Goal: Task Accomplishment & Management: Manage account settings

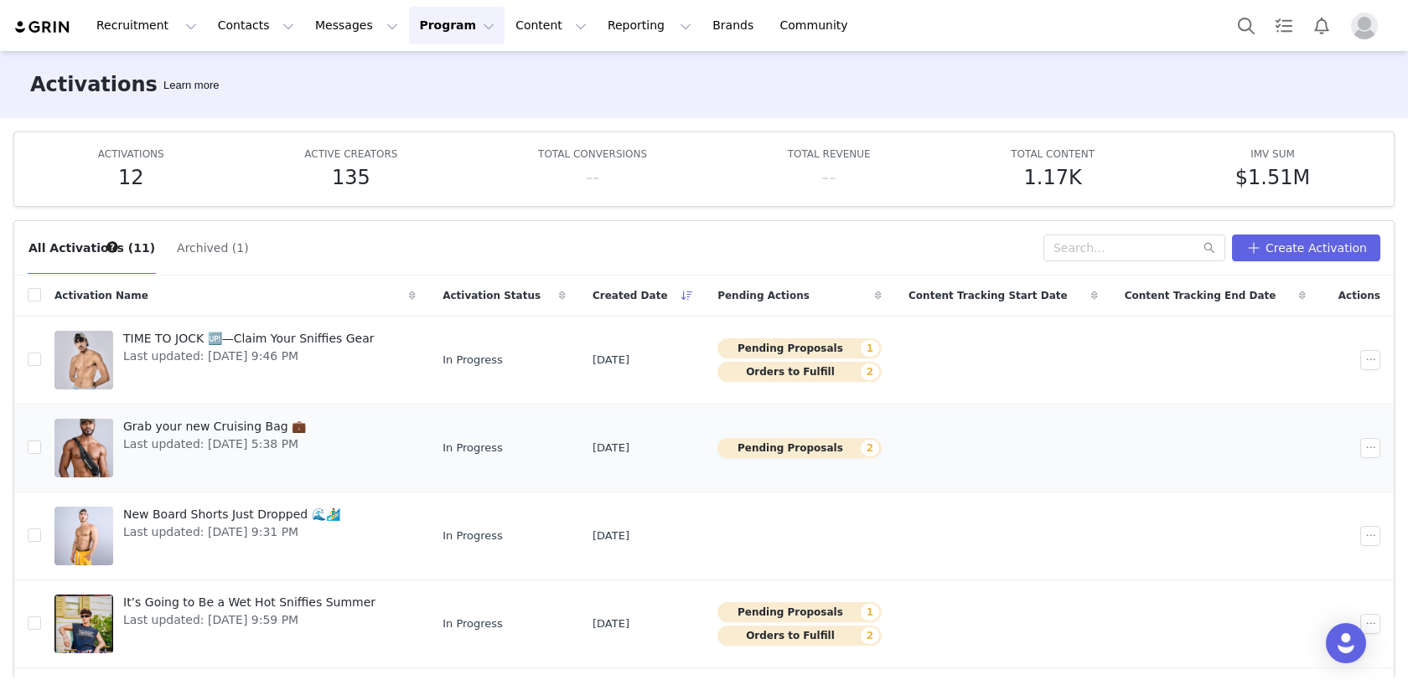
click at [259, 424] on span "Grab your new Cruising Bag 💼" at bounding box center [214, 427] width 183 height 18
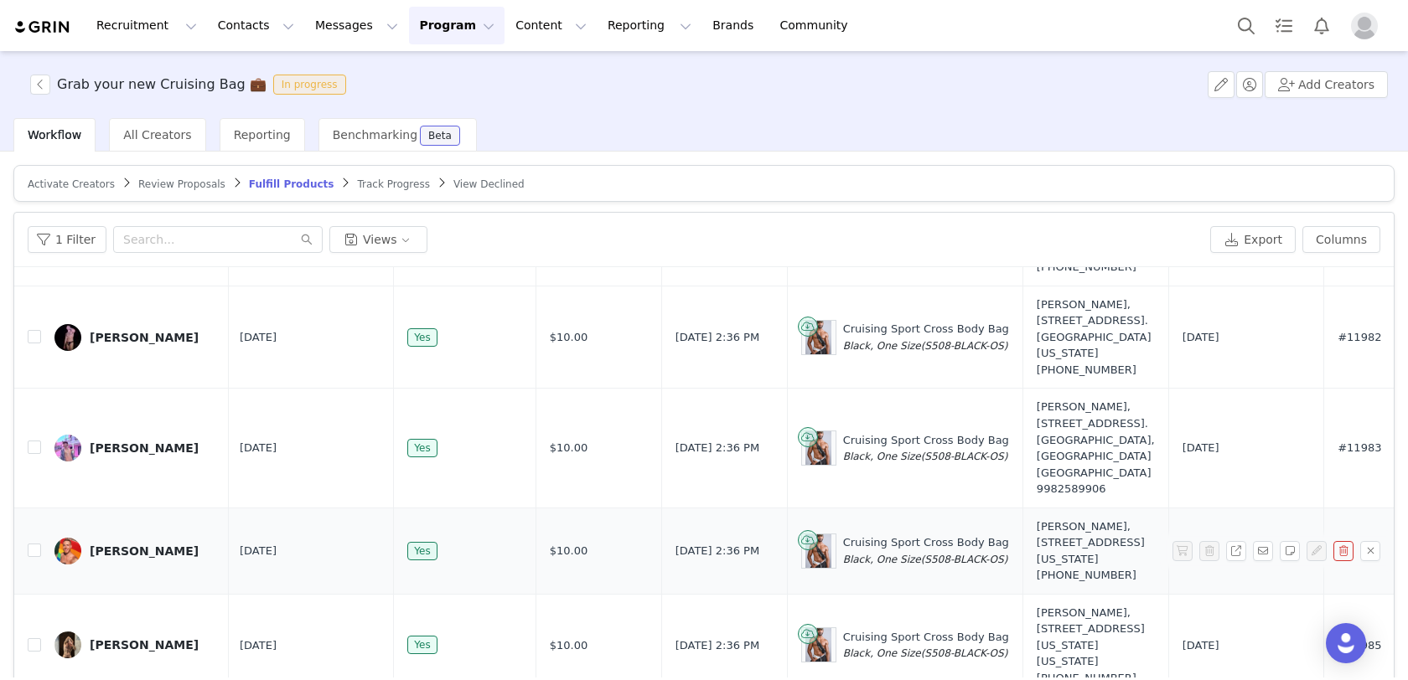
scroll to position [78, 0]
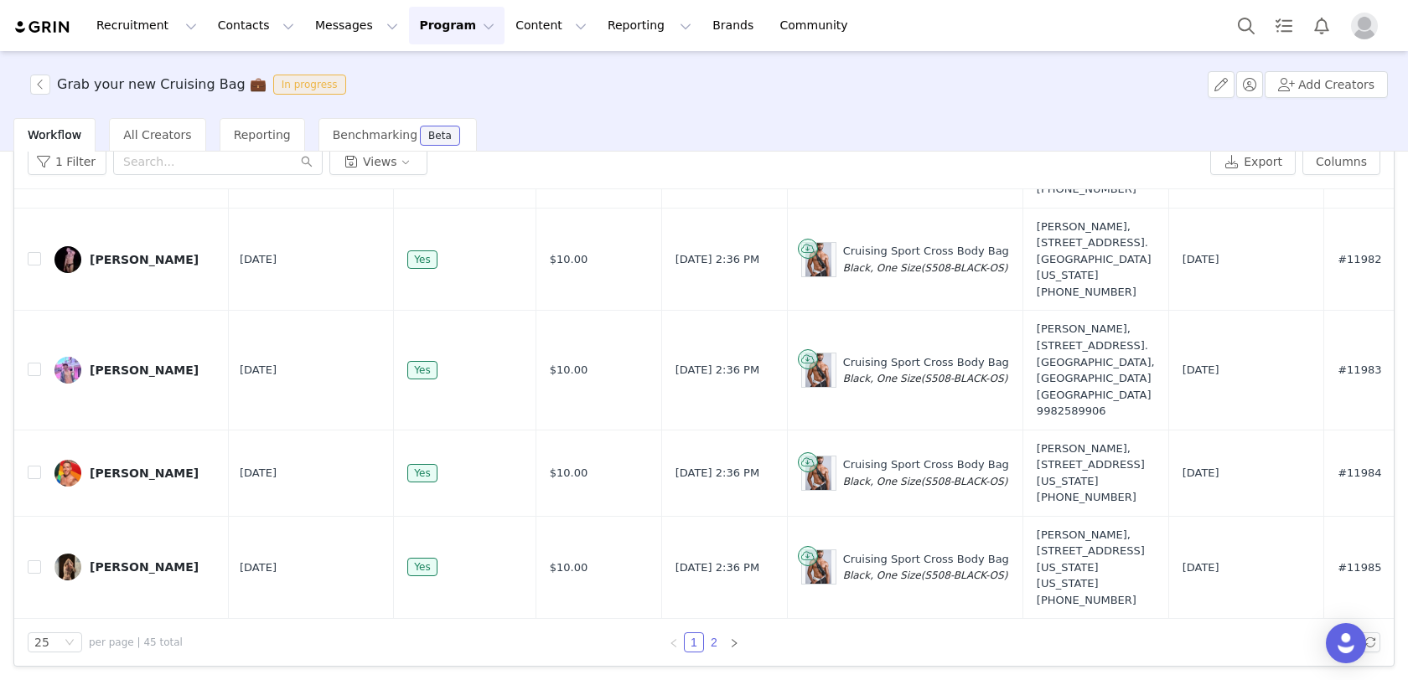
click at [716, 634] on link "2" at bounding box center [714, 643] width 18 height 18
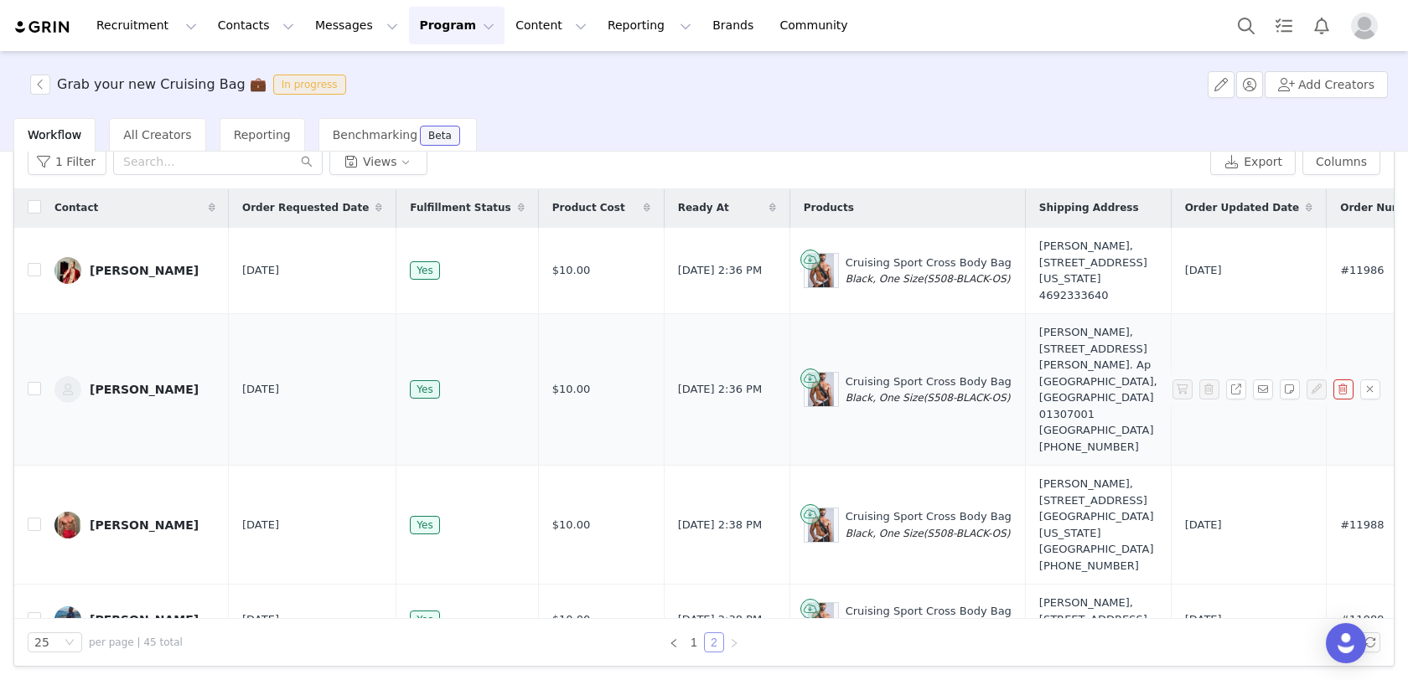
scroll to position [0, 0]
click at [695, 641] on link "1" at bounding box center [694, 643] width 18 height 18
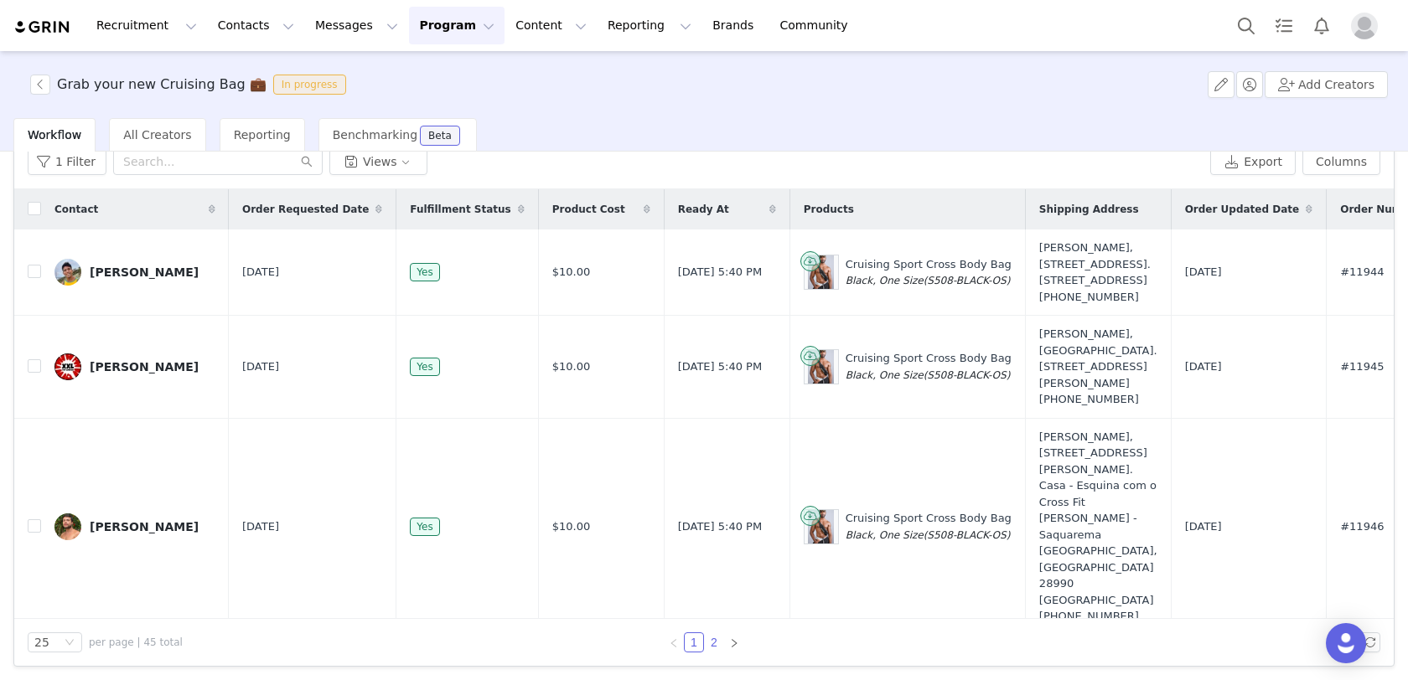
click at [716, 638] on link "2" at bounding box center [714, 643] width 18 height 18
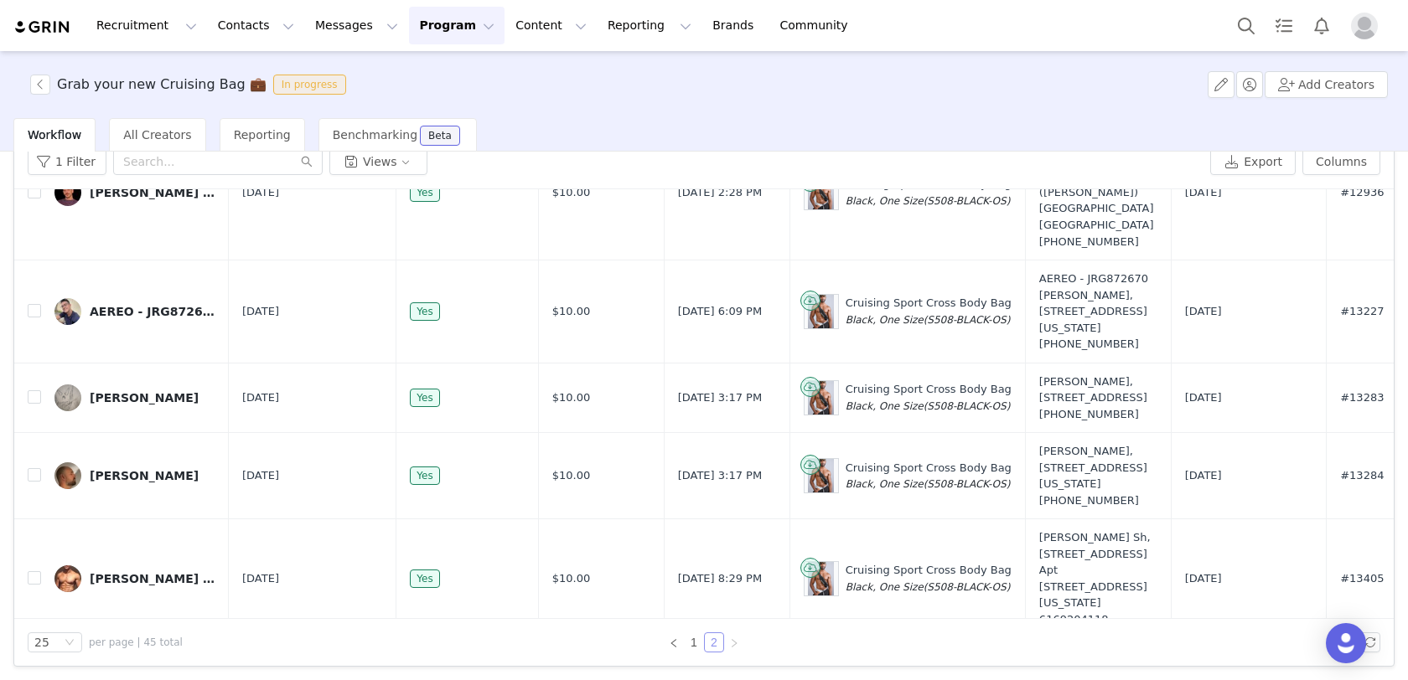
scroll to position [2211, 0]
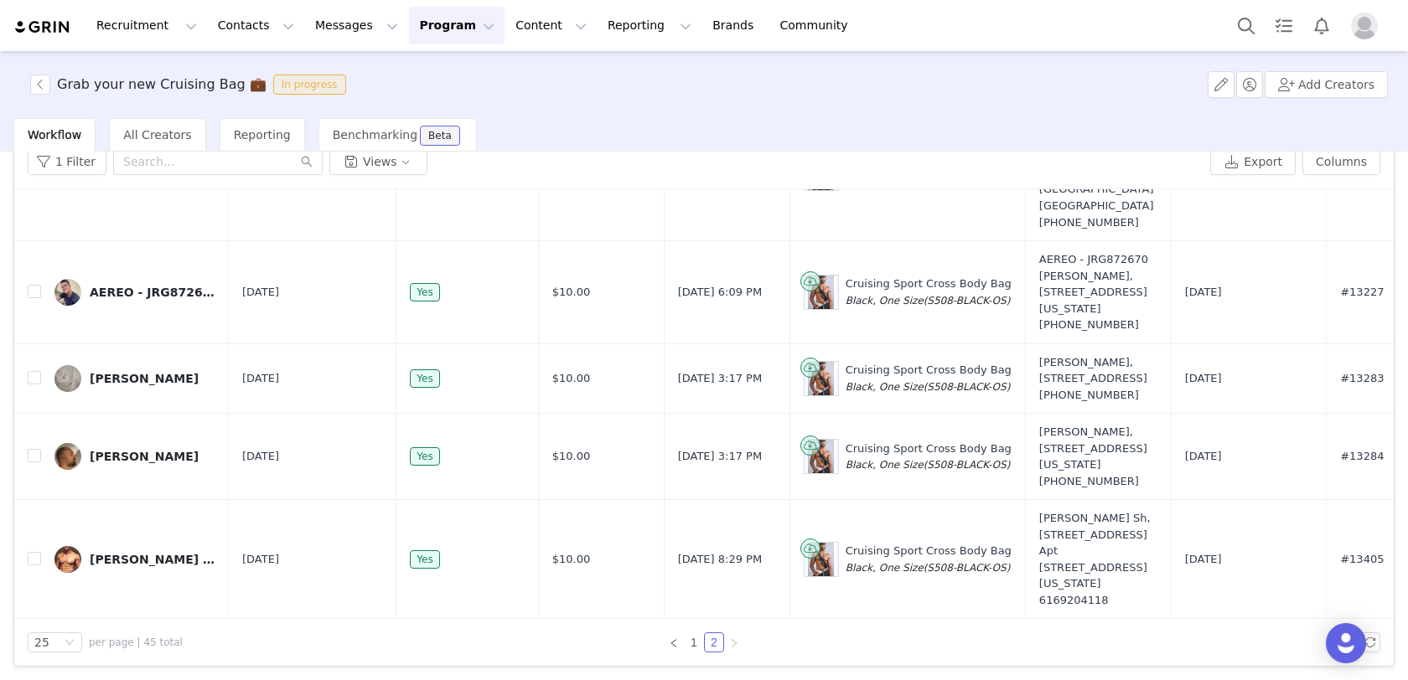
click at [417, 49] on div "Recruitment Recruitment Creator Search Curated Lists Landing Pages Web Extensio…" at bounding box center [704, 25] width 1408 height 51
click at [417, 26] on button "Program Program" at bounding box center [457, 26] width 96 height 38
click at [411, 72] on p "Activations" at bounding box center [428, 74] width 65 height 18
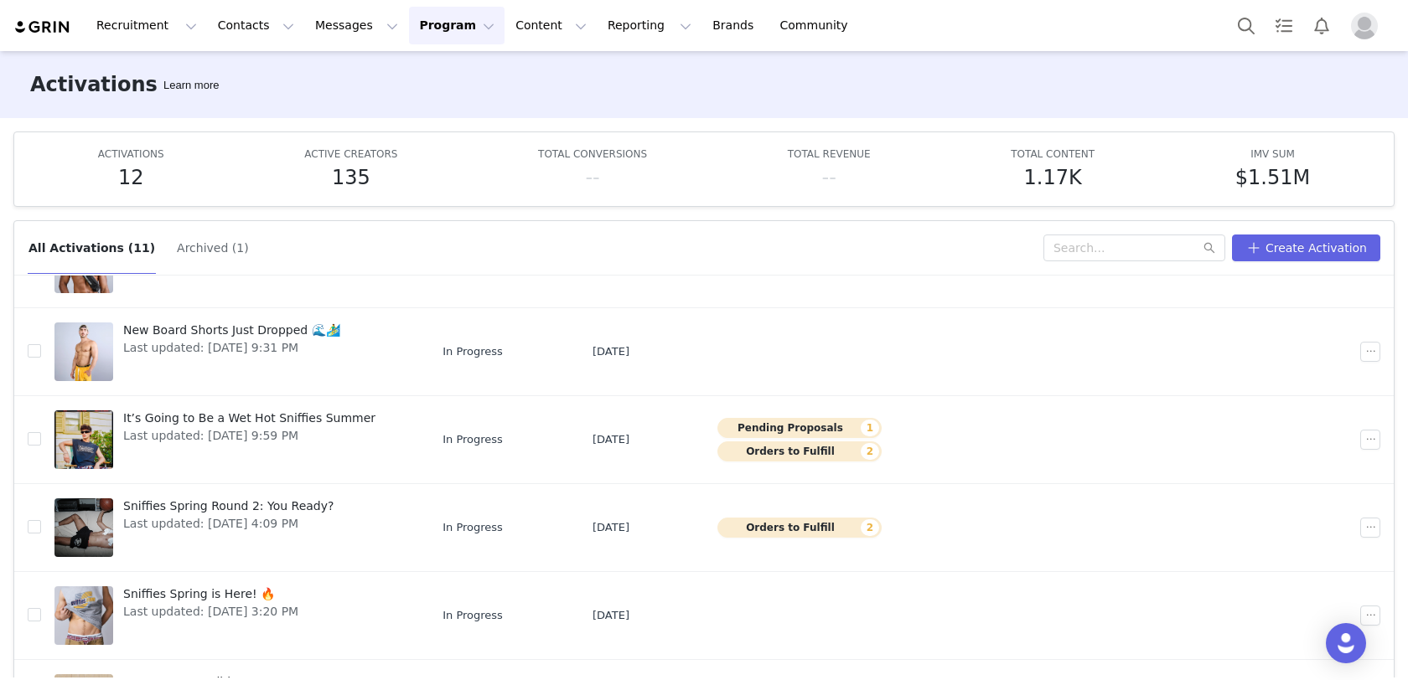
scroll to position [197, 0]
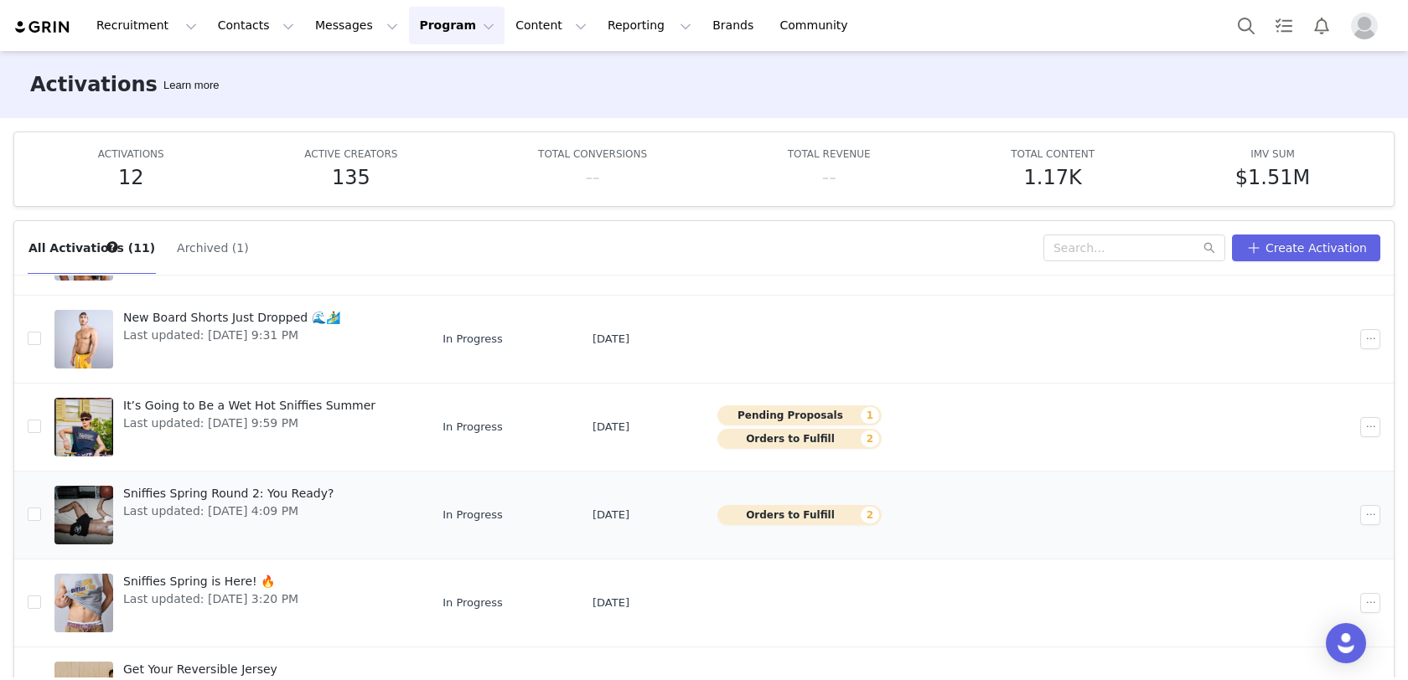
click at [308, 490] on span "Sniffies Spring Round 2: You Ready?" at bounding box center [228, 494] width 210 height 18
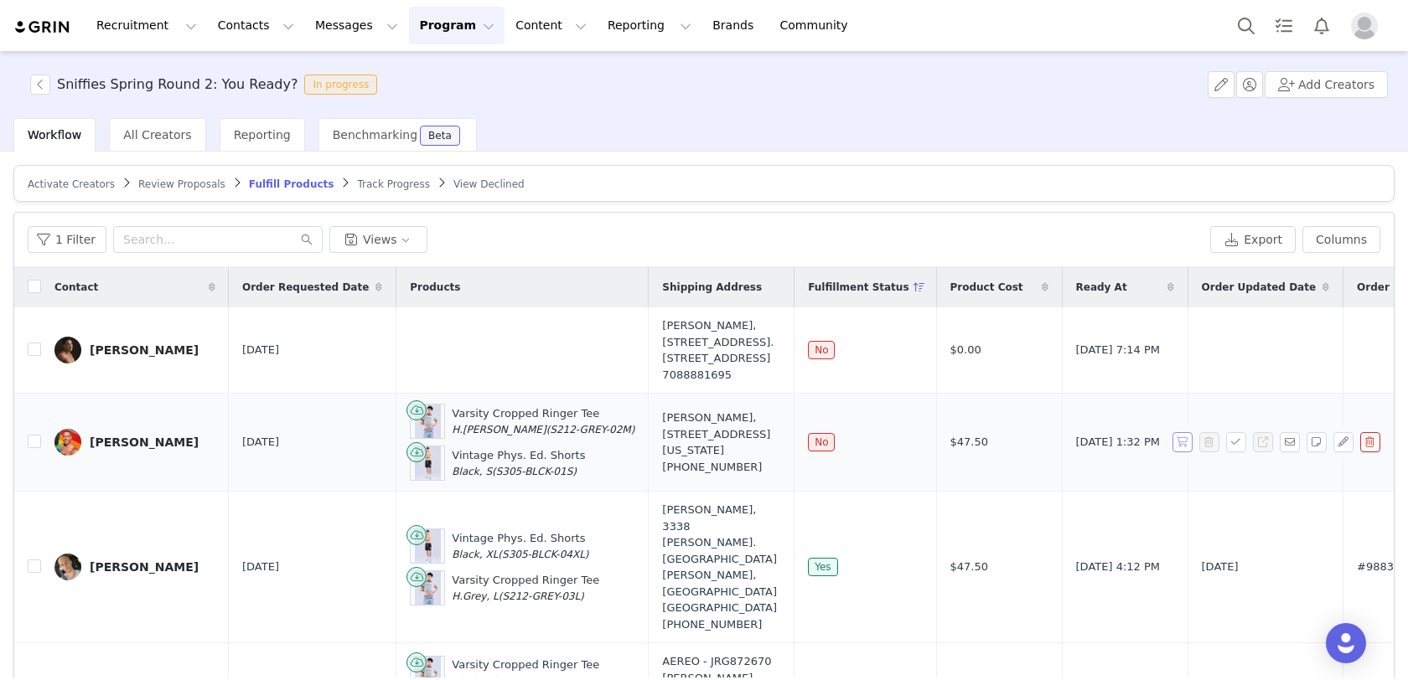
click at [1179, 453] on button "button" at bounding box center [1182, 442] width 20 height 20
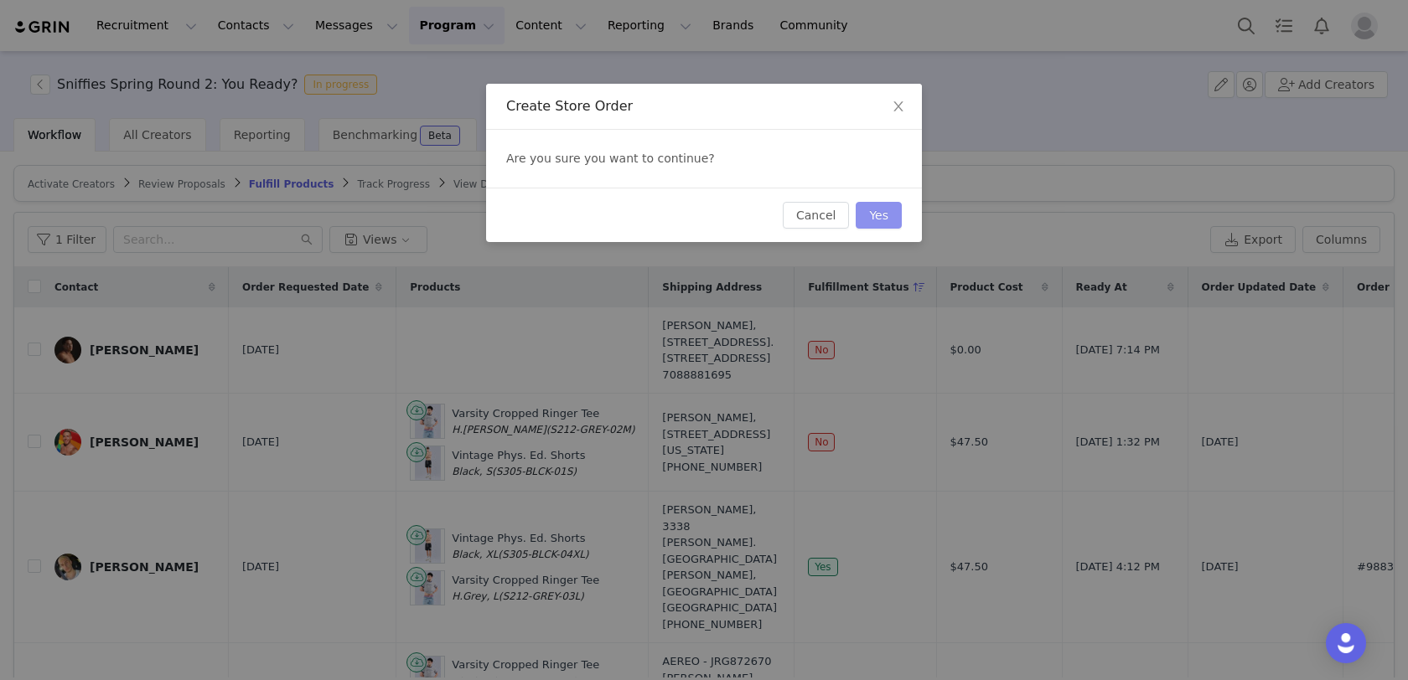
click at [882, 219] on button "Yes" at bounding box center [879, 215] width 46 height 27
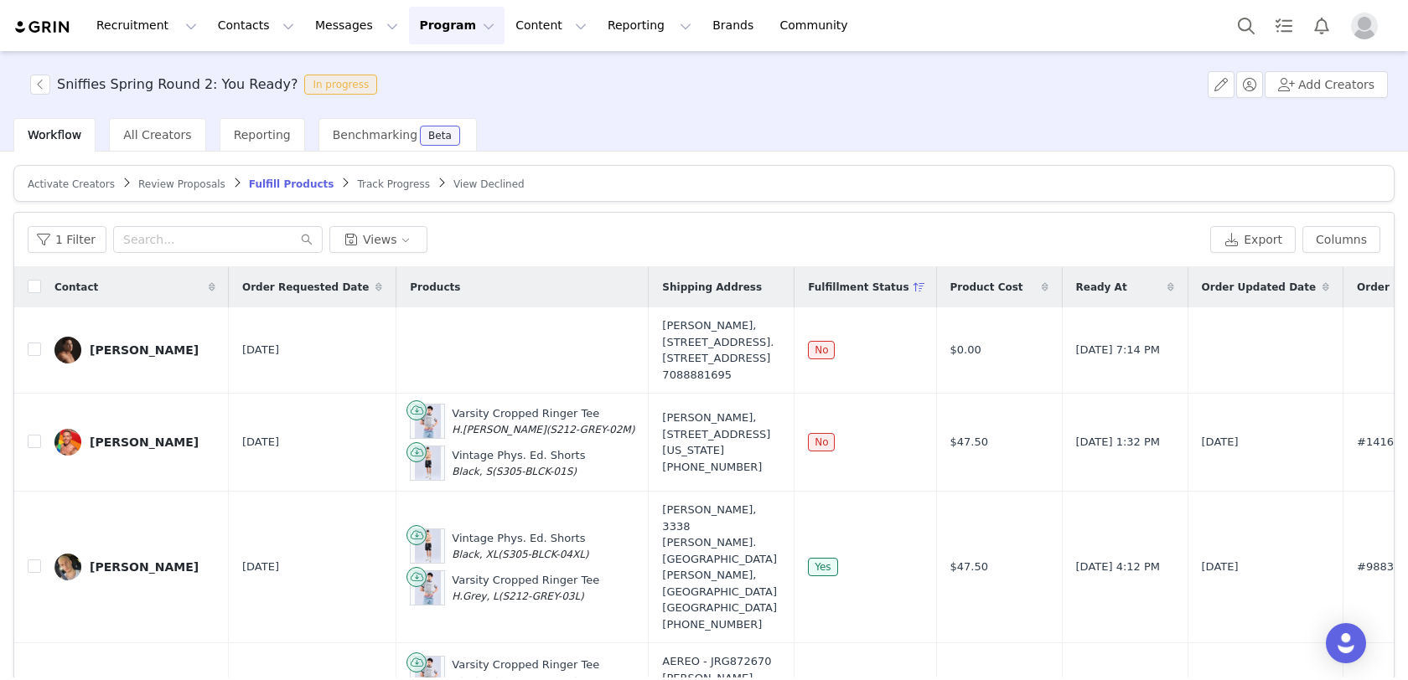
click at [409, 30] on button "Program Program" at bounding box center [457, 26] width 96 height 38
click at [422, 81] on p "Activations" at bounding box center [428, 74] width 65 height 18
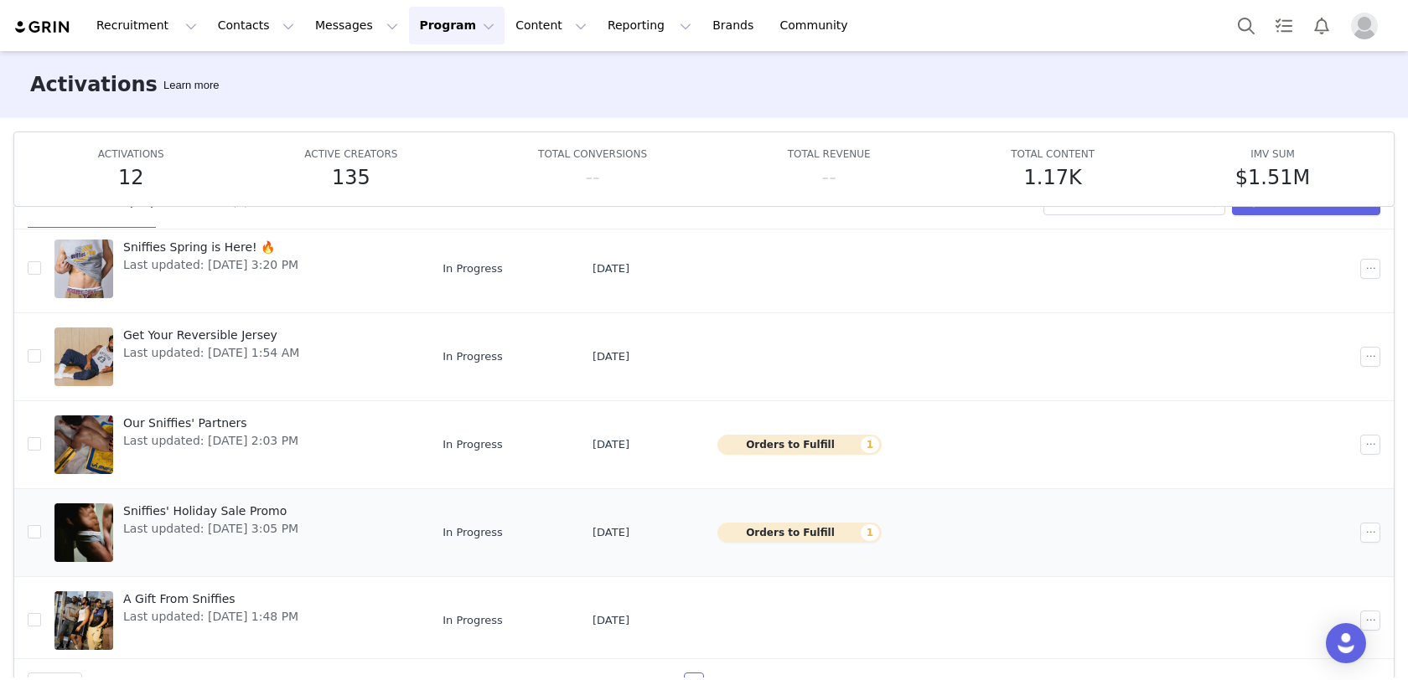
scroll to position [87, 0]
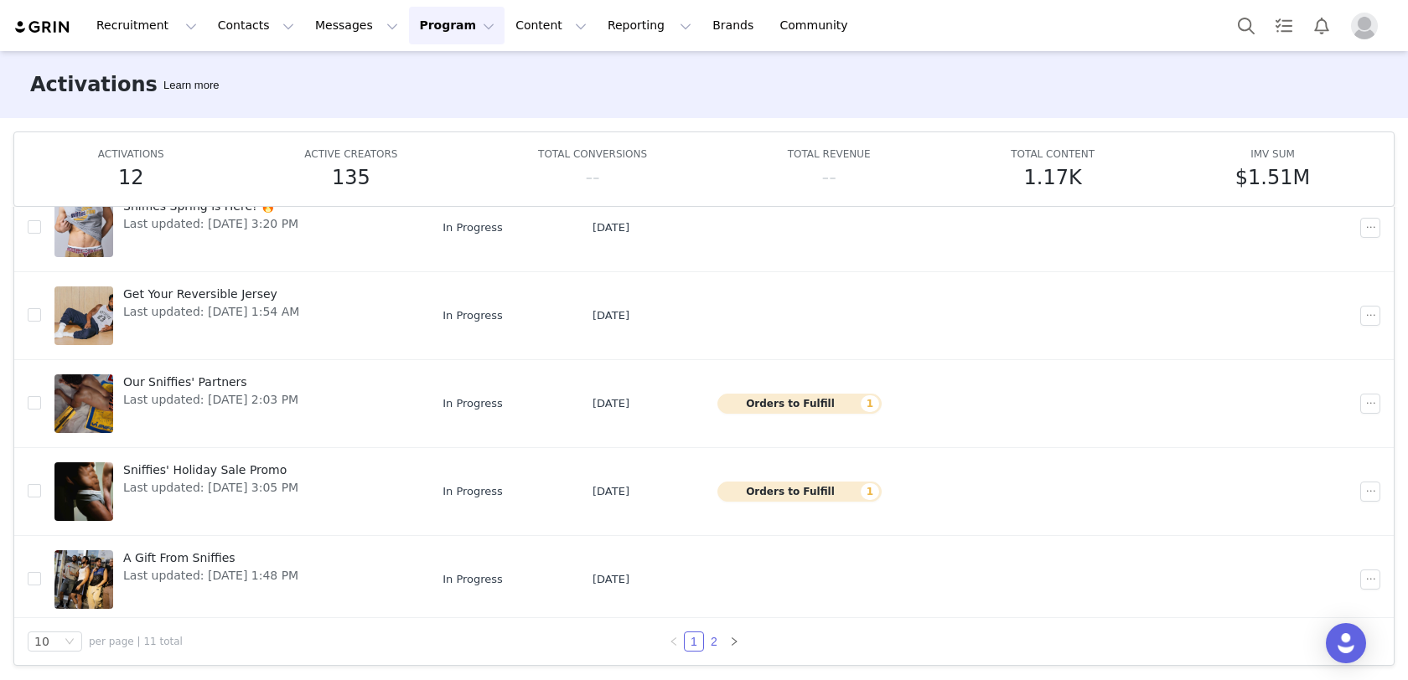
click at [713, 638] on link "2" at bounding box center [714, 642] width 18 height 18
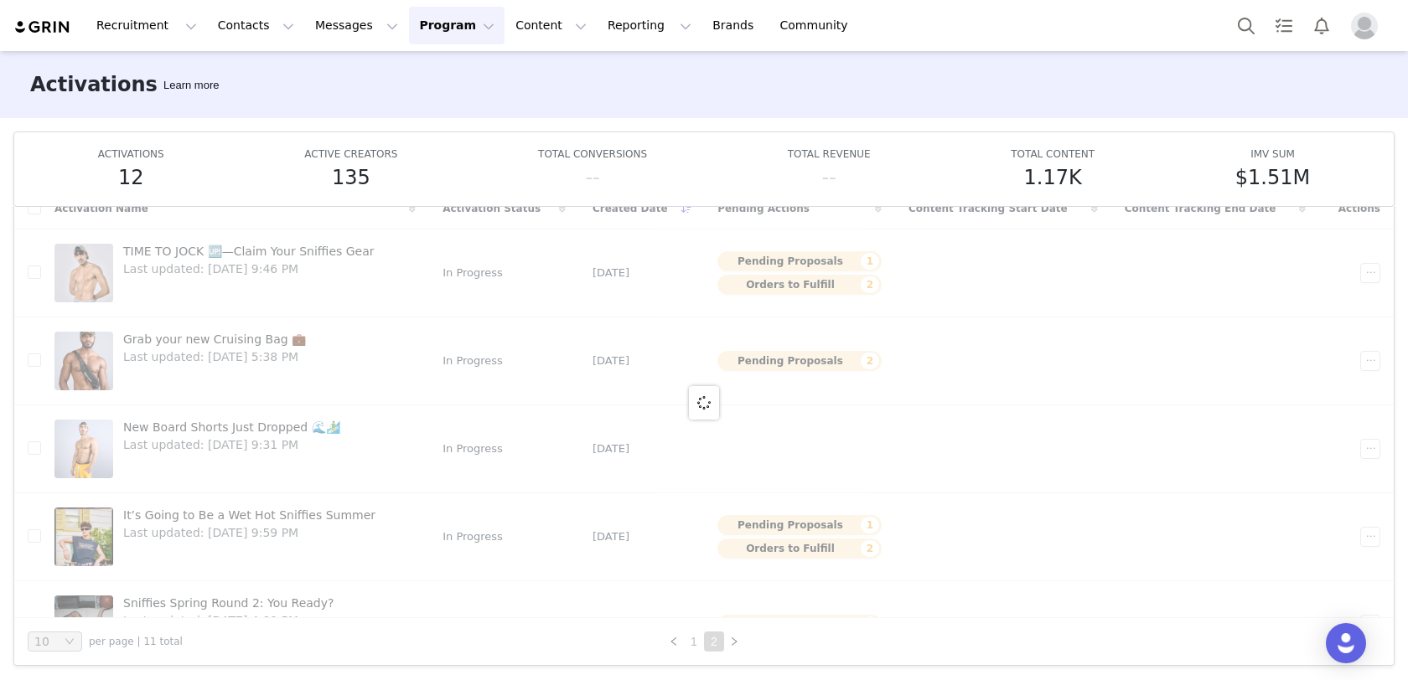
scroll to position [0, 0]
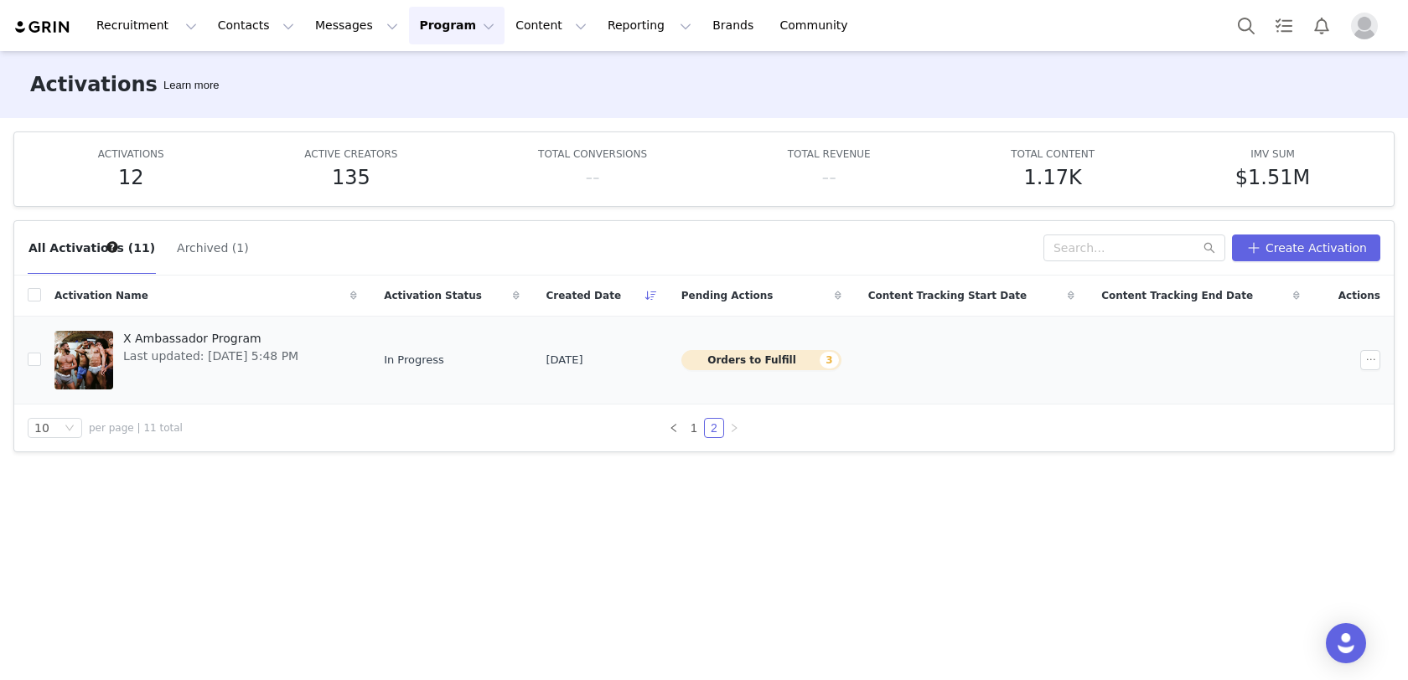
click at [196, 332] on span "X Ambassador Program" at bounding box center [210, 339] width 175 height 18
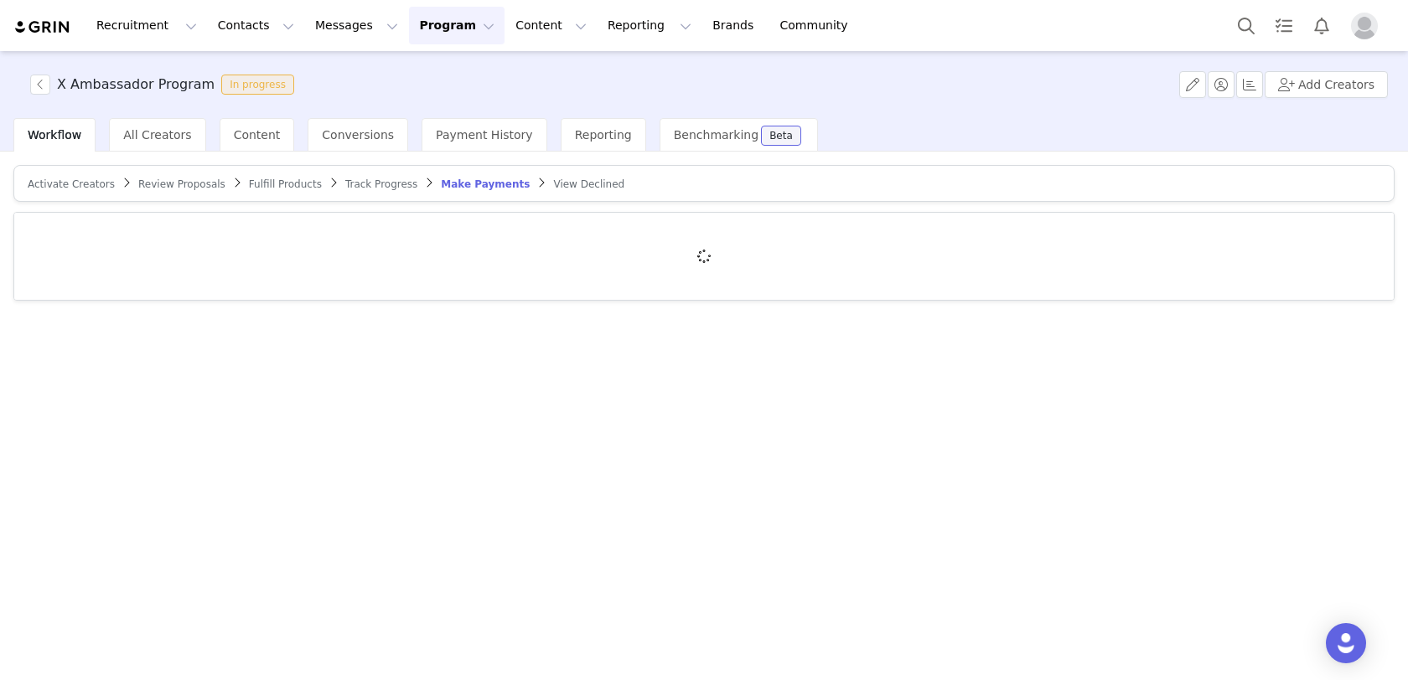
click at [292, 182] on span "Fulfill Products" at bounding box center [285, 184] width 73 height 12
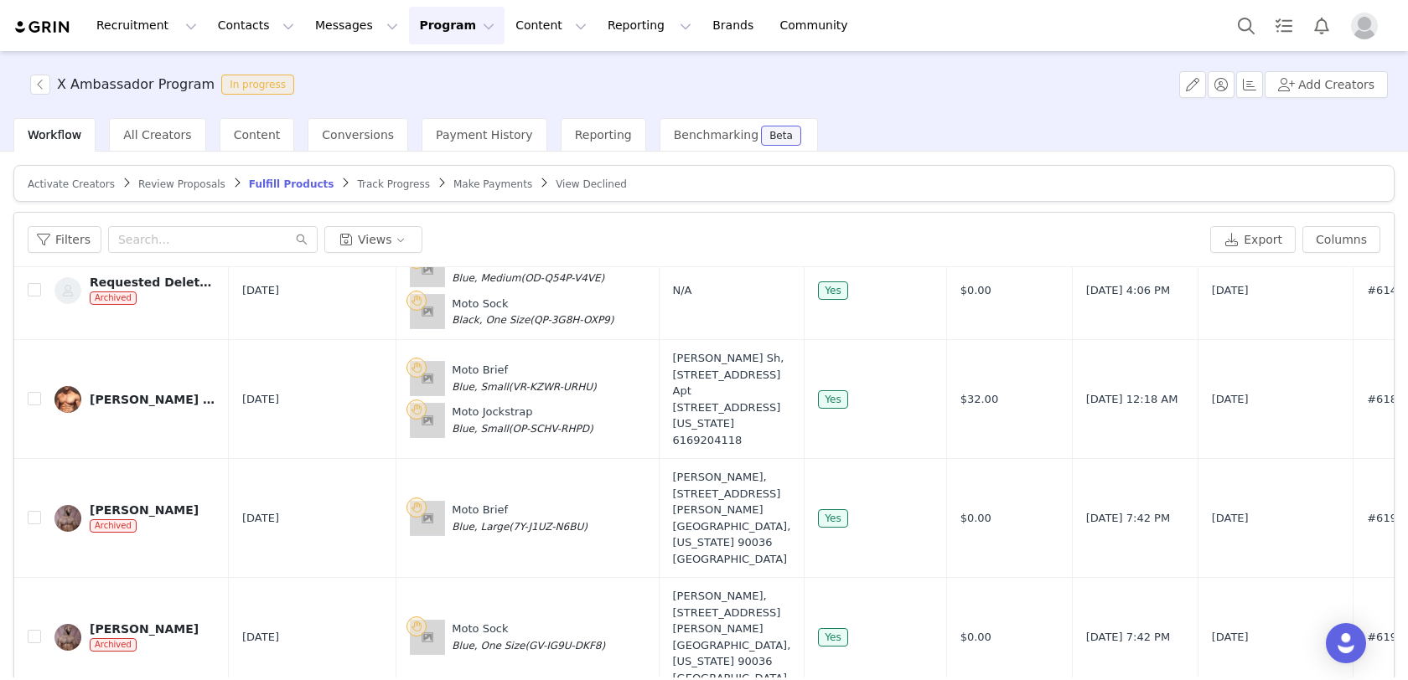
scroll to position [78, 0]
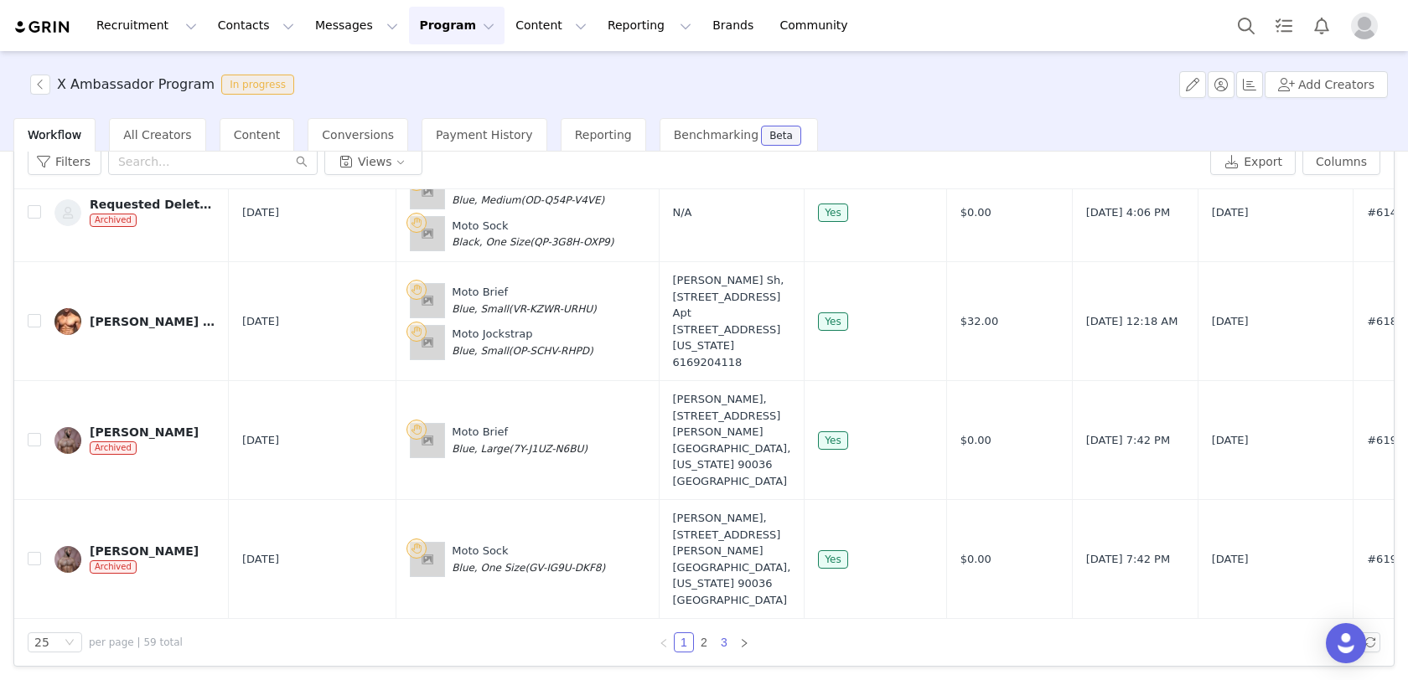
click at [721, 637] on link "3" at bounding box center [724, 643] width 18 height 18
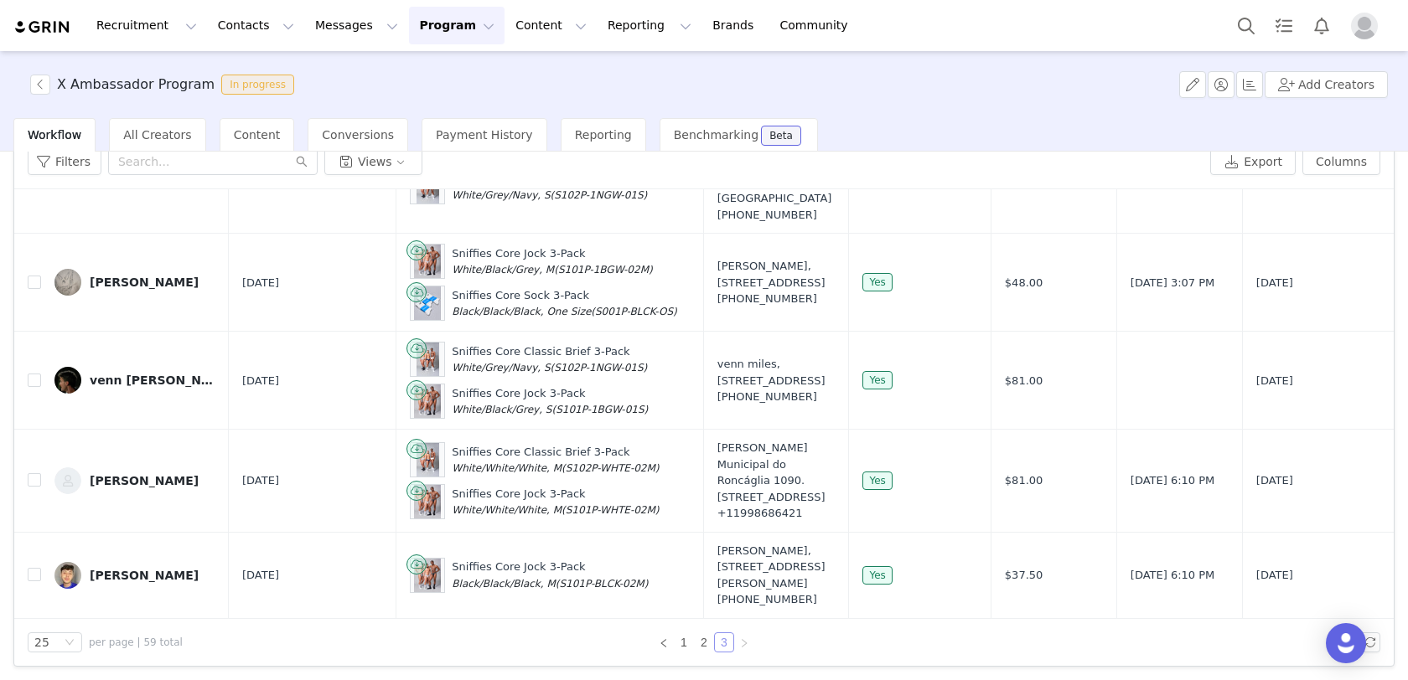
scroll to position [728, 0]
click at [701, 638] on link "2" at bounding box center [704, 643] width 18 height 18
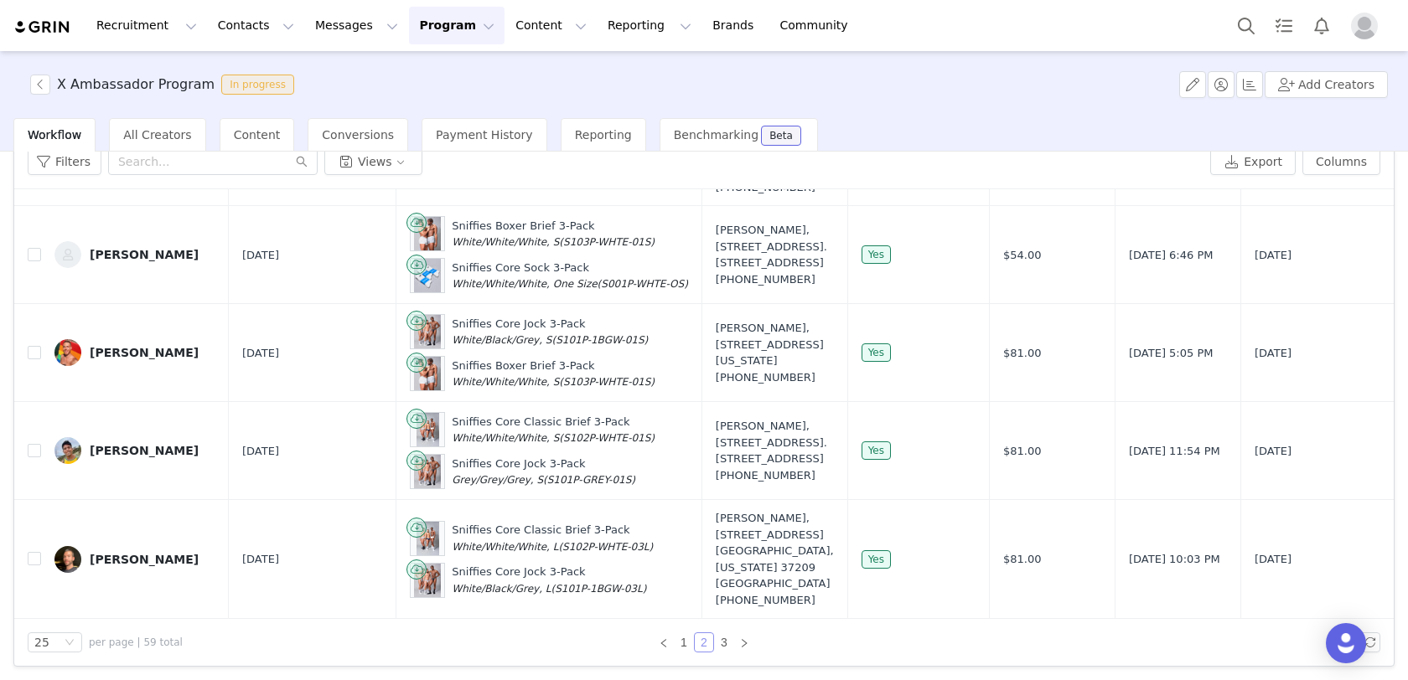
scroll to position [0, 0]
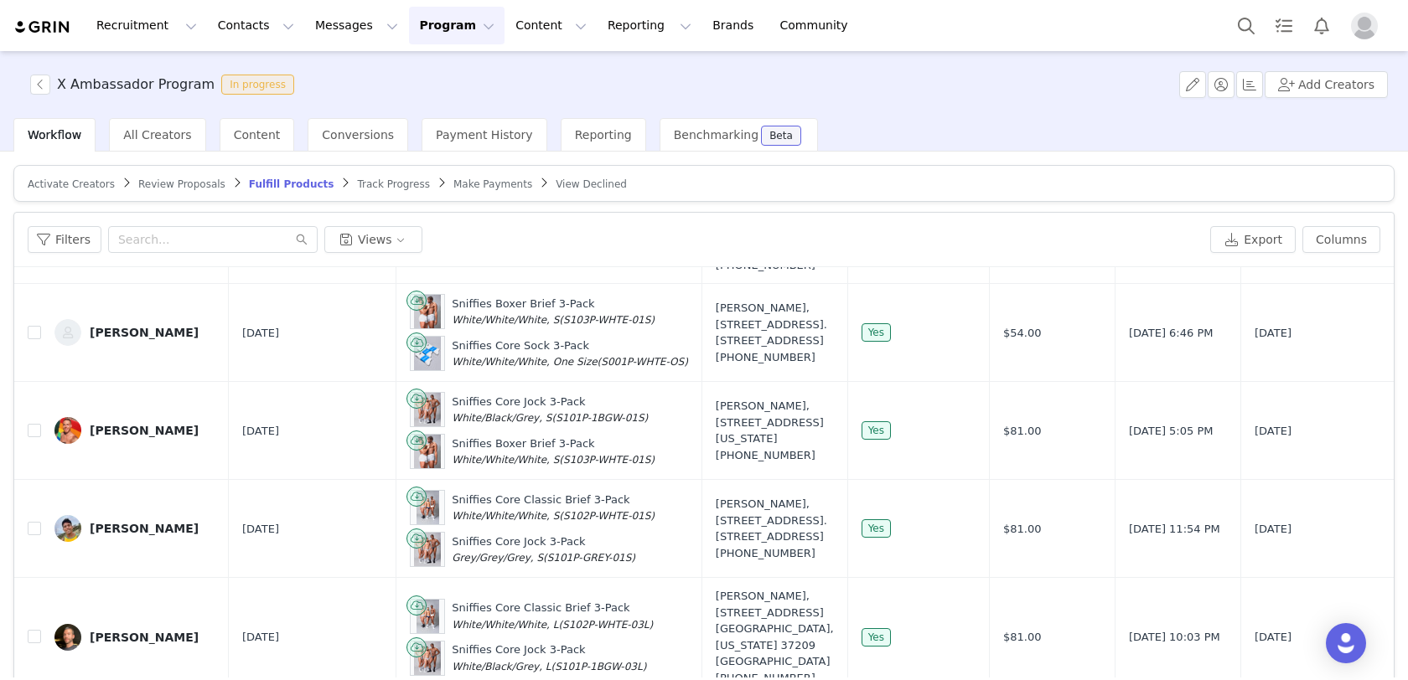
click at [453, 181] on span "Make Payments" at bounding box center [492, 184] width 79 height 12
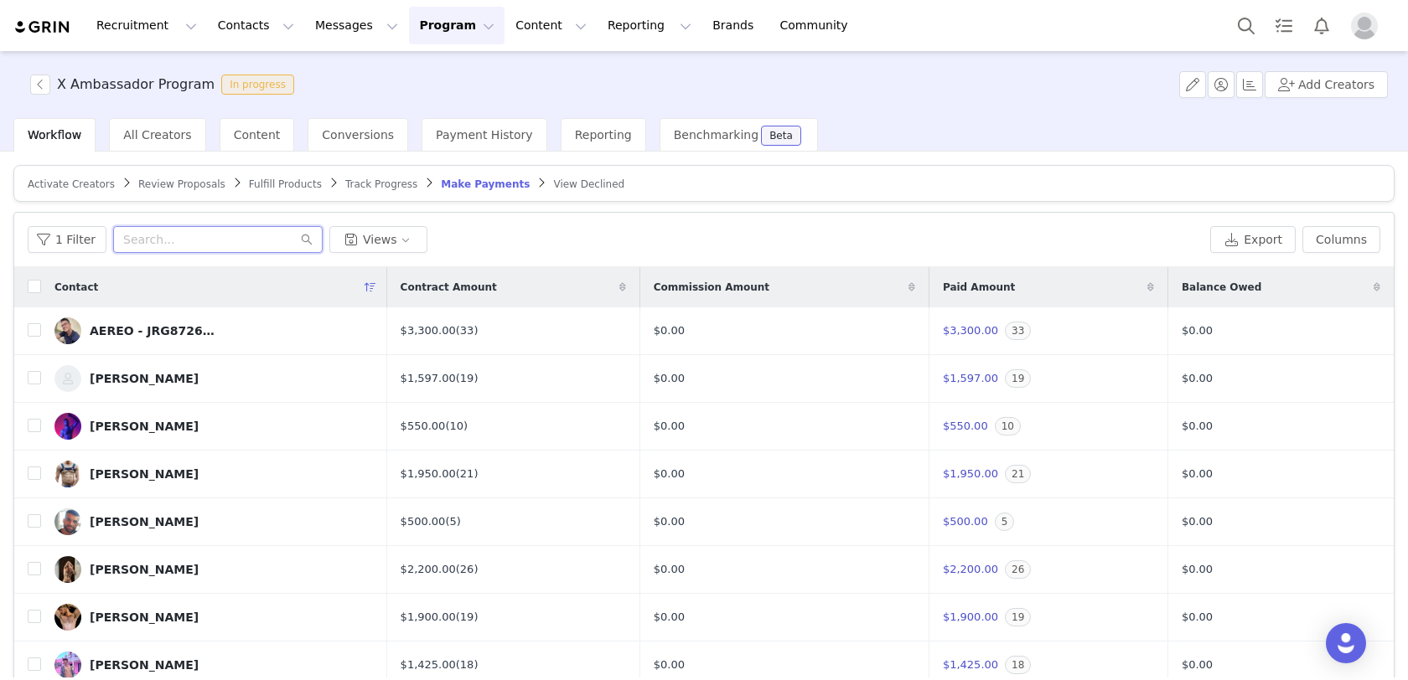
click at [230, 237] on input "text" at bounding box center [217, 239] width 209 height 27
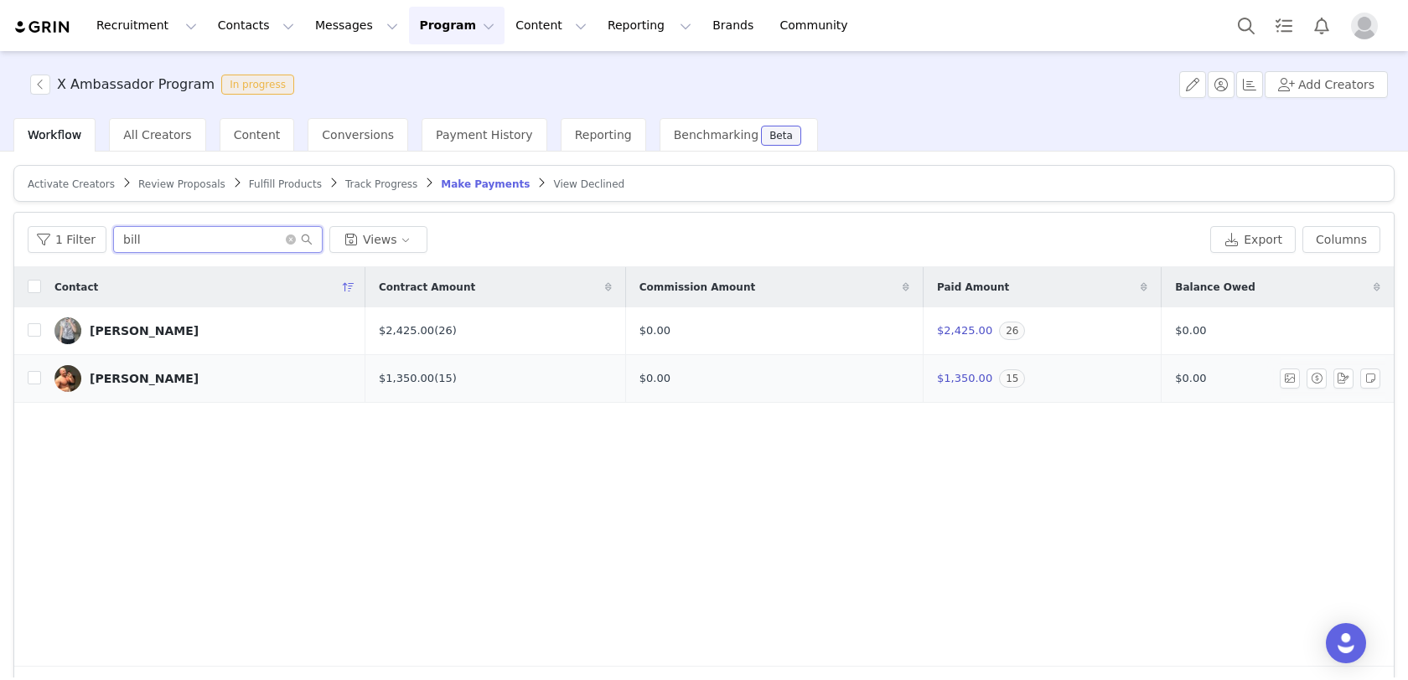
type input "bill"
click at [131, 372] on div "[PERSON_NAME]" at bounding box center [144, 378] width 109 height 13
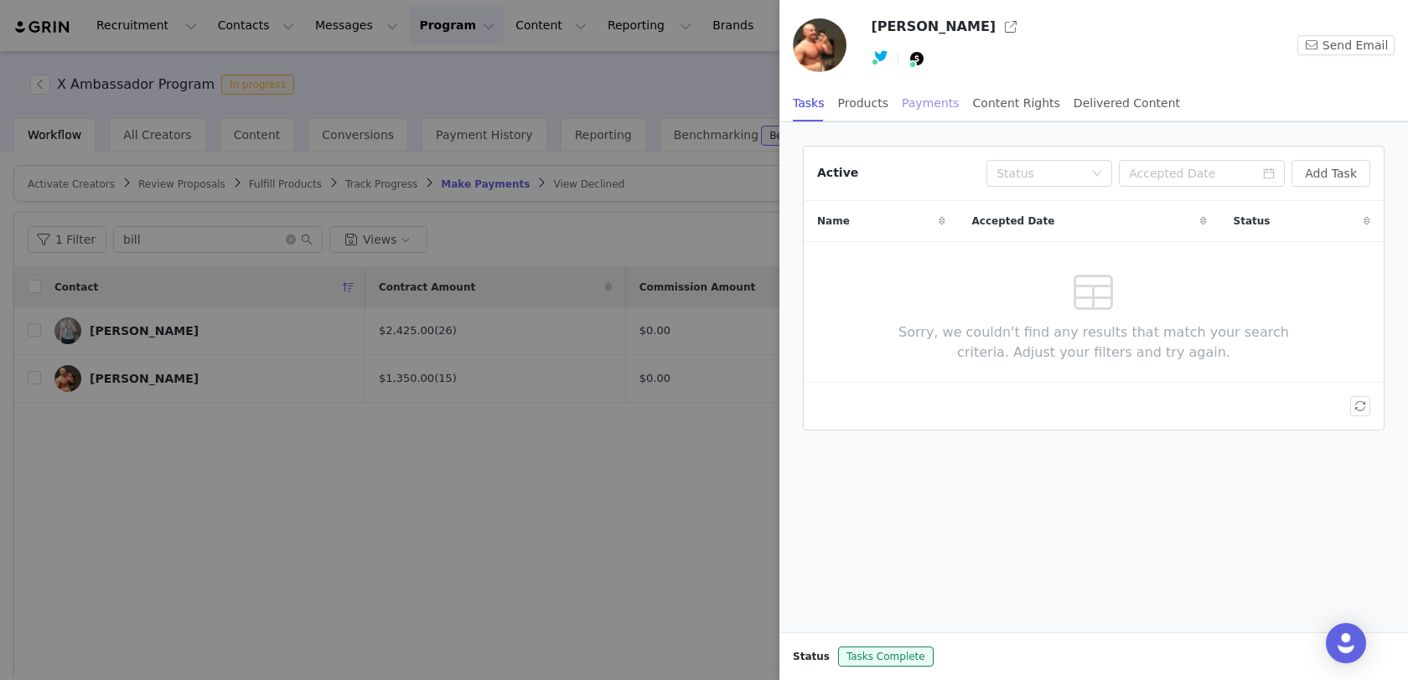
click at [924, 111] on div "Payments" at bounding box center [931, 104] width 58 height 38
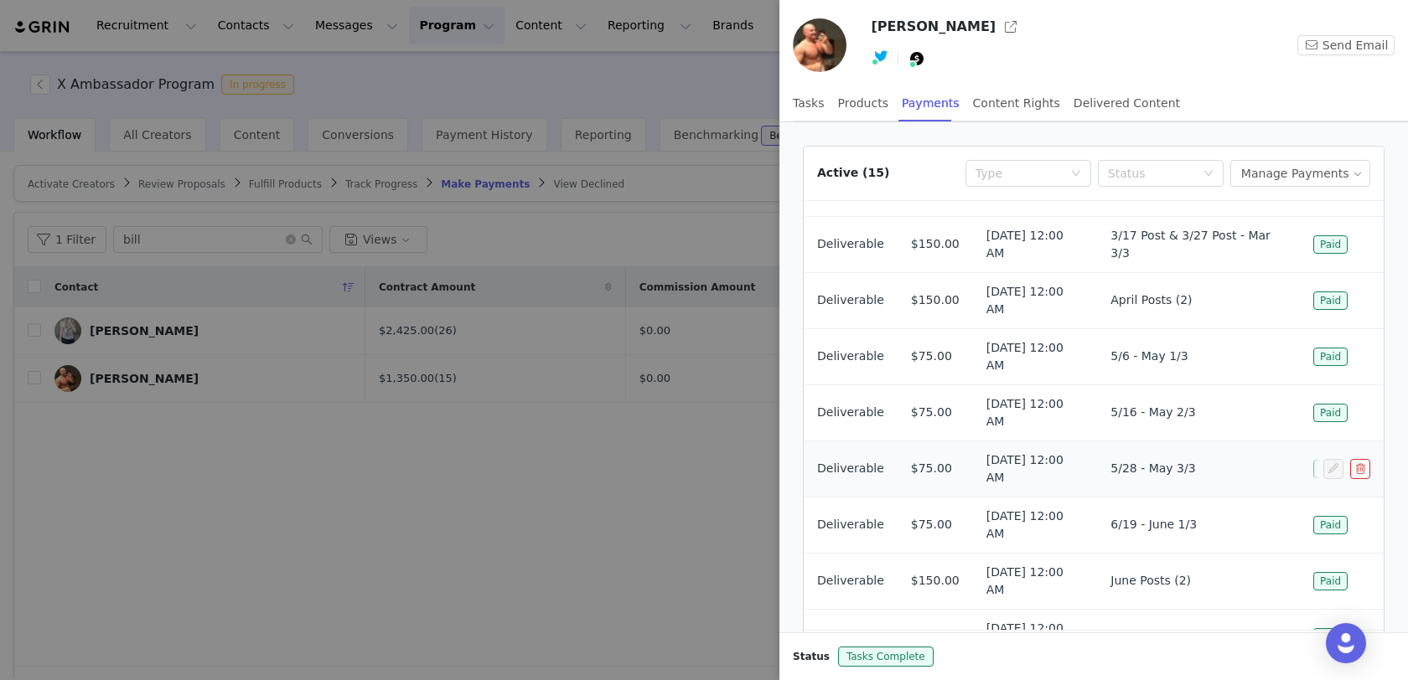
scroll to position [88, 0]
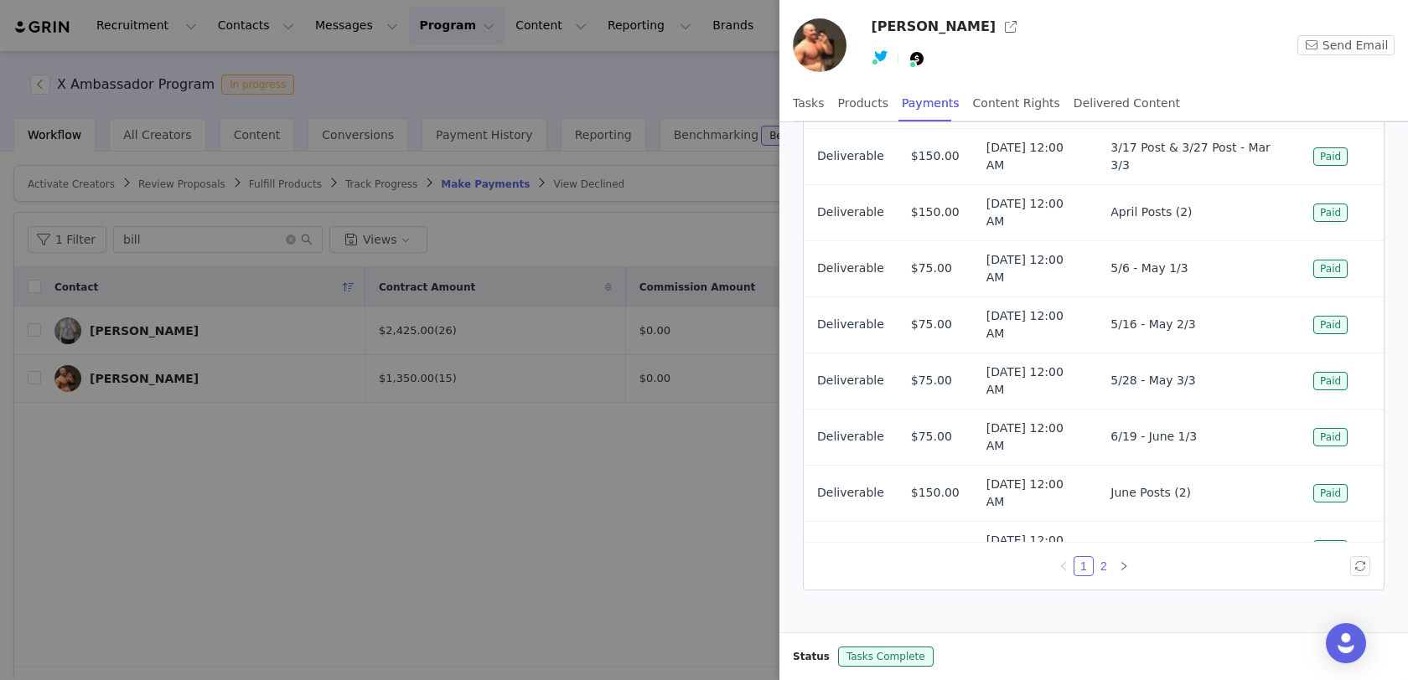
click at [1105, 566] on link "2" at bounding box center [1103, 566] width 18 height 18
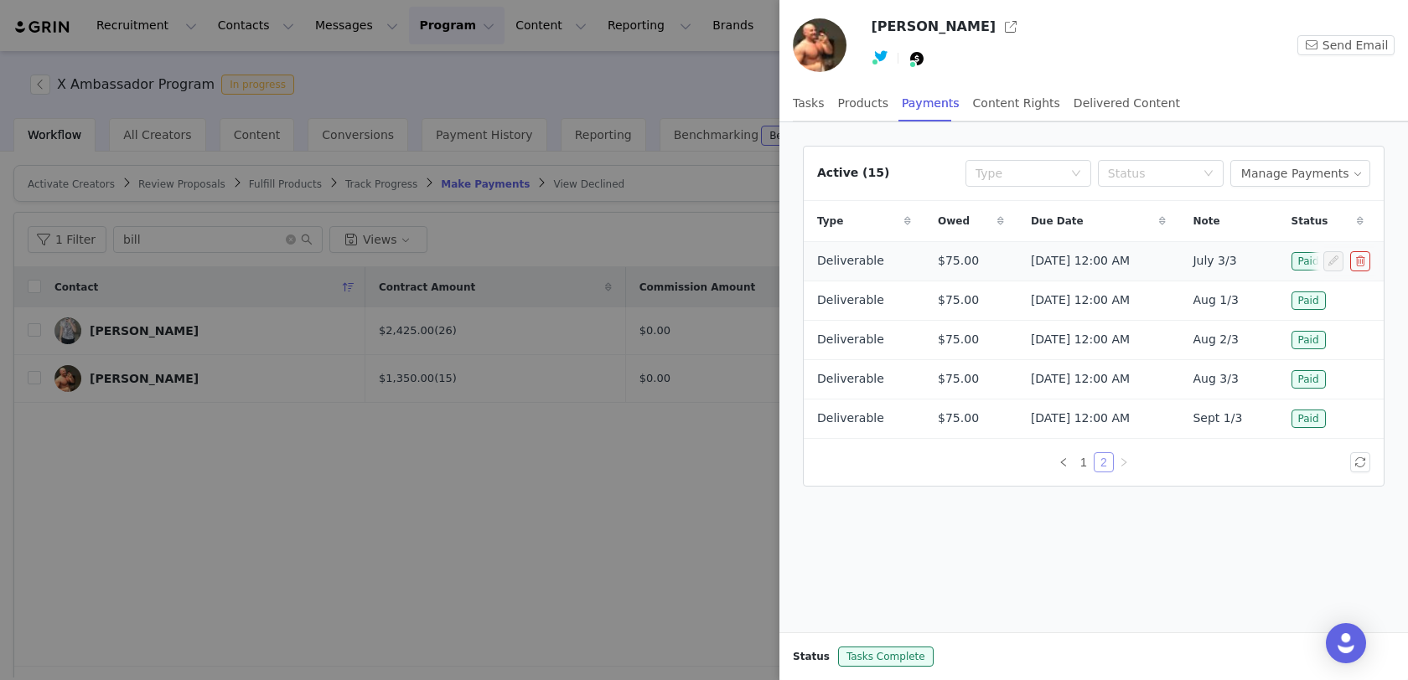
scroll to position [0, 0]
click at [1307, 167] on button "Manage Payments" at bounding box center [1300, 173] width 140 height 27
click at [1271, 240] on span "Add Payable" at bounding box center [1306, 232] width 72 height 18
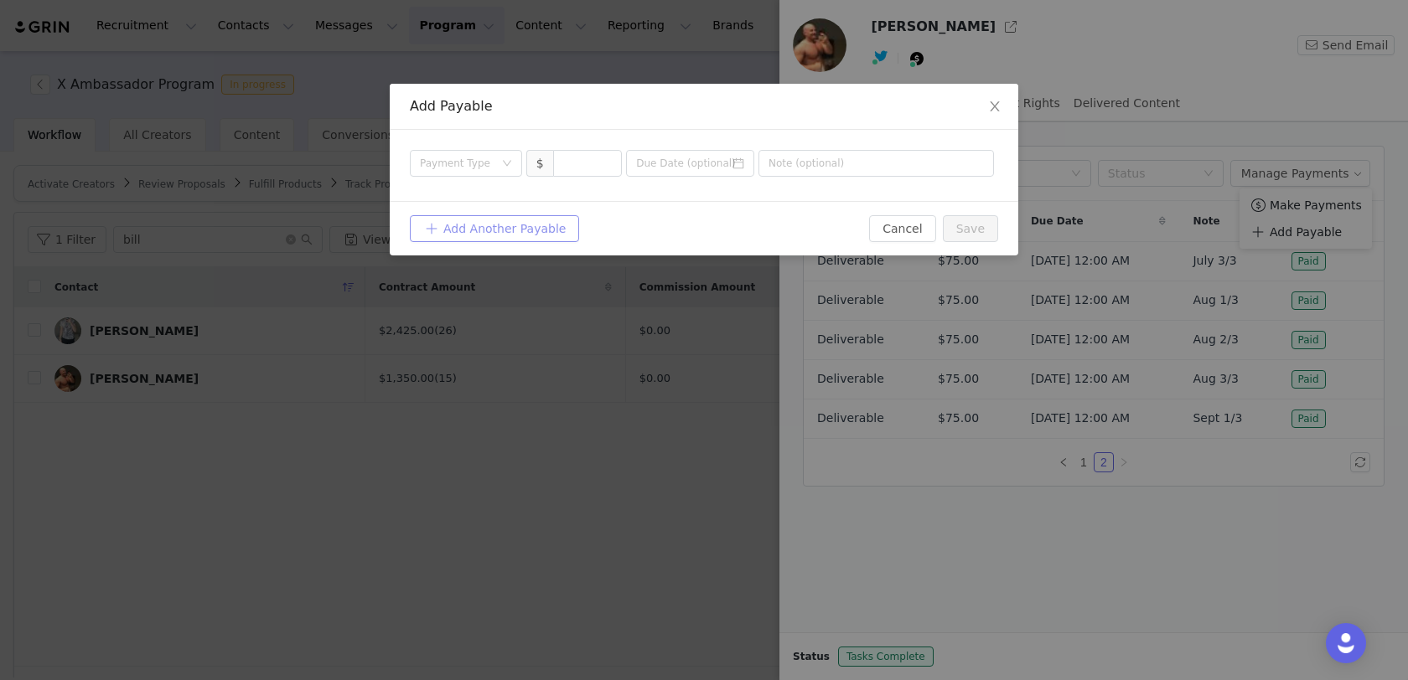
click at [520, 222] on button "Add Another Payable" at bounding box center [494, 228] width 169 height 27
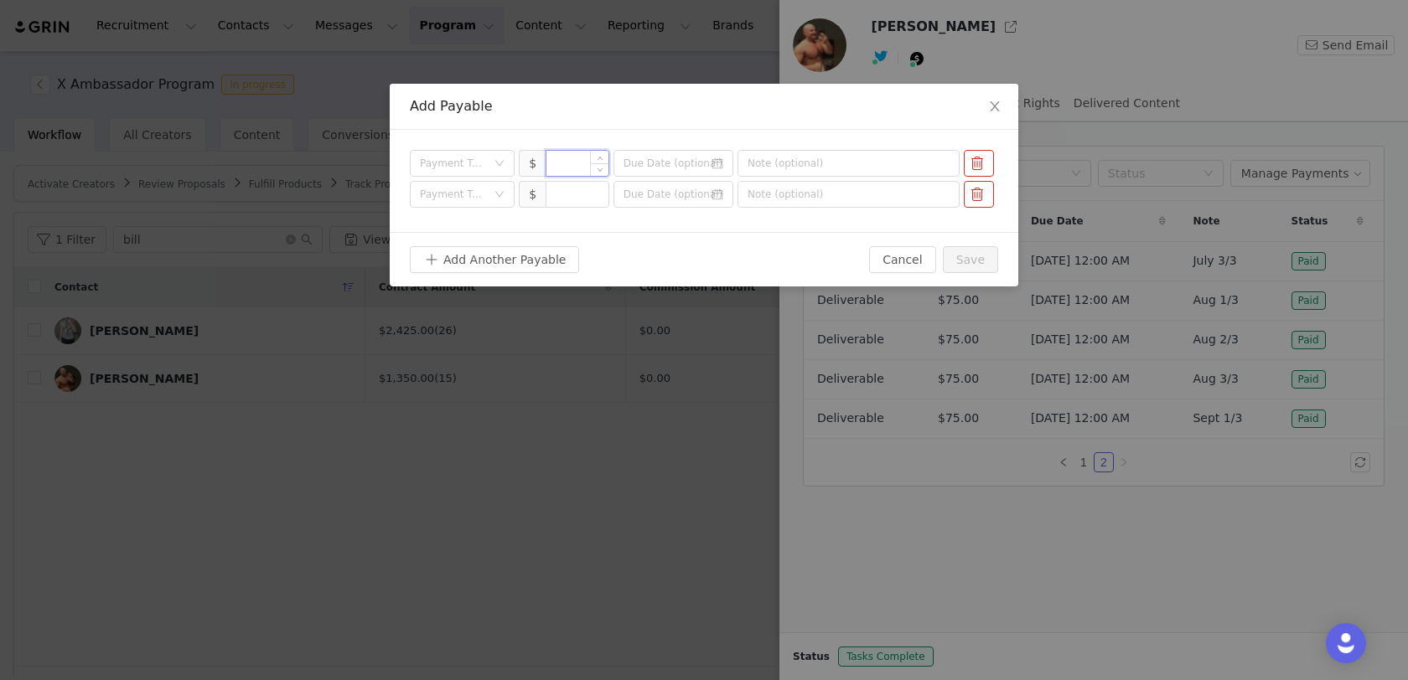
click at [576, 168] on input at bounding box center [577, 163] width 62 height 25
type input "75"
click at [577, 198] on input at bounding box center [577, 194] width 62 height 25
click at [435, 168] on div "Payment Type" at bounding box center [453, 163] width 66 height 17
type input "75"
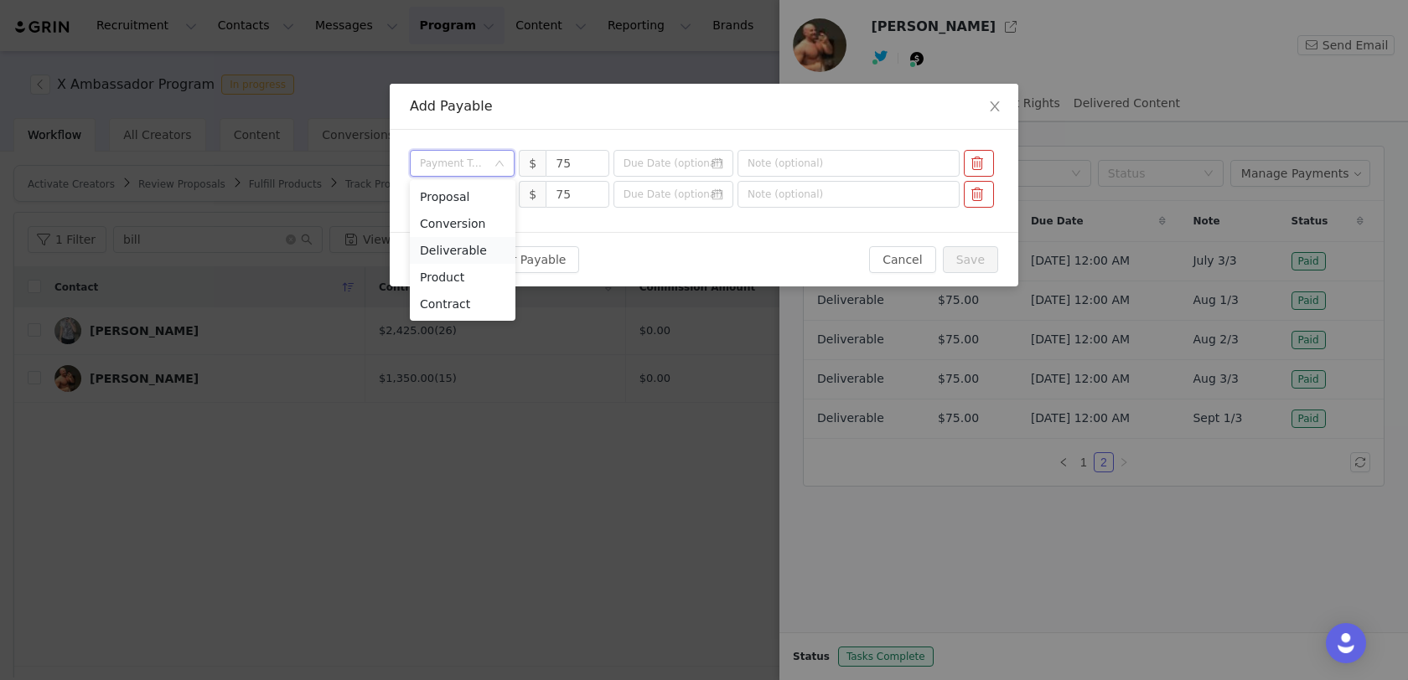
click at [439, 241] on li "Deliverable" at bounding box center [463, 250] width 106 height 27
click at [476, 205] on div "Payment Type" at bounding box center [457, 194] width 74 height 25
click at [476, 272] on li "Deliverable" at bounding box center [463, 281] width 106 height 27
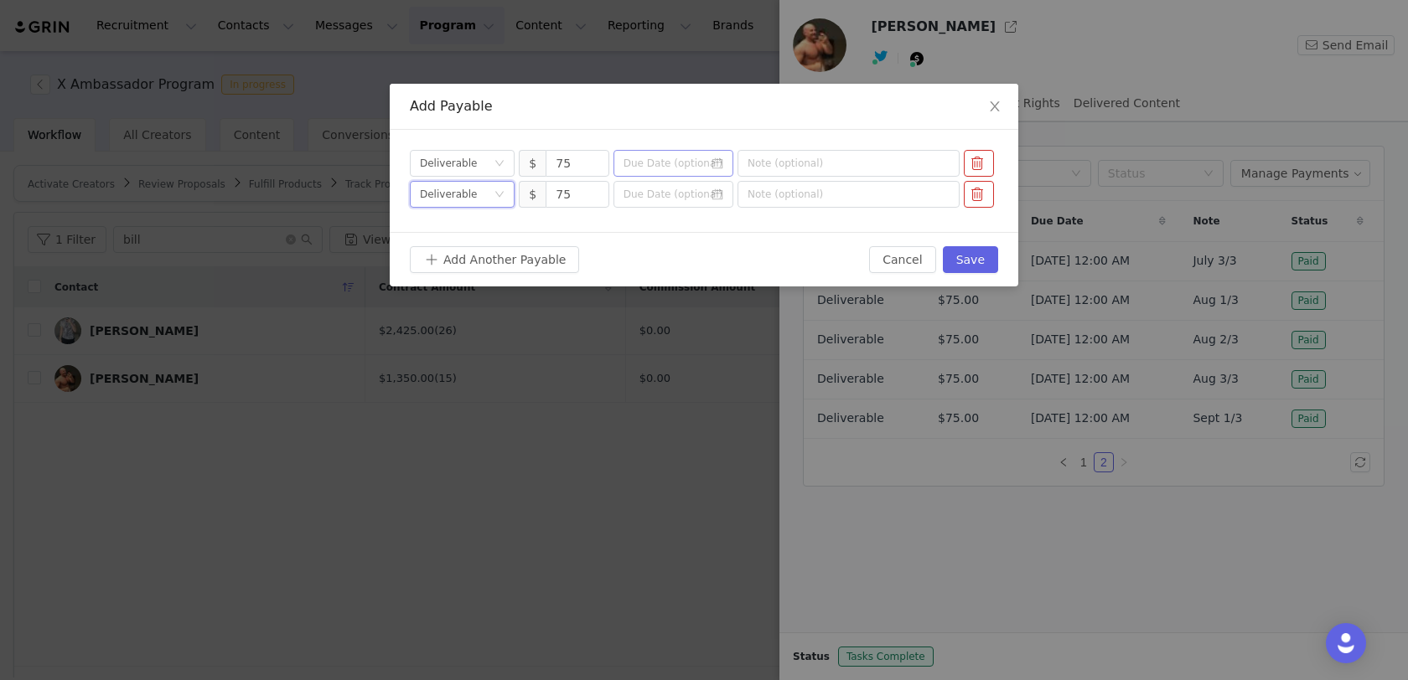
click at [720, 158] on icon "icon: calendar" at bounding box center [717, 163] width 11 height 11
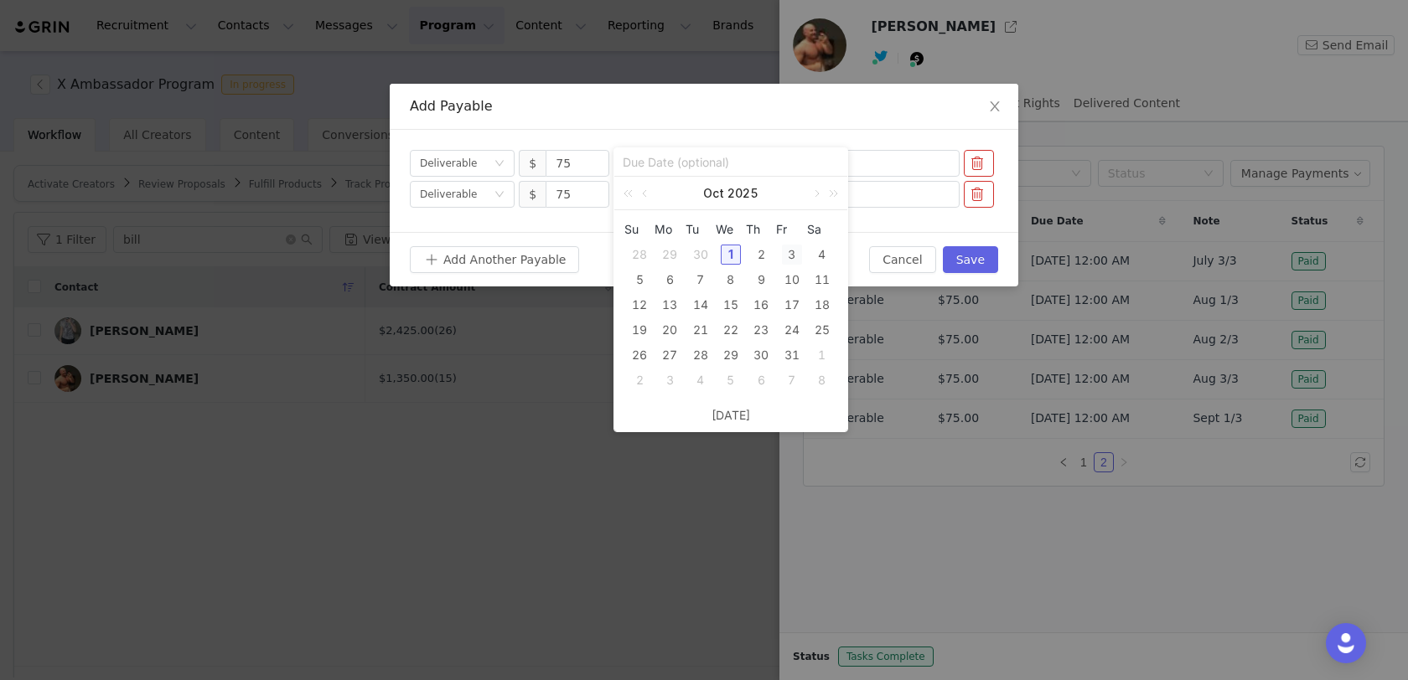
click at [797, 258] on div "3" at bounding box center [792, 255] width 20 height 20
type input "[DATE]"
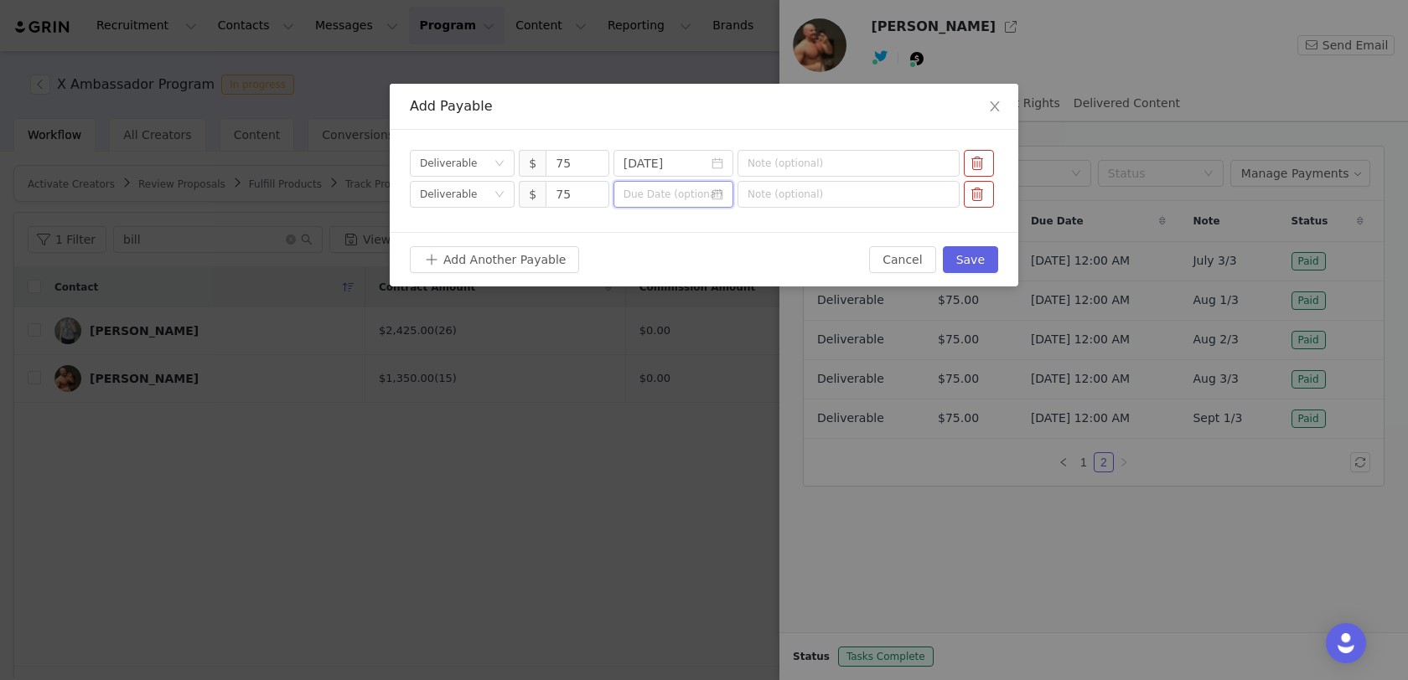
click at [724, 201] on input at bounding box center [673, 194] width 120 height 27
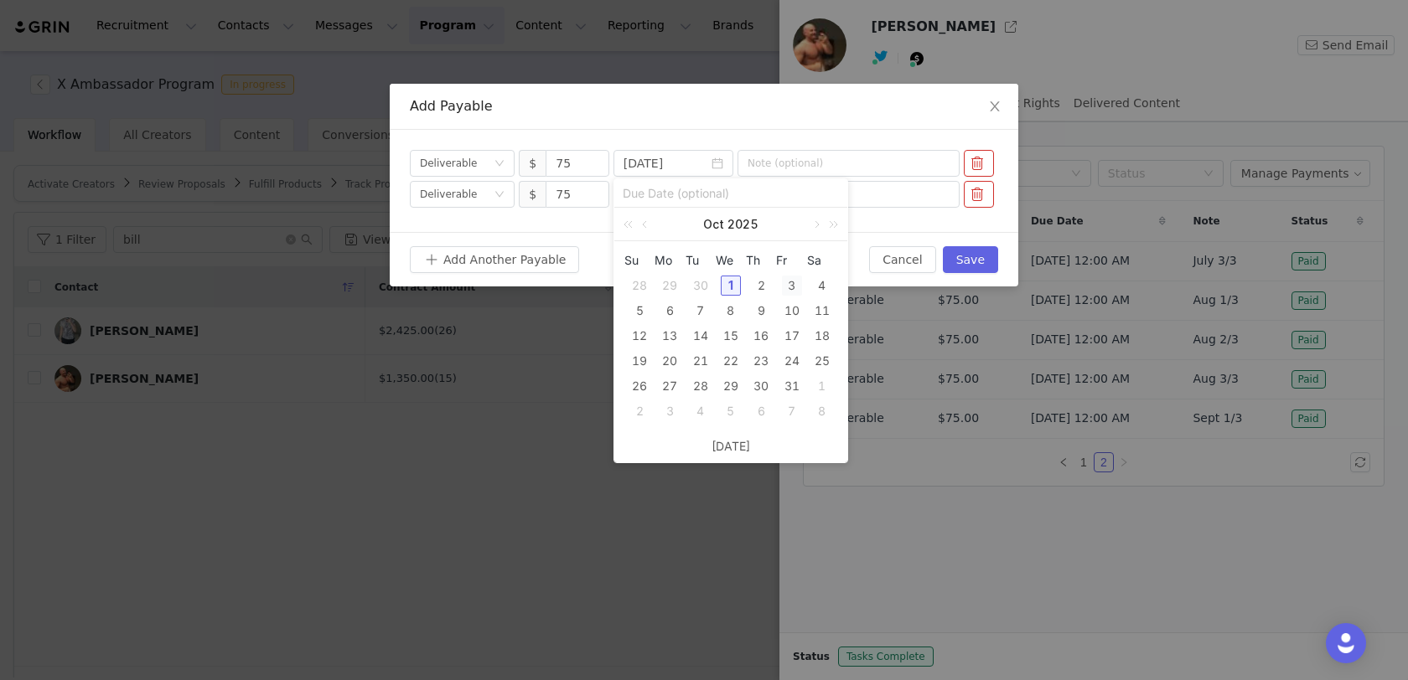
click at [793, 282] on div "3" at bounding box center [792, 286] width 20 height 20
type input "[DATE]"
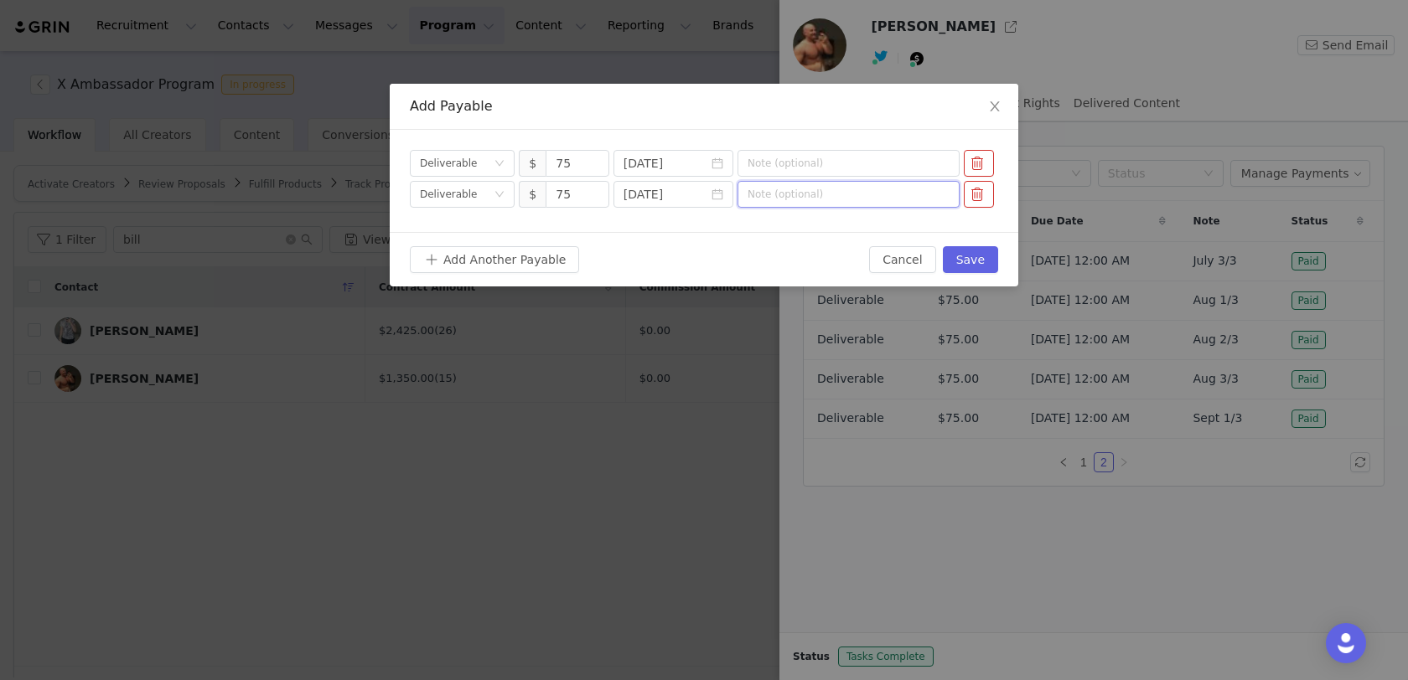
click at [807, 181] on input "text" at bounding box center [848, 194] width 222 height 27
click at [806, 170] on input "text" at bounding box center [848, 163] width 222 height 27
type input "Sept 2/3"
click at [789, 189] on input "text" at bounding box center [848, 194] width 222 height 27
type input "Sept 3/3"
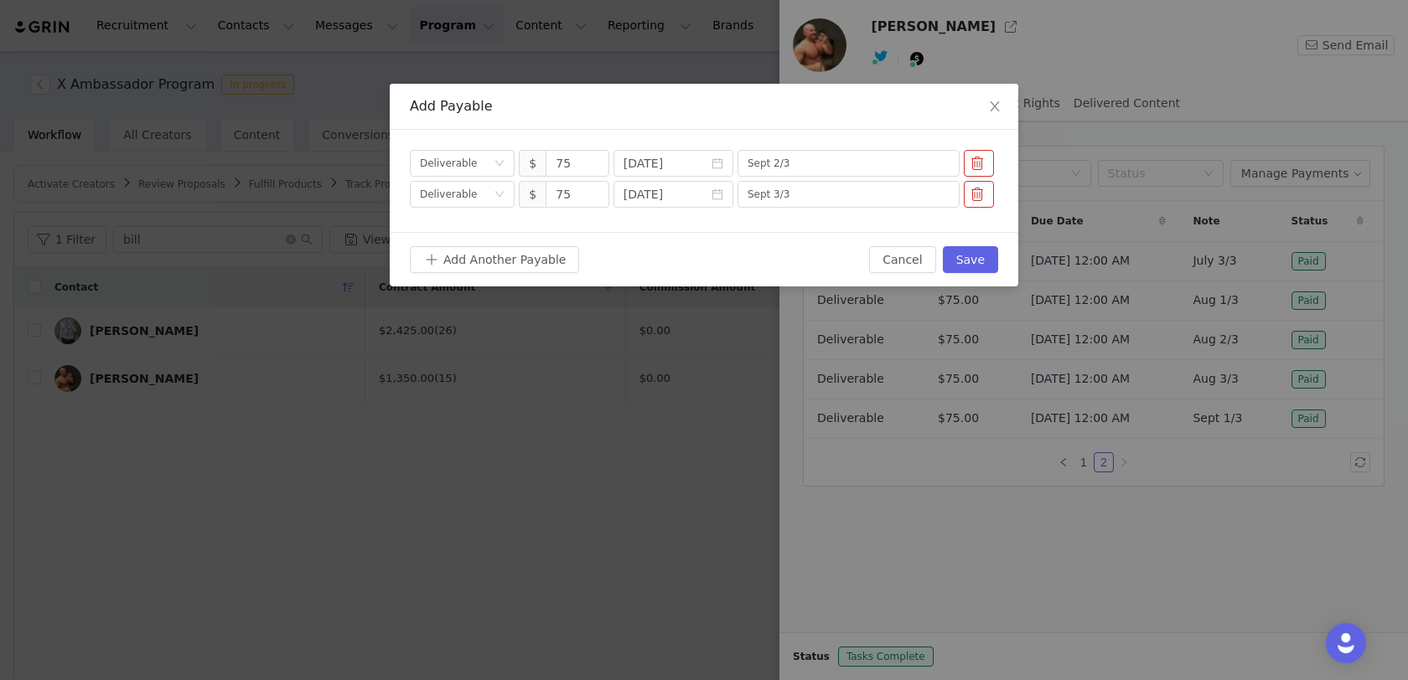
click at [777, 234] on div "Add Another Payable Cancel Save" at bounding box center [704, 259] width 628 height 54
click at [977, 261] on button "Save" at bounding box center [970, 259] width 55 height 27
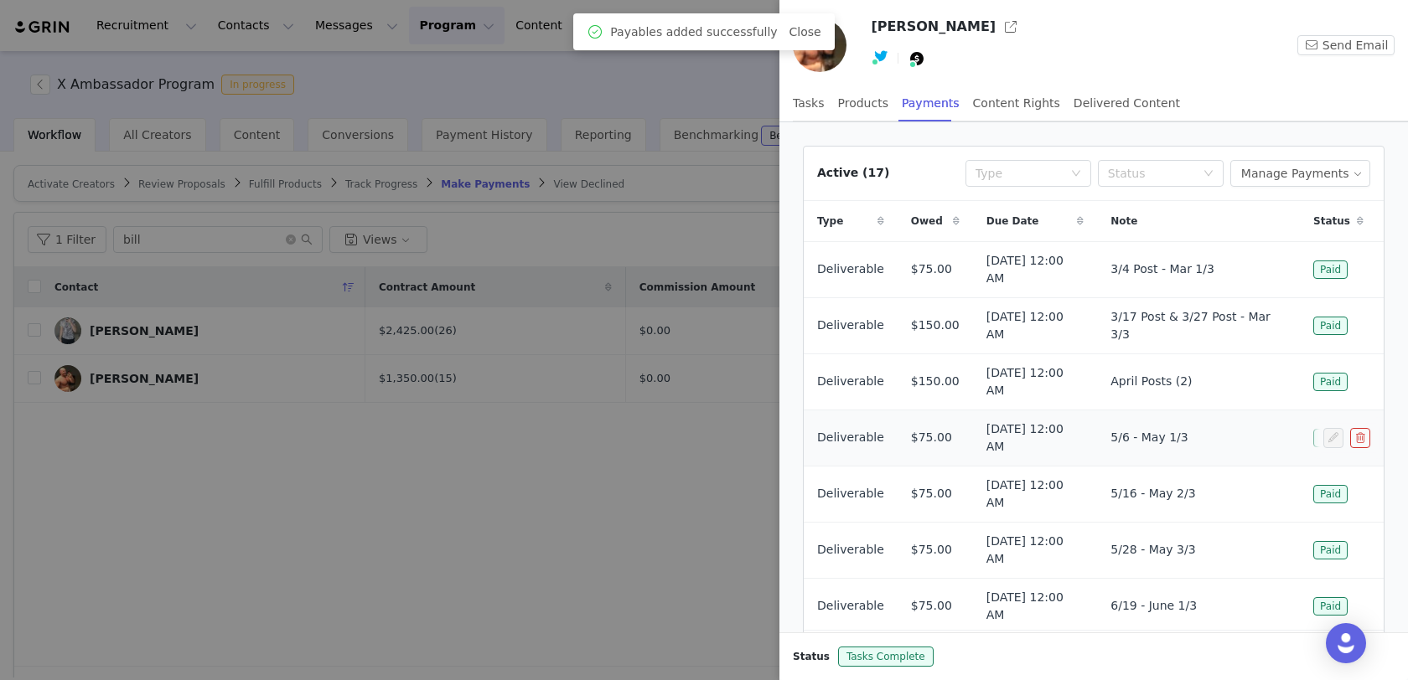
scroll to position [81, 0]
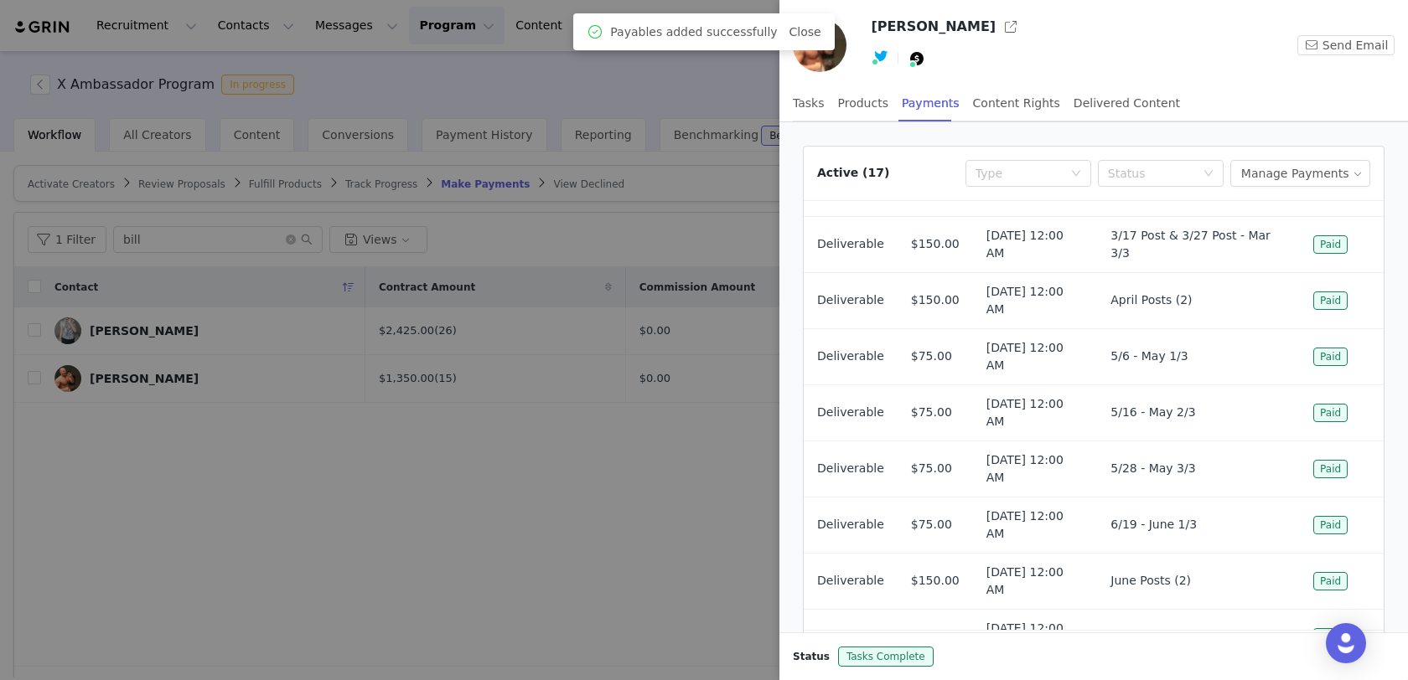
click at [573, 489] on div at bounding box center [704, 340] width 1408 height 680
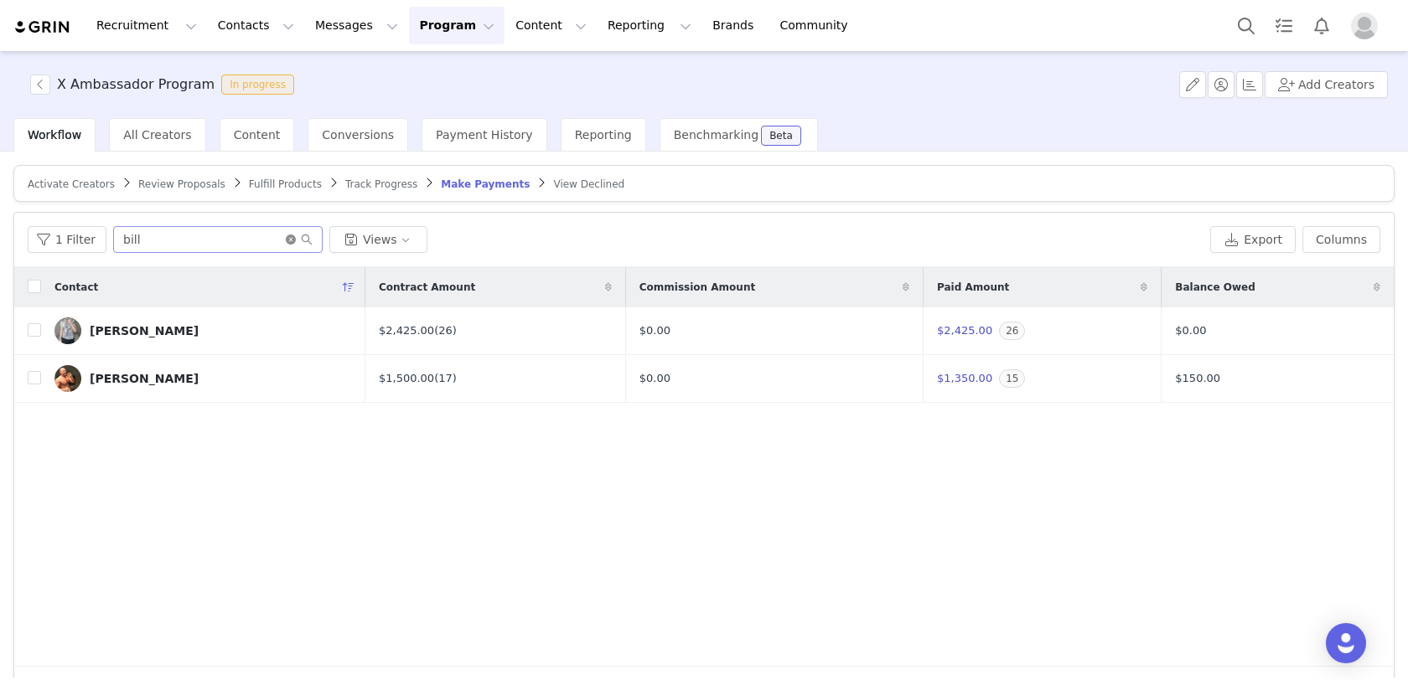
click at [287, 238] on icon "icon: close-circle" at bounding box center [291, 240] width 10 height 10
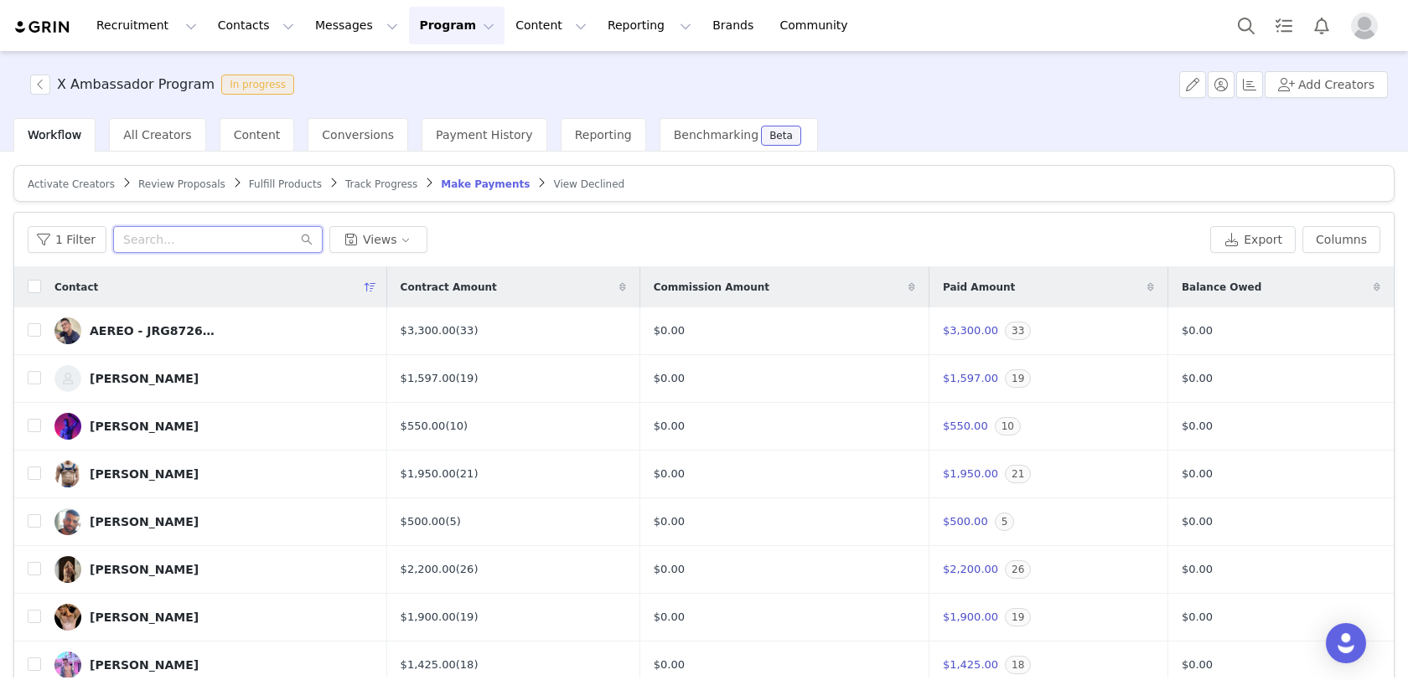
click at [255, 241] on input "text" at bounding box center [217, 239] width 209 height 27
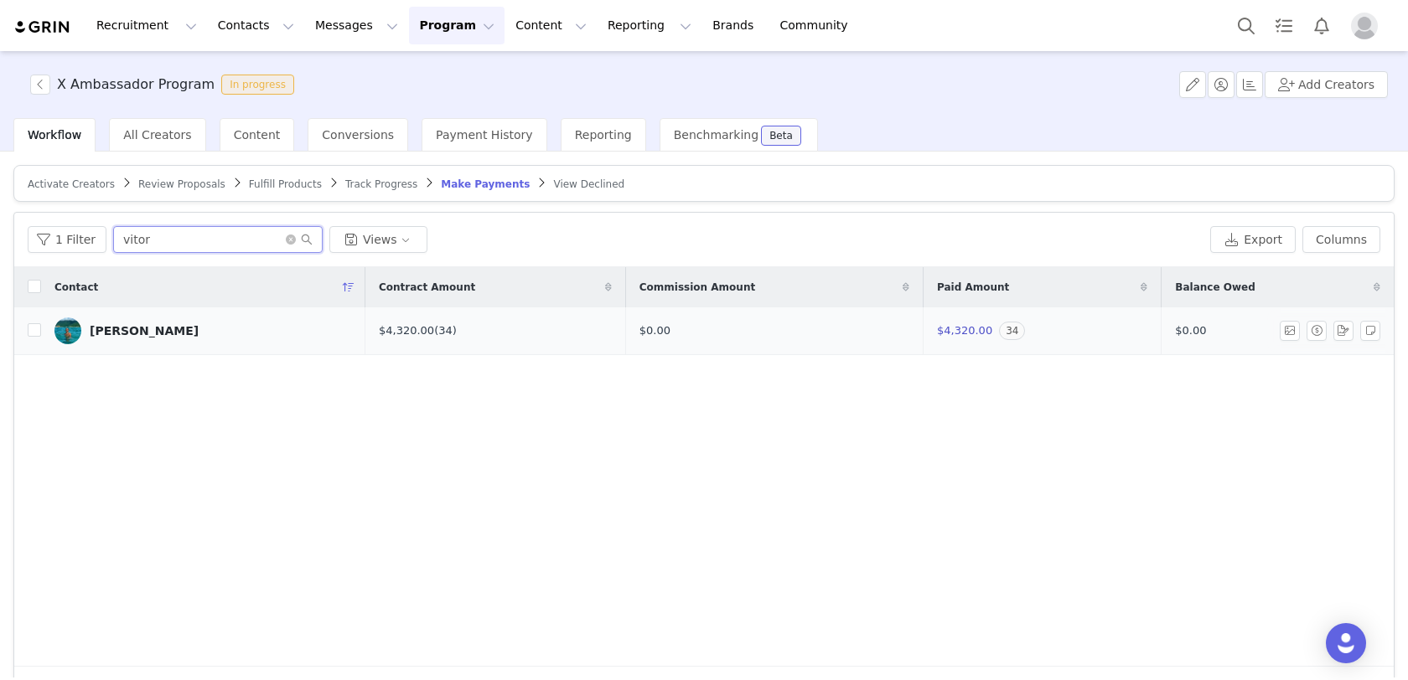
type input "vitor"
click at [128, 325] on div "[PERSON_NAME]" at bounding box center [144, 330] width 109 height 13
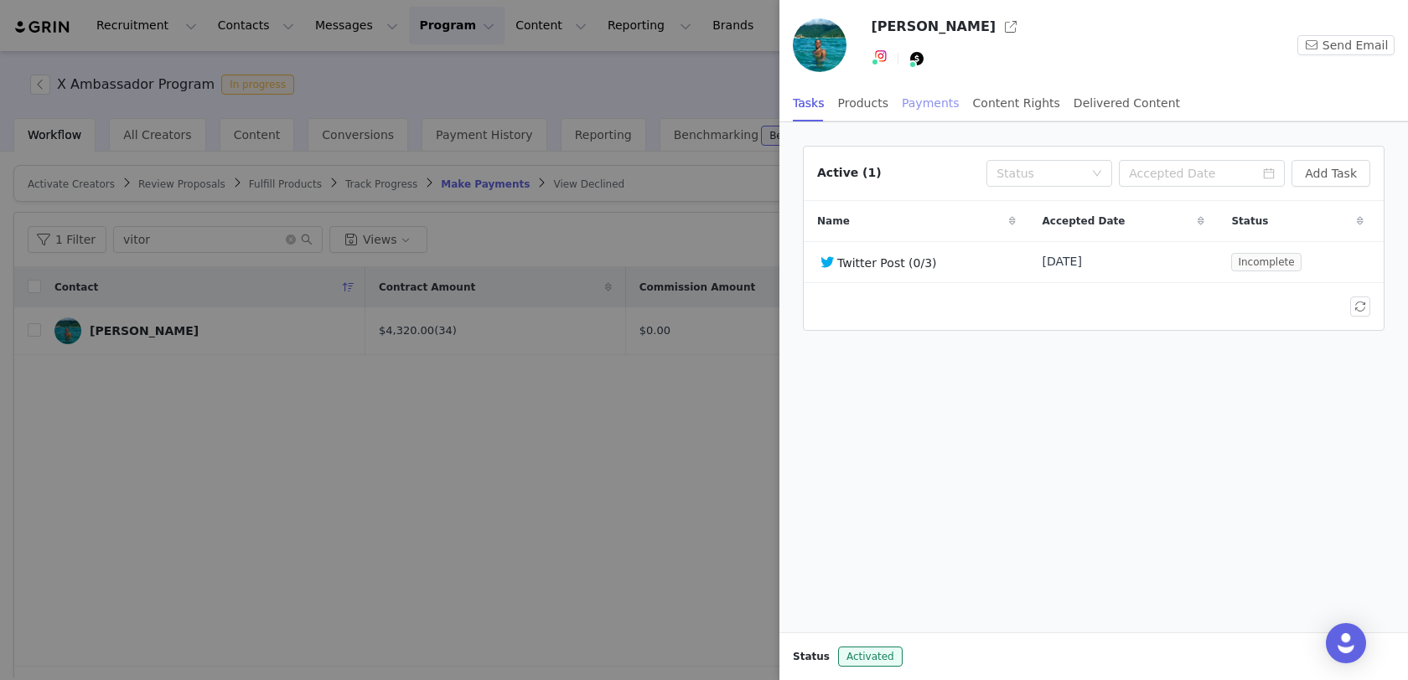
click at [910, 106] on div "Payments" at bounding box center [931, 104] width 58 height 38
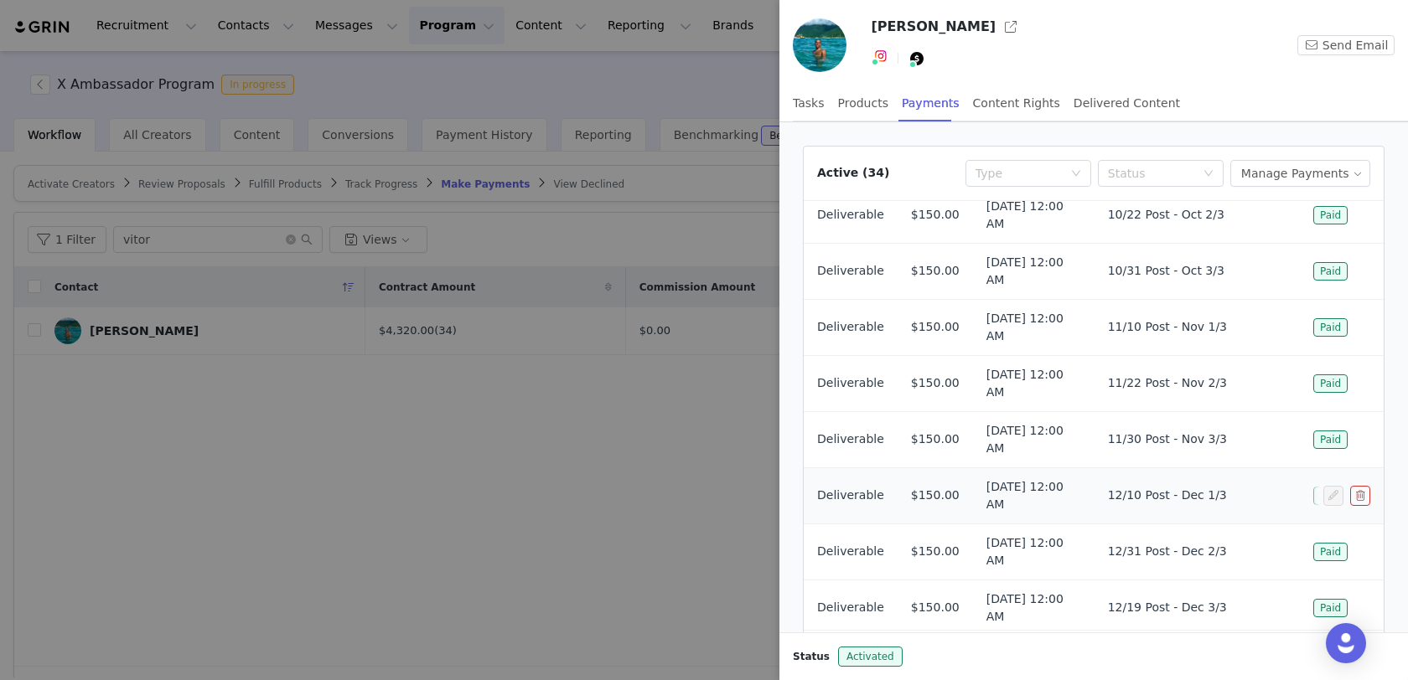
scroll to position [88, 0]
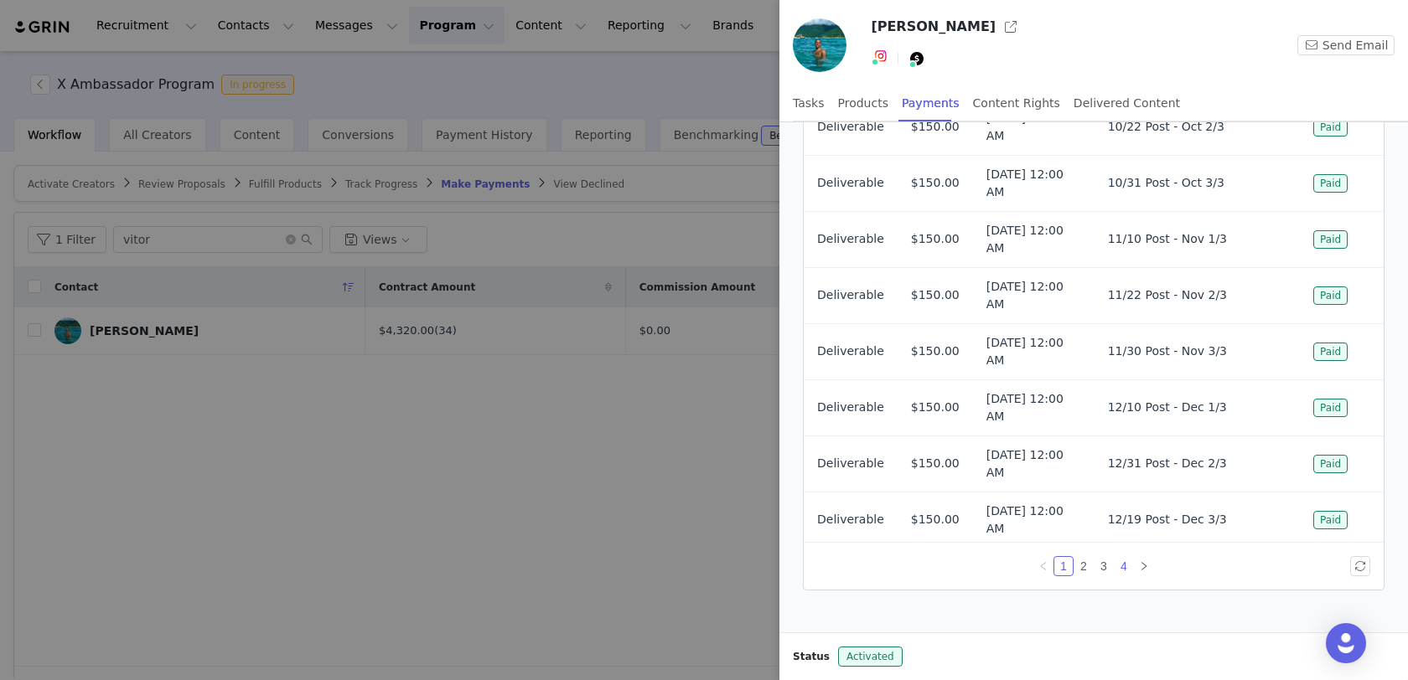
click at [1124, 568] on link "4" at bounding box center [1124, 566] width 18 height 18
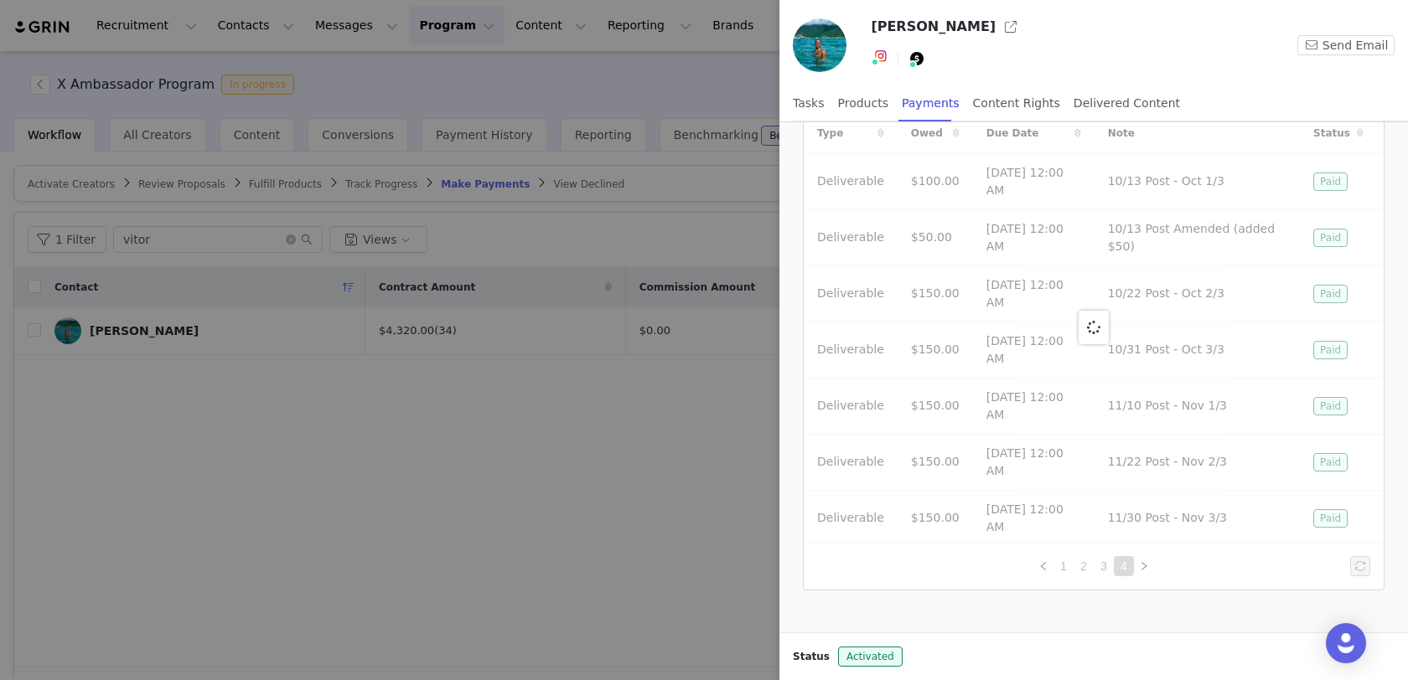
scroll to position [0, 0]
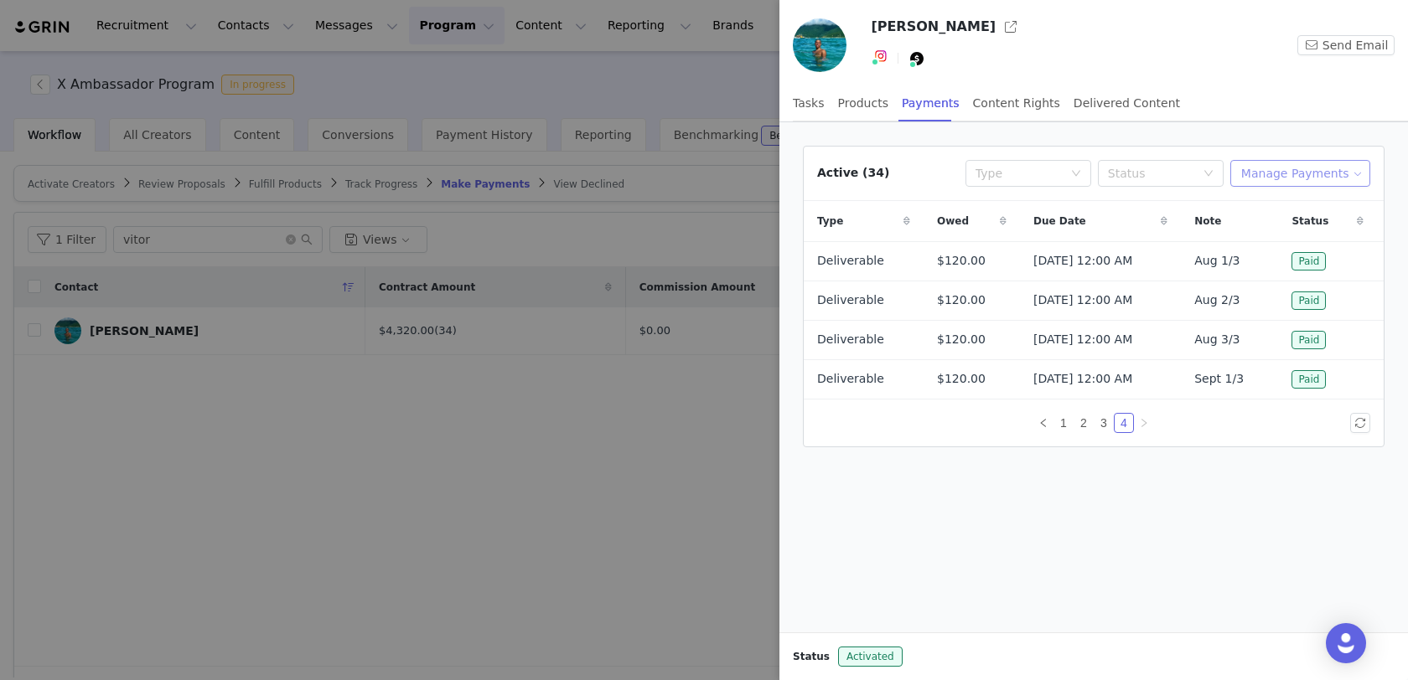
click at [1301, 178] on button "Manage Payments" at bounding box center [1300, 173] width 140 height 27
click at [1284, 230] on span "Add Payable" at bounding box center [1306, 232] width 72 height 18
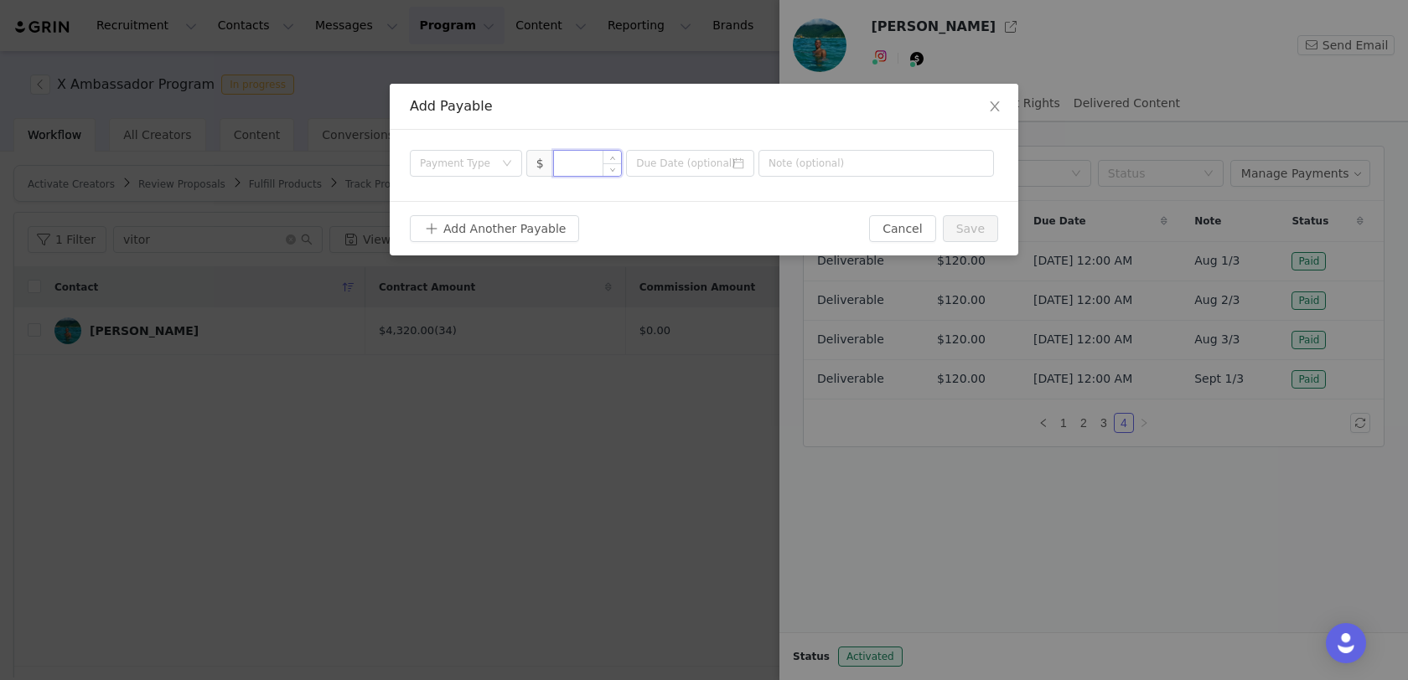
click at [578, 170] on input at bounding box center [588, 163] width 68 height 25
click at [489, 164] on div "Payment Type" at bounding box center [457, 163] width 74 height 17
type input "120"
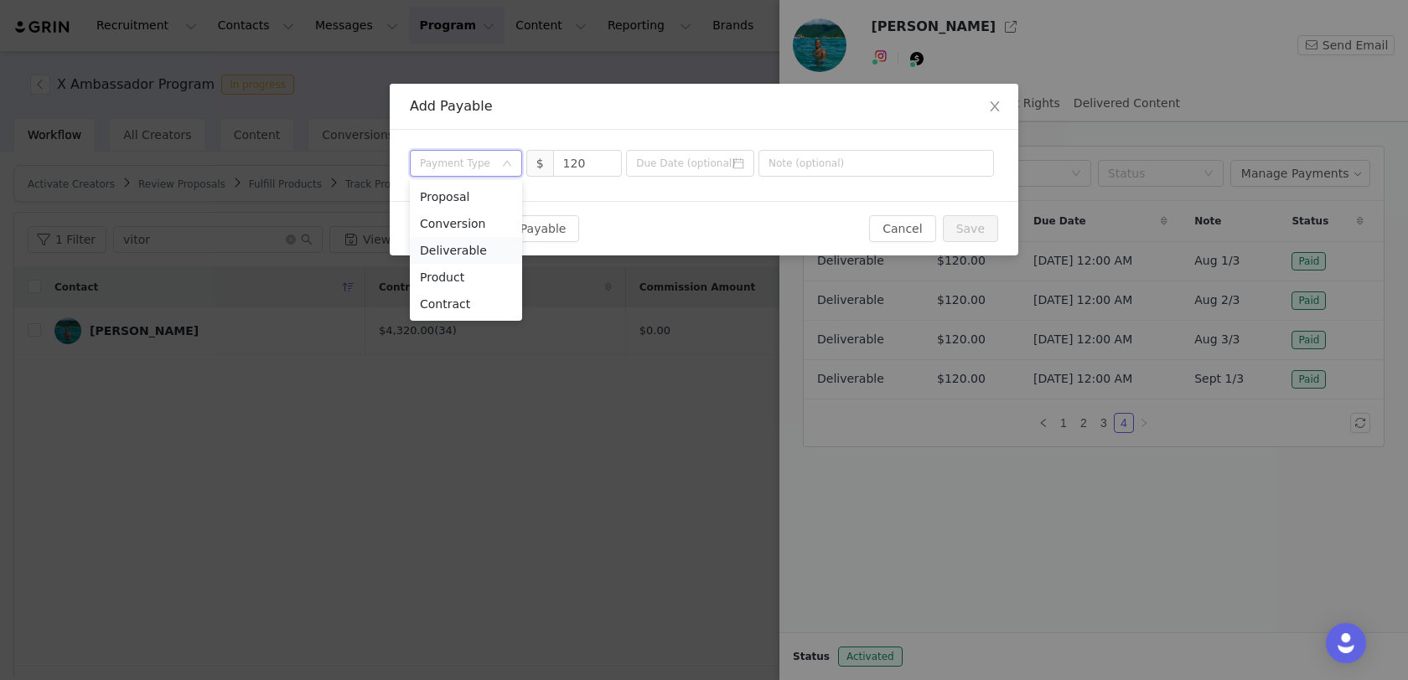
click at [475, 246] on li "Deliverable" at bounding box center [466, 250] width 112 height 27
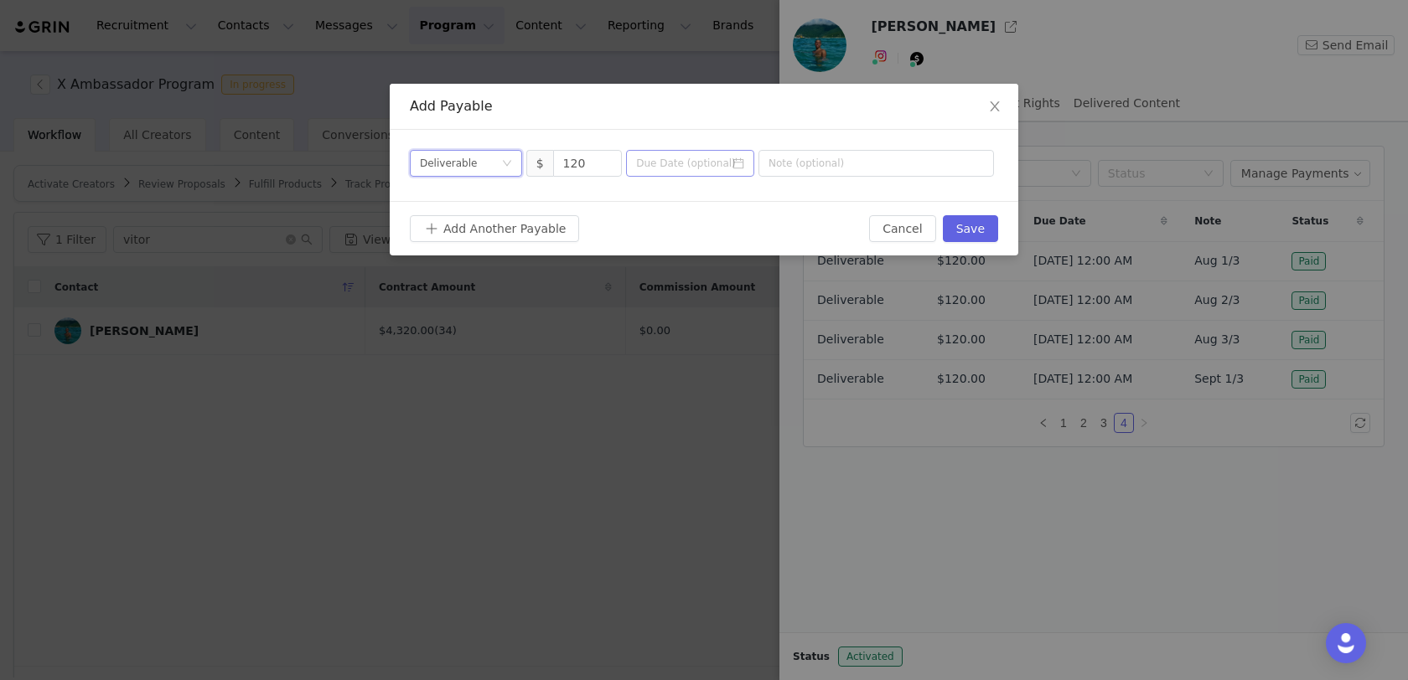
click at [739, 161] on icon "icon: calendar" at bounding box center [738, 163] width 11 height 11
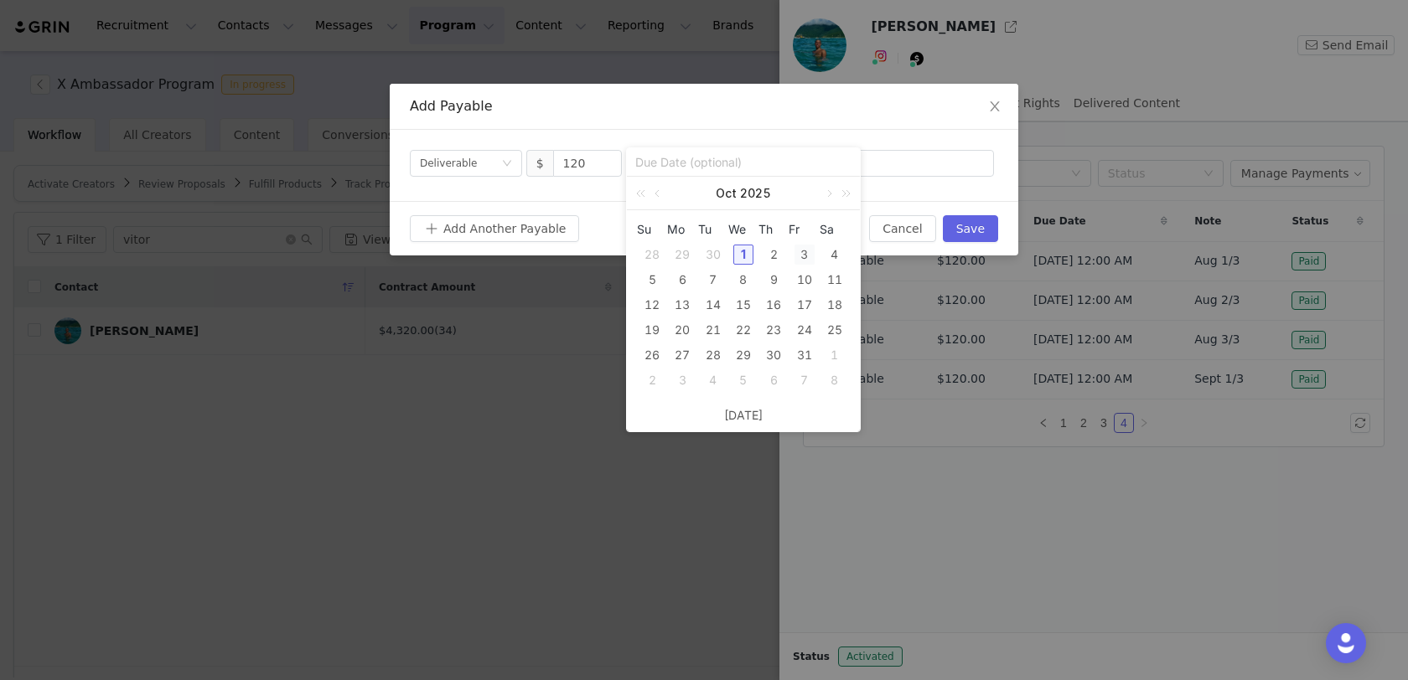
click at [810, 251] on div "3" at bounding box center [804, 255] width 20 height 20
type input "[DATE]"
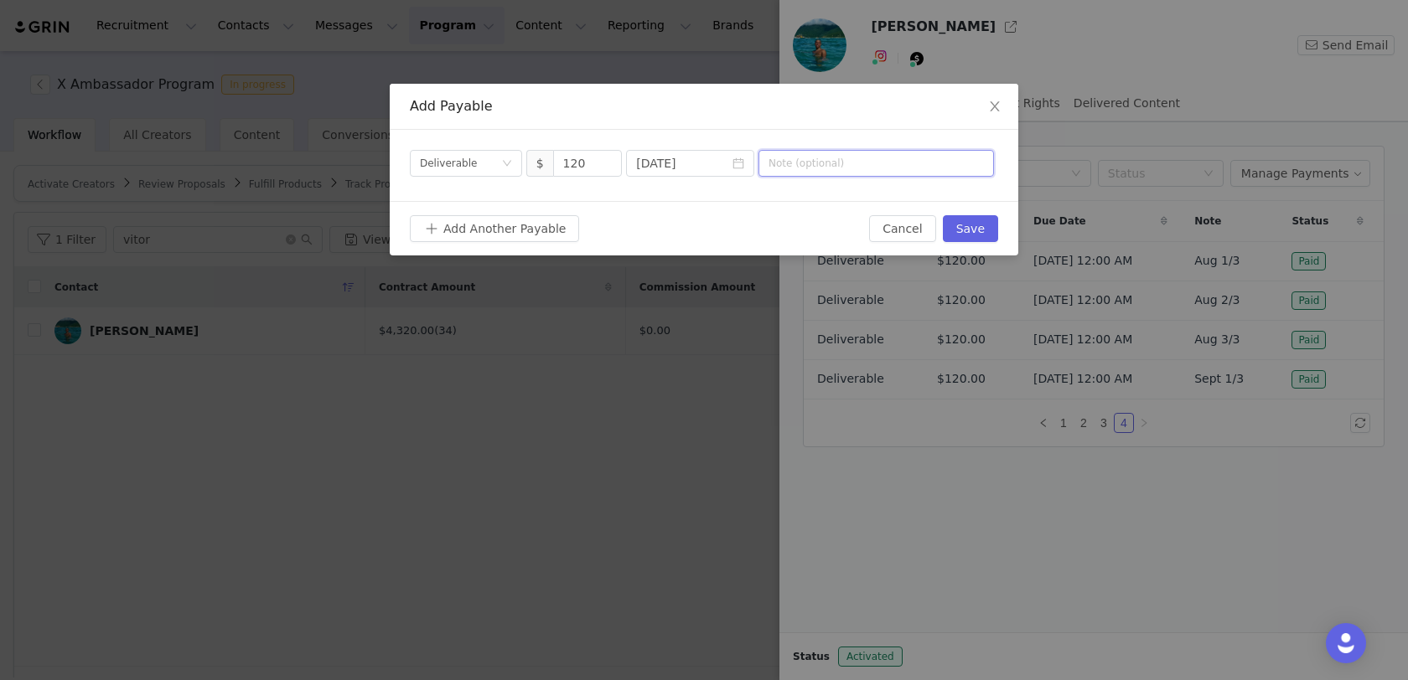
click at [884, 173] on input "text" at bounding box center [875, 163] width 235 height 27
type input "Sept 2/3"
click at [960, 220] on button "Save" at bounding box center [970, 228] width 55 height 27
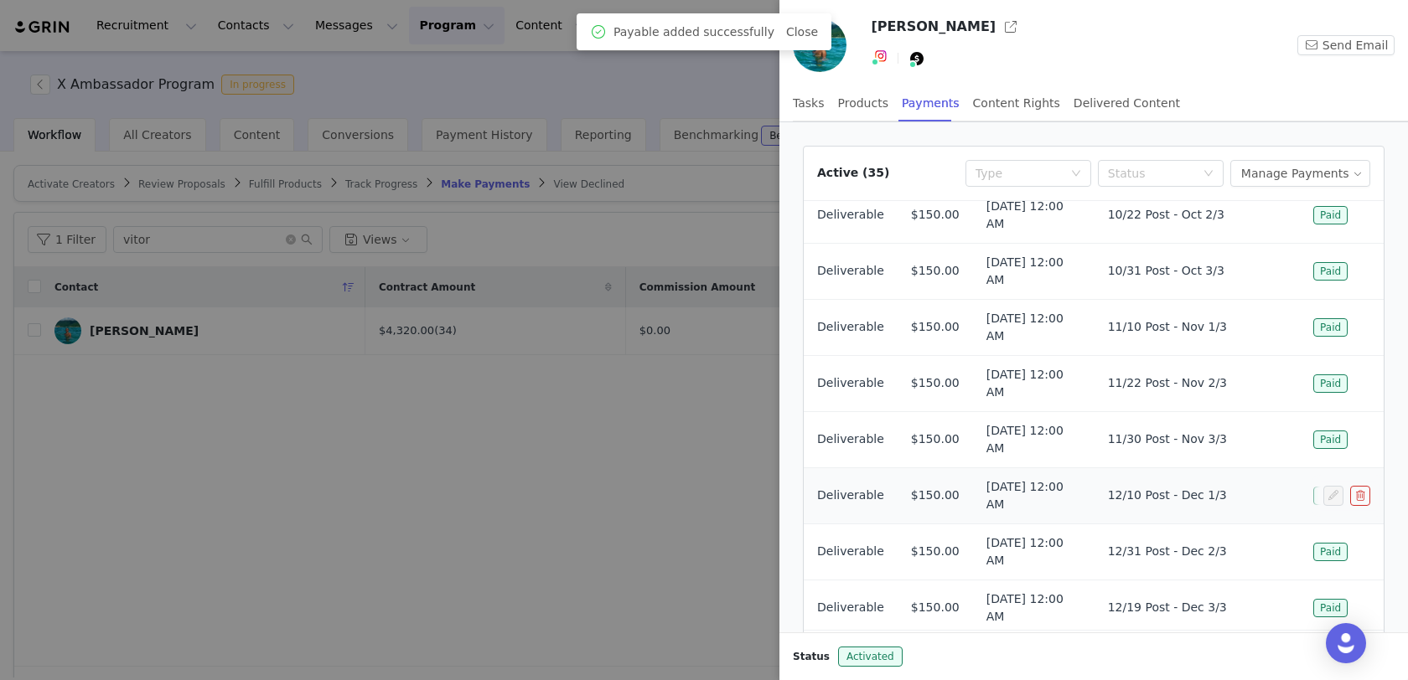
scroll to position [88, 0]
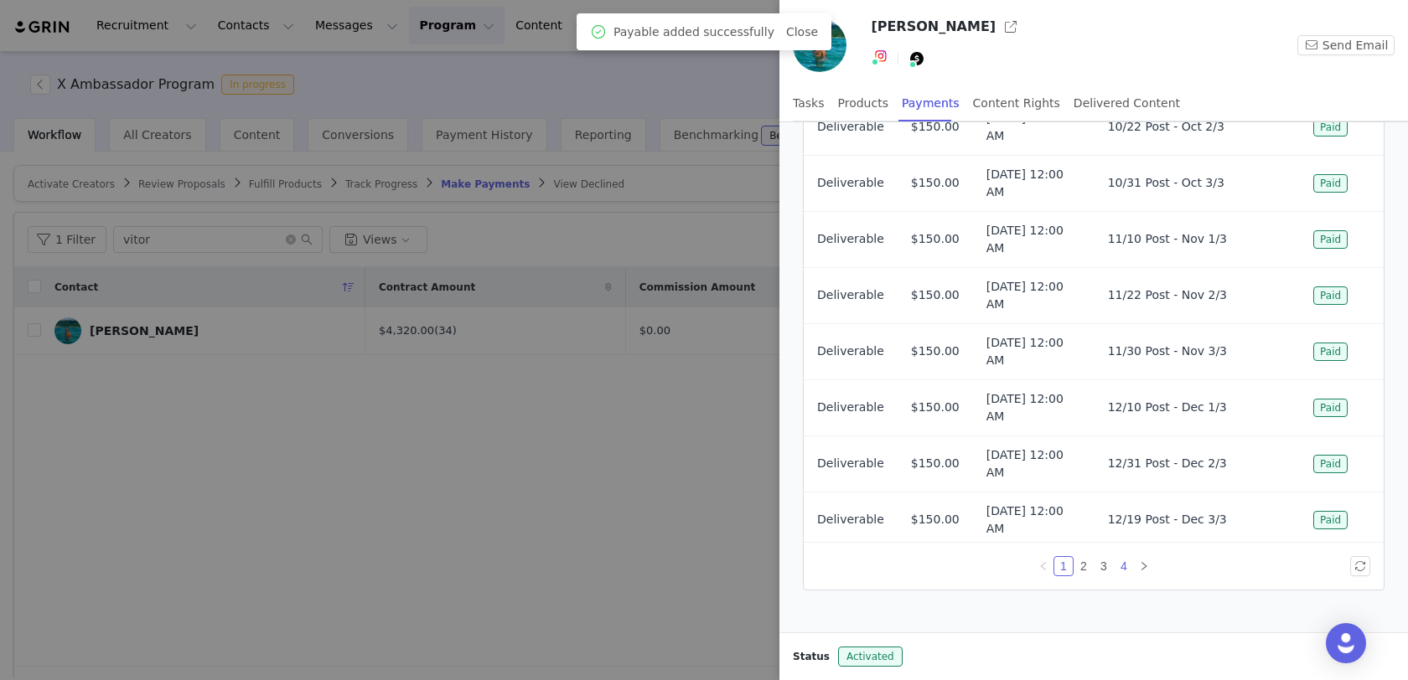
click at [1126, 570] on link "4" at bounding box center [1124, 566] width 18 height 18
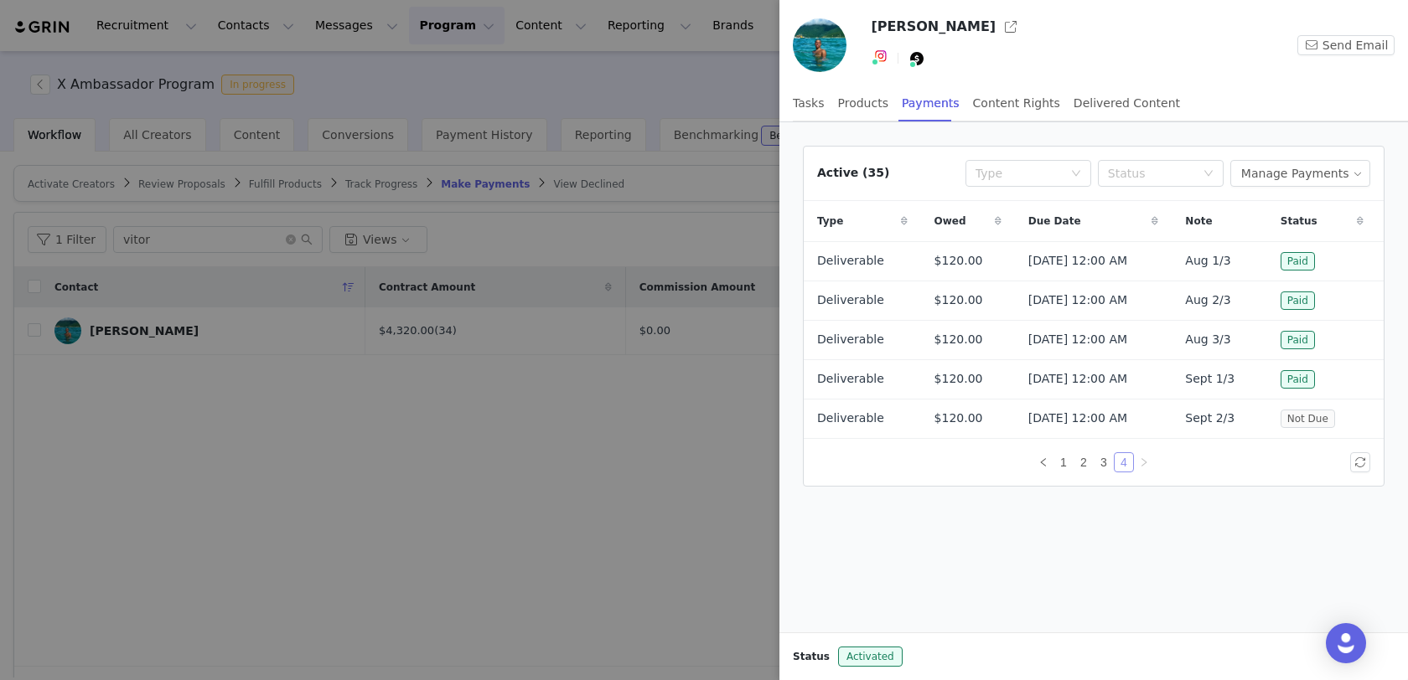
scroll to position [0, 0]
click at [1306, 160] on div "Manage Payments" at bounding box center [1300, 173] width 140 height 27
click at [1302, 174] on button "Manage Payments" at bounding box center [1300, 173] width 140 height 27
click at [1297, 235] on span "Add Payable" at bounding box center [1306, 232] width 72 height 18
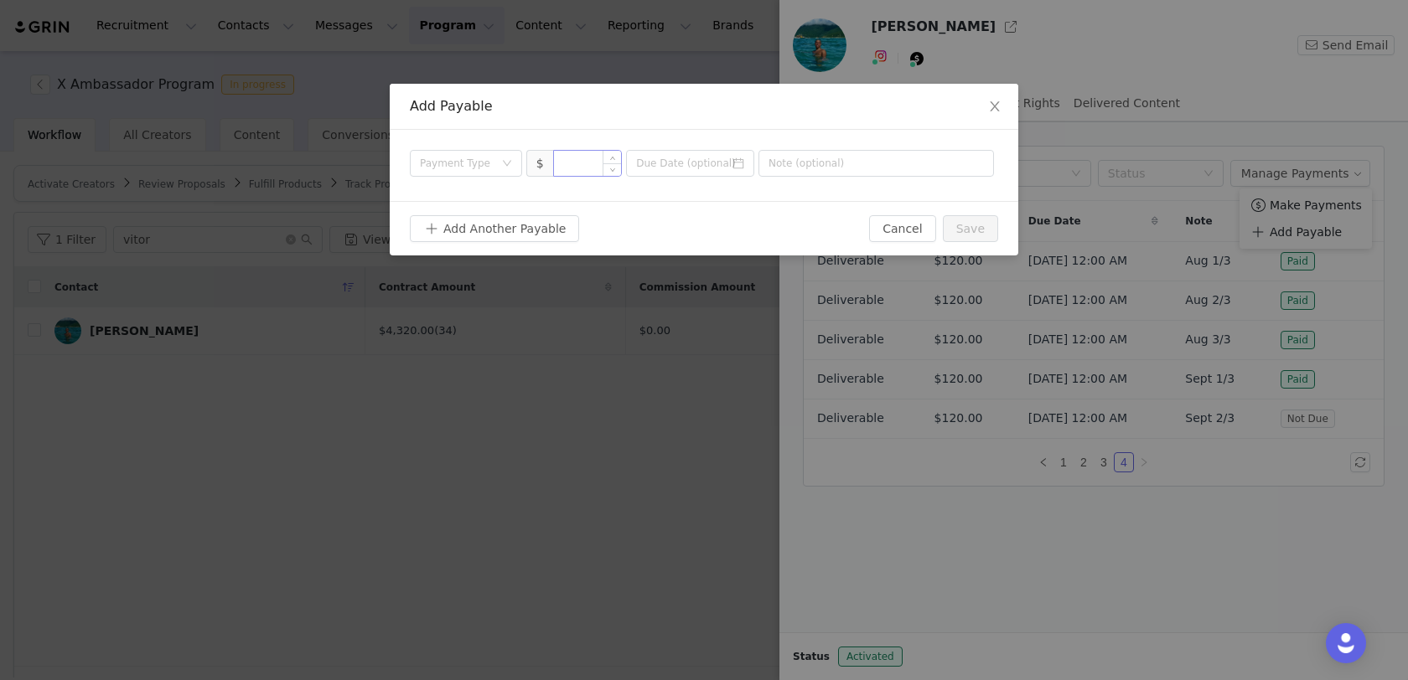
click at [590, 150] on div at bounding box center [588, 163] width 70 height 27
click at [584, 158] on input at bounding box center [588, 163] width 68 height 25
click at [465, 155] on div "Payment Type" at bounding box center [457, 163] width 74 height 17
type input "120"
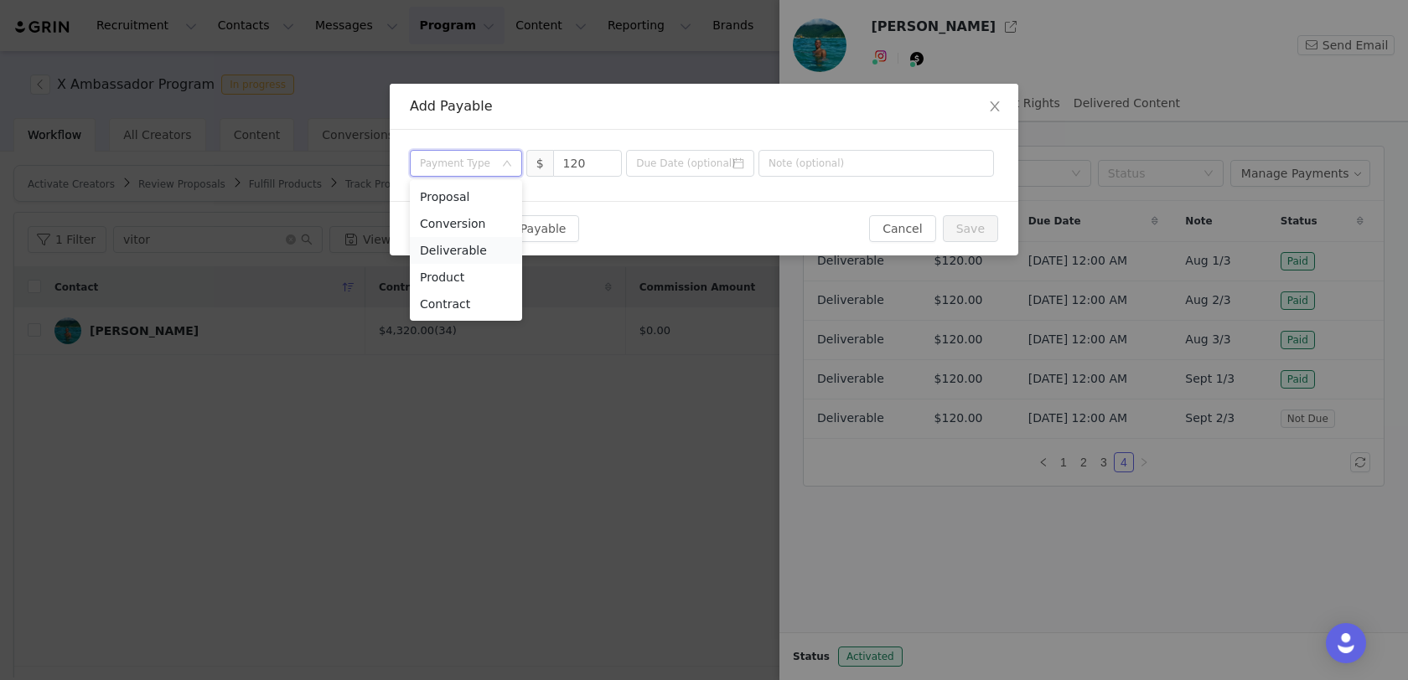
click at [454, 261] on li "Deliverable" at bounding box center [466, 250] width 112 height 27
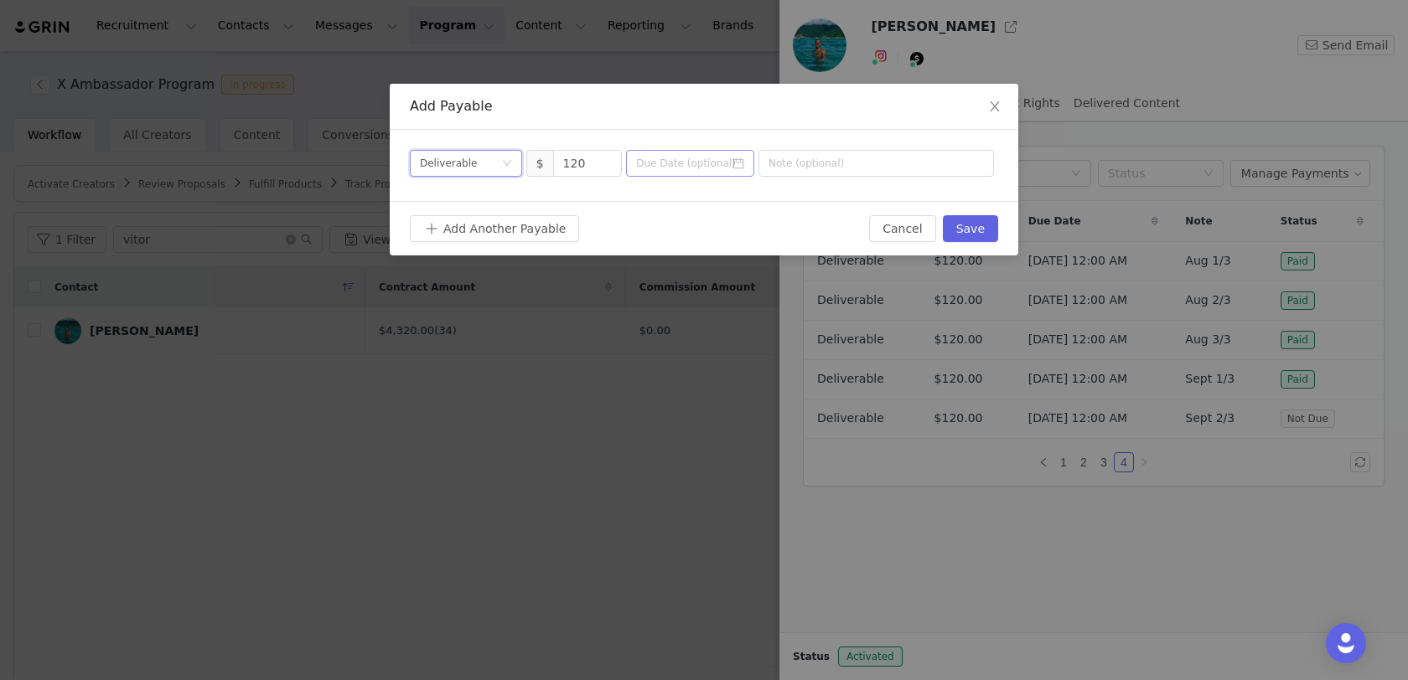
click at [739, 167] on icon "icon: calendar" at bounding box center [738, 164] width 12 height 12
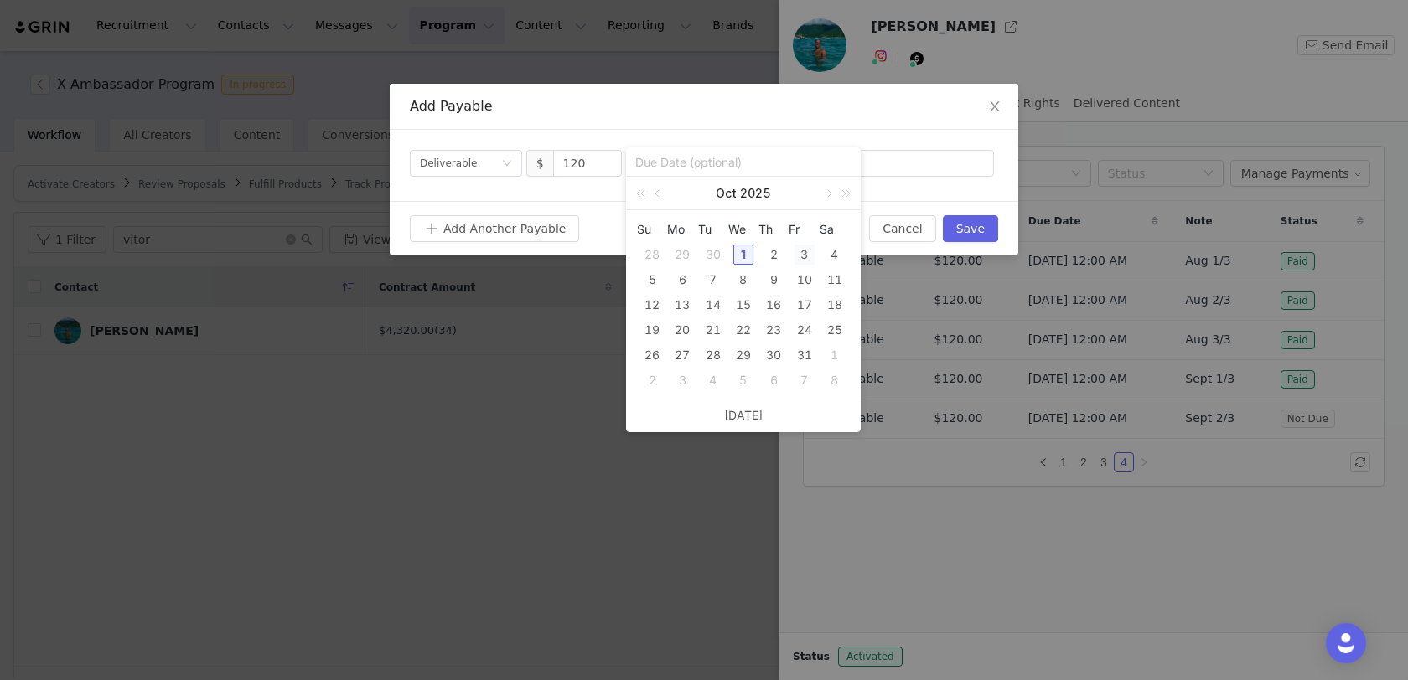
click at [805, 250] on div "3" at bounding box center [804, 255] width 20 height 20
type input "[DATE]"
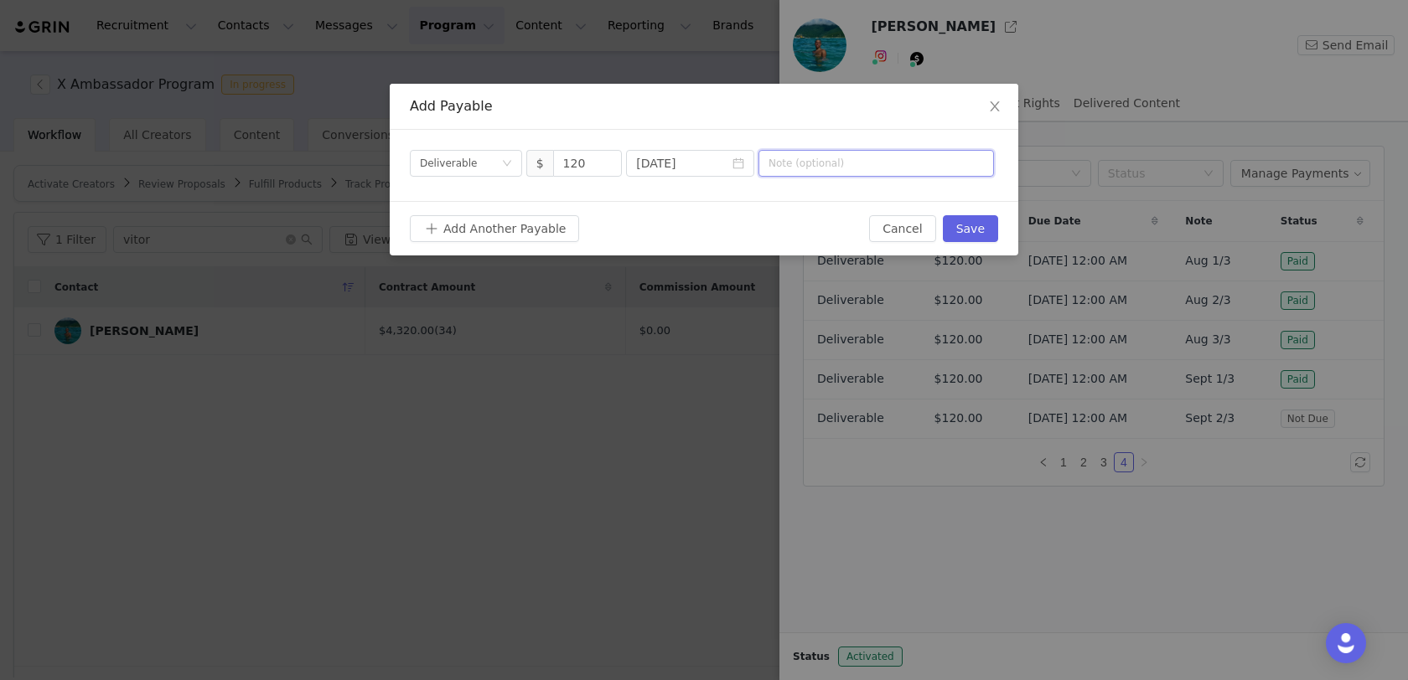
click at [846, 156] on input "text" at bounding box center [875, 163] width 235 height 27
type input "Sept 3/3"
click at [960, 228] on button "Save" at bounding box center [970, 228] width 55 height 27
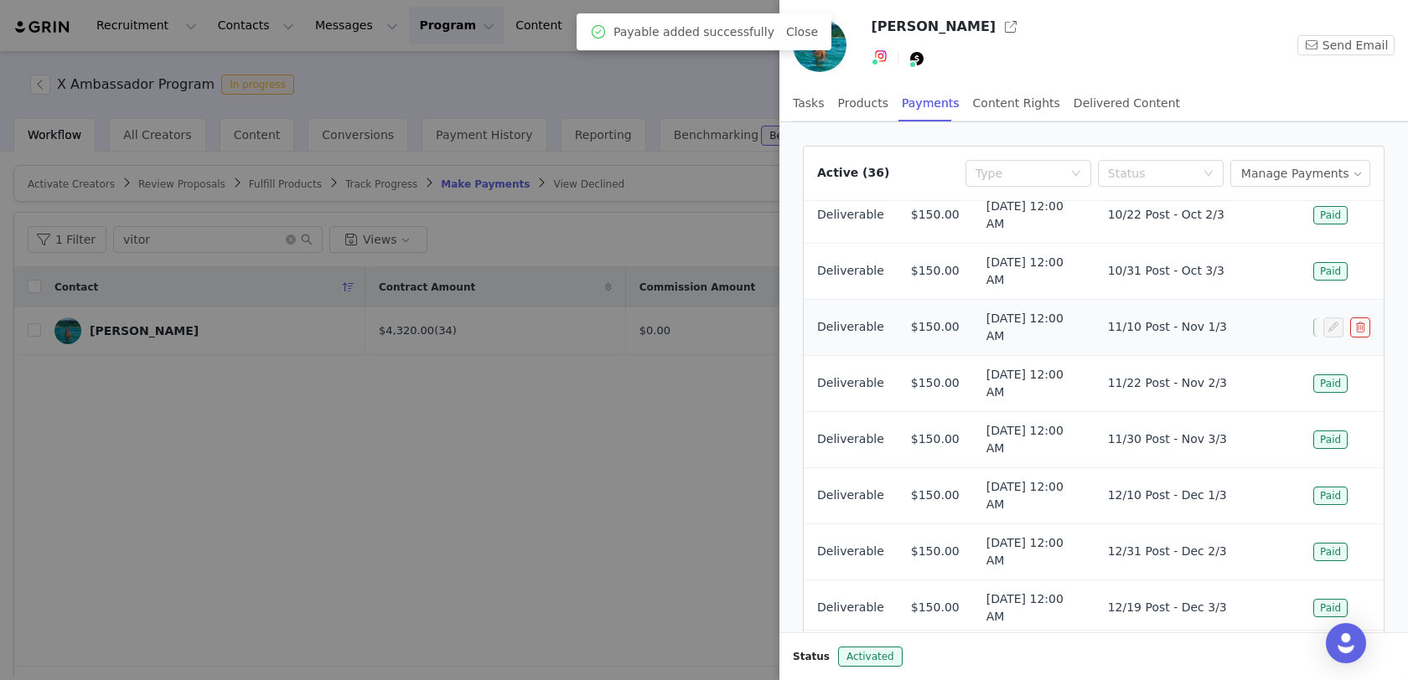
scroll to position [88, 0]
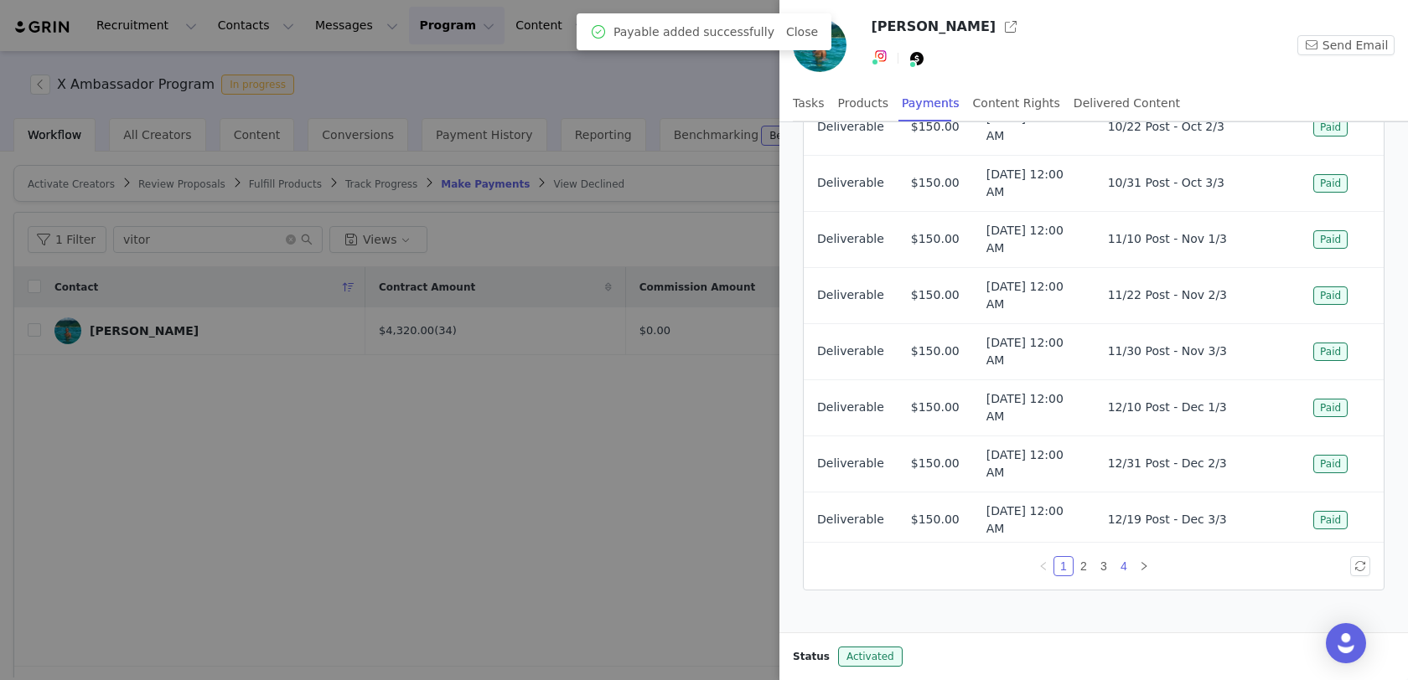
click at [1123, 563] on link "4" at bounding box center [1124, 566] width 18 height 18
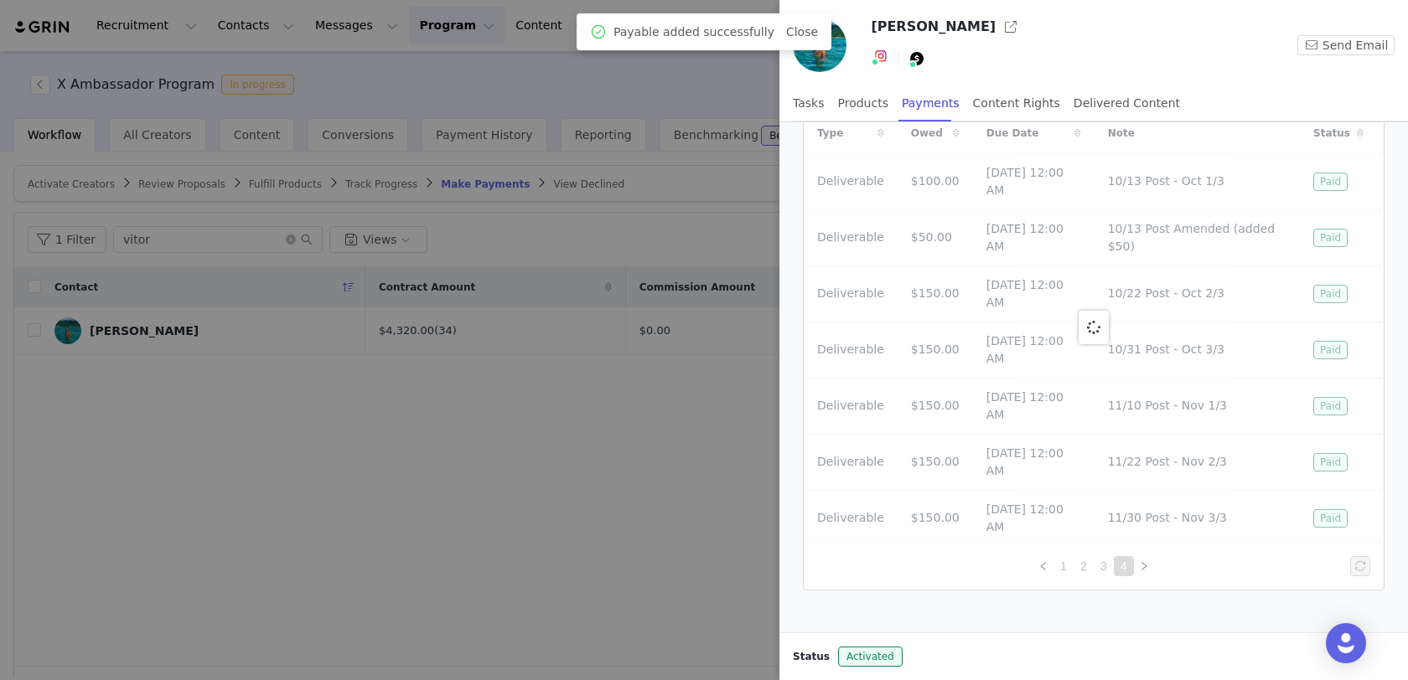
scroll to position [0, 0]
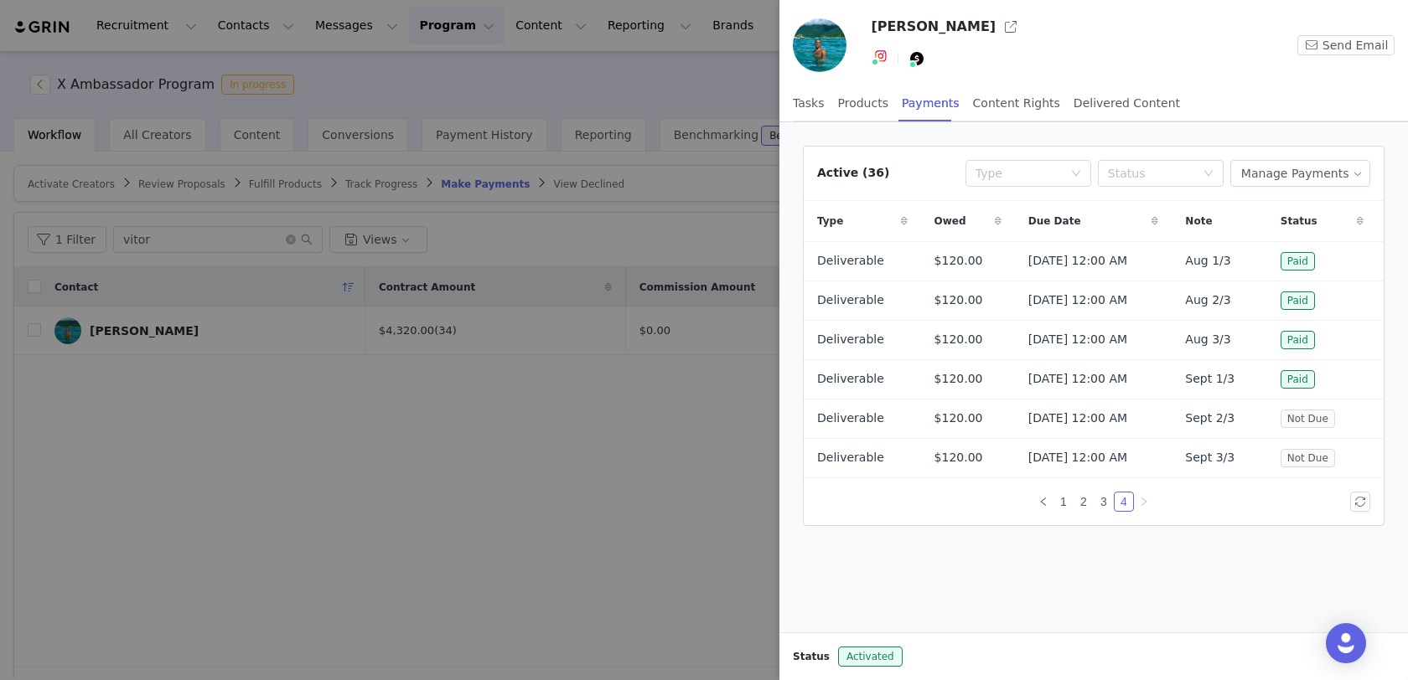
click at [608, 478] on div at bounding box center [704, 340] width 1408 height 680
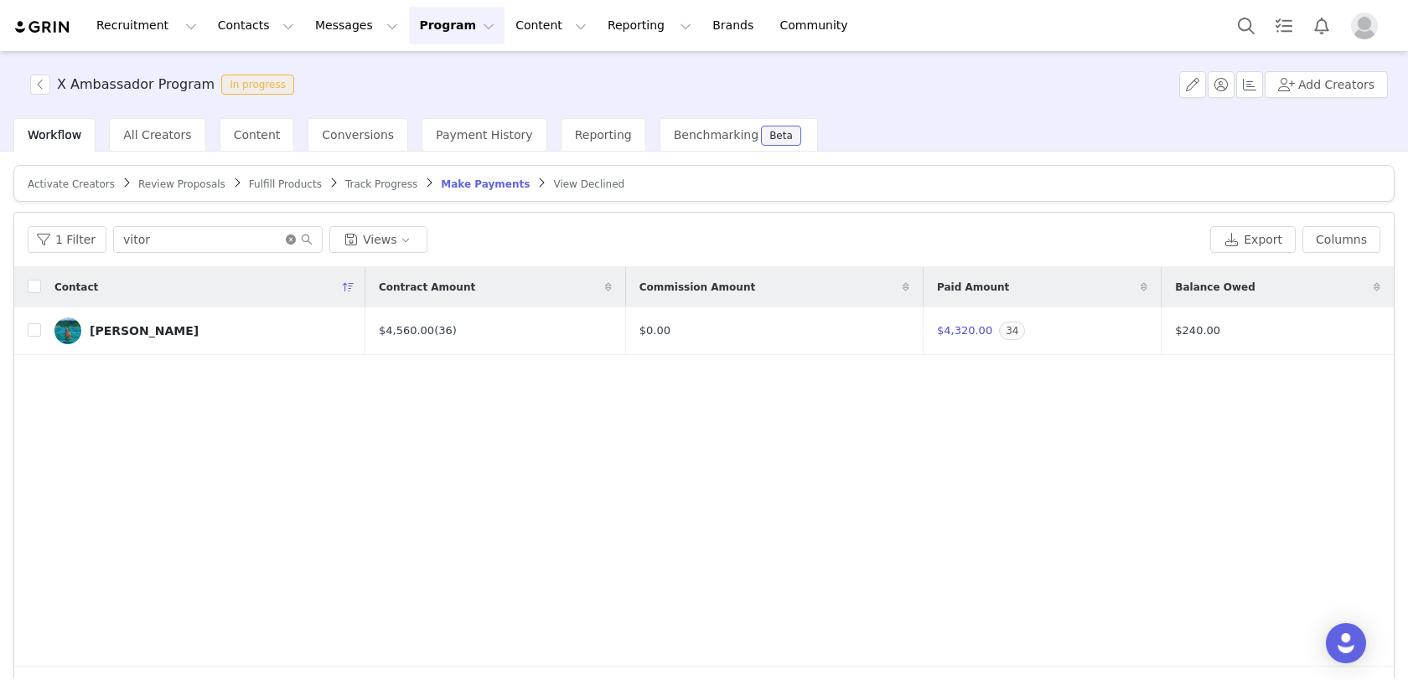
click at [286, 242] on icon "icon: close-circle" at bounding box center [291, 240] width 10 height 10
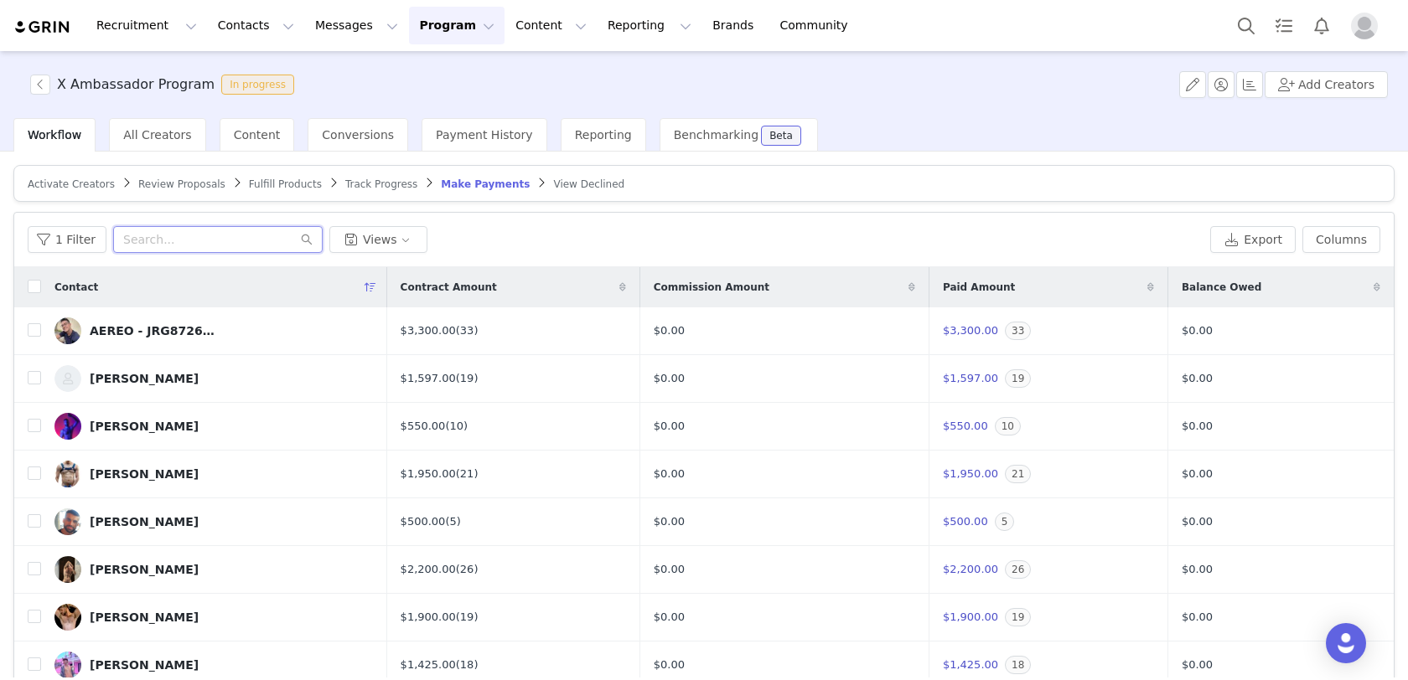
click at [247, 236] on input "text" at bounding box center [217, 239] width 209 height 27
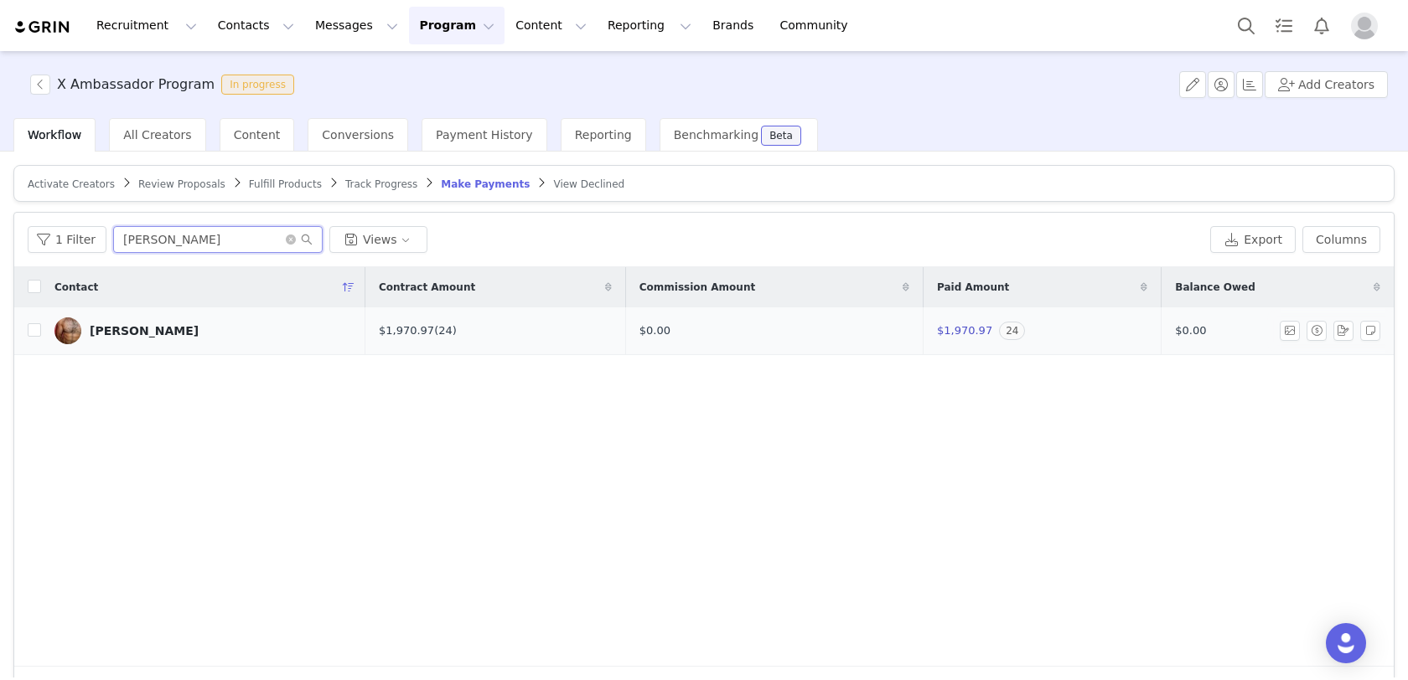
type input "[PERSON_NAME]"
click at [132, 328] on div "[PERSON_NAME]" at bounding box center [144, 330] width 109 height 13
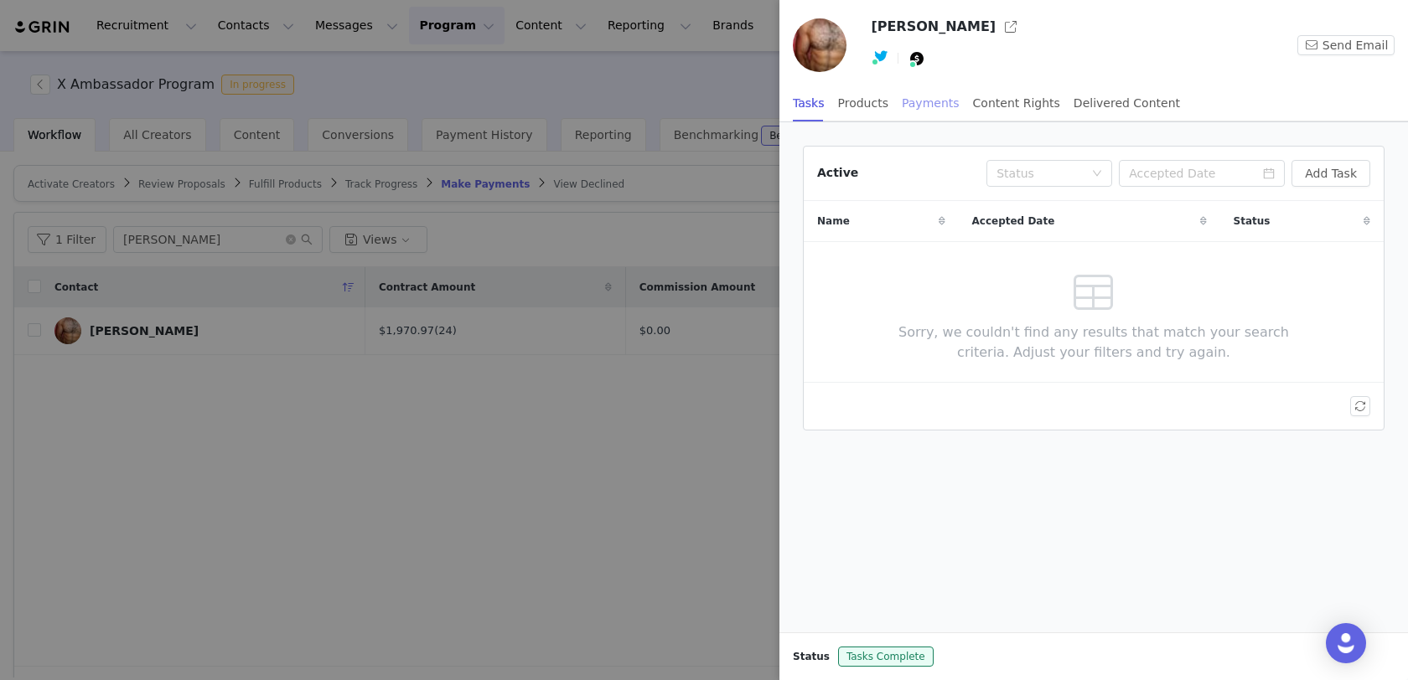
click at [927, 106] on div "Payments" at bounding box center [931, 104] width 58 height 38
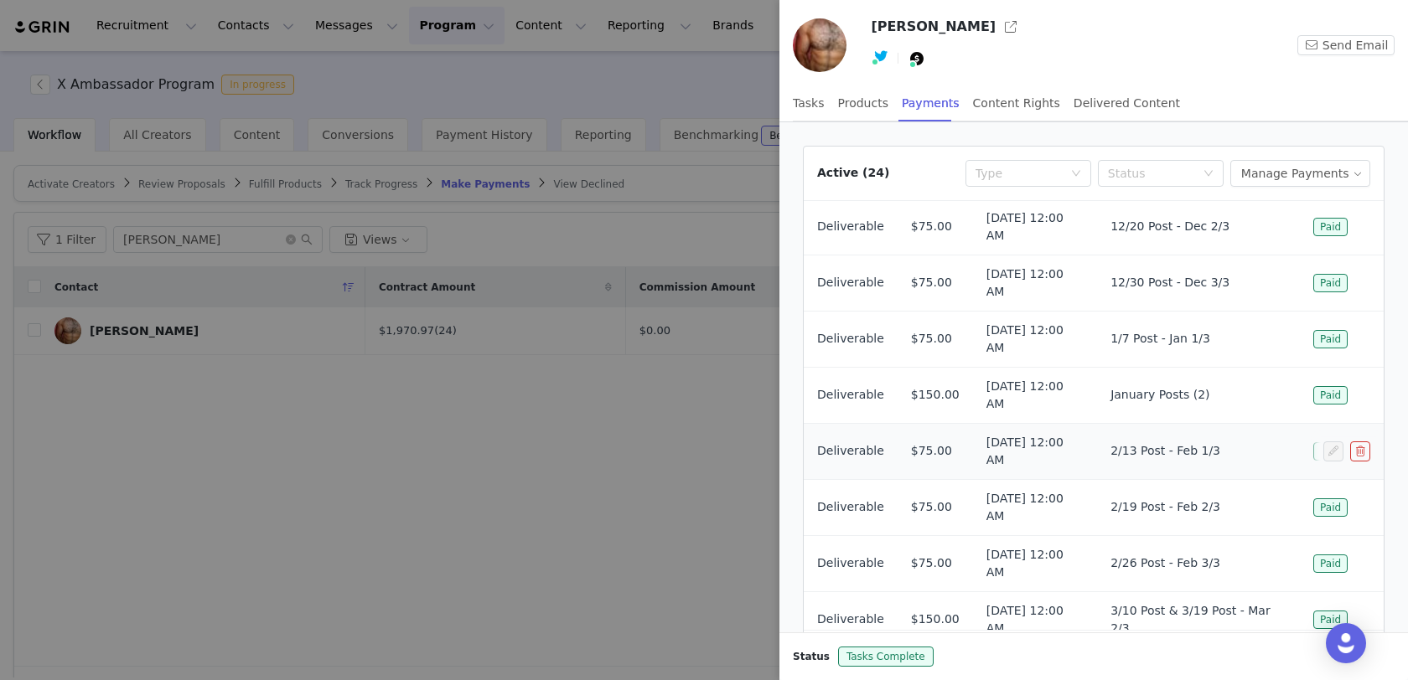
scroll to position [88, 0]
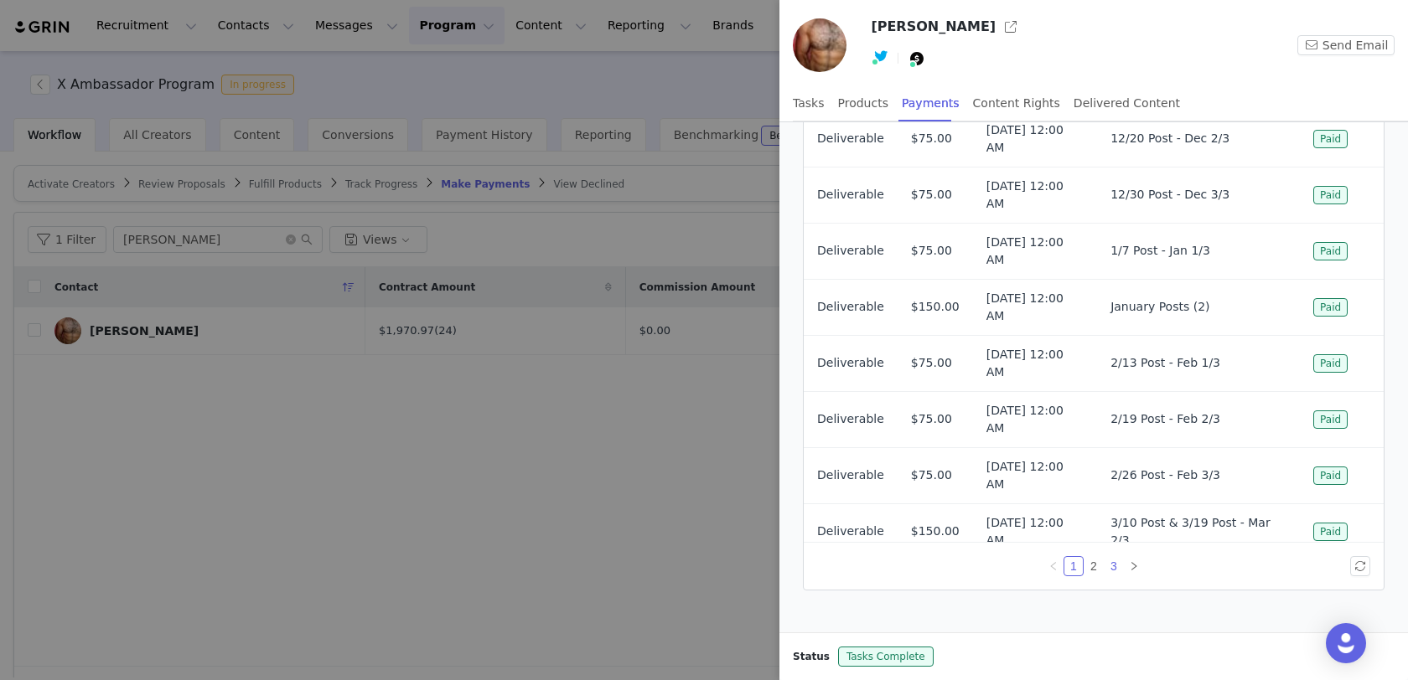
click at [1117, 566] on link "3" at bounding box center [1113, 566] width 18 height 18
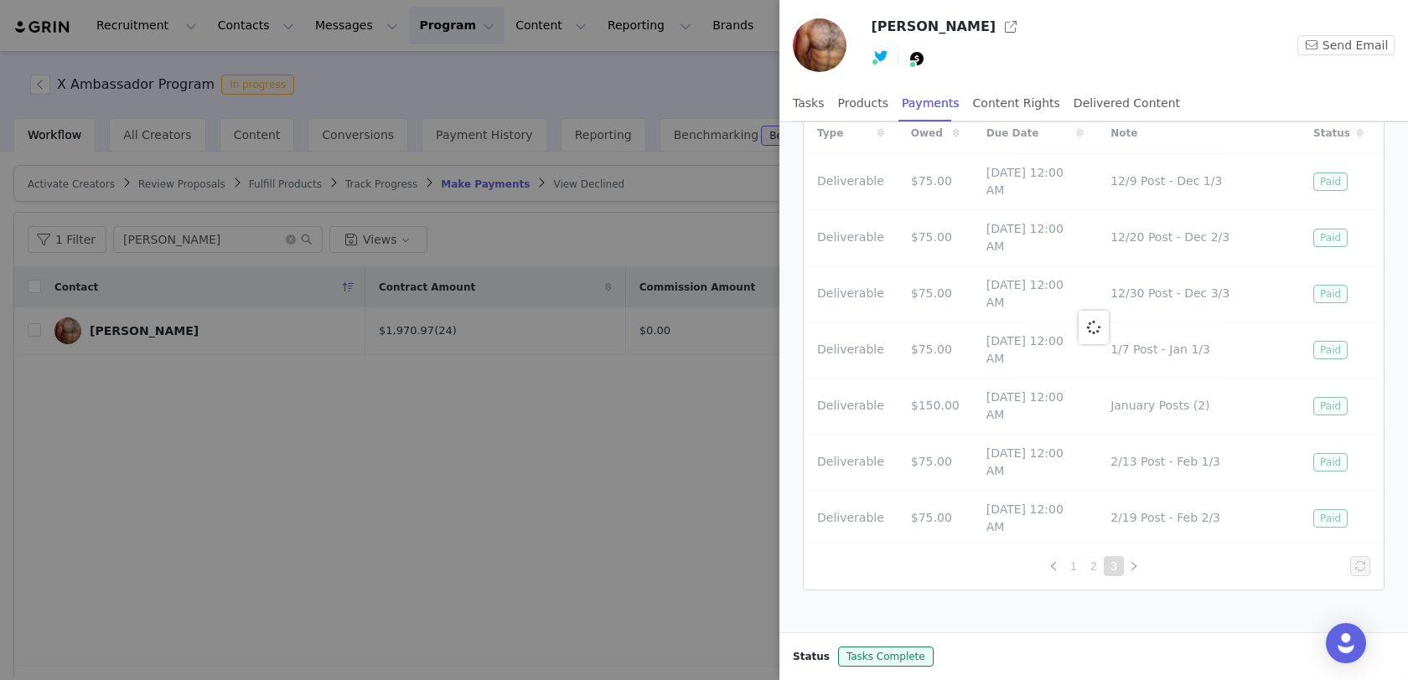
scroll to position [0, 0]
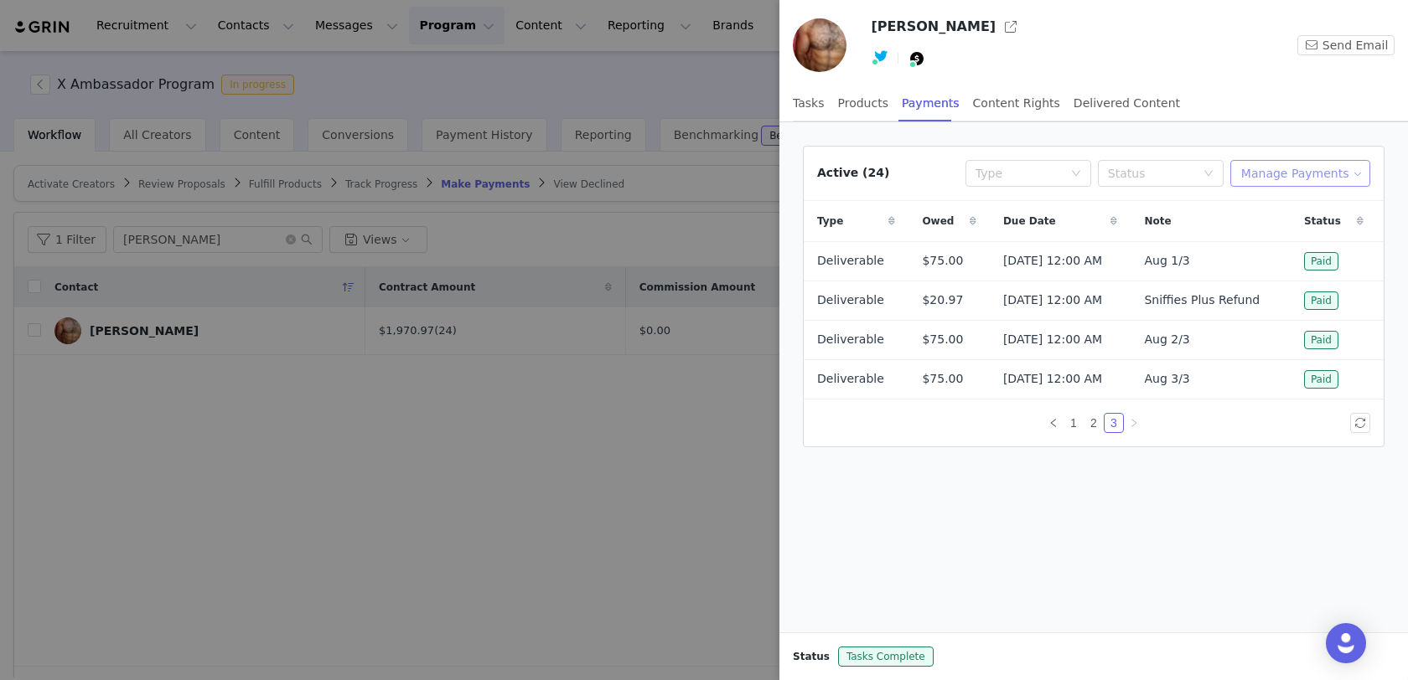
click at [1269, 177] on button "Manage Payments" at bounding box center [1300, 173] width 140 height 27
click at [1275, 235] on span "Add Payable" at bounding box center [1306, 232] width 72 height 18
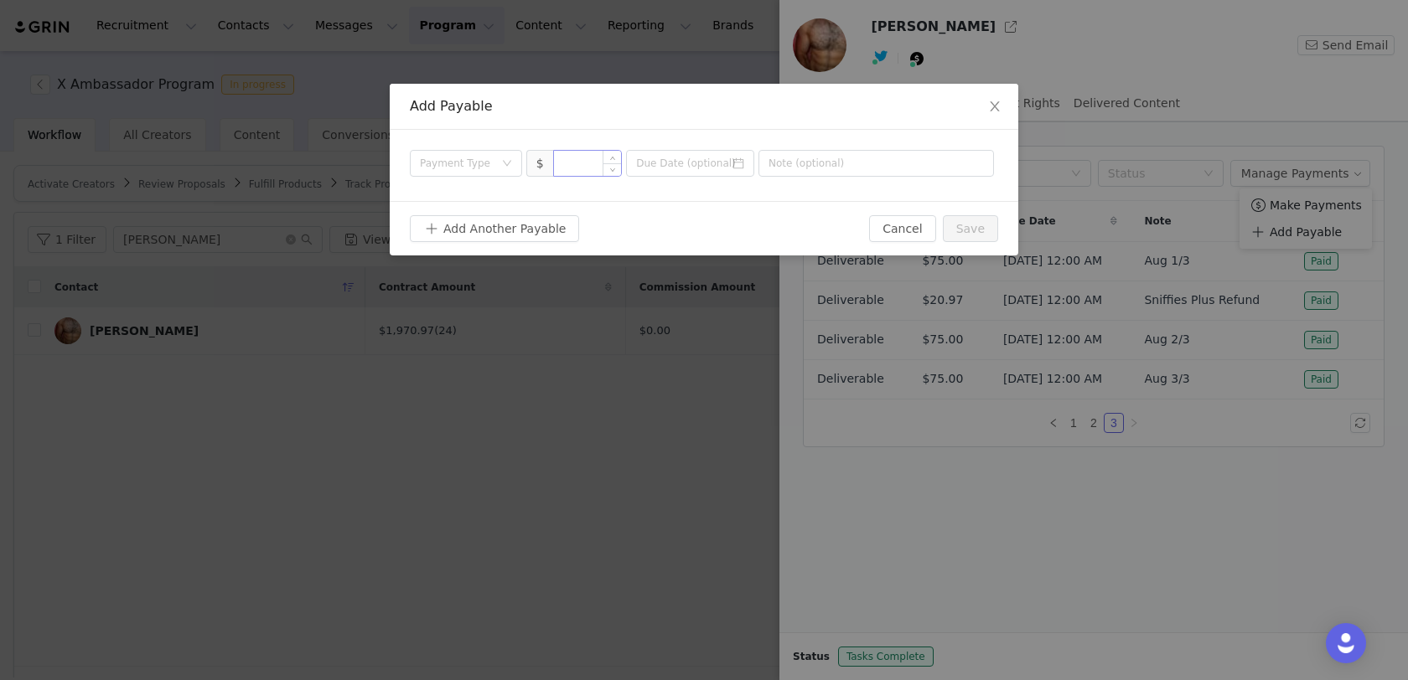
click at [592, 170] on input at bounding box center [588, 163] width 68 height 25
type input "75"
click at [478, 177] on div "Payment Type $ 75" at bounding box center [704, 165] width 628 height 71
click at [476, 166] on div "Payment Type" at bounding box center [457, 163] width 74 height 17
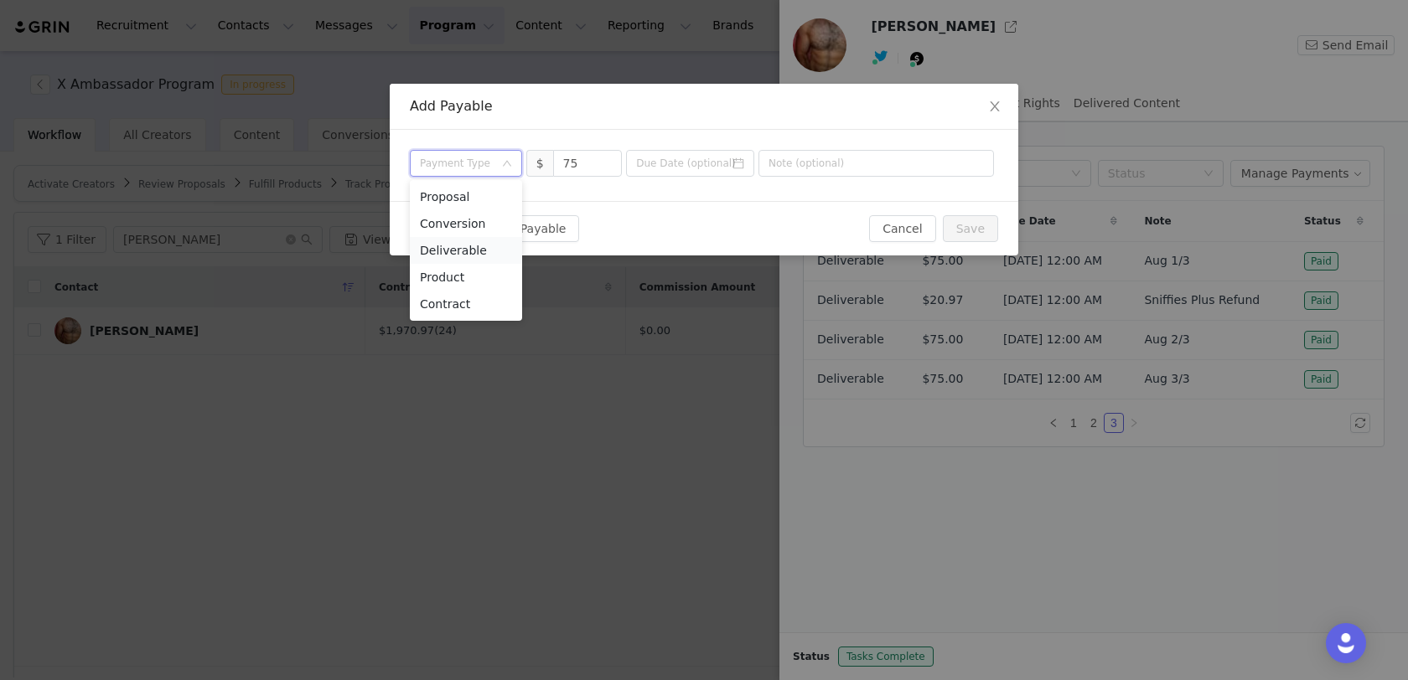
click at [468, 248] on li "Deliverable" at bounding box center [466, 250] width 112 height 27
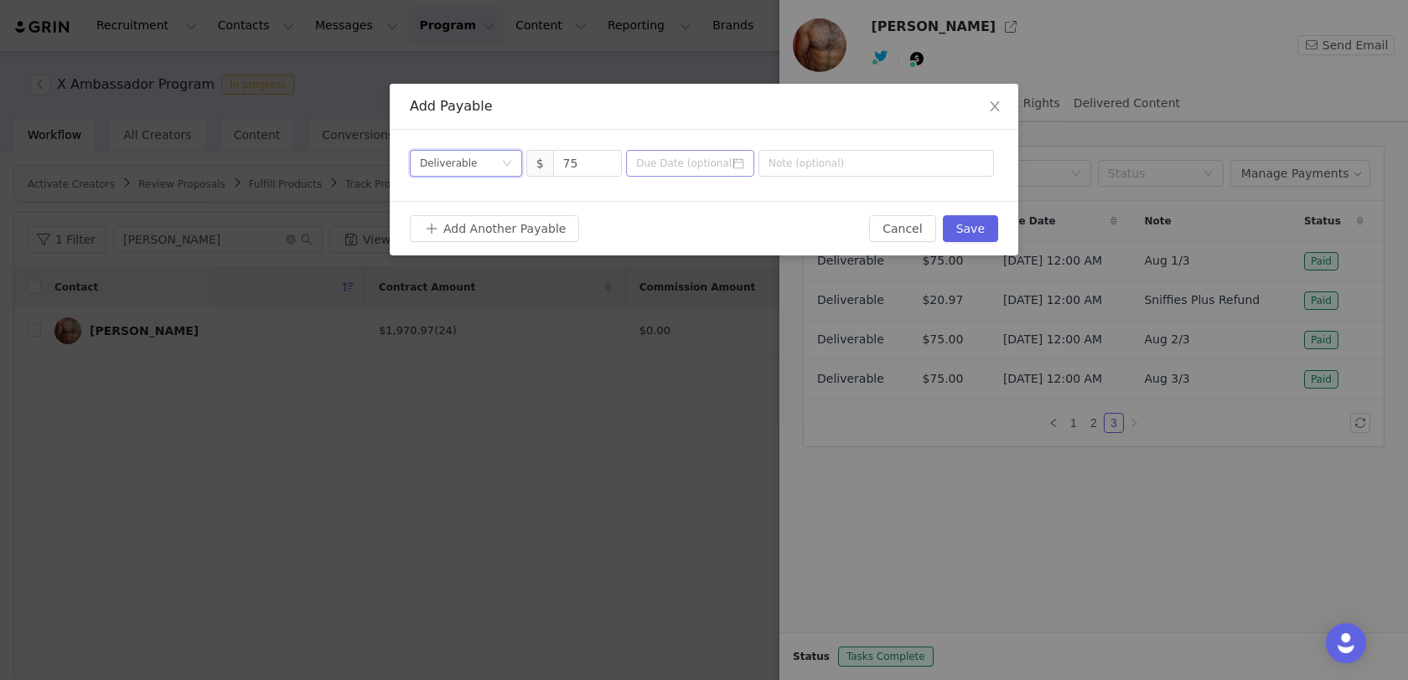
click at [742, 162] on icon "icon: calendar" at bounding box center [738, 163] width 11 height 11
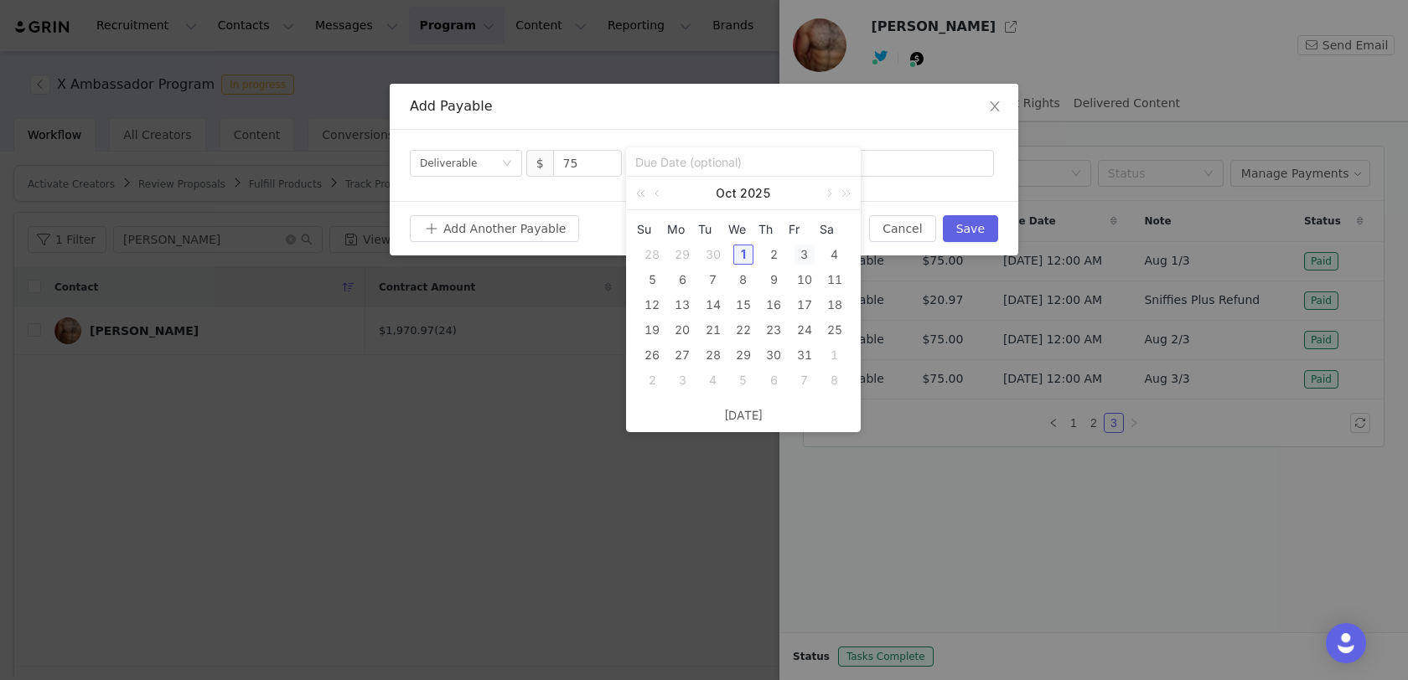
click at [804, 253] on div "3" at bounding box center [804, 255] width 20 height 20
type input "[DATE]"
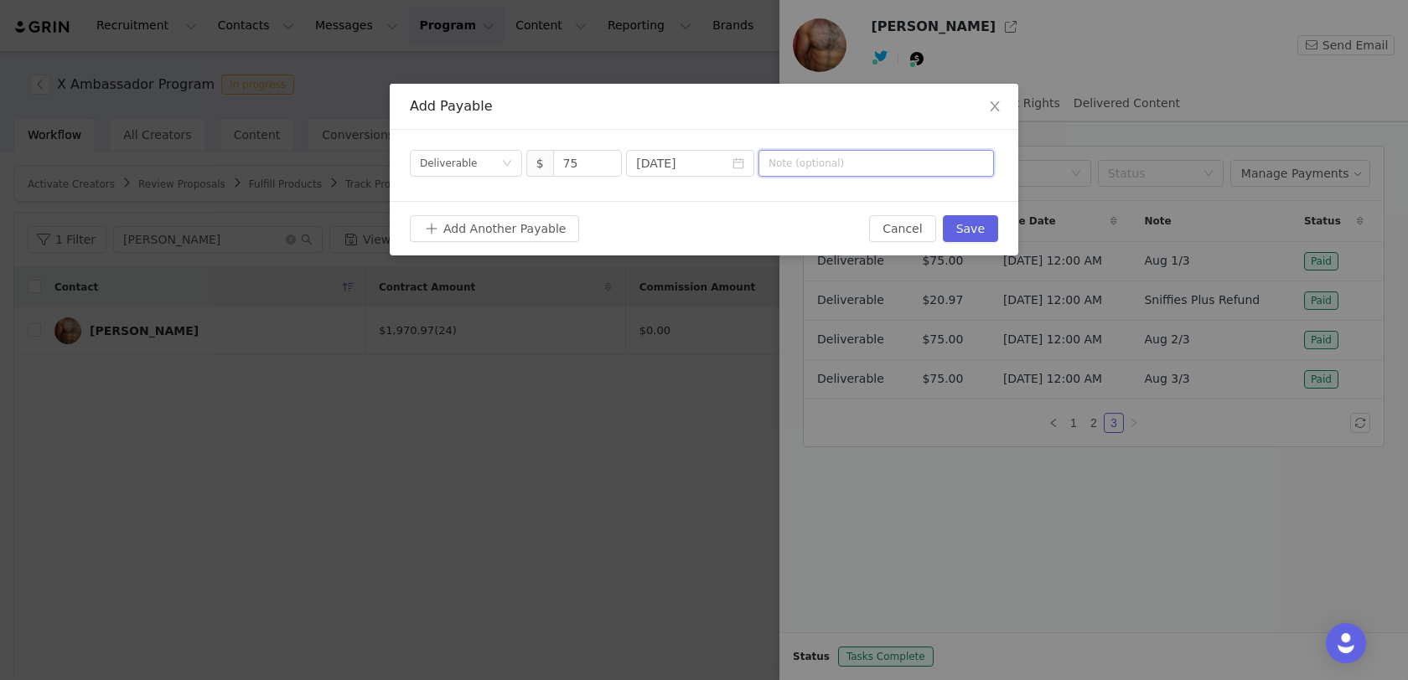
click at [872, 160] on input "text" at bounding box center [875, 163] width 235 height 27
type input "Sept 1/3"
click at [980, 222] on button "Save" at bounding box center [970, 228] width 55 height 27
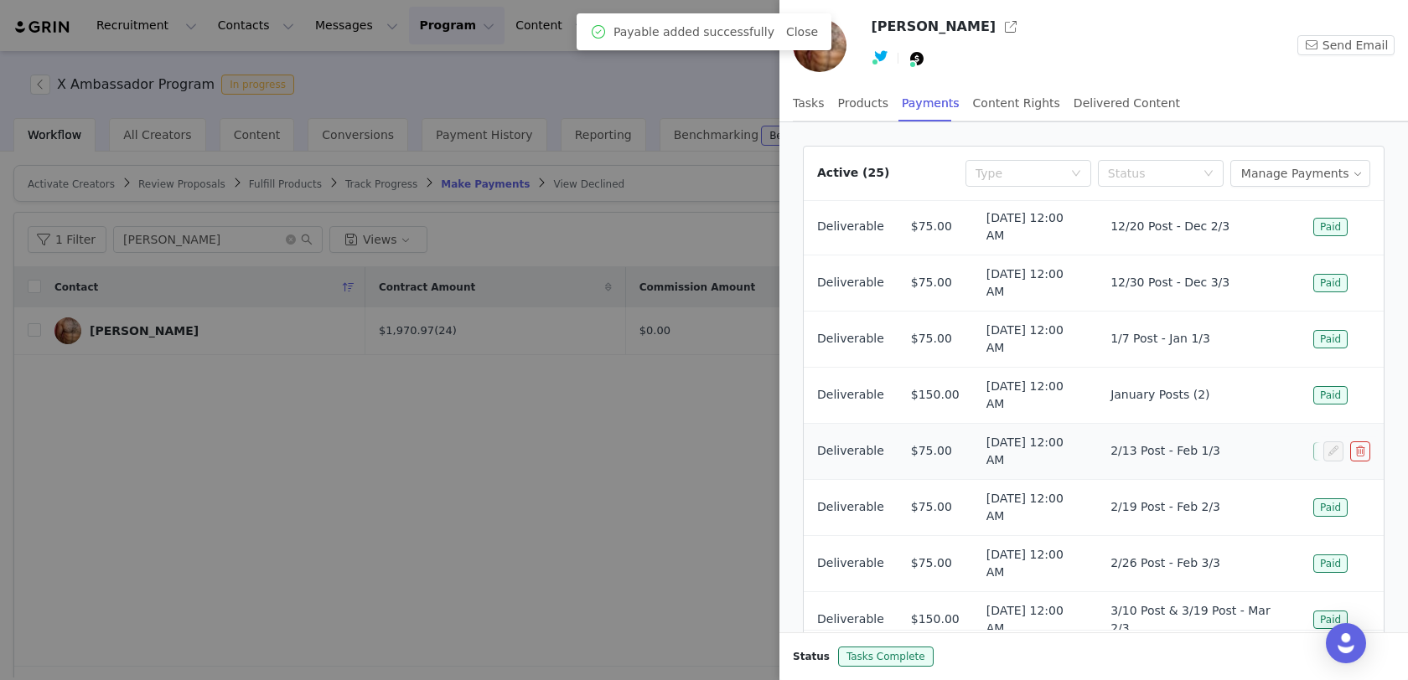
scroll to position [88, 0]
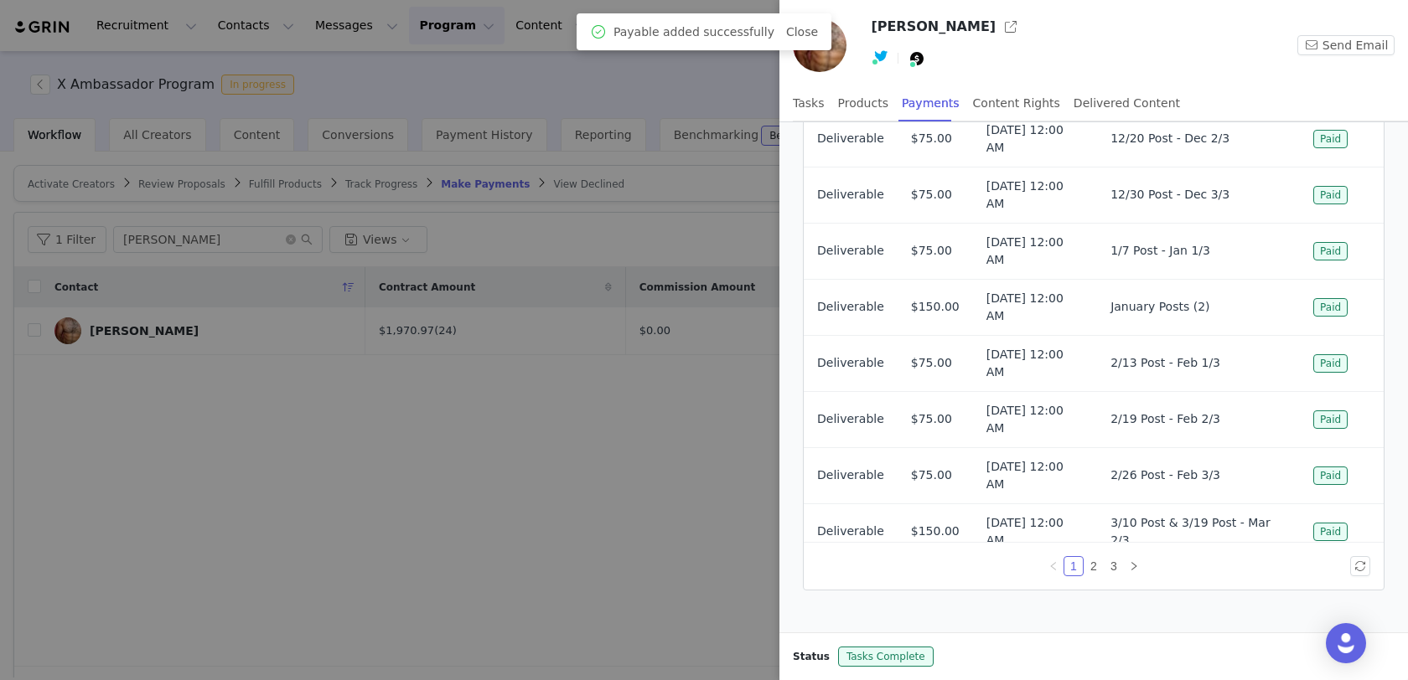
click at [1123, 576] on div "1 2 3" at bounding box center [1094, 566] width 580 height 47
click at [1110, 560] on link "3" at bounding box center [1113, 566] width 18 height 18
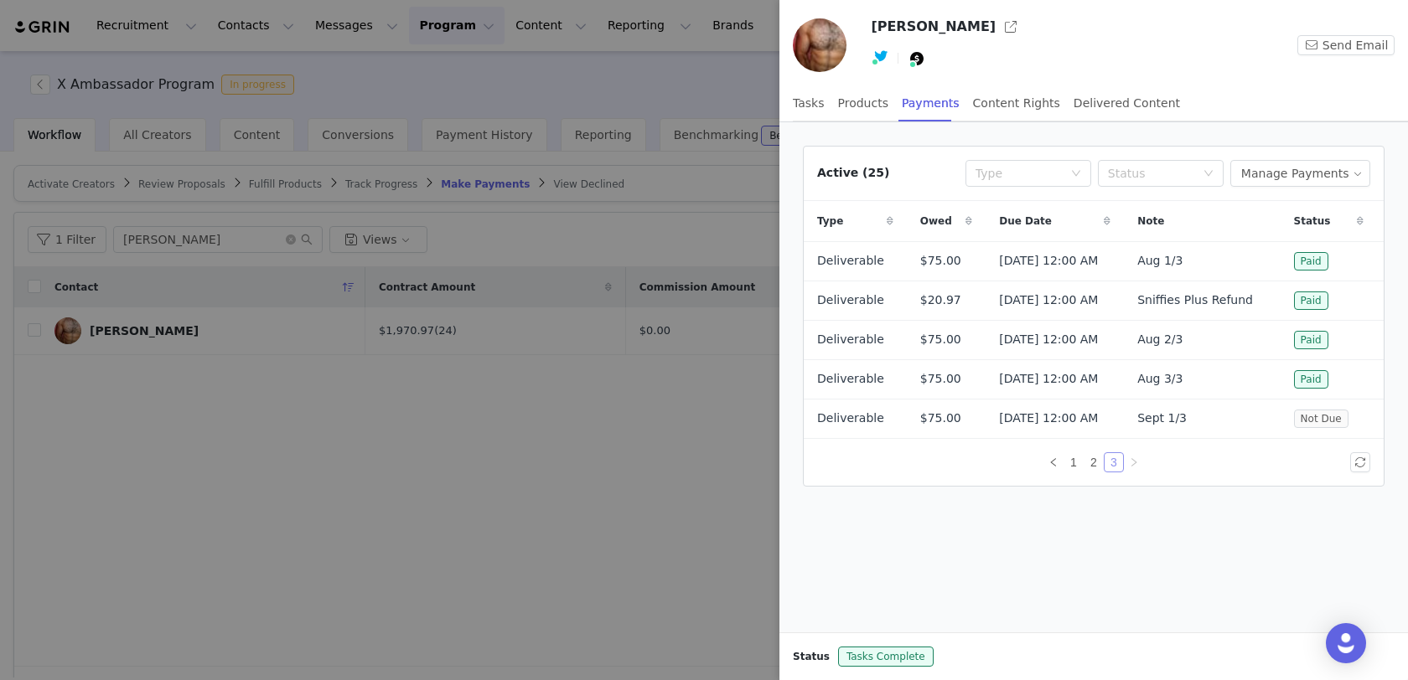
scroll to position [0, 0]
click at [546, 438] on div at bounding box center [704, 340] width 1408 height 680
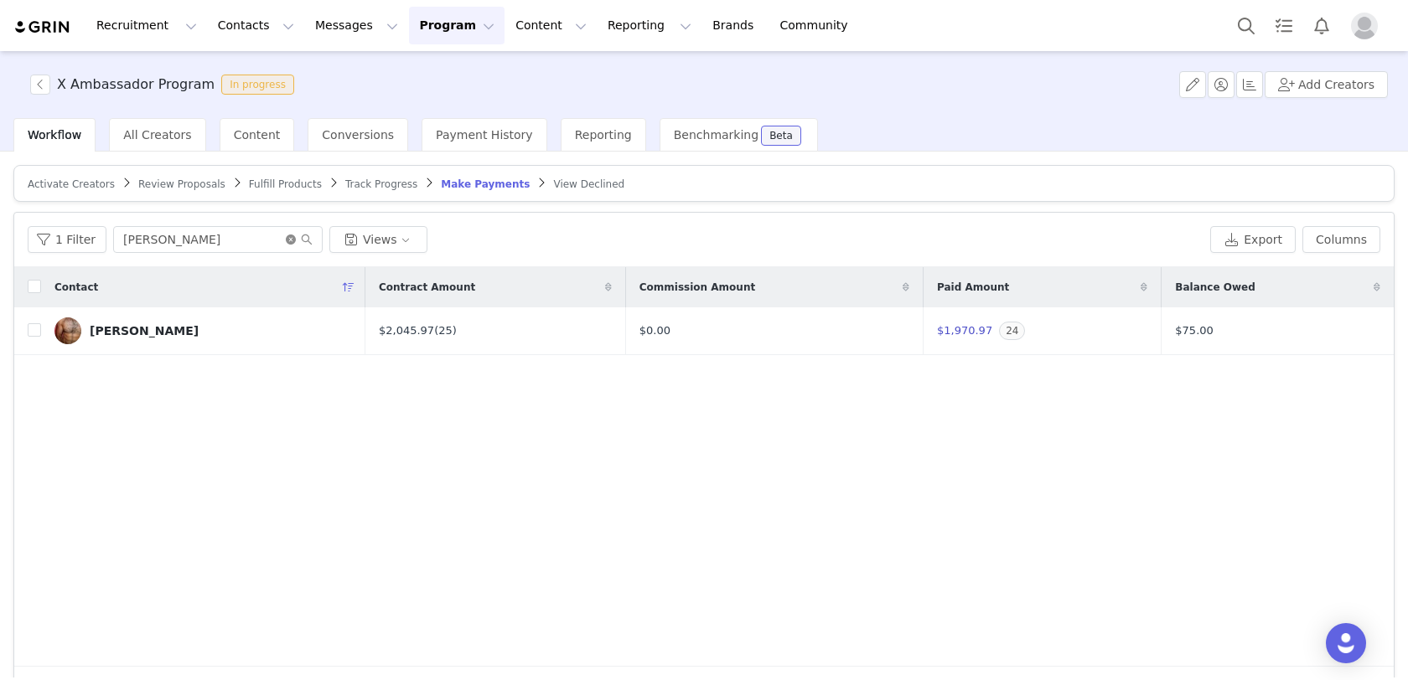
click at [286, 239] on icon "icon: close-circle" at bounding box center [291, 240] width 10 height 10
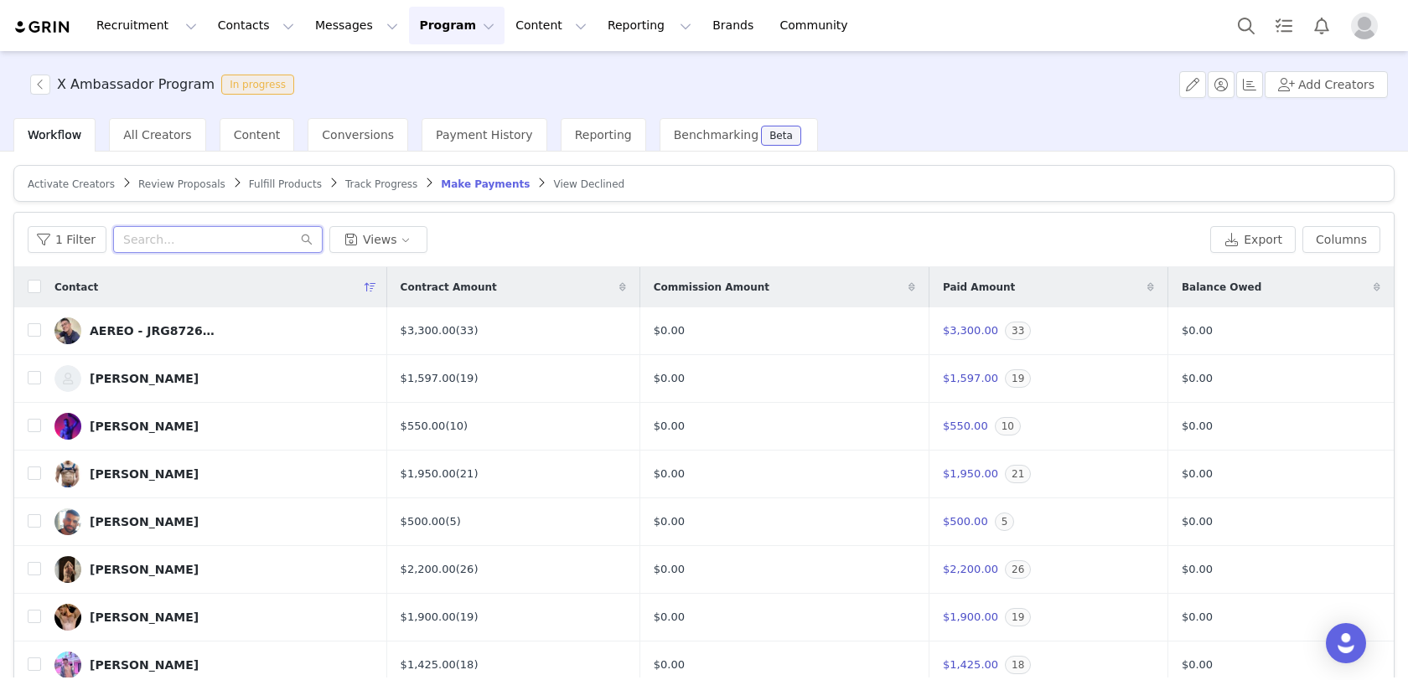
click at [242, 234] on input "text" at bounding box center [217, 239] width 209 height 27
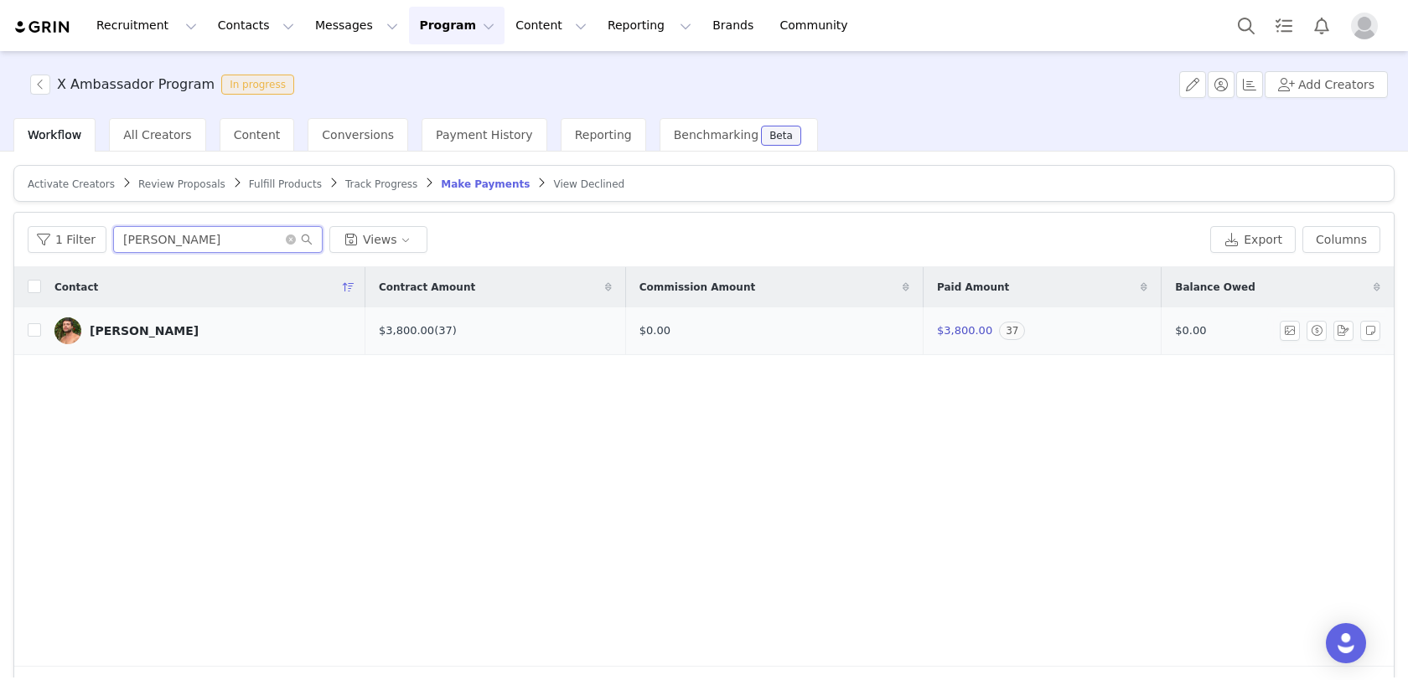
type input "[PERSON_NAME]"
click at [173, 335] on link "[PERSON_NAME]" at bounding box center [202, 331] width 297 height 27
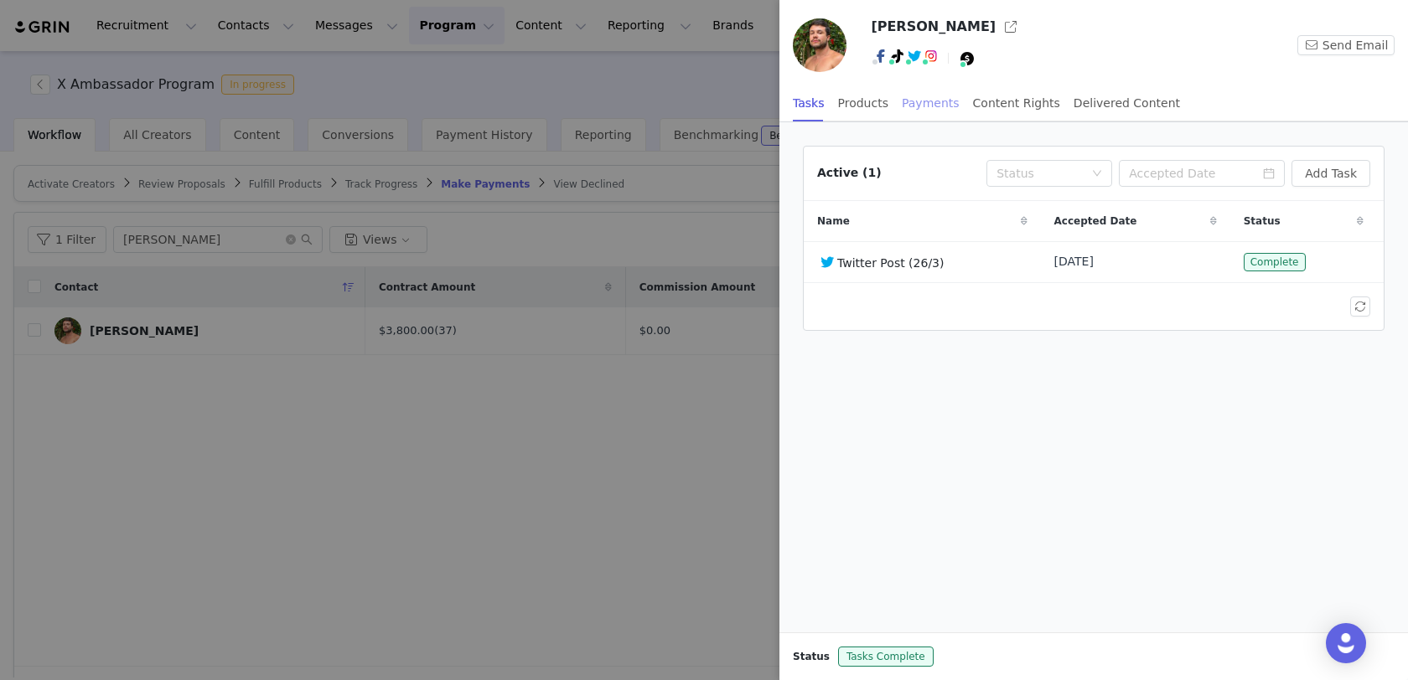
click at [931, 115] on div "Payments" at bounding box center [931, 104] width 58 height 38
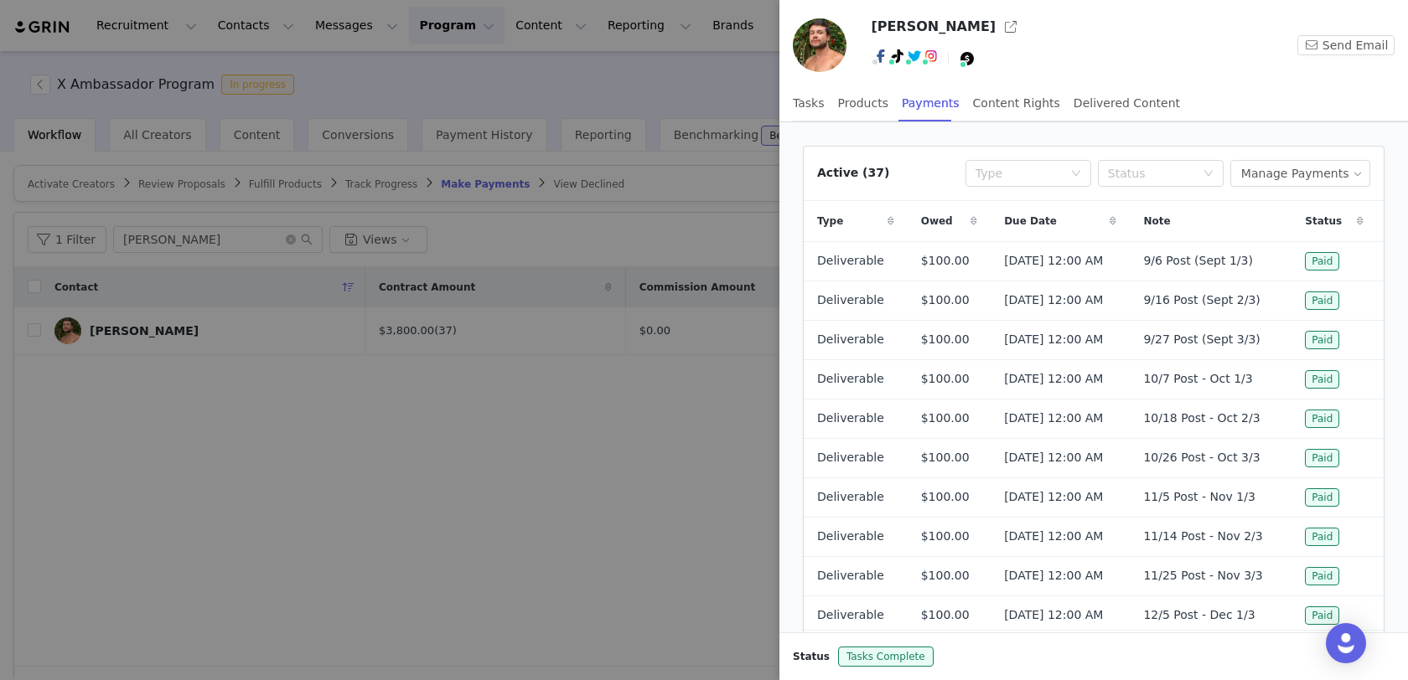
scroll to position [85, 0]
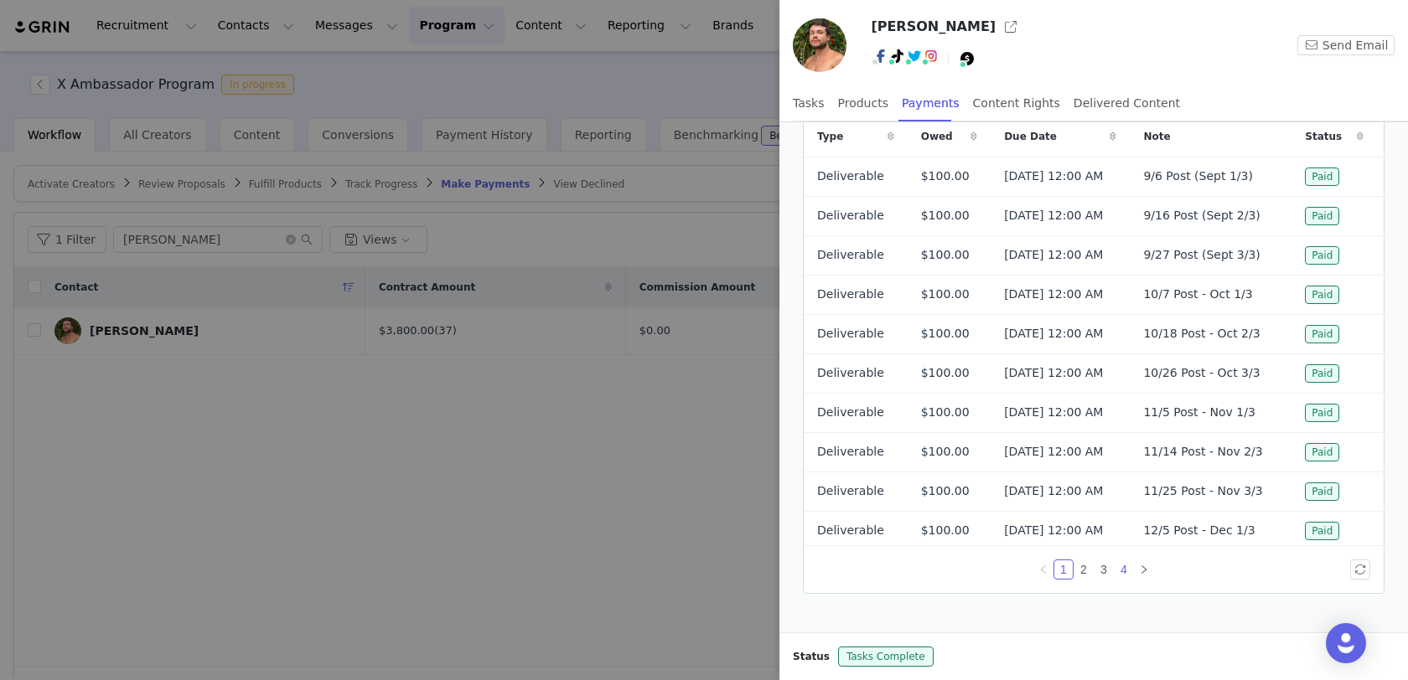
click at [1125, 565] on link "4" at bounding box center [1124, 570] width 18 height 18
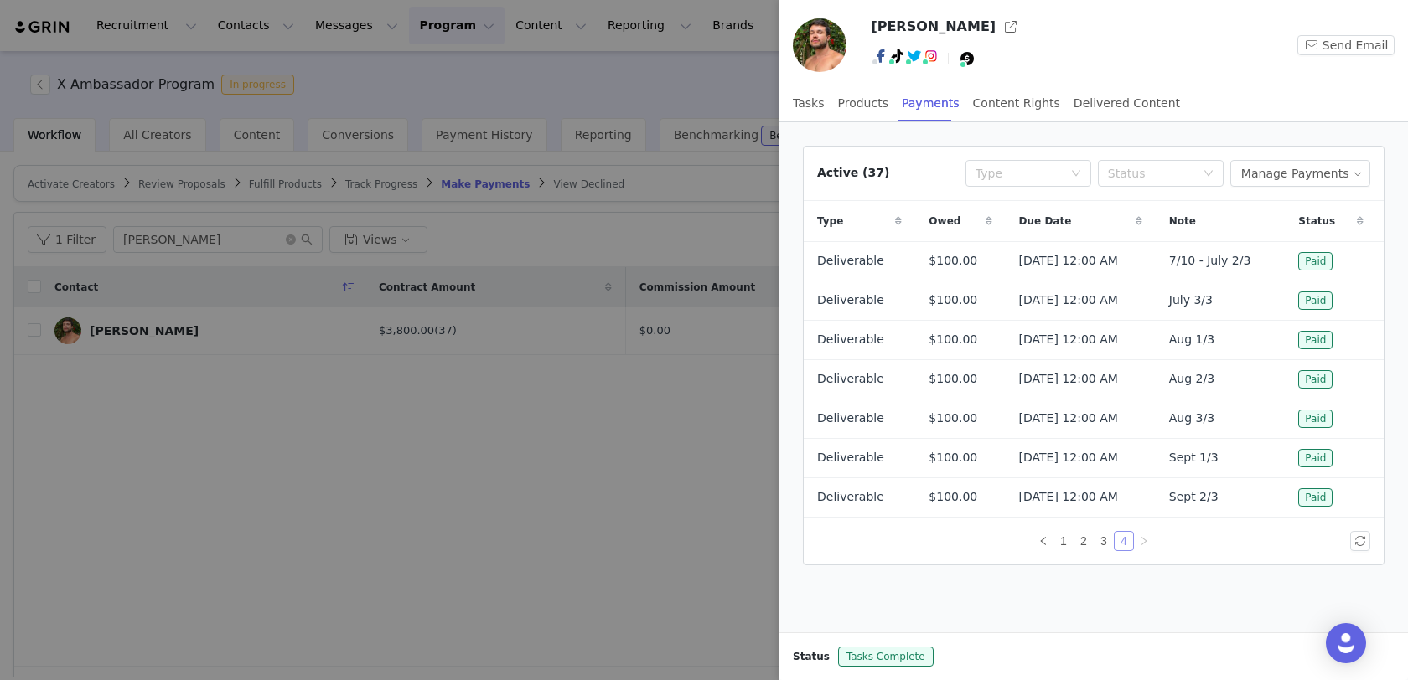
scroll to position [0, 0]
click at [1299, 183] on button "Manage Payments" at bounding box center [1300, 173] width 140 height 27
click at [1262, 237] on span at bounding box center [1257, 232] width 17 height 18
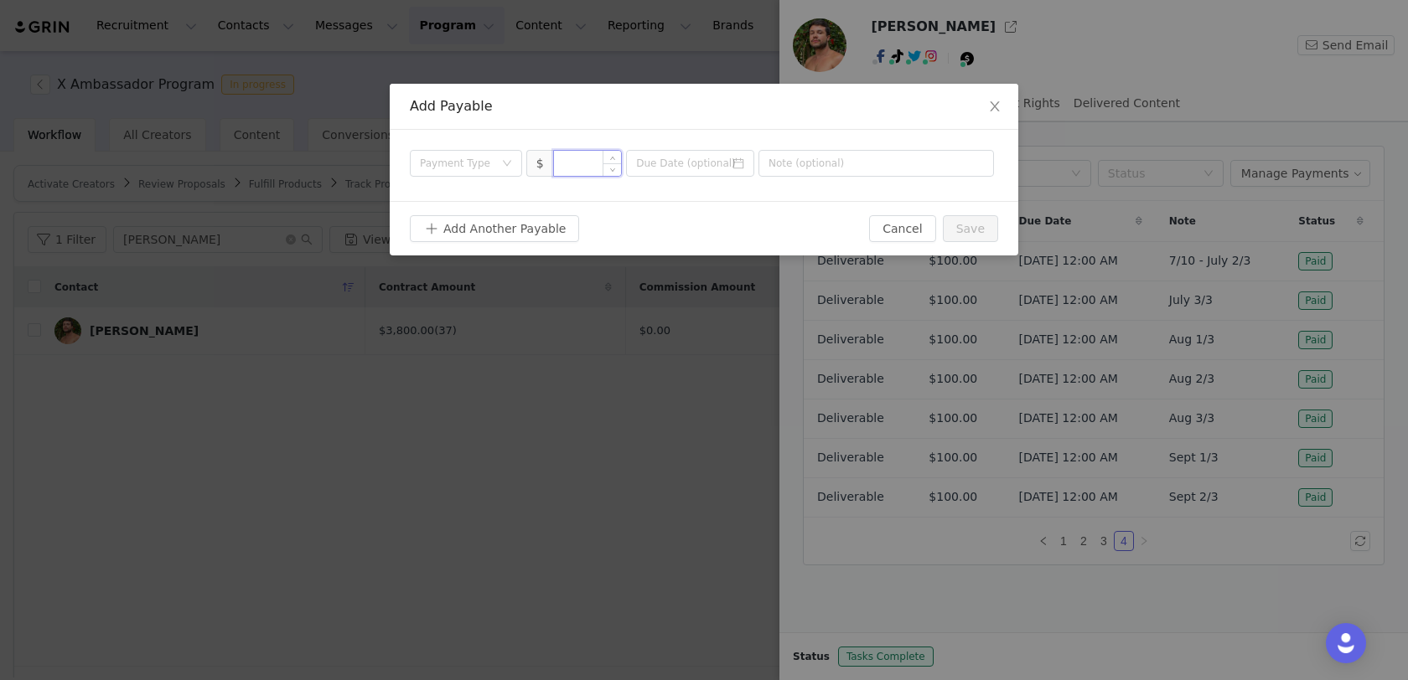
click at [578, 163] on input at bounding box center [588, 163] width 68 height 25
click at [469, 168] on div "Payment Type" at bounding box center [457, 163] width 74 height 17
type input "100"
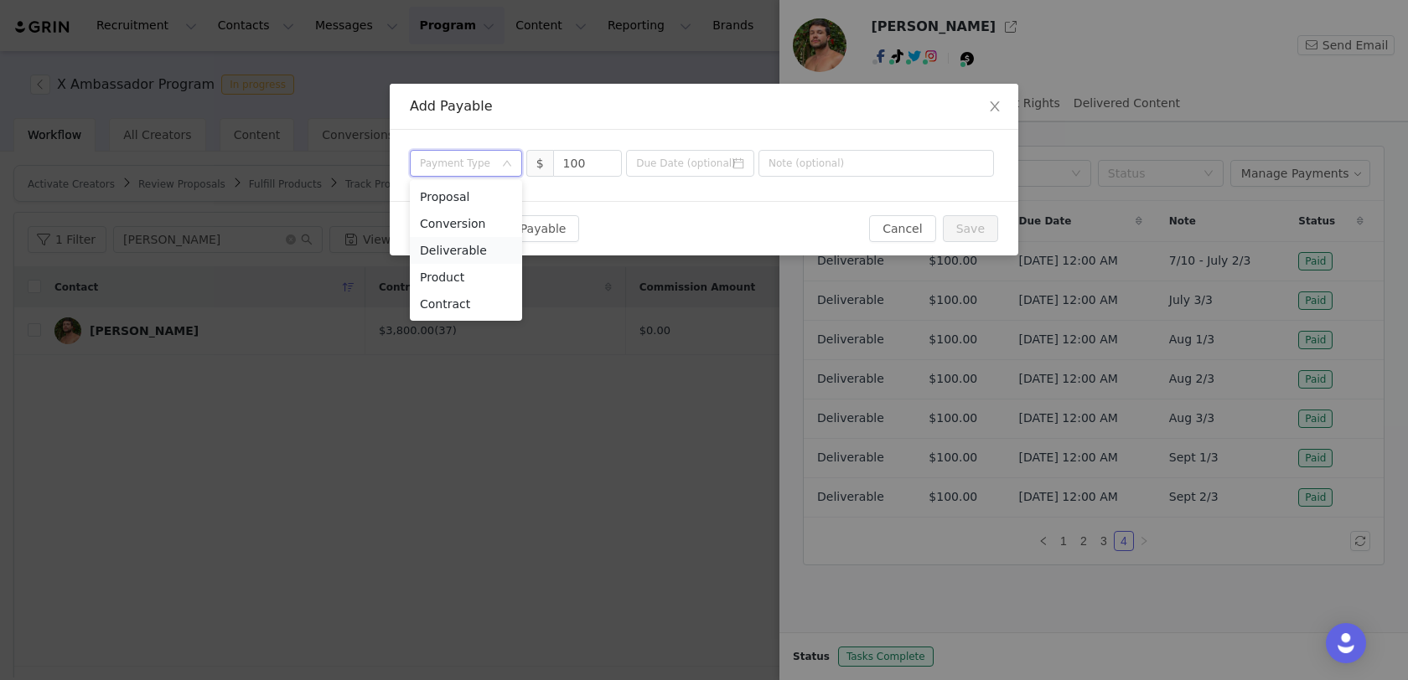
click at [468, 246] on li "Deliverable" at bounding box center [466, 250] width 112 height 27
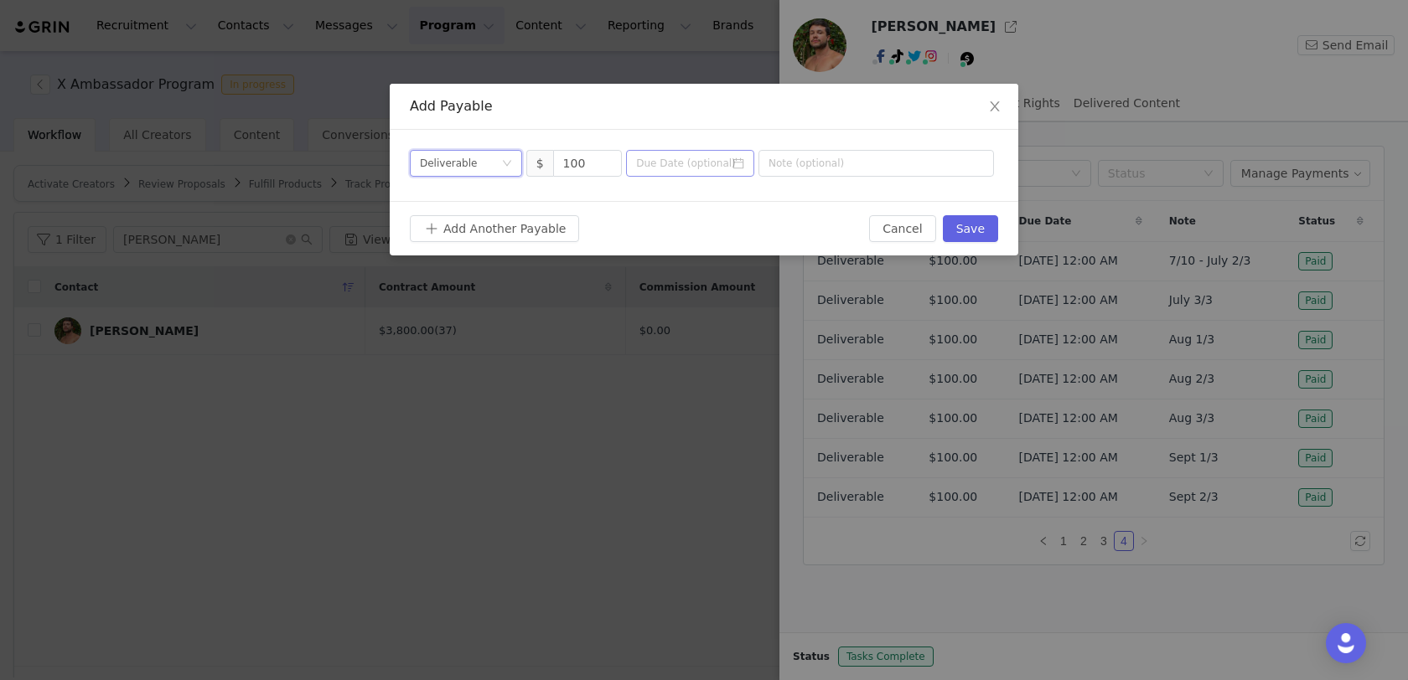
click at [737, 165] on icon "icon: calendar" at bounding box center [738, 164] width 12 height 12
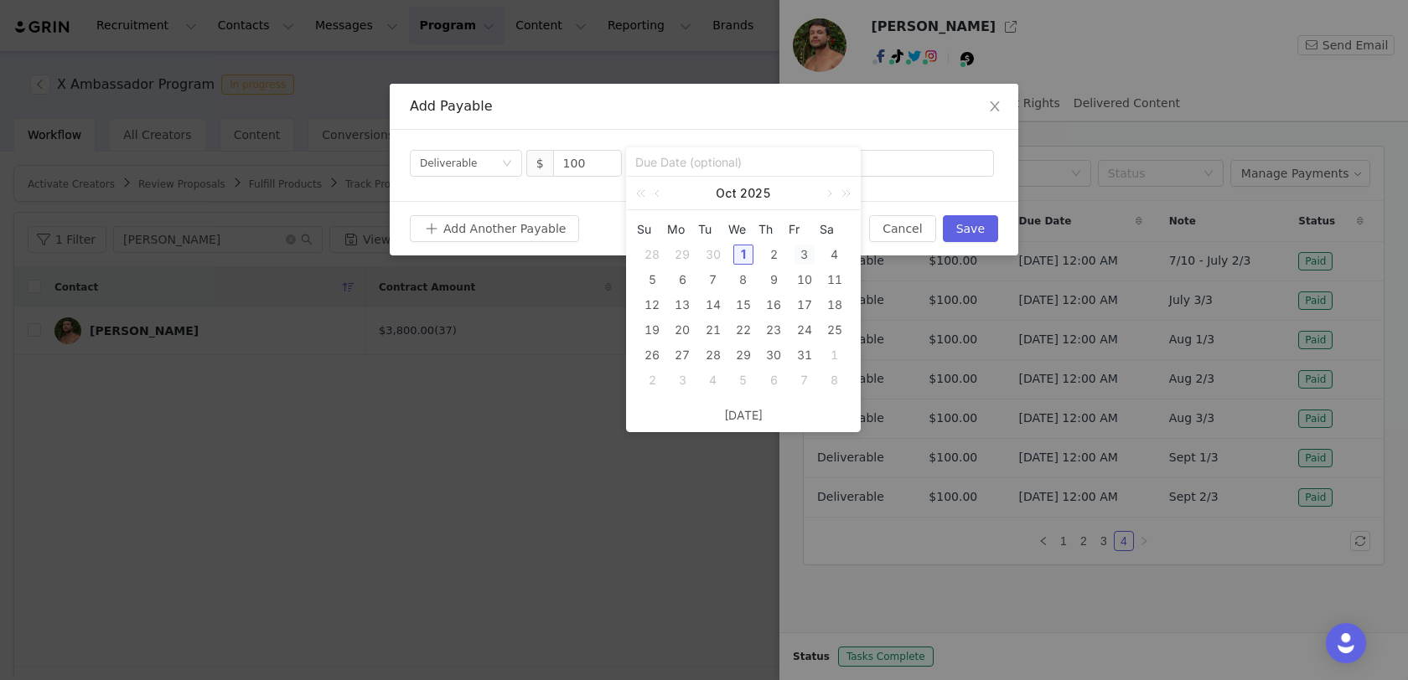
click at [797, 252] on div "3" at bounding box center [804, 255] width 20 height 20
type input "[DATE]"
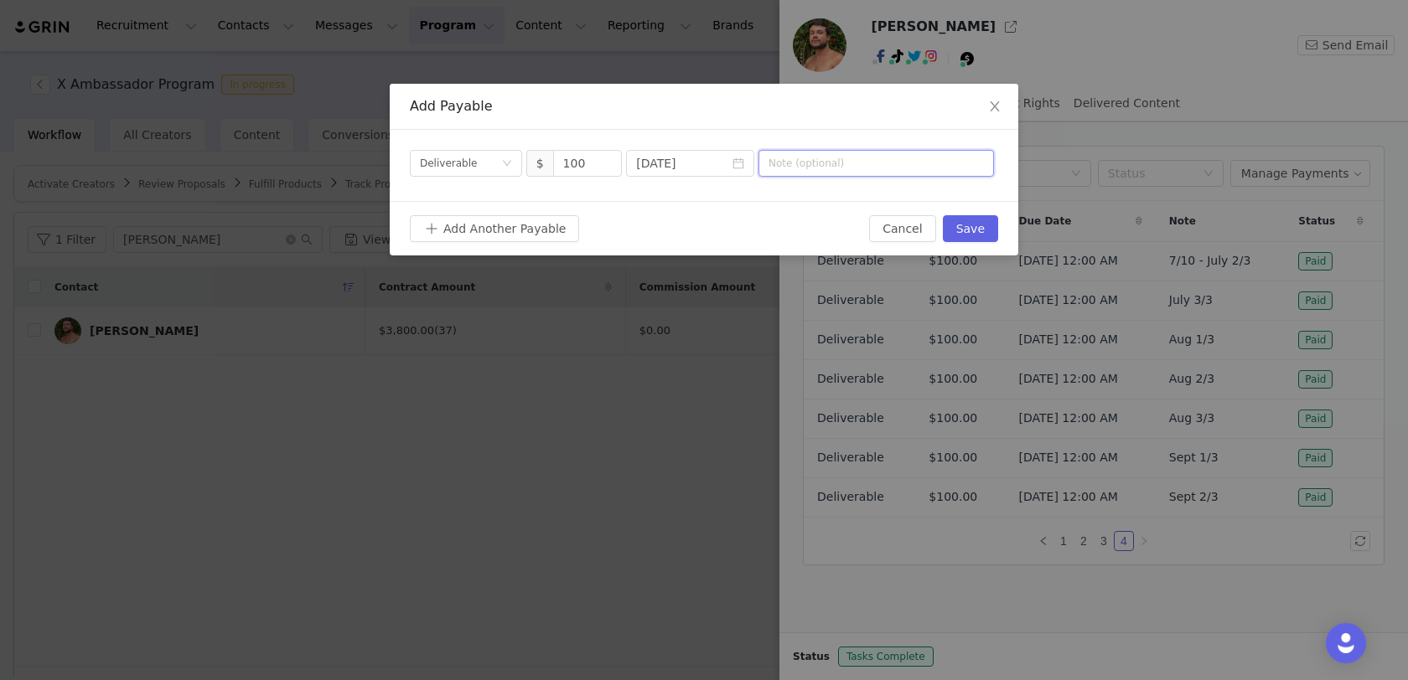
click at [826, 160] on input "text" at bounding box center [875, 163] width 235 height 27
type input "Sept 3/3"
click at [969, 235] on button "Save" at bounding box center [970, 228] width 55 height 27
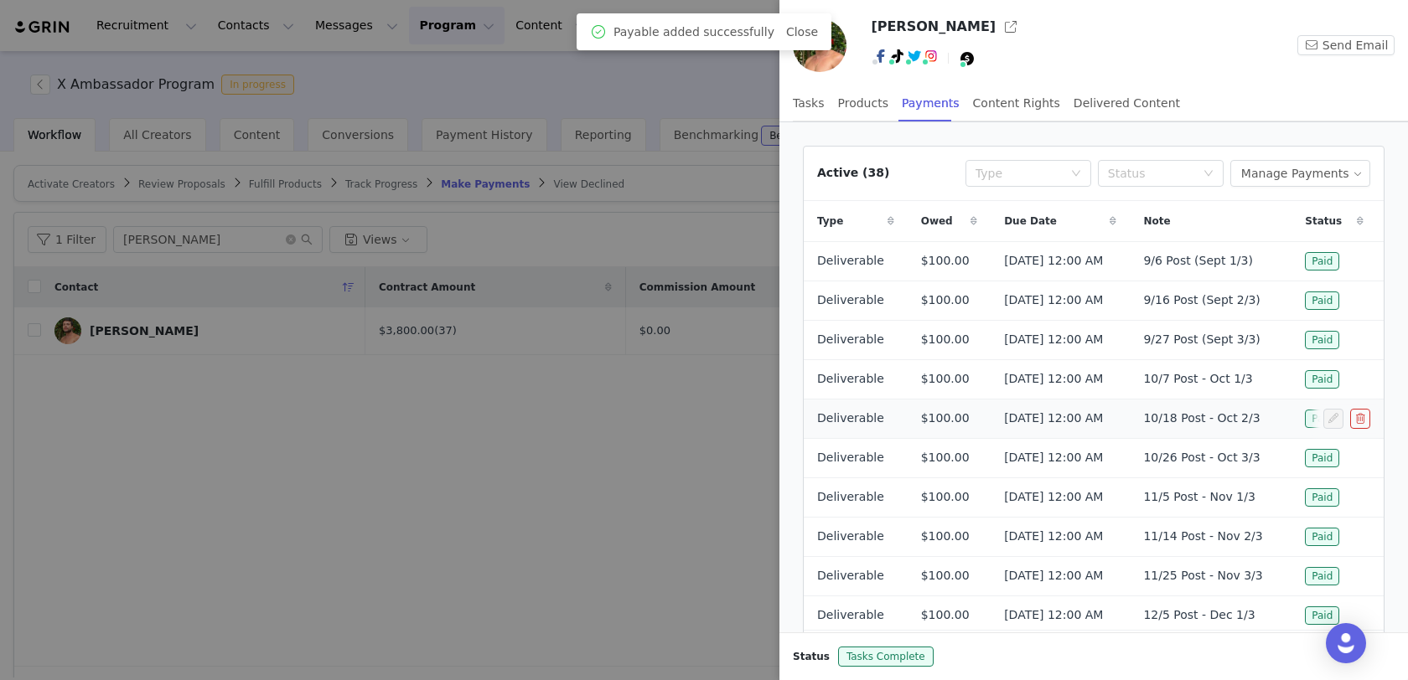
scroll to position [85, 0]
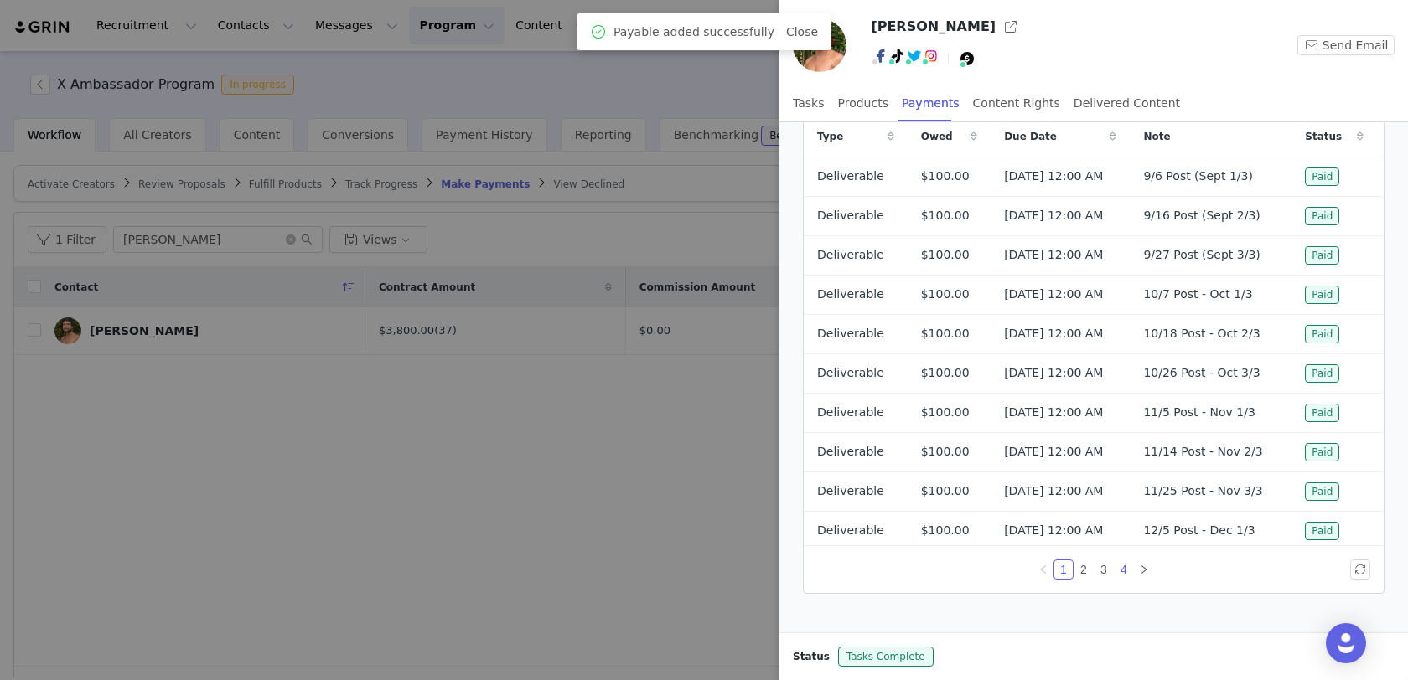
click at [1124, 561] on link "4" at bounding box center [1124, 570] width 18 height 18
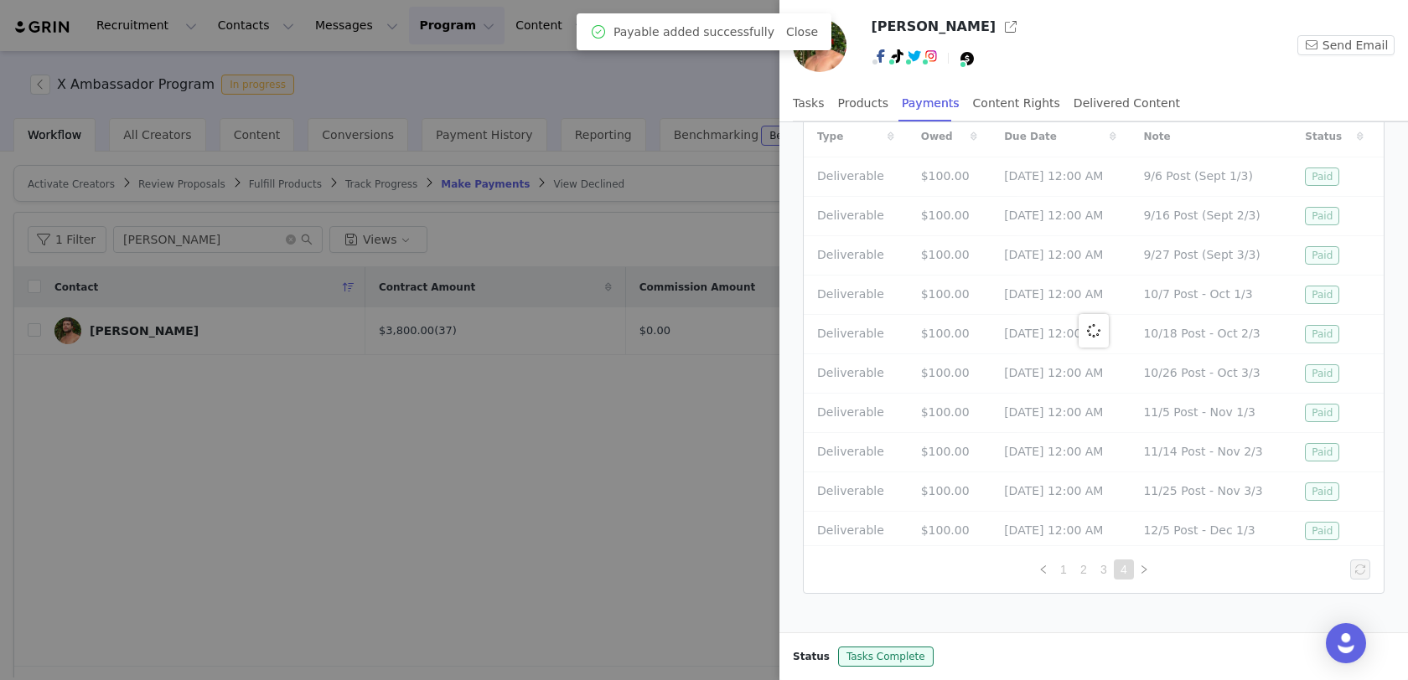
scroll to position [7, 0]
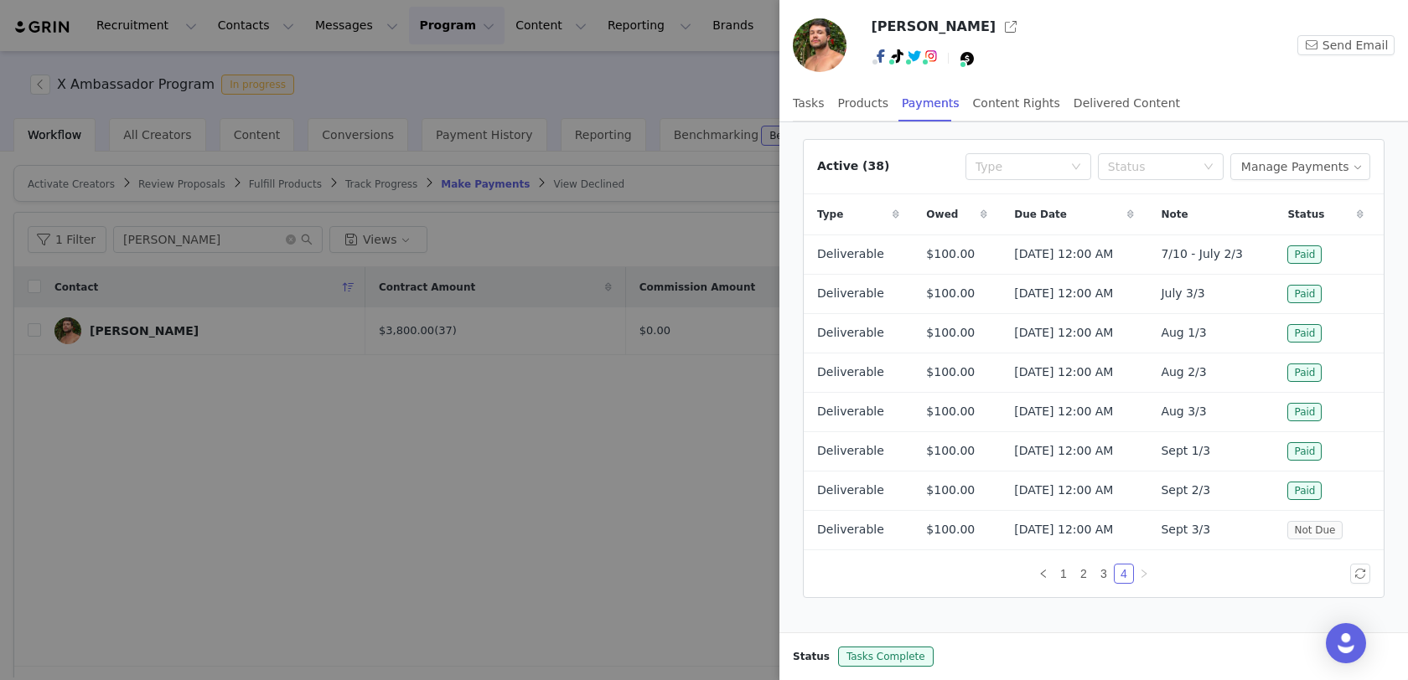
click at [632, 427] on div at bounding box center [704, 340] width 1408 height 680
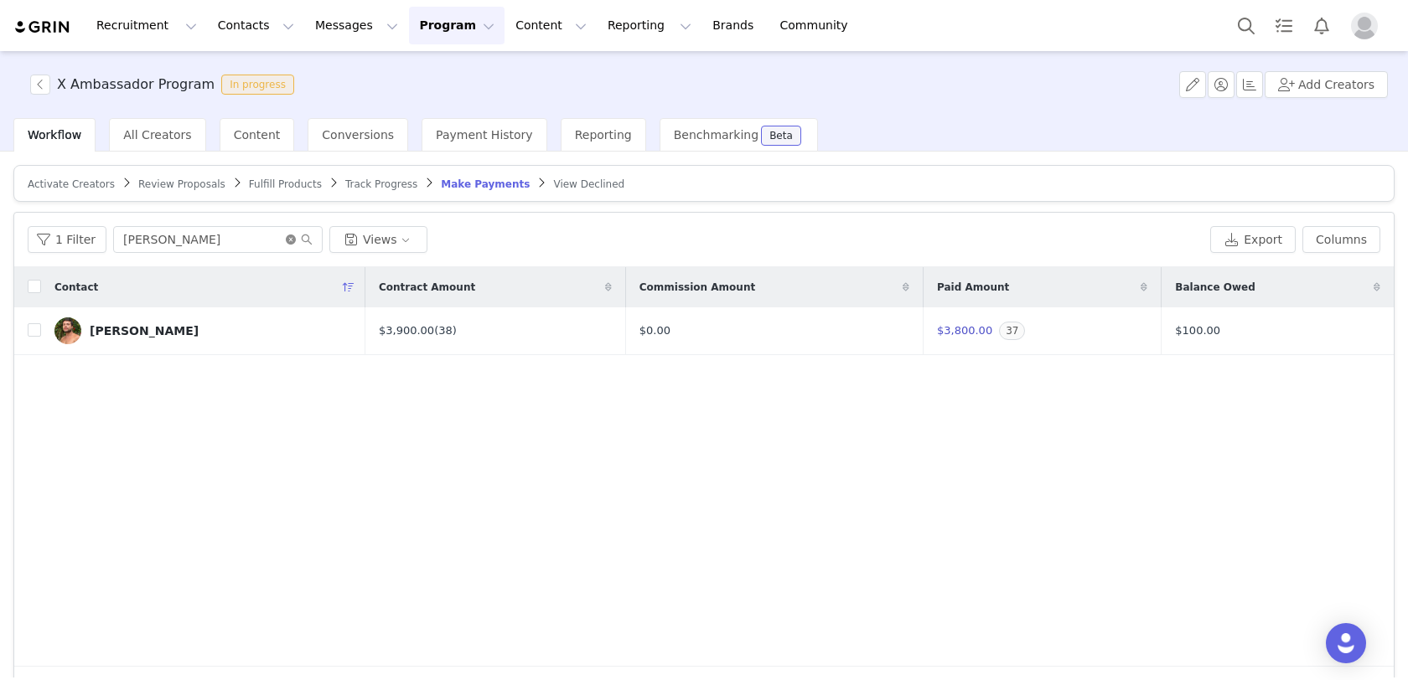
click at [286, 236] on icon "icon: close-circle" at bounding box center [291, 240] width 10 height 10
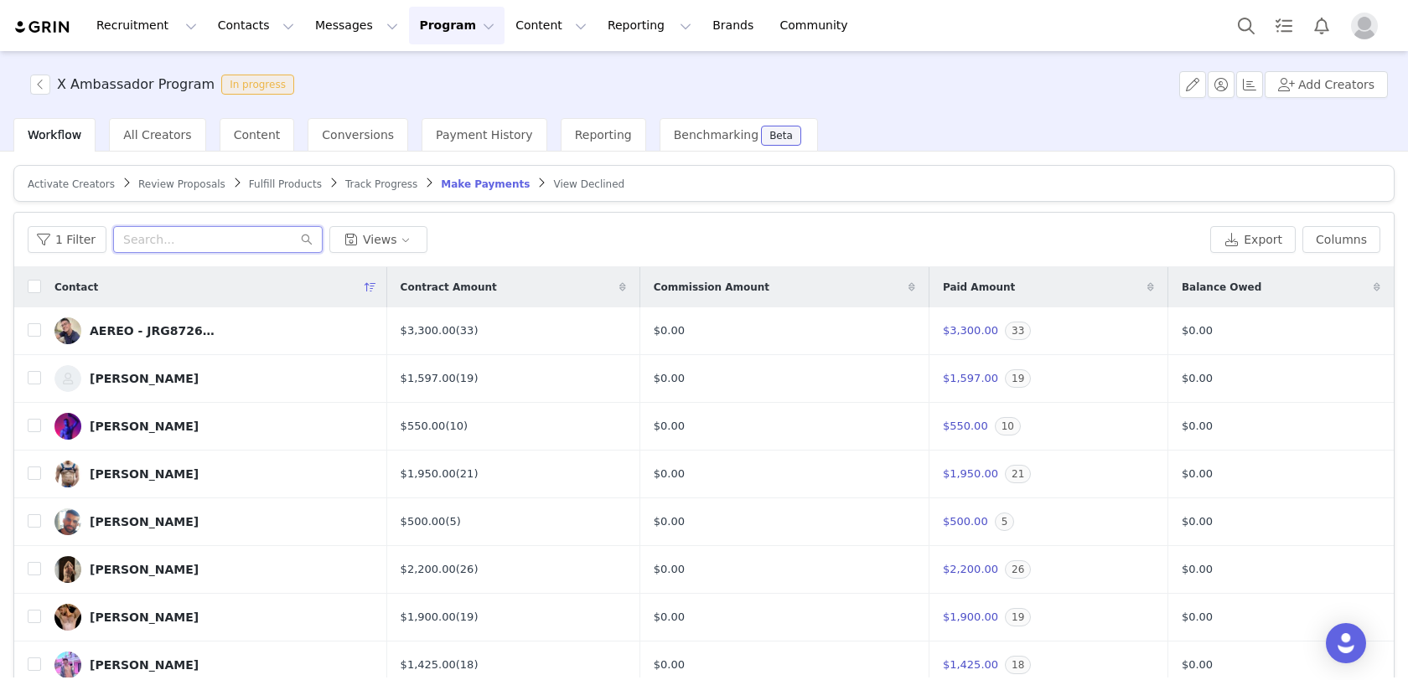
click at [209, 236] on input "text" at bounding box center [217, 239] width 209 height 27
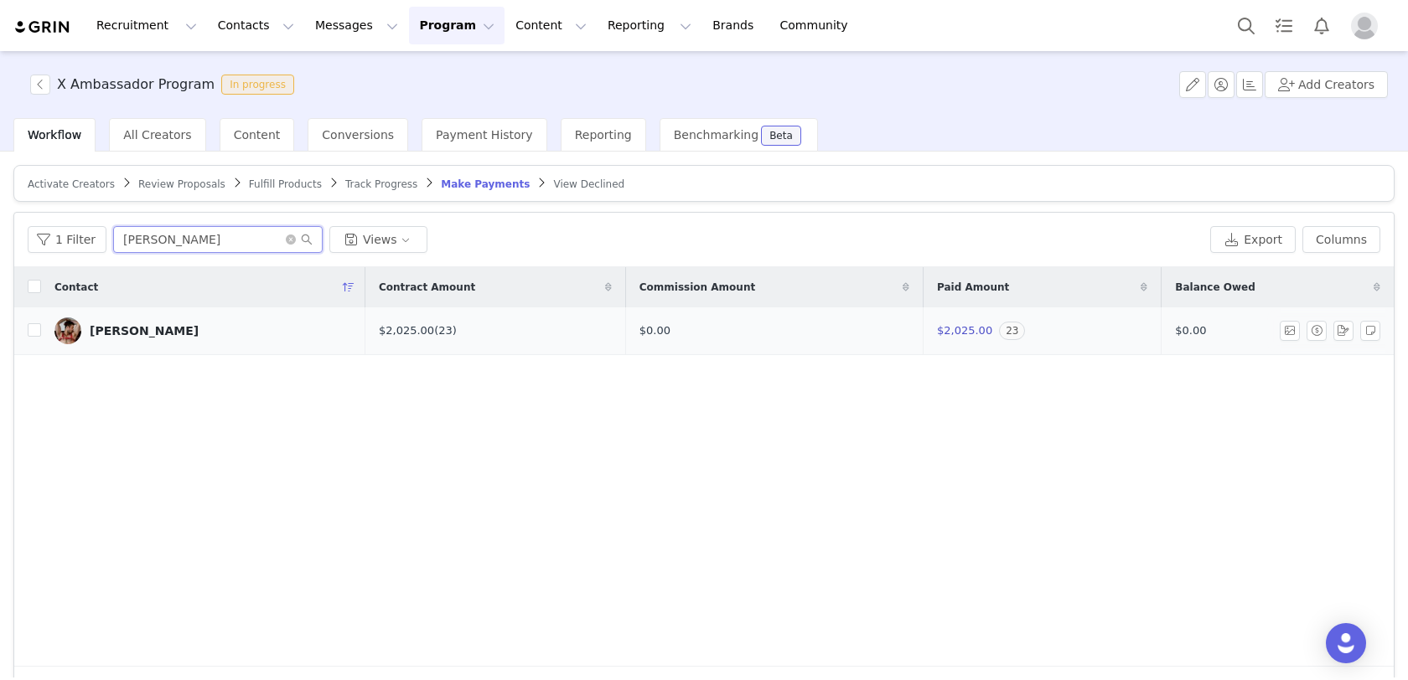
type input "[PERSON_NAME]"
click at [138, 324] on div "[PERSON_NAME]" at bounding box center [144, 330] width 109 height 13
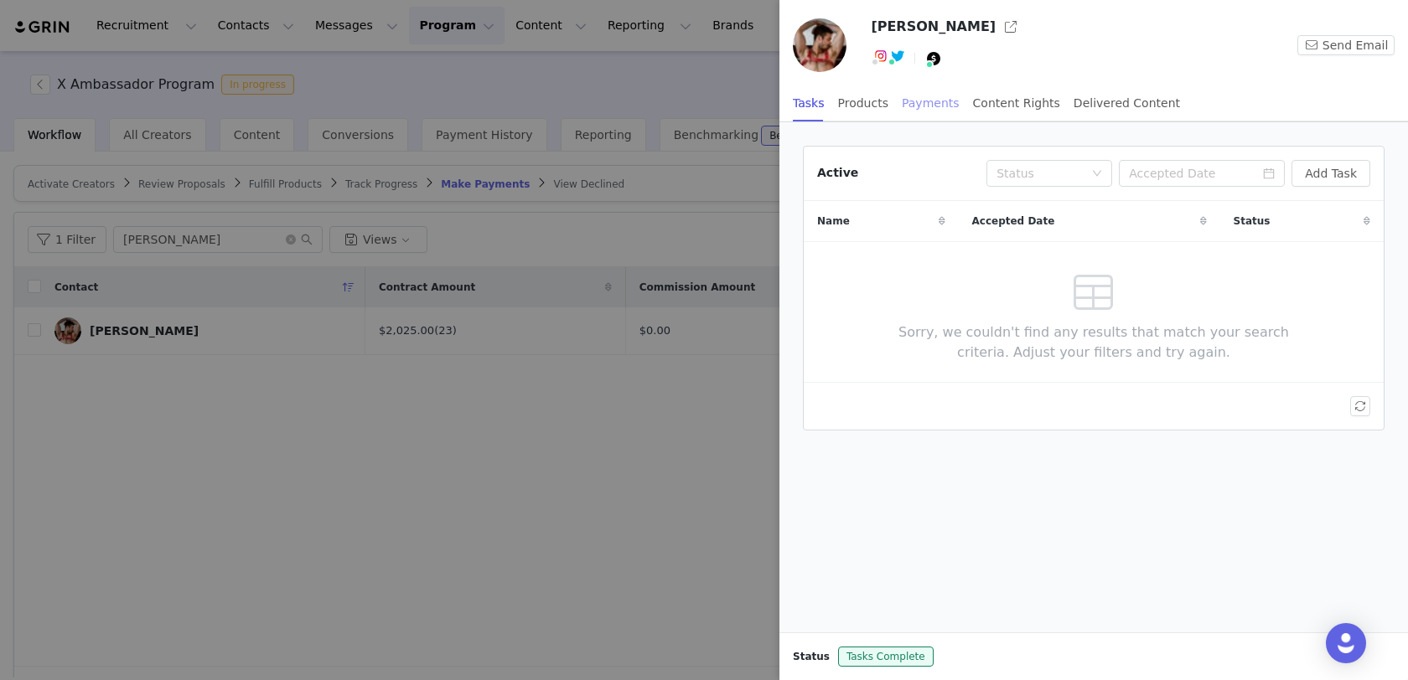
click at [904, 111] on div "Payments" at bounding box center [931, 104] width 58 height 38
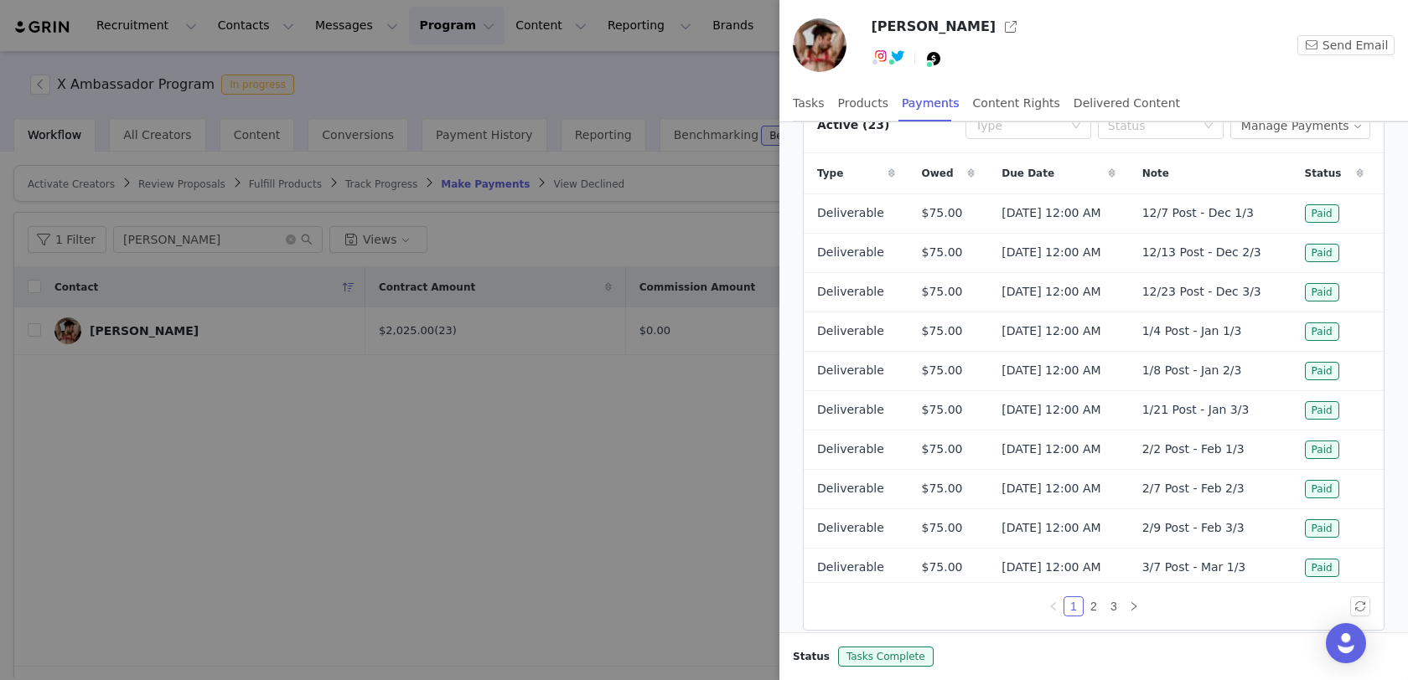
scroll to position [85, 0]
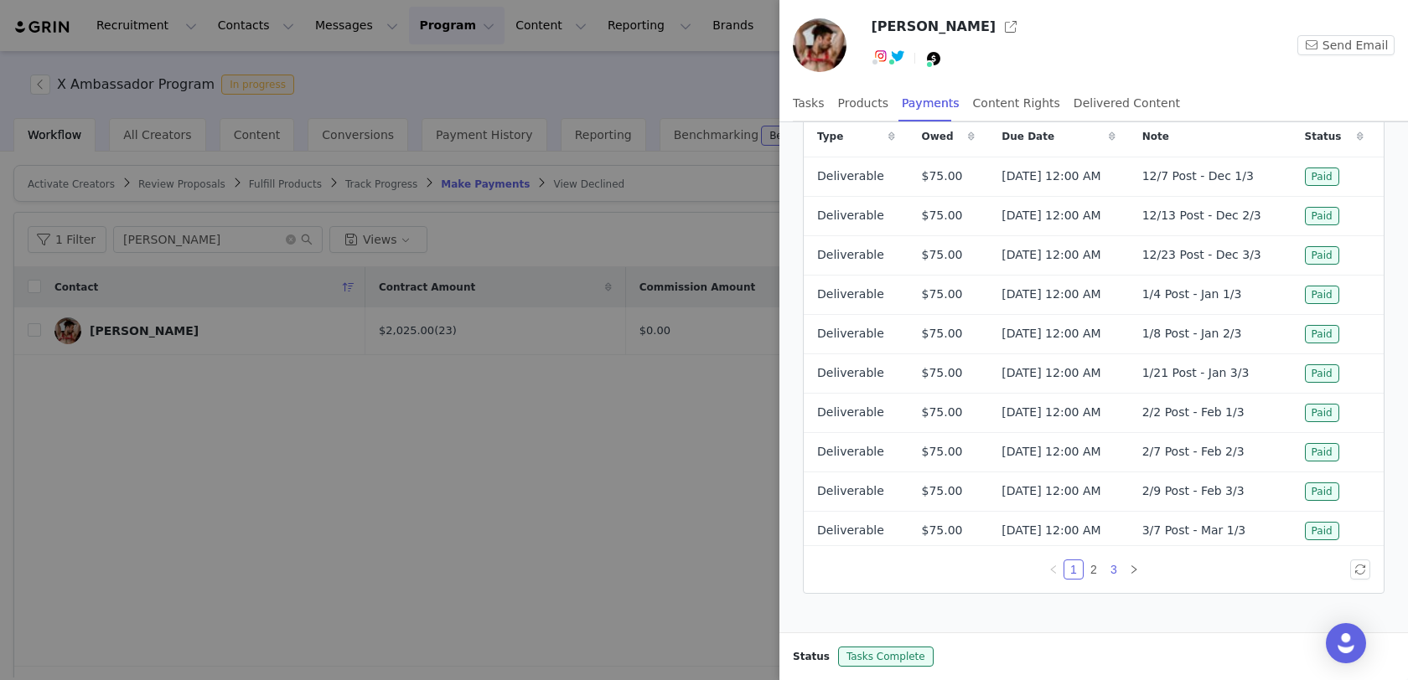
click at [1113, 563] on link "3" at bounding box center [1113, 570] width 18 height 18
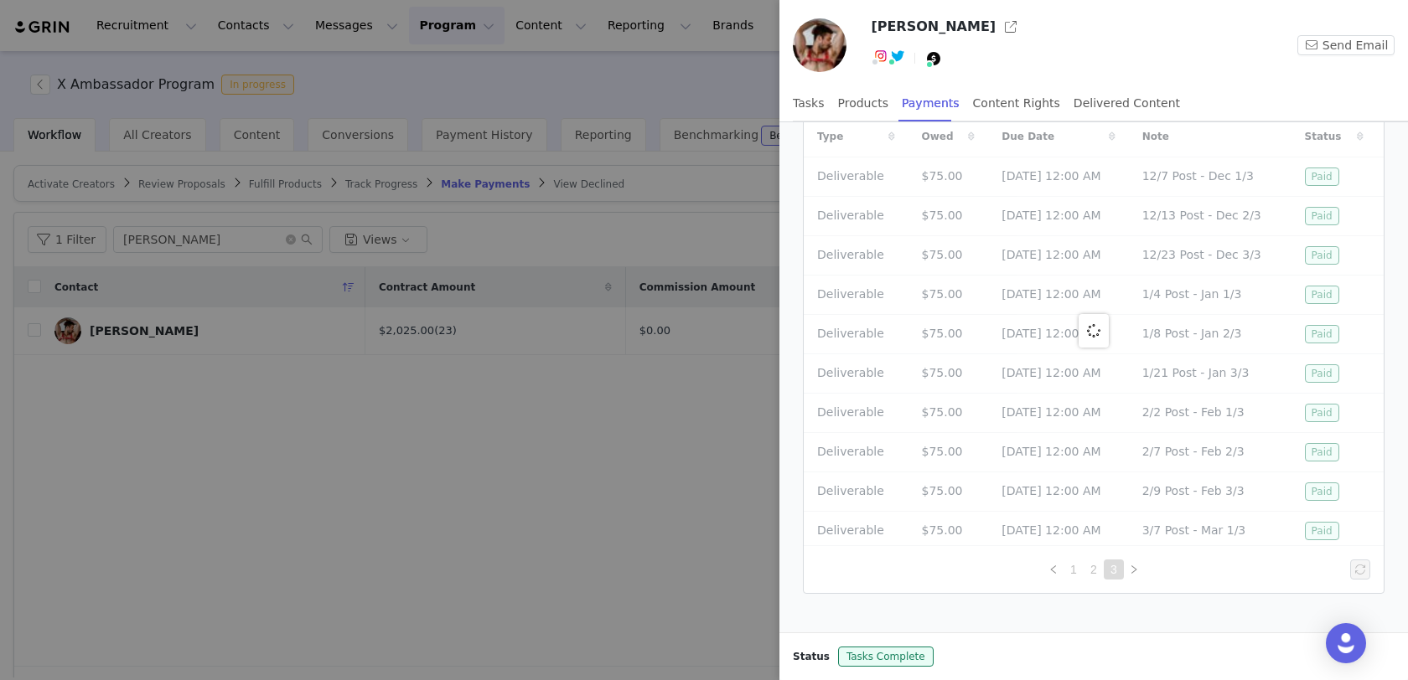
scroll to position [0, 0]
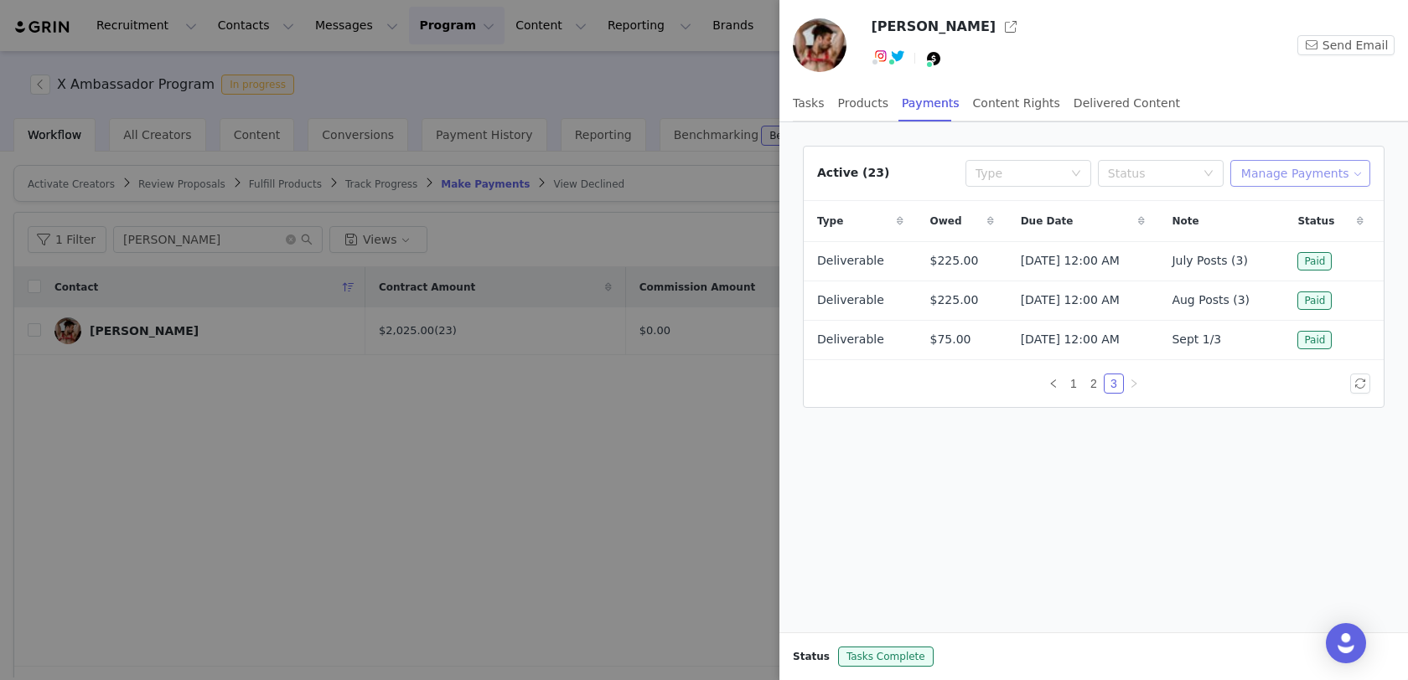
click at [1307, 163] on button "Manage Payments" at bounding box center [1300, 173] width 140 height 27
click at [1296, 224] on span "Add Payable" at bounding box center [1306, 232] width 72 height 18
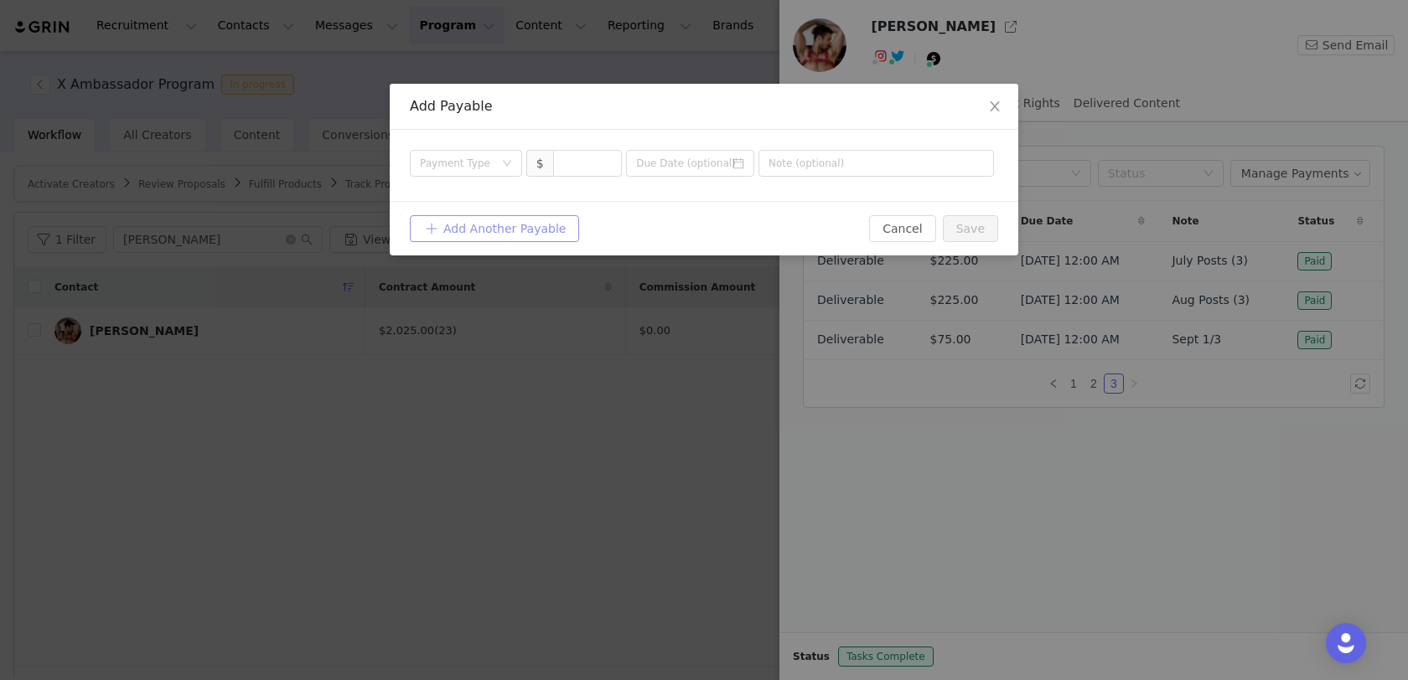
click at [510, 220] on button "Add Another Payable" at bounding box center [494, 228] width 169 height 27
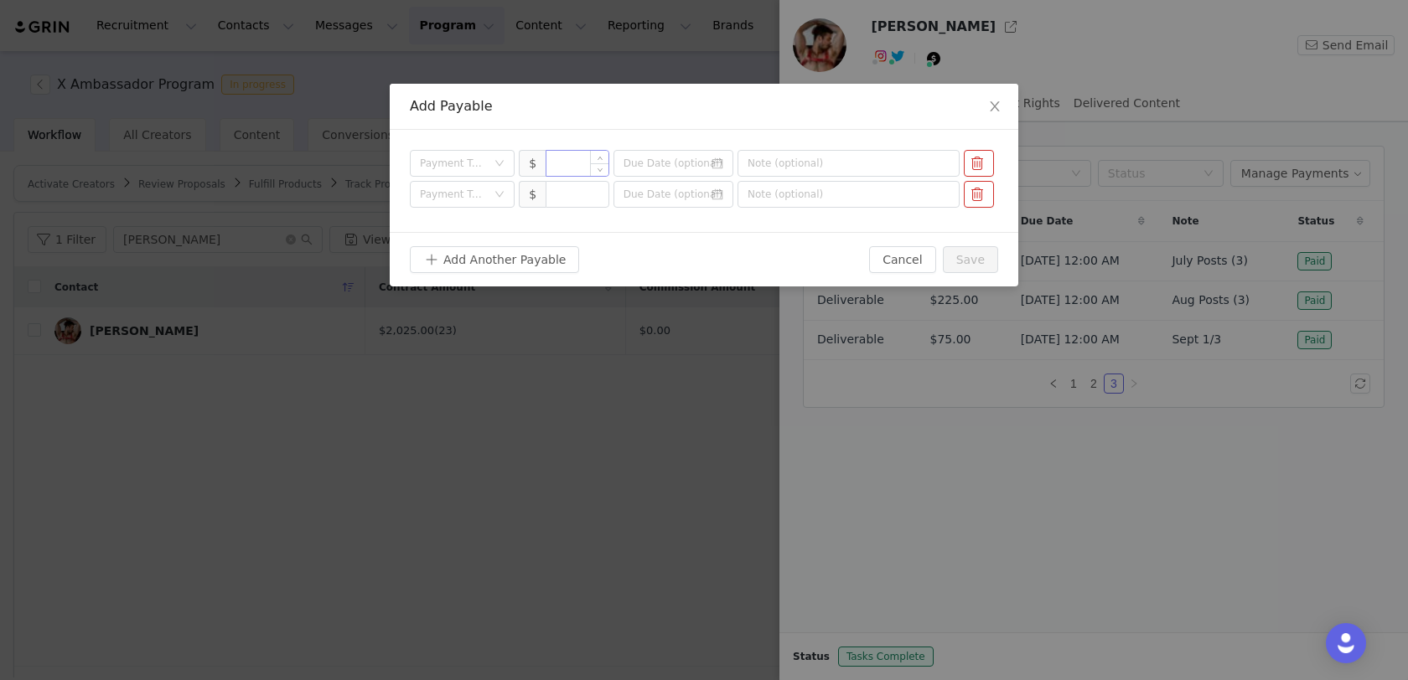
click at [574, 173] on input at bounding box center [577, 163] width 62 height 25
type input "75"
click at [572, 188] on input at bounding box center [577, 194] width 62 height 25
type input "75"
click at [478, 153] on div "Payment Type" at bounding box center [457, 163] width 74 height 25
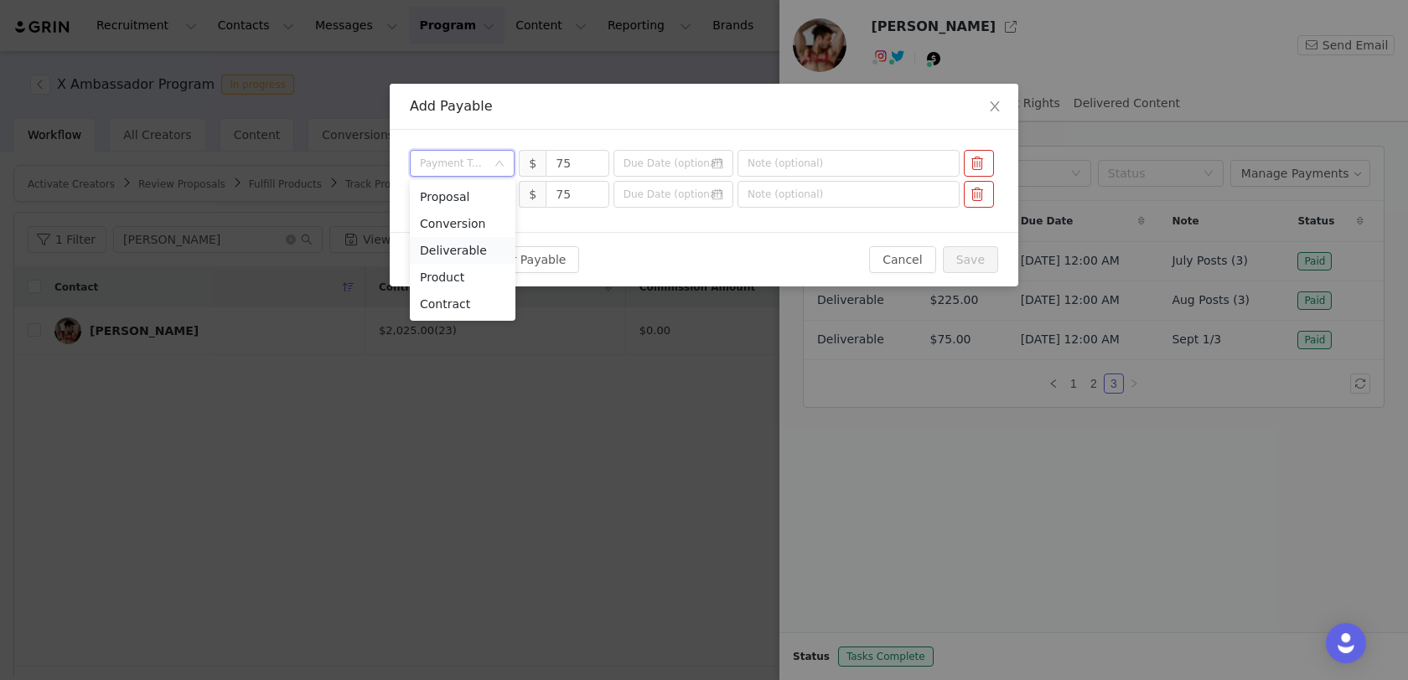
click at [454, 246] on li "Deliverable" at bounding box center [463, 250] width 106 height 27
click at [473, 195] on div "Payment Type" at bounding box center [453, 194] width 66 height 17
click at [464, 281] on li "Deliverable" at bounding box center [463, 281] width 106 height 27
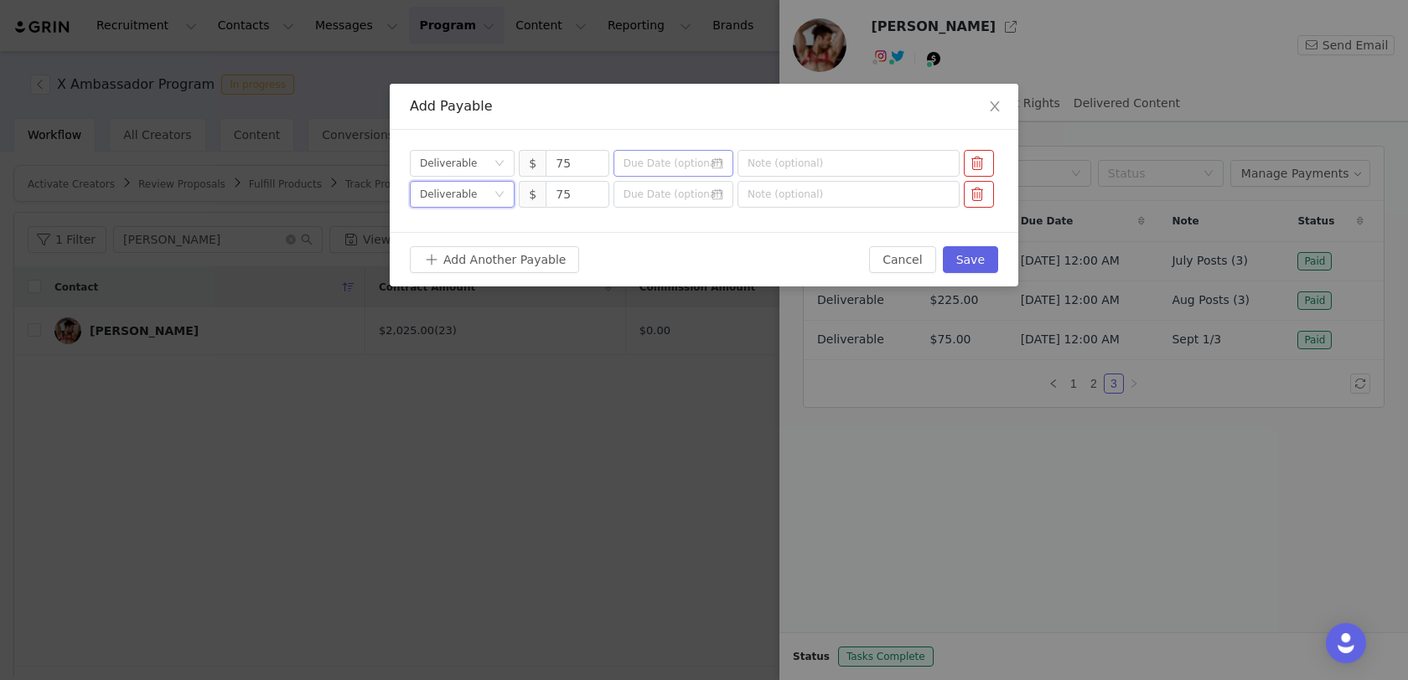
click at [717, 161] on icon "icon: calendar" at bounding box center [717, 163] width 11 height 11
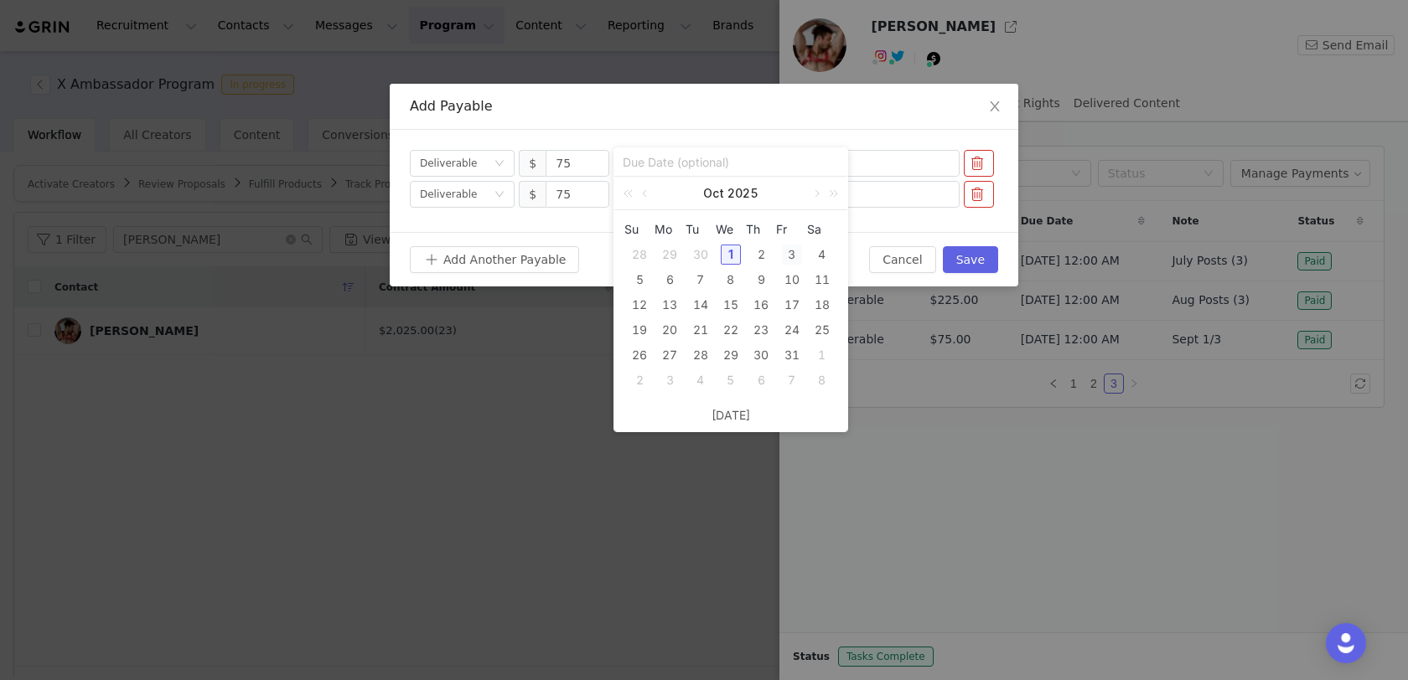
click at [794, 252] on div "3" at bounding box center [792, 255] width 20 height 20
type input "[DATE]"
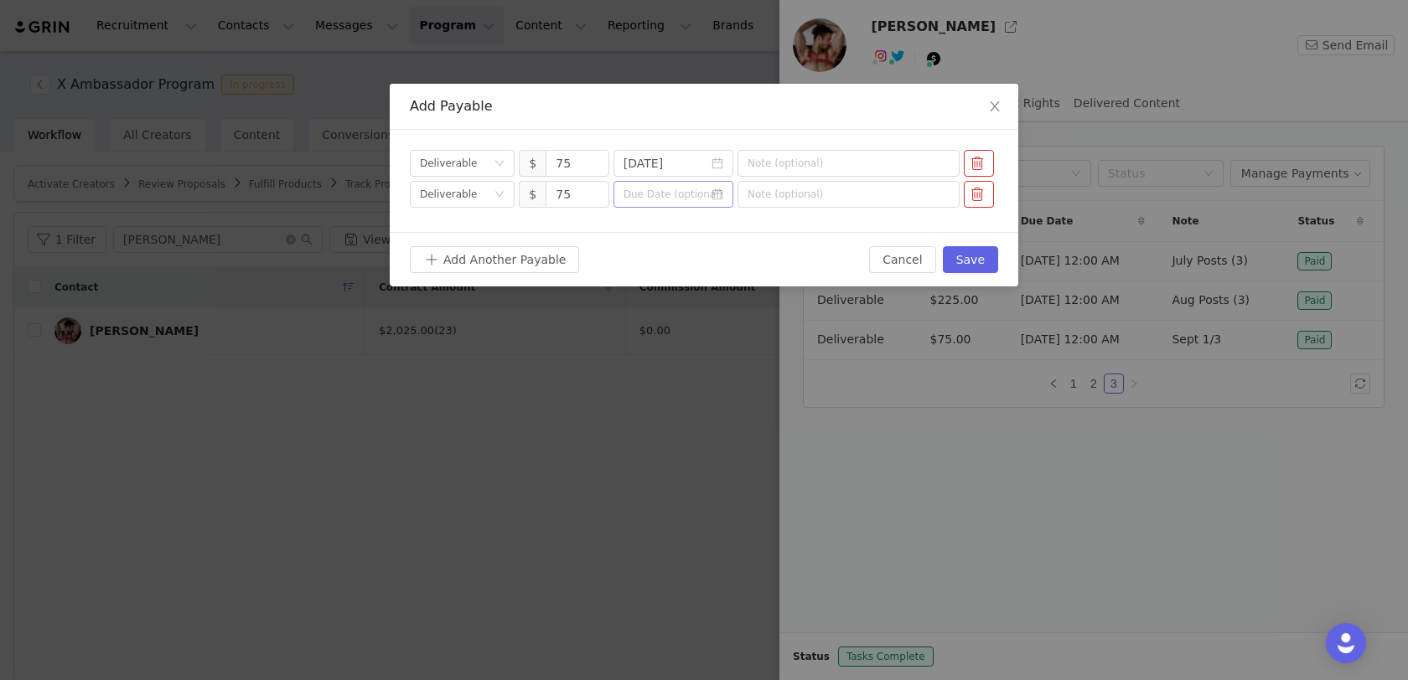
click at [722, 194] on icon "icon: calendar" at bounding box center [717, 194] width 11 height 11
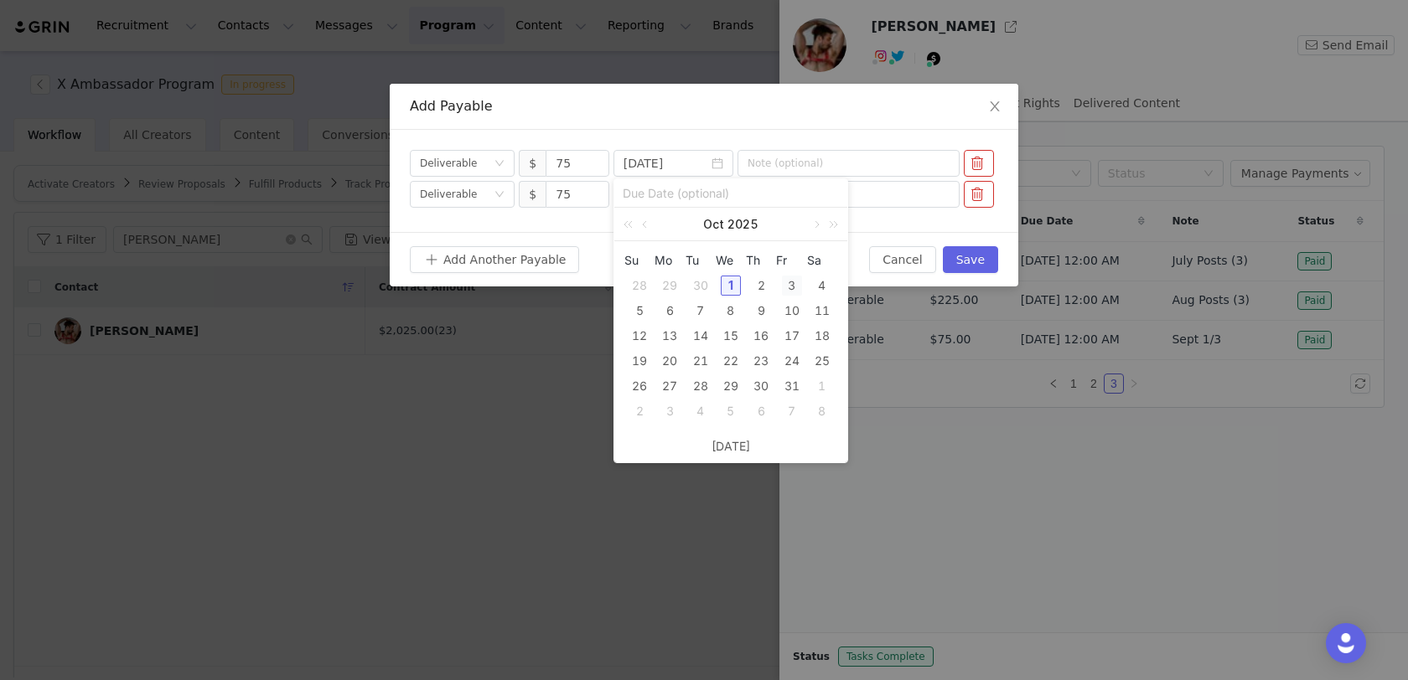
click at [789, 282] on div "3" at bounding box center [792, 286] width 20 height 20
type input "[DATE]"
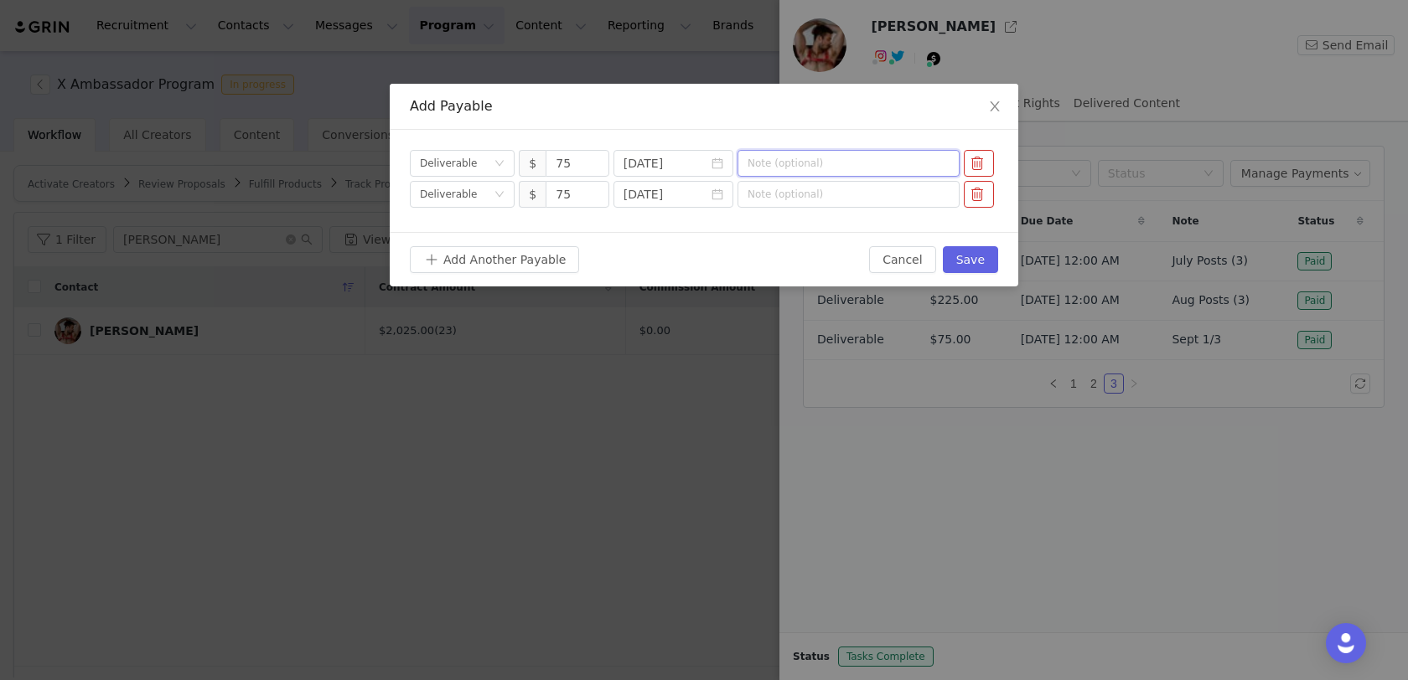
click at [835, 164] on input "text" at bounding box center [848, 163] width 222 height 27
type input "Sept 2/3"
click at [837, 194] on input "text" at bounding box center [848, 194] width 222 height 27
type input "Sept 3/3"
click at [785, 246] on div "Add Another Payable" at bounding box center [639, 259] width 459 height 27
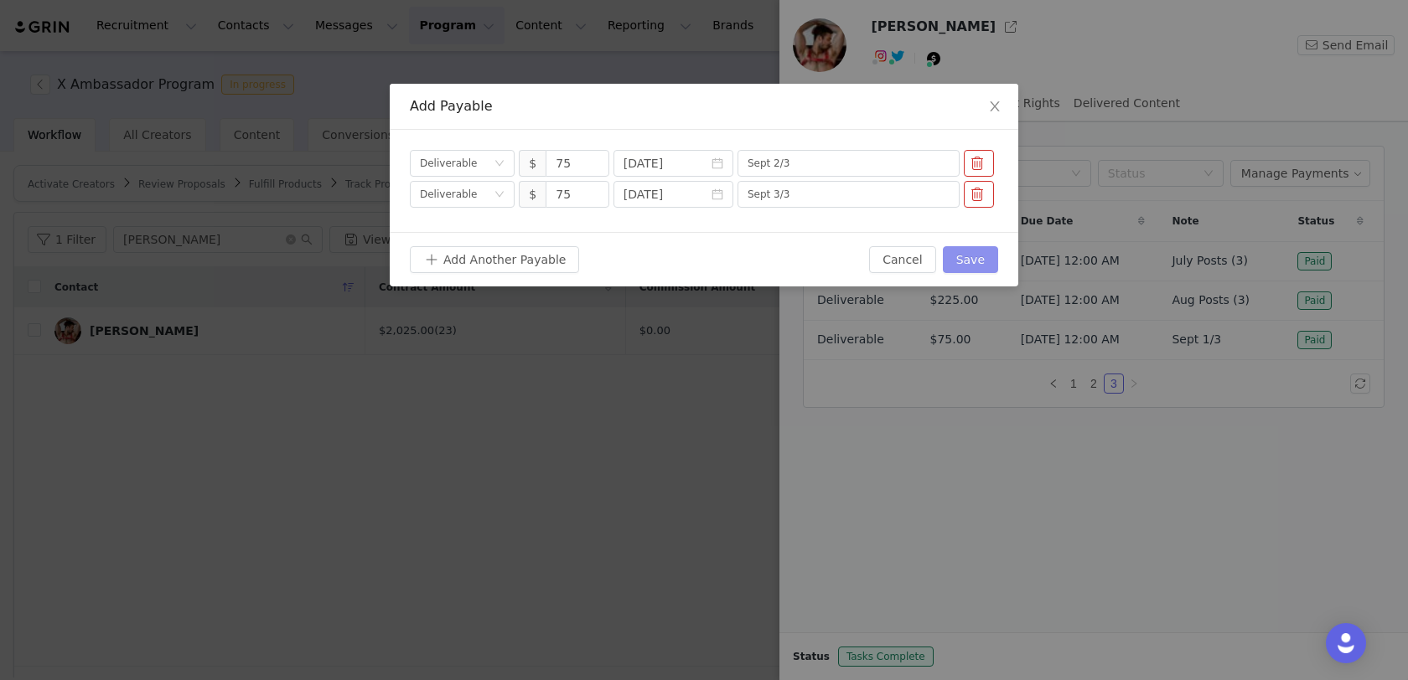
click at [960, 262] on button "Save" at bounding box center [970, 259] width 55 height 27
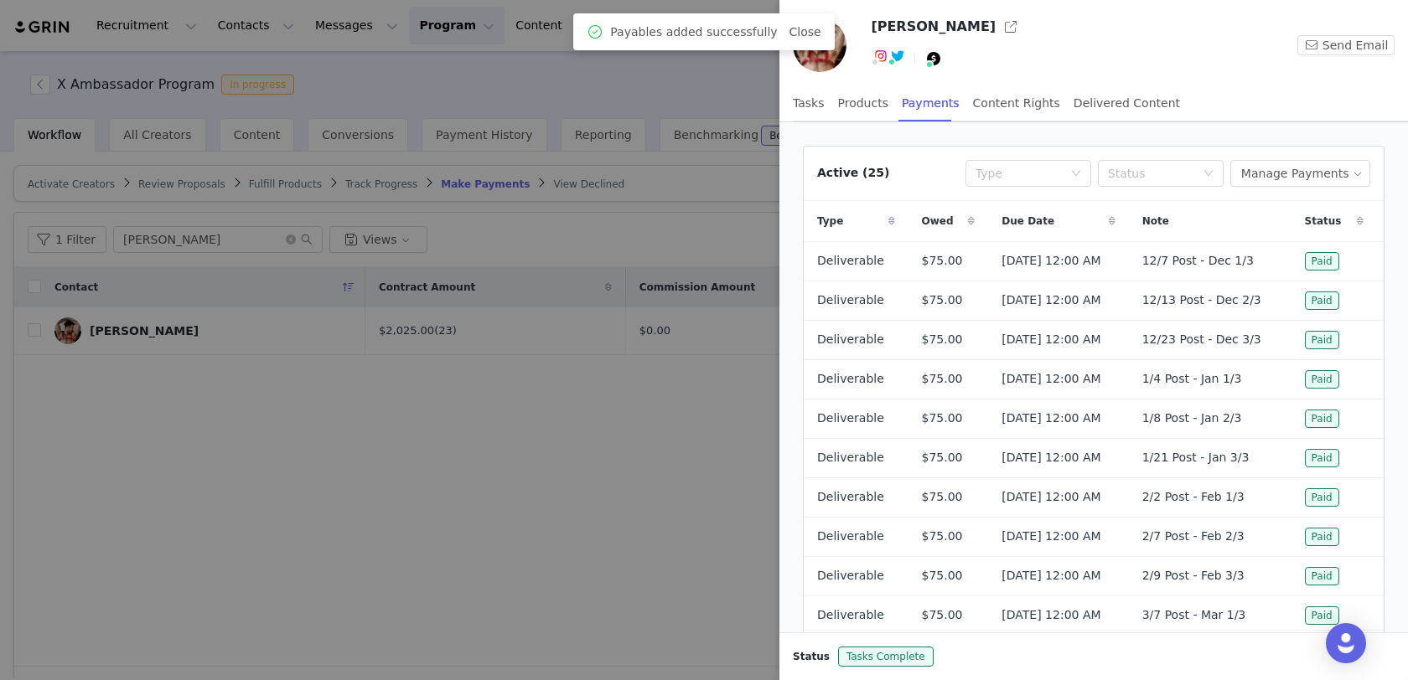
scroll to position [85, 0]
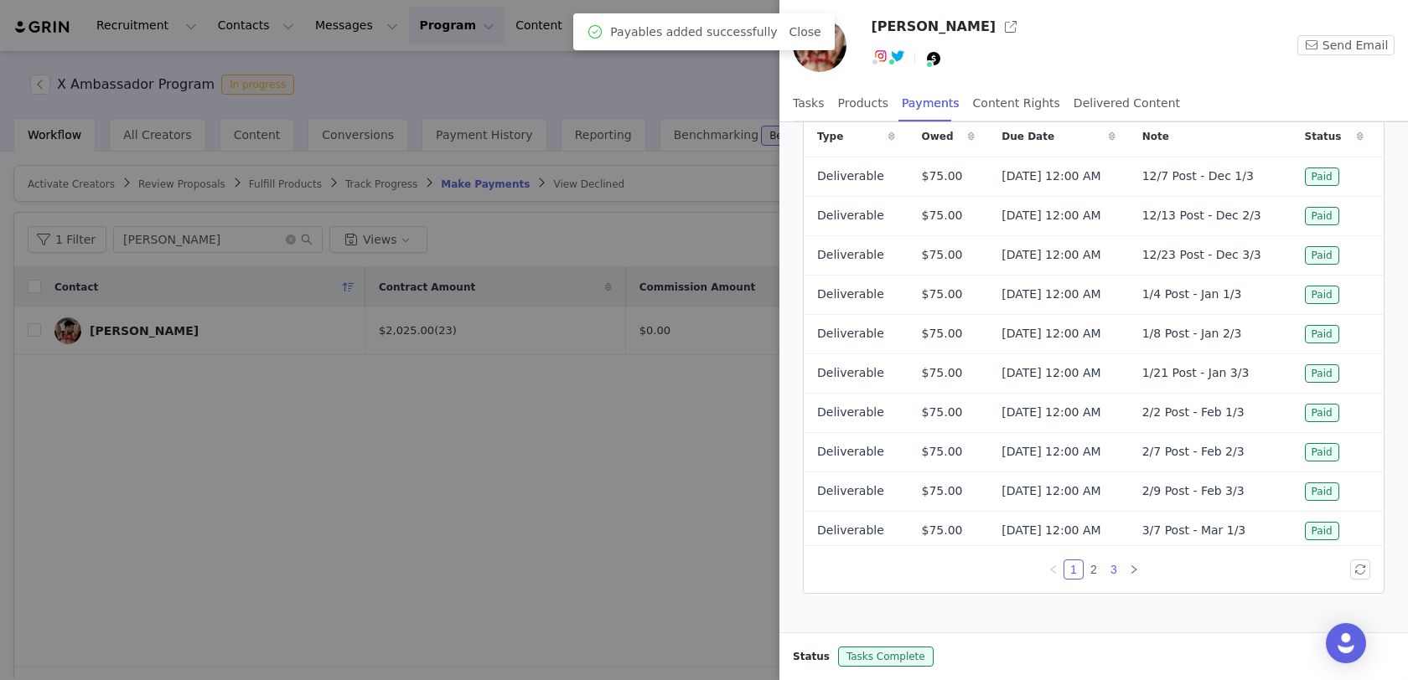
click at [1111, 565] on link "3" at bounding box center [1113, 570] width 18 height 18
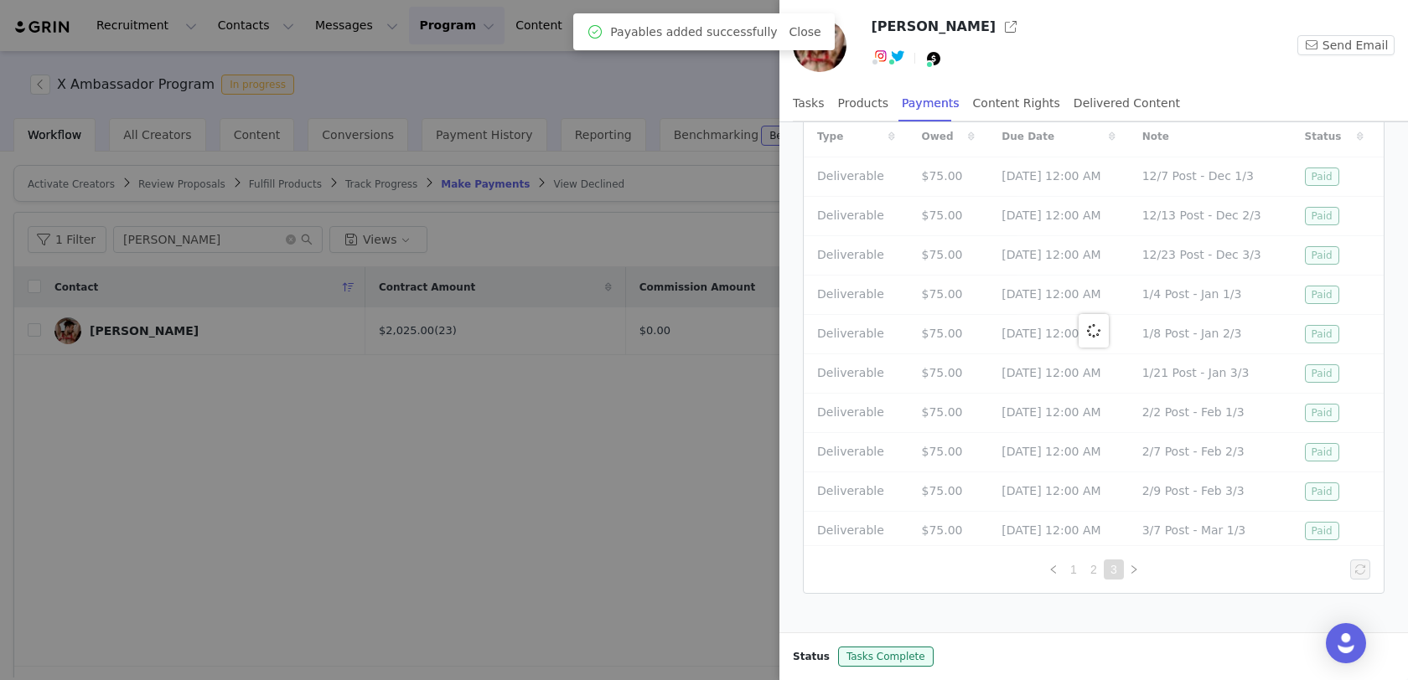
scroll to position [0, 0]
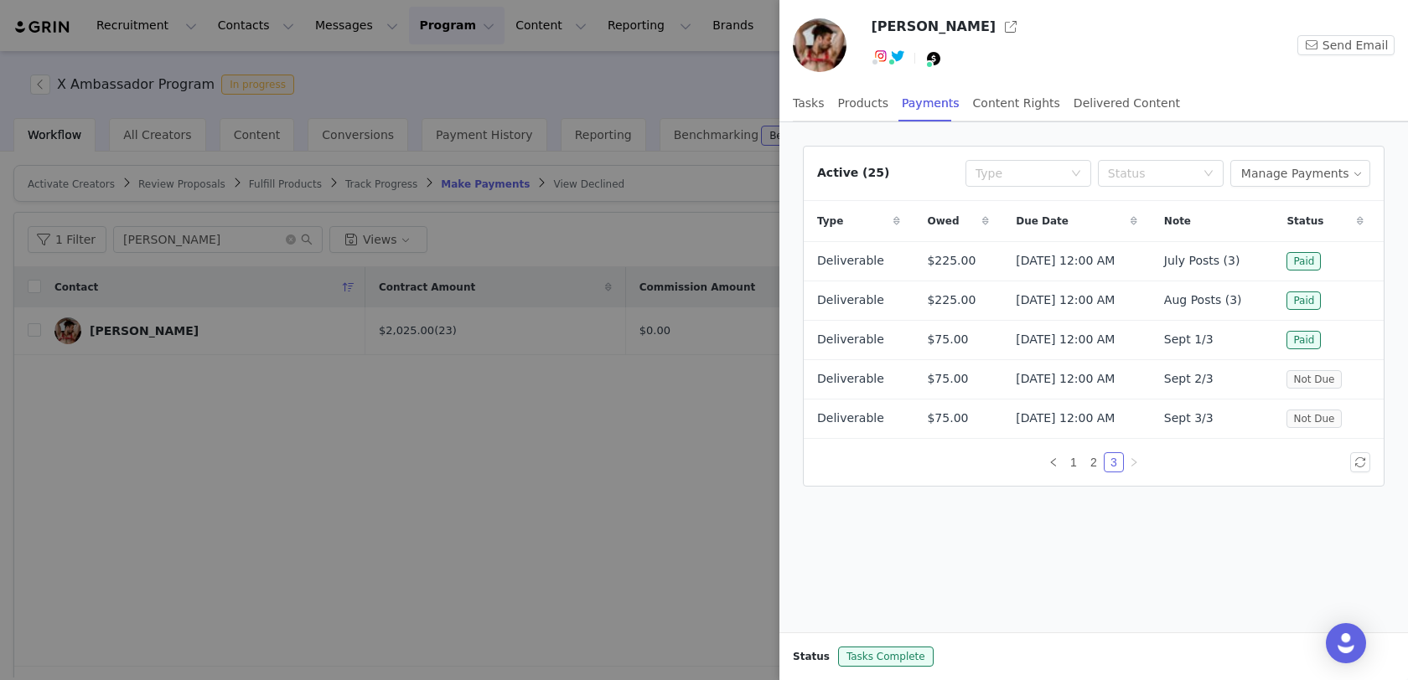
click at [605, 409] on div at bounding box center [704, 340] width 1408 height 680
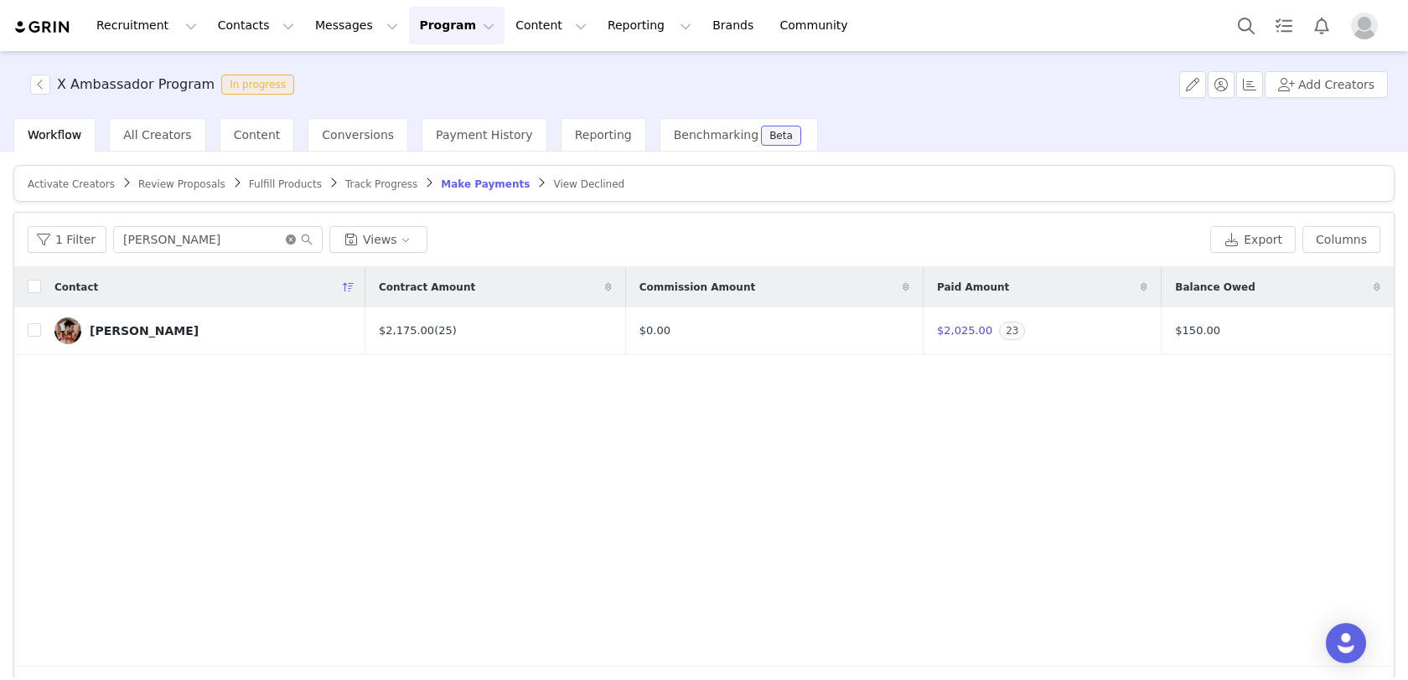
click at [286, 235] on icon "icon: close-circle" at bounding box center [291, 240] width 10 height 10
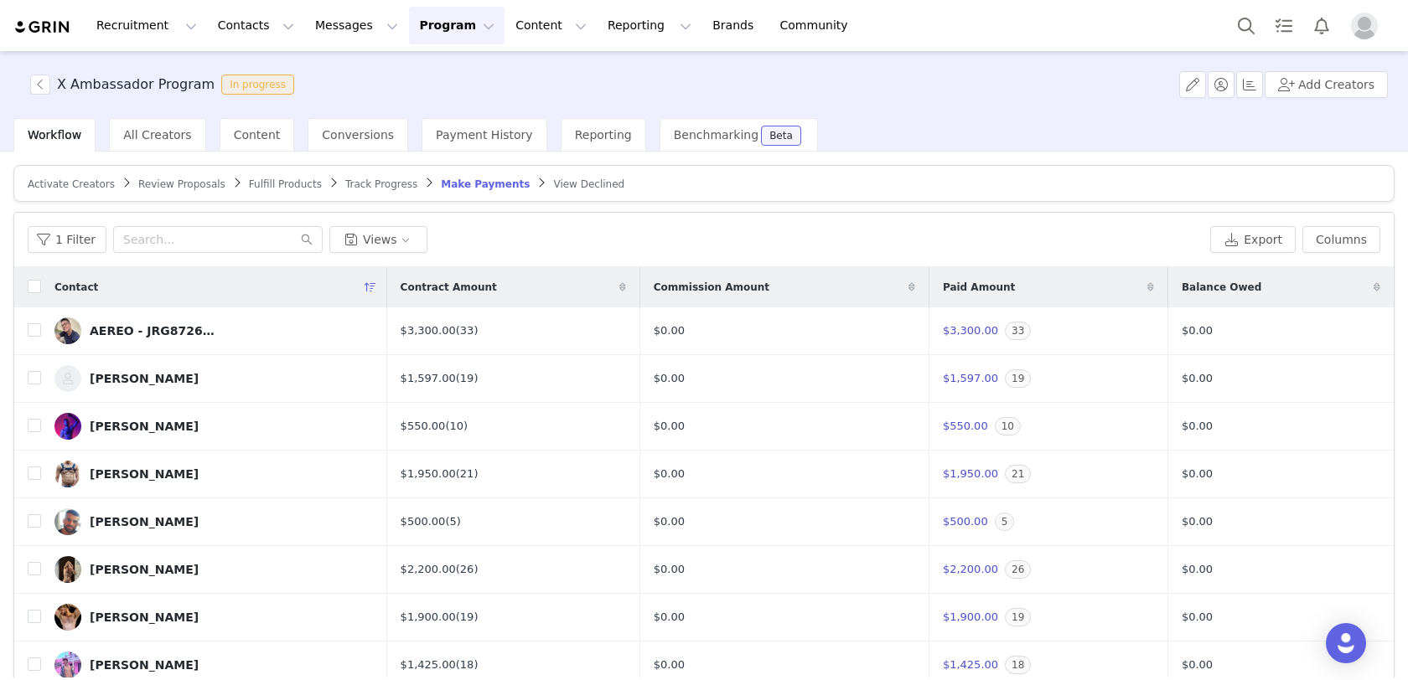
click at [264, 251] on div "1 Filter Views Export Columns" at bounding box center [703, 240] width 1379 height 54
click at [249, 236] on input "text" at bounding box center [217, 239] width 209 height 27
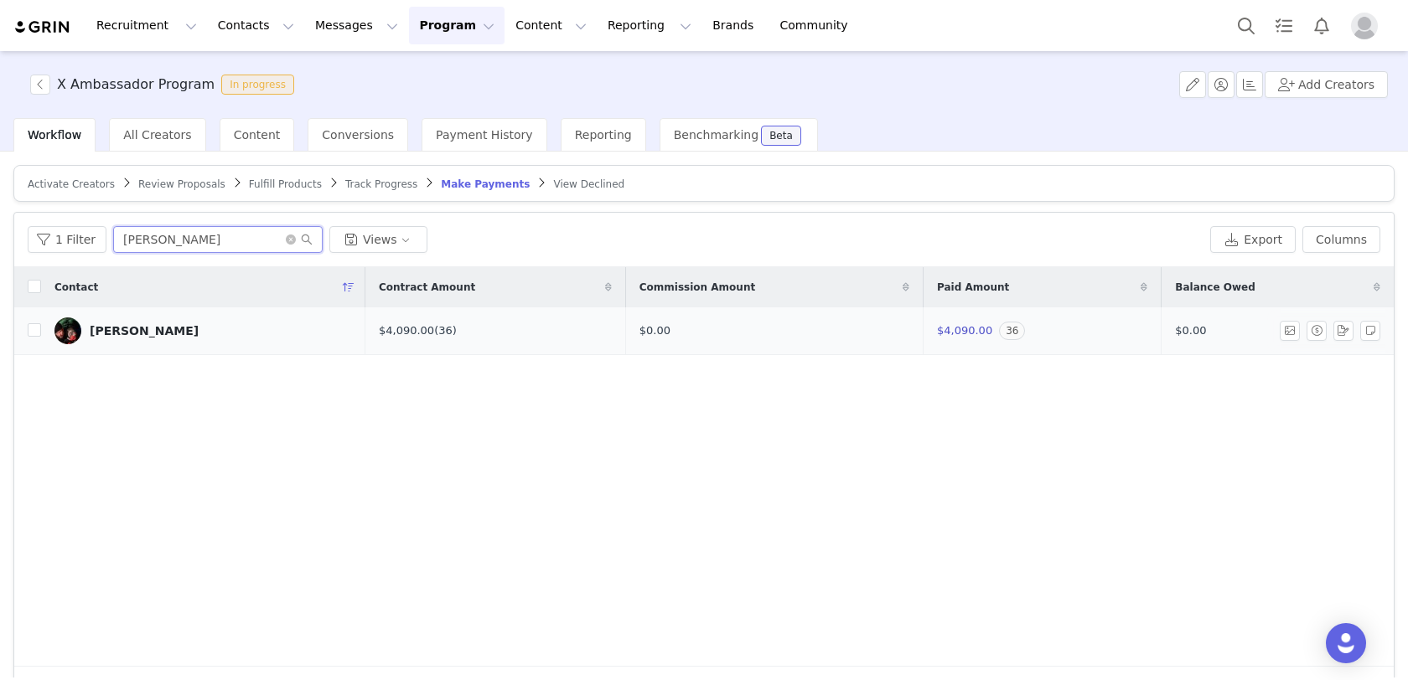
type input "[PERSON_NAME]"
click at [132, 325] on div "[PERSON_NAME]" at bounding box center [144, 330] width 109 height 13
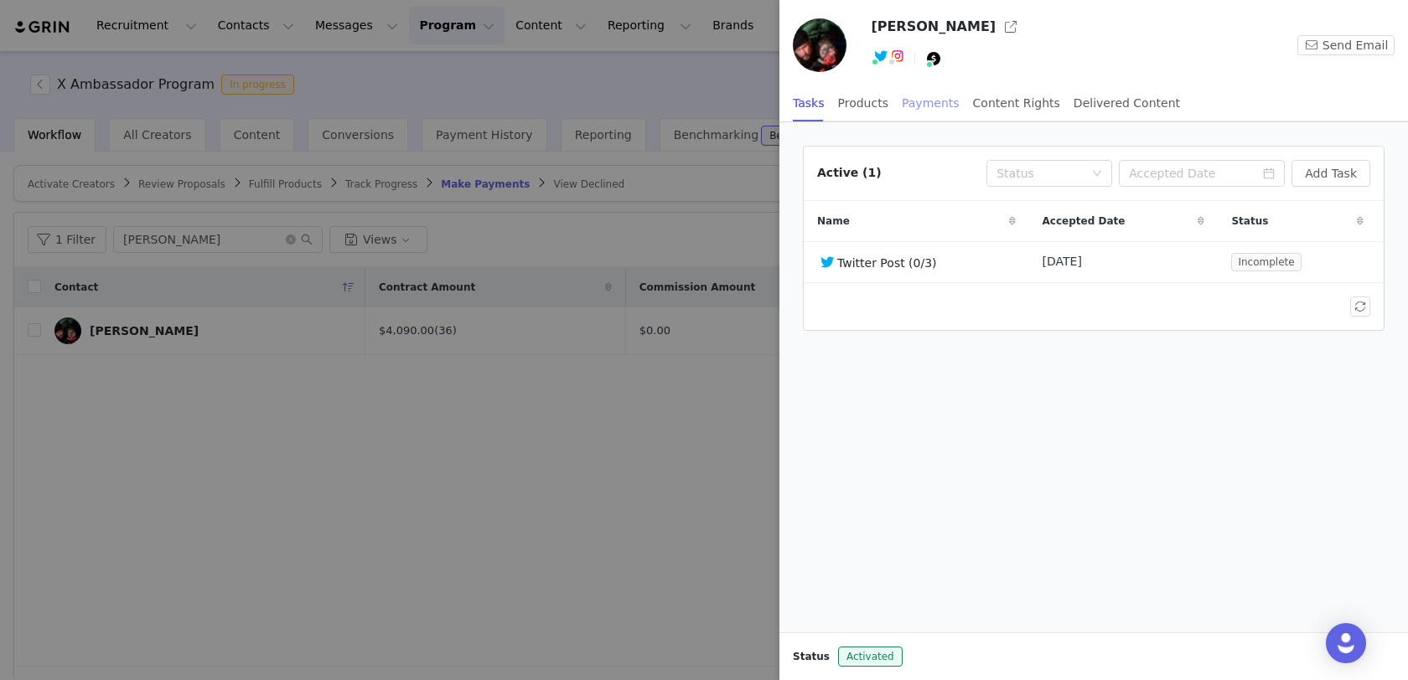
click at [937, 111] on div "Payments" at bounding box center [931, 104] width 58 height 38
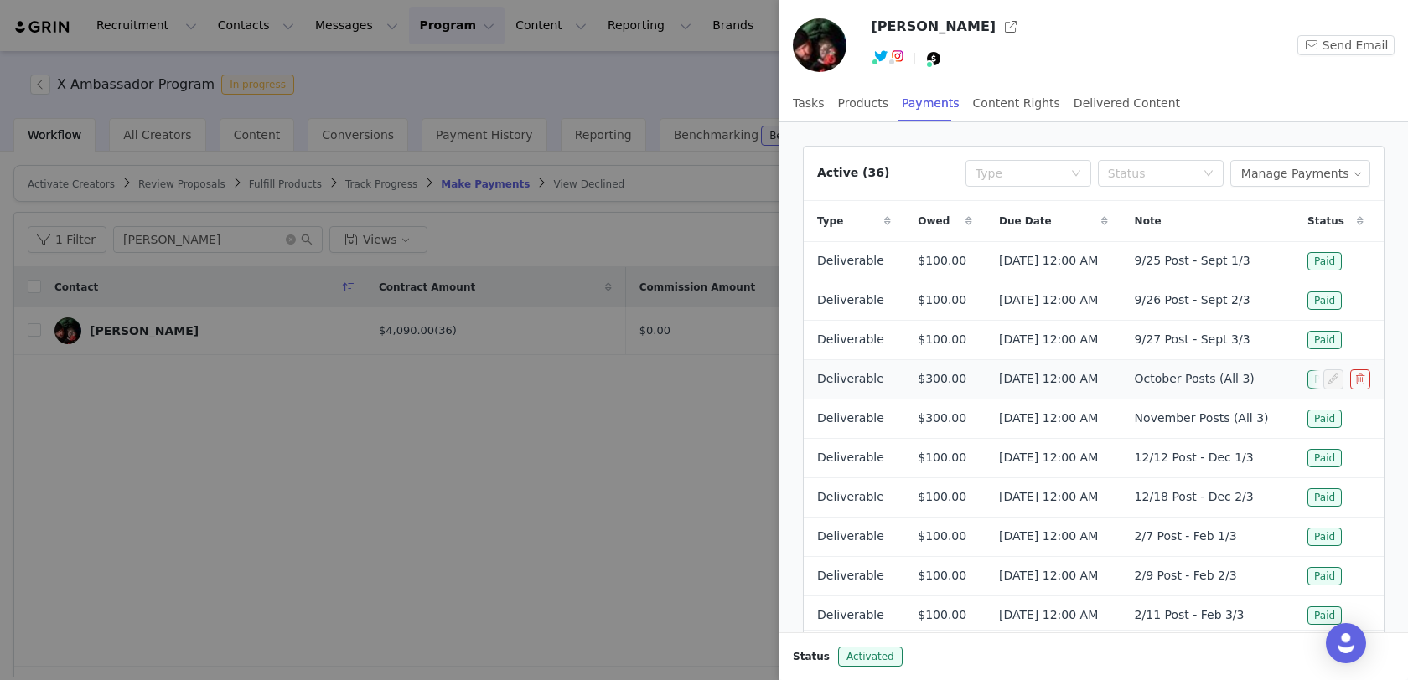
scroll to position [85, 0]
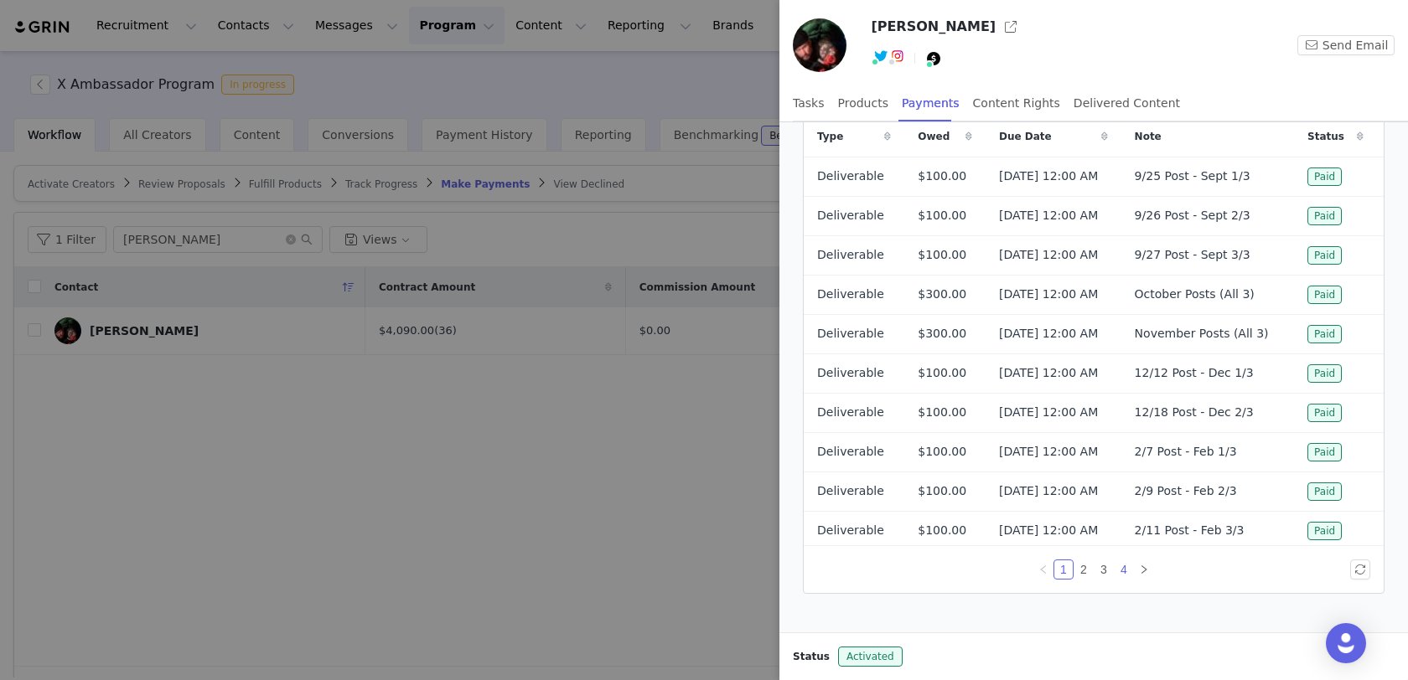
click at [1123, 569] on link "4" at bounding box center [1124, 570] width 18 height 18
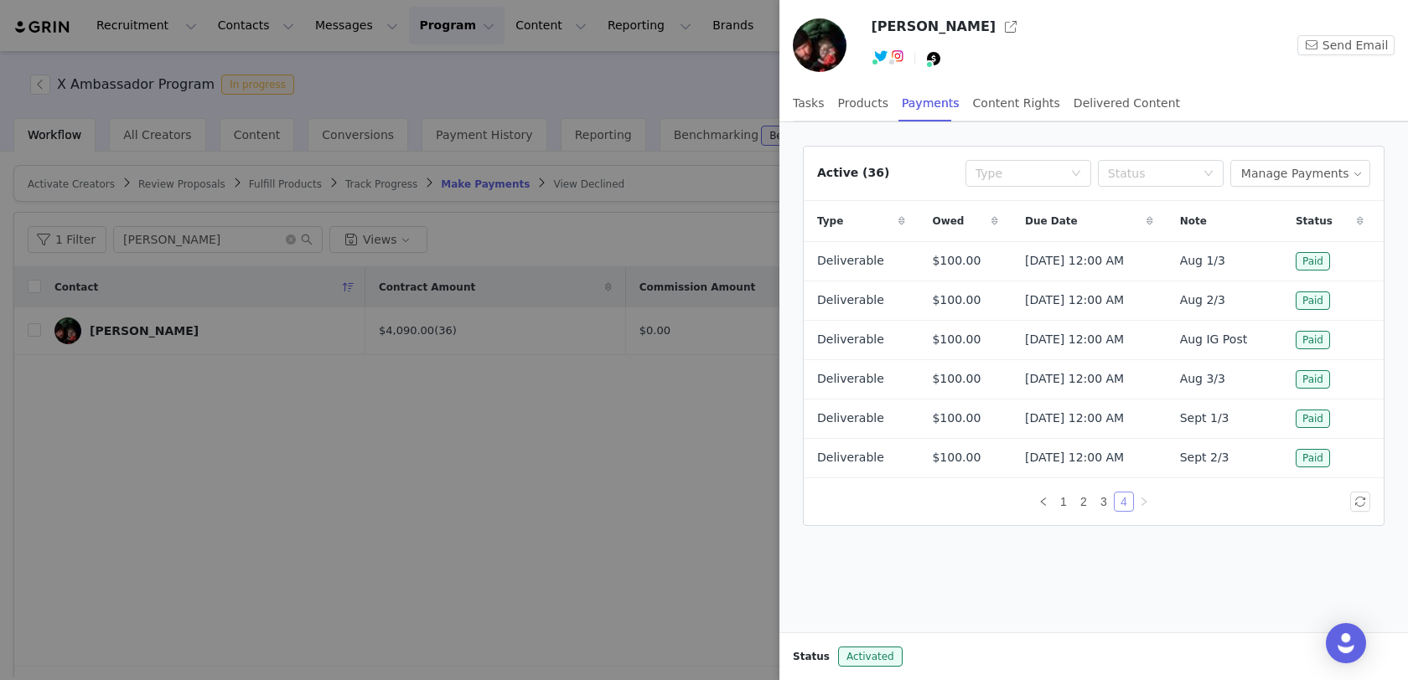
scroll to position [0, 0]
click at [1310, 177] on button "Manage Payments" at bounding box center [1300, 173] width 140 height 27
click at [1280, 233] on span "Add Payable" at bounding box center [1306, 232] width 72 height 18
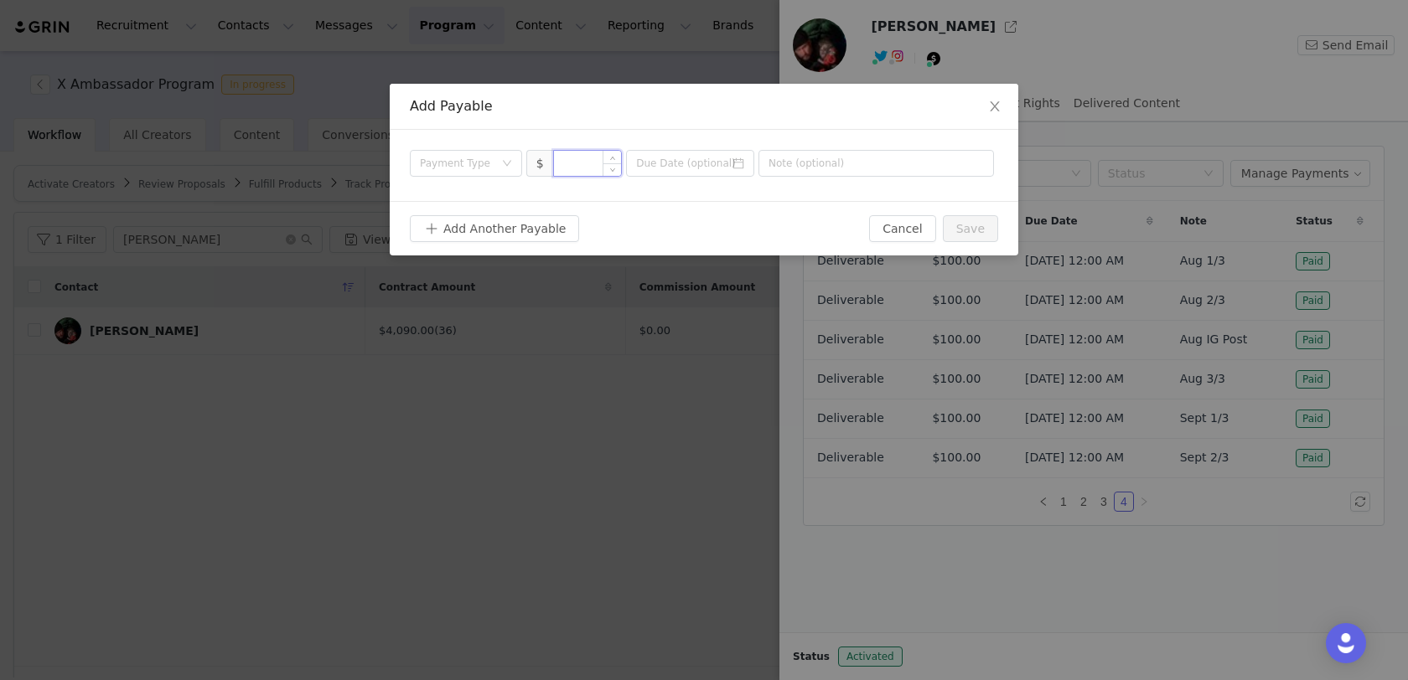
click at [570, 170] on input at bounding box center [588, 163] width 68 height 25
click at [429, 166] on div "Payment Type" at bounding box center [457, 163] width 74 height 17
type input "100"
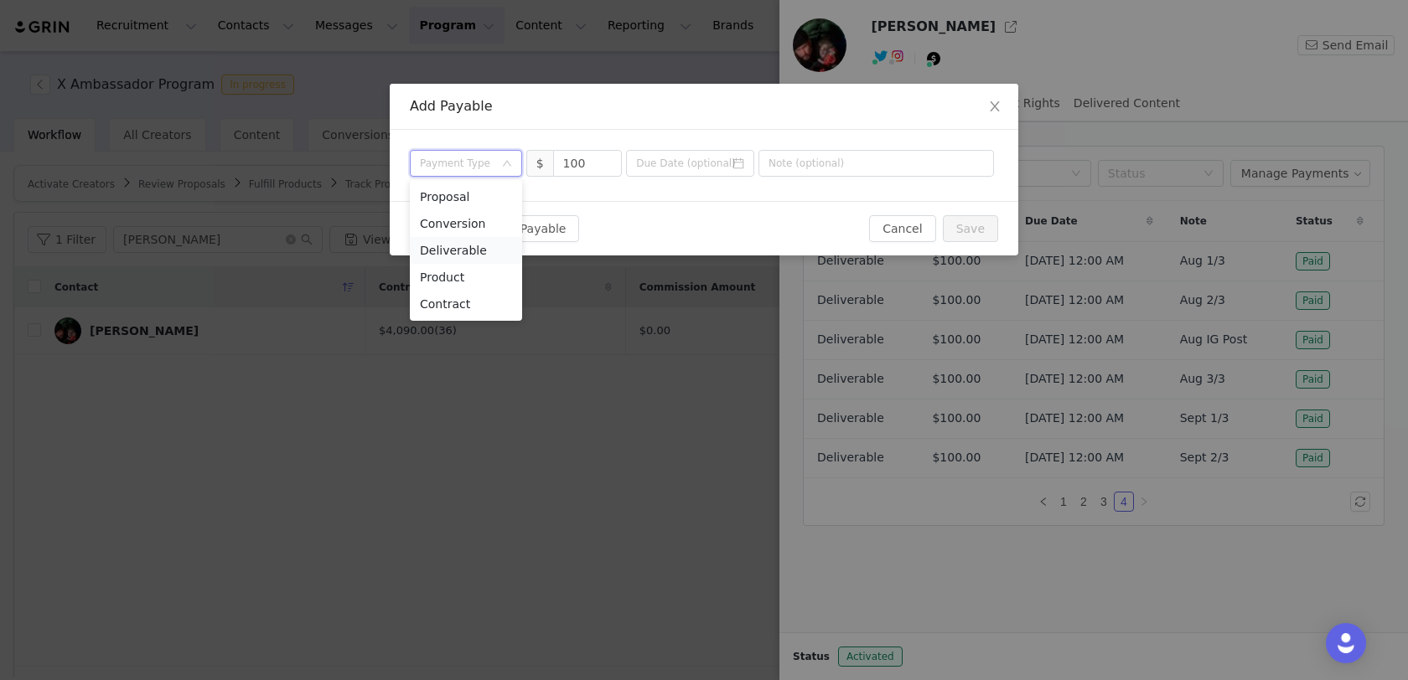
click at [447, 256] on li "Deliverable" at bounding box center [466, 250] width 112 height 27
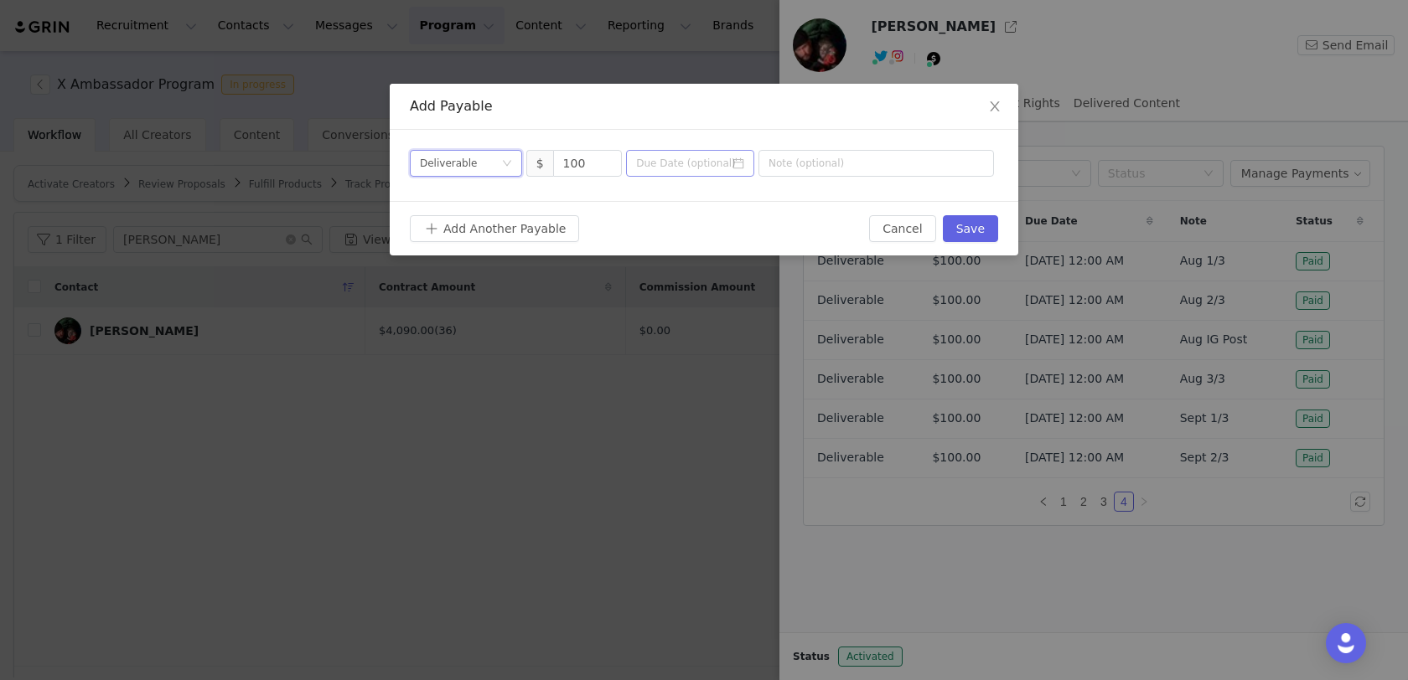
click at [742, 160] on icon "icon: calendar" at bounding box center [738, 164] width 12 height 12
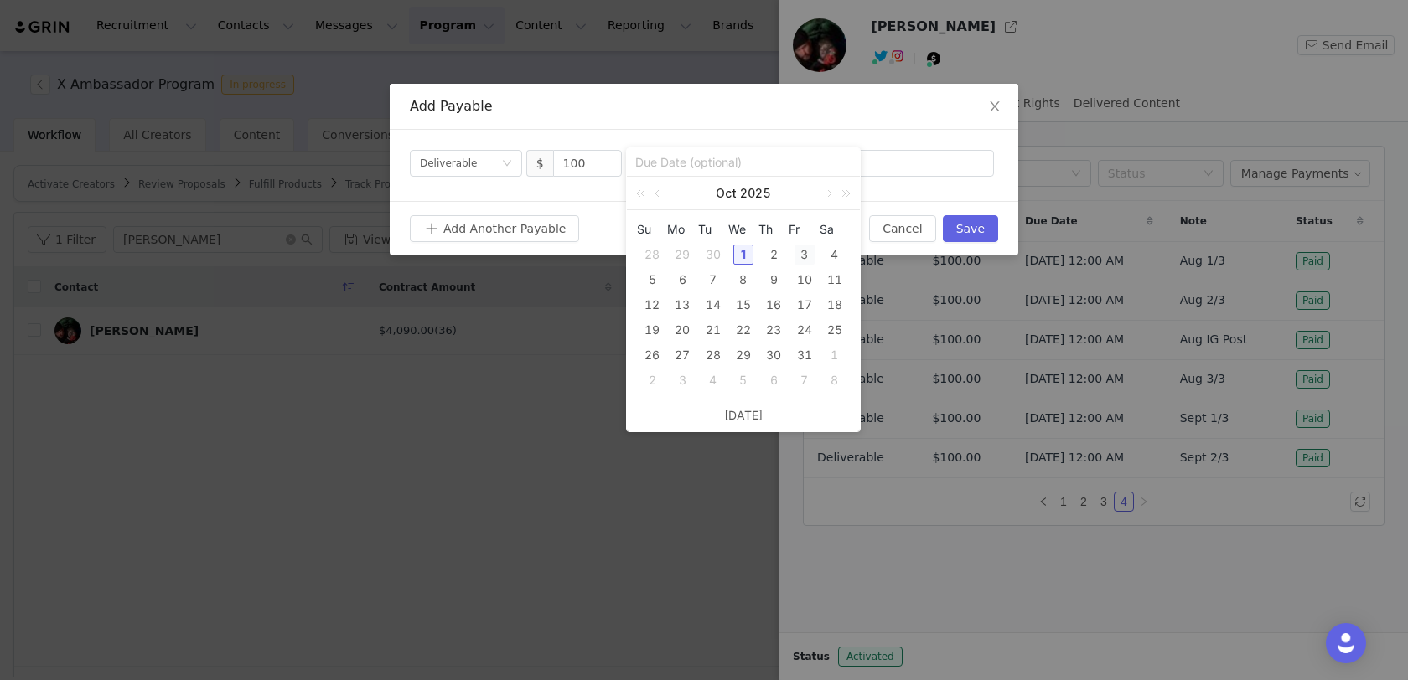
click at [808, 255] on div "3" at bounding box center [804, 255] width 20 height 20
type input "[DATE]"
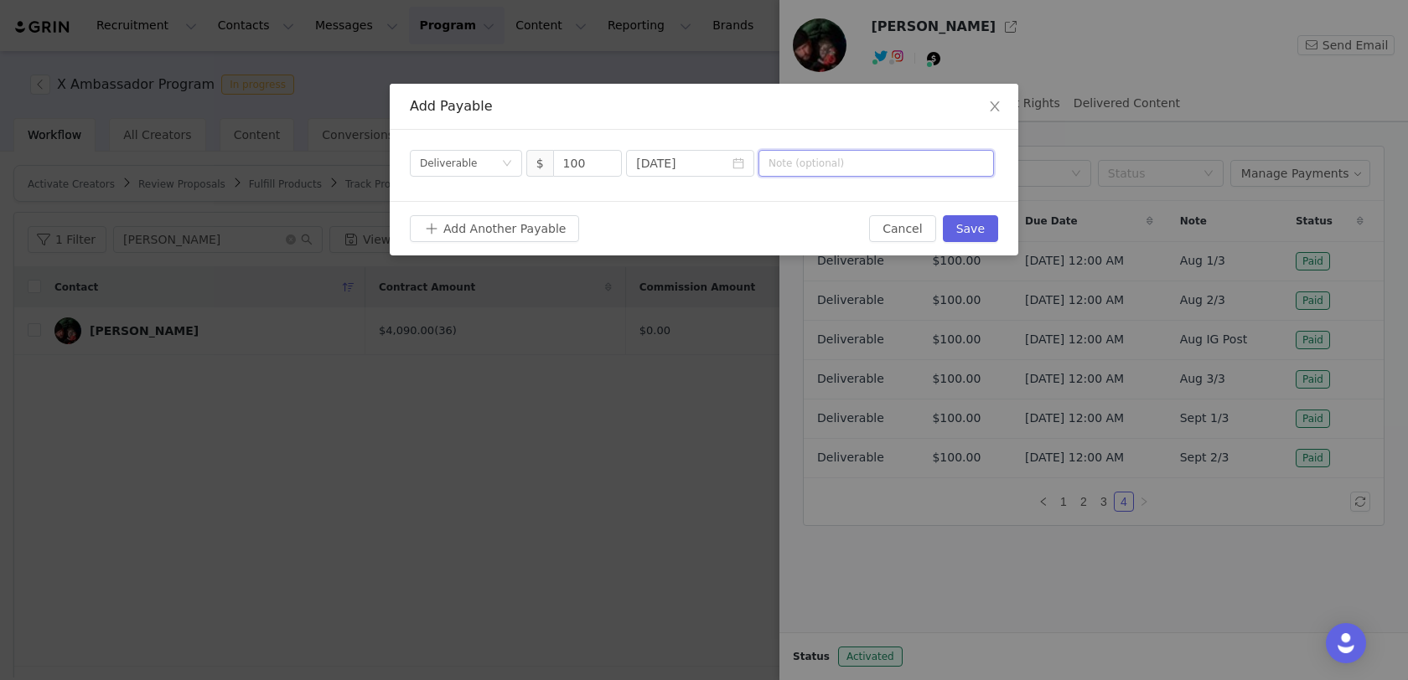
click at [862, 168] on input "text" at bounding box center [875, 163] width 235 height 27
type input "Sept IG Post"
click at [975, 237] on button "Save" at bounding box center [970, 228] width 55 height 27
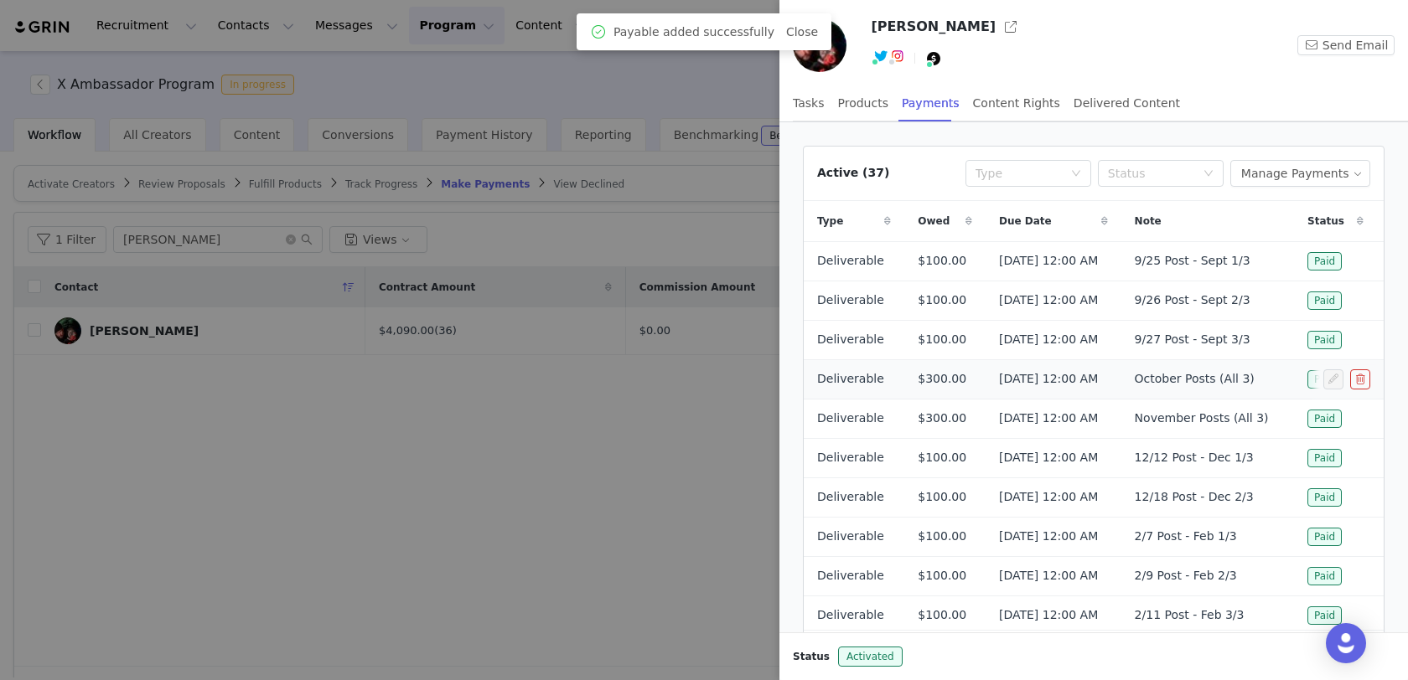
scroll to position [85, 0]
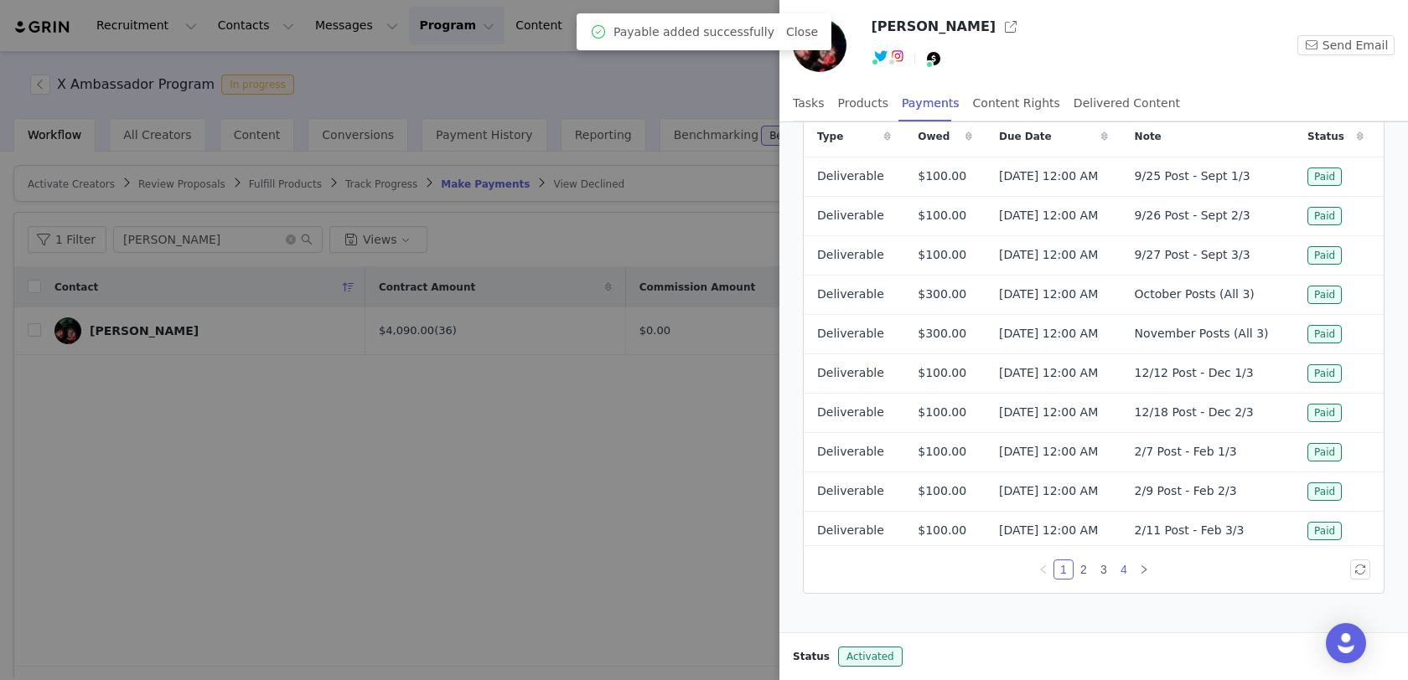
click at [1124, 567] on link "4" at bounding box center [1124, 570] width 18 height 18
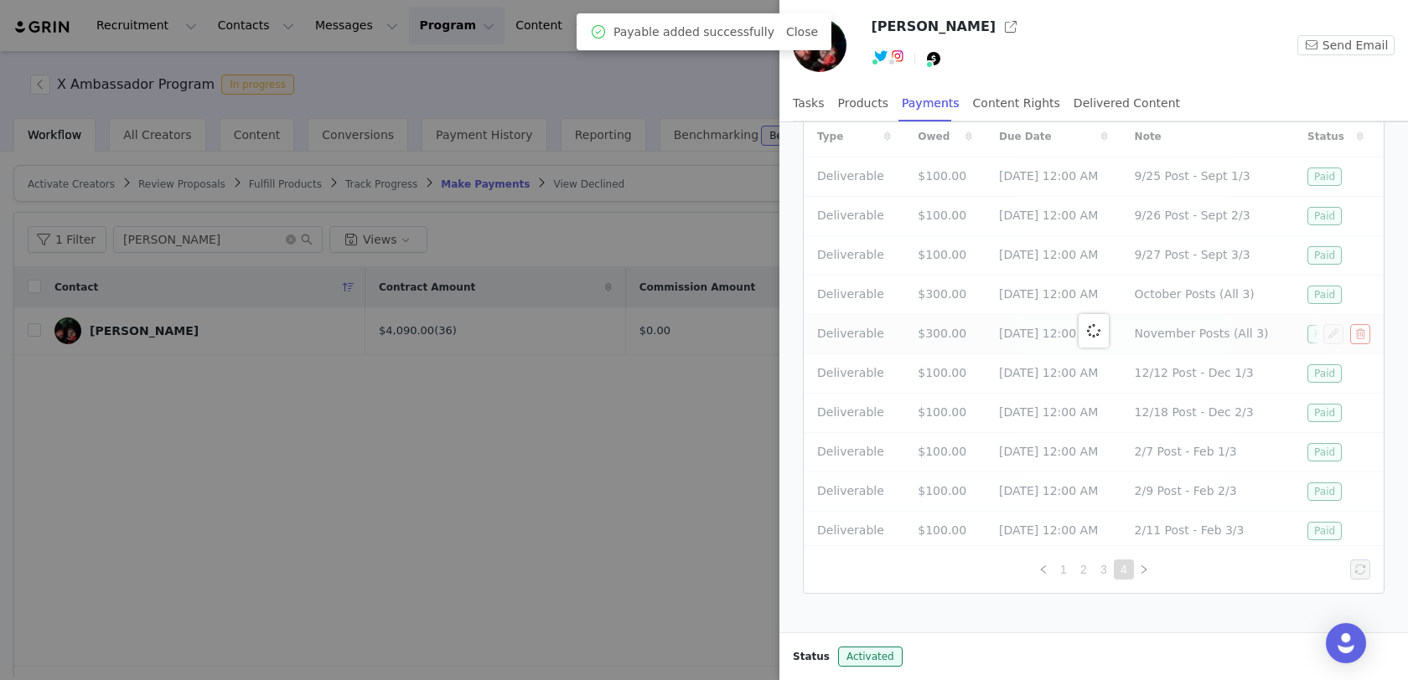
scroll to position [0, 0]
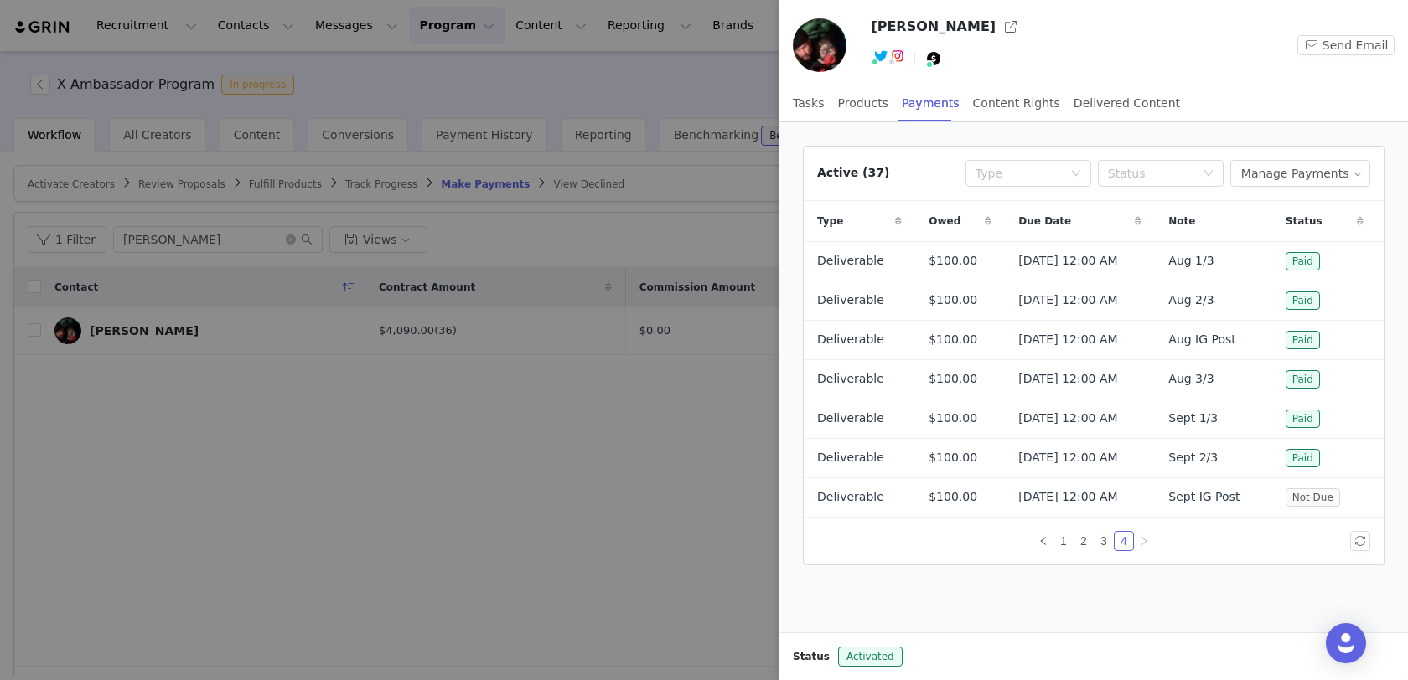
click at [511, 419] on div at bounding box center [704, 340] width 1408 height 680
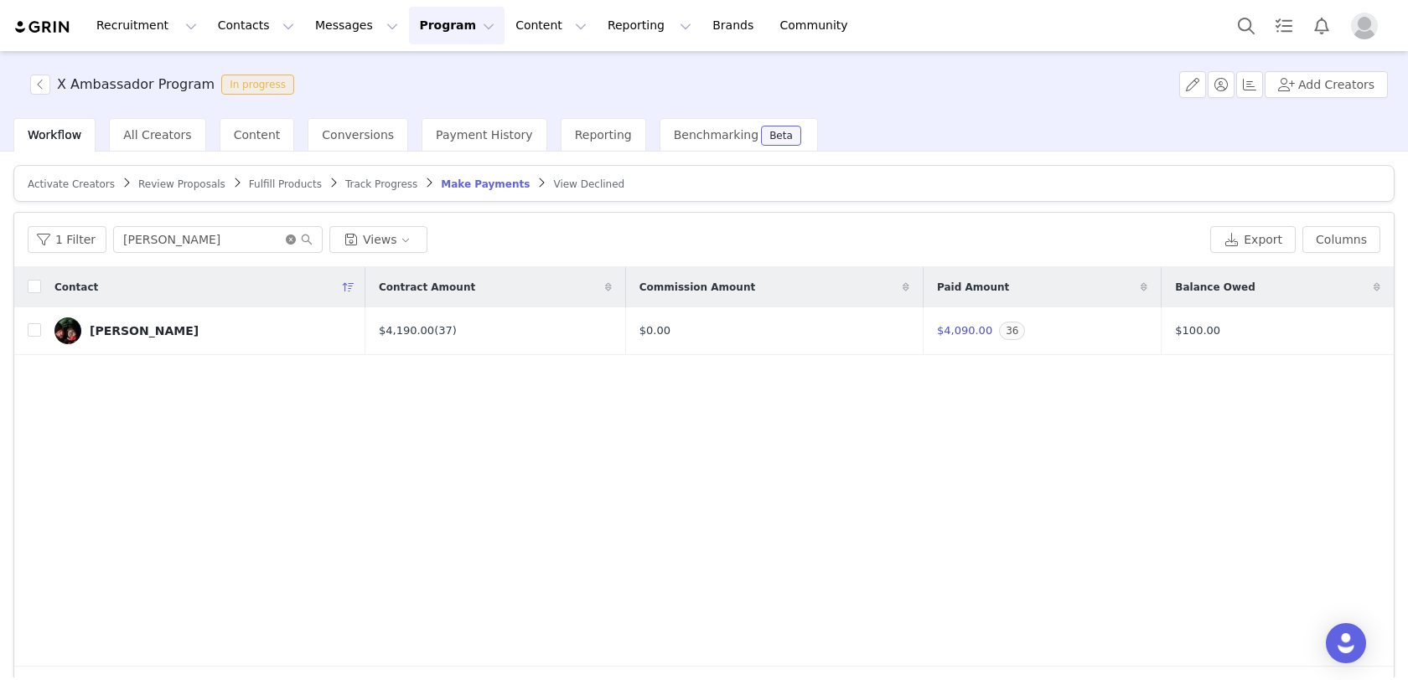
click at [286, 238] on icon "icon: close-circle" at bounding box center [291, 240] width 10 height 10
click at [254, 240] on input "text" at bounding box center [217, 239] width 209 height 27
type input "[PERSON_NAME]"
click at [137, 328] on div "[PERSON_NAME]" at bounding box center [144, 330] width 109 height 13
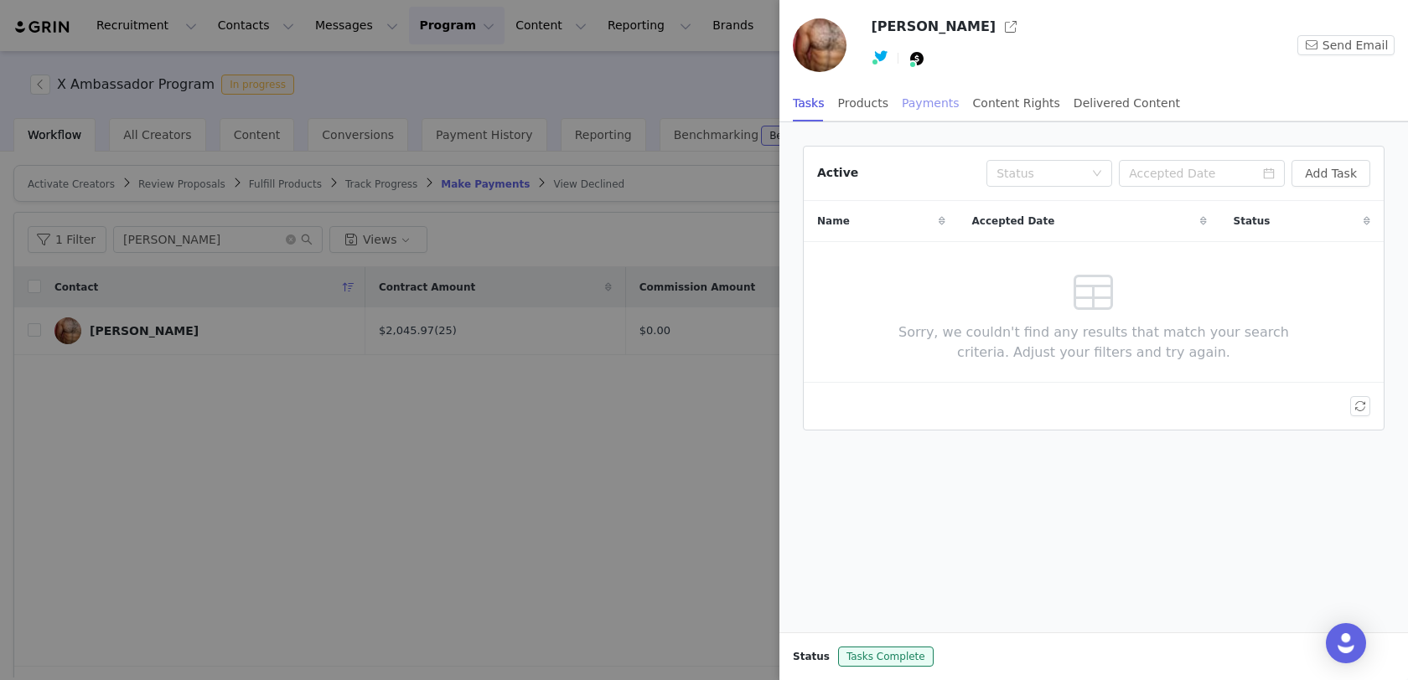
click at [906, 102] on div "Payments" at bounding box center [931, 104] width 58 height 38
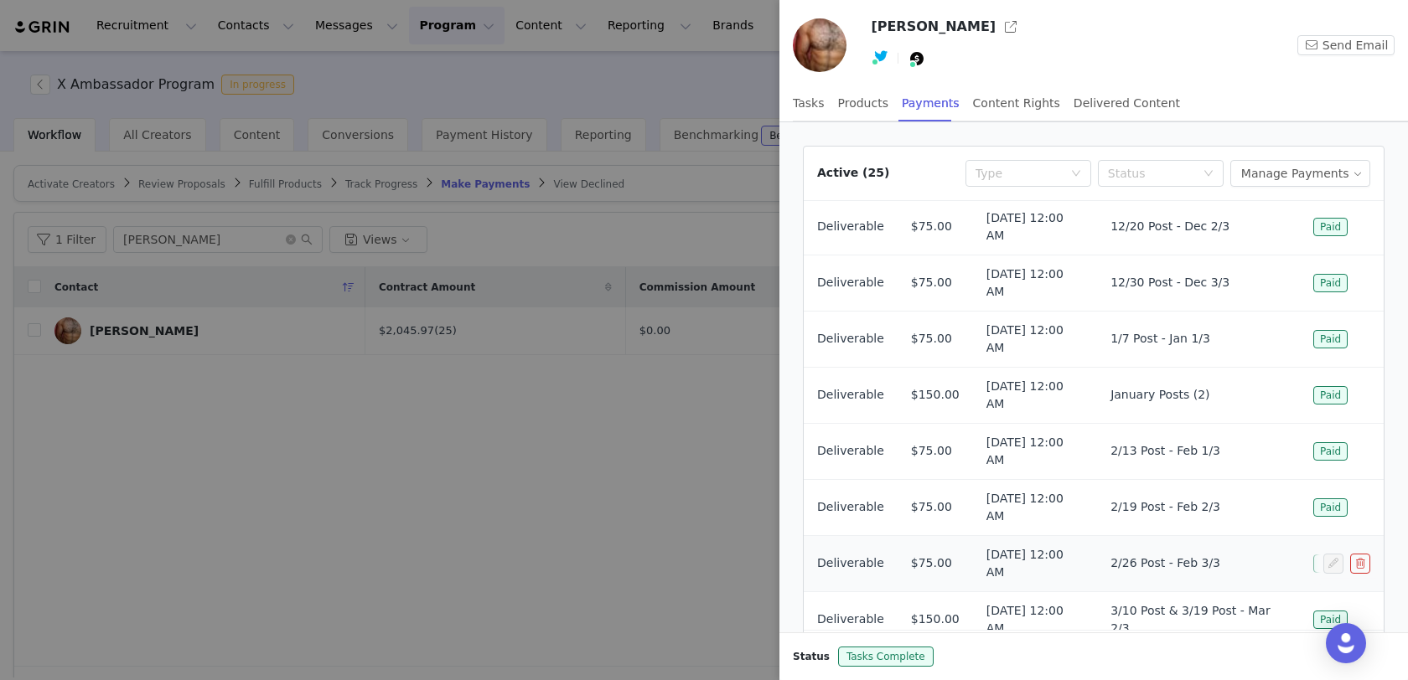
scroll to position [88, 0]
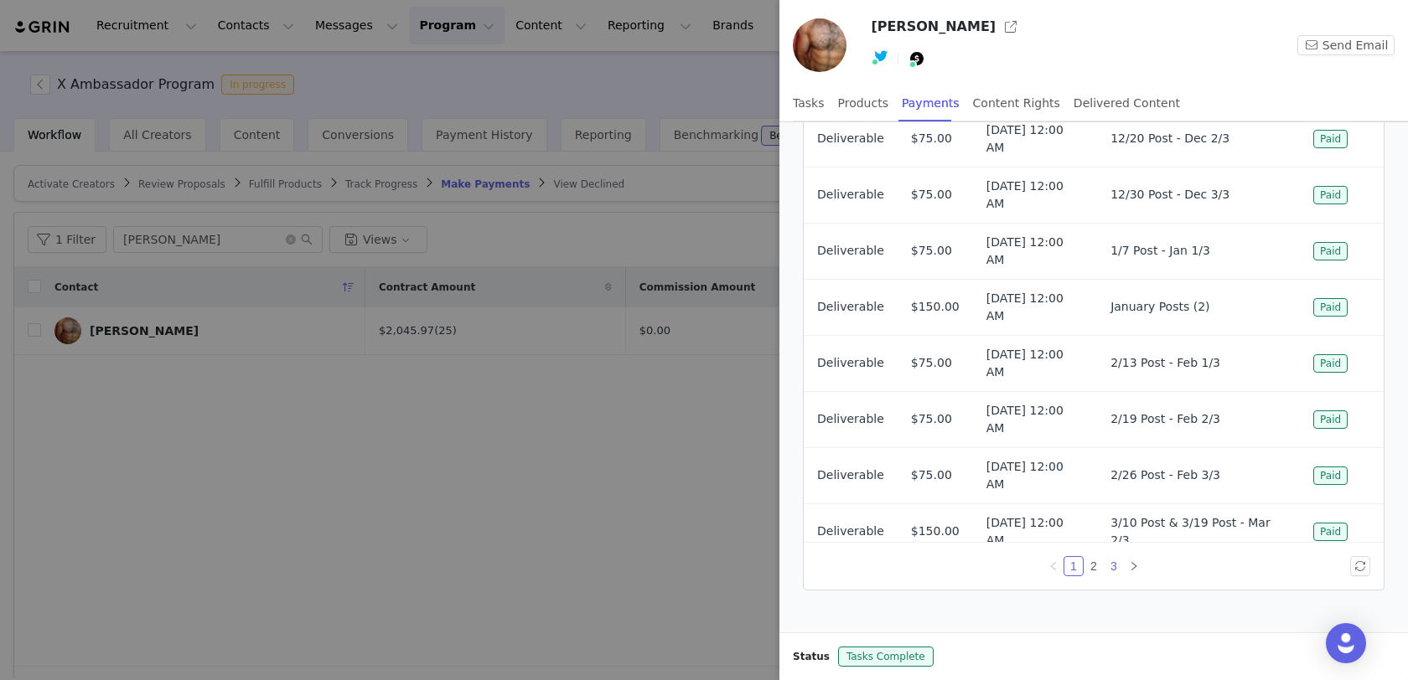
click at [1113, 566] on link "3" at bounding box center [1113, 566] width 18 height 18
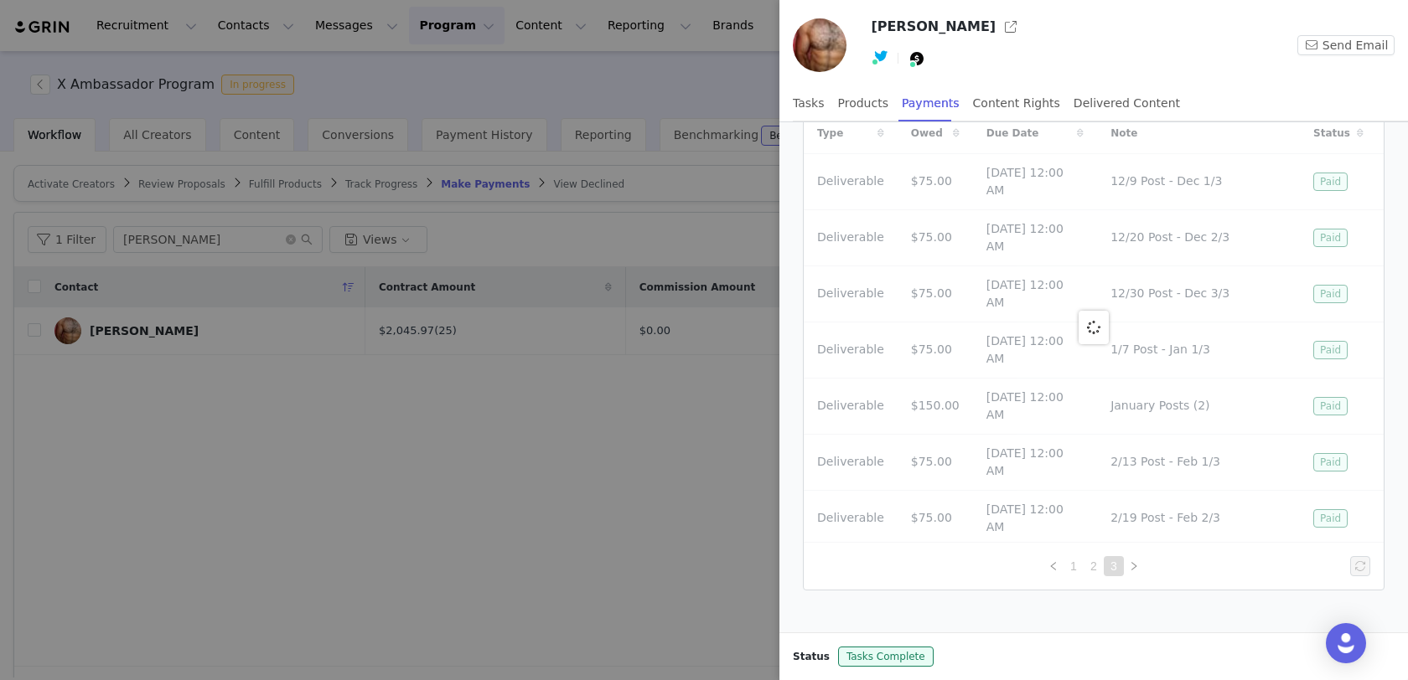
scroll to position [0, 0]
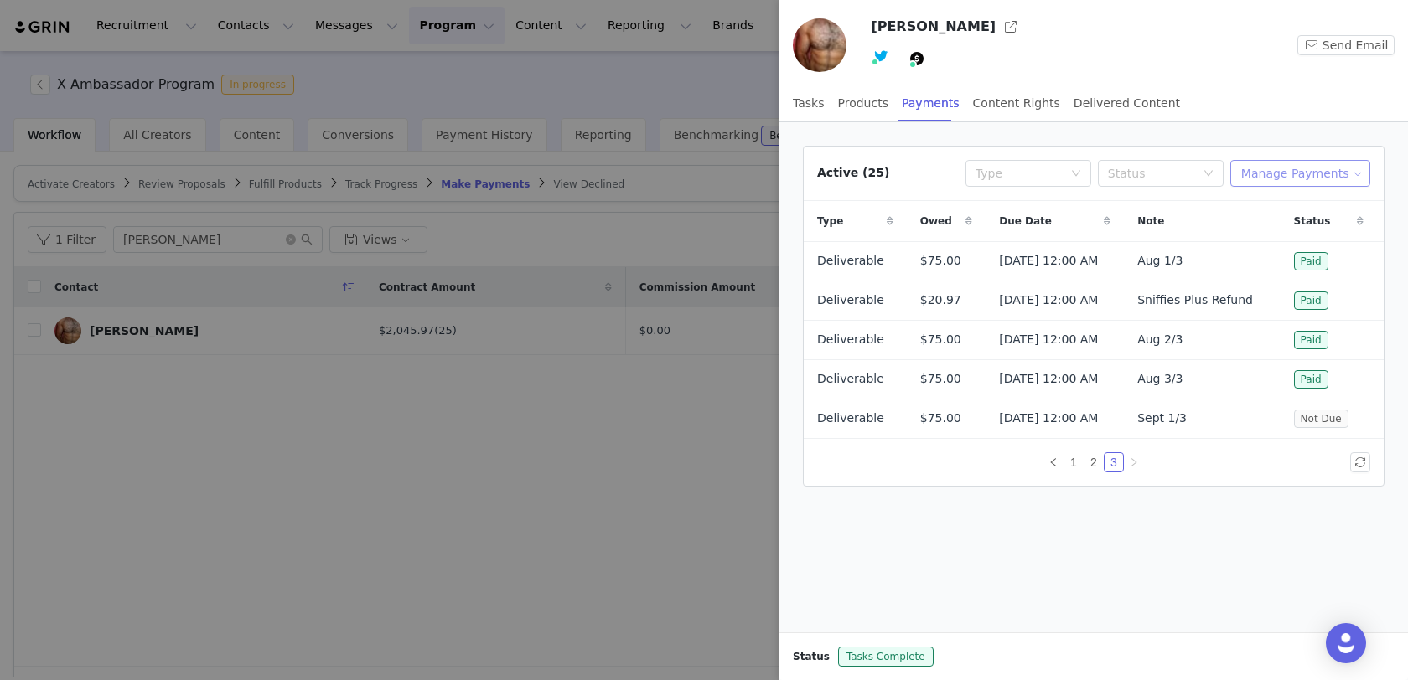
click at [1314, 173] on button "Manage Payments" at bounding box center [1300, 173] width 140 height 27
click at [1266, 235] on div "Add Payable" at bounding box center [1305, 232] width 112 height 18
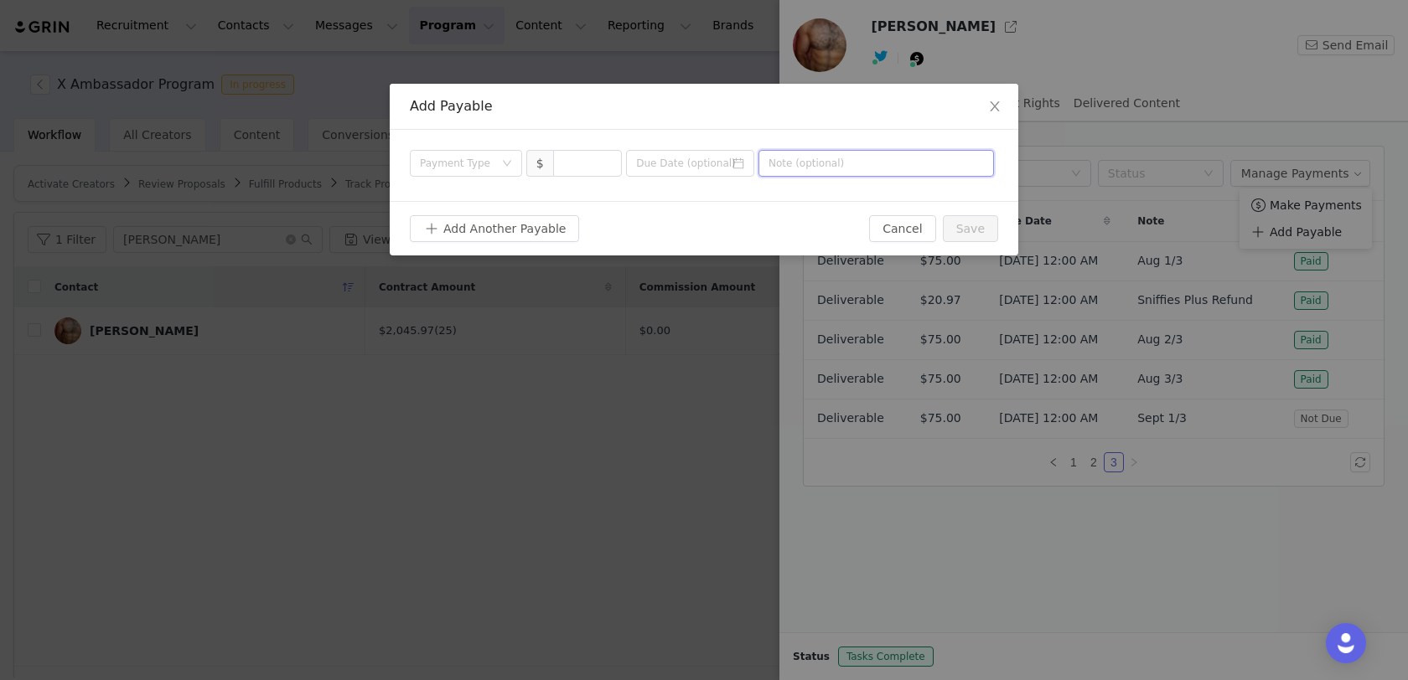
click at [821, 163] on input "text" at bounding box center [875, 163] width 235 height 27
type input "Oct 1/3"
click at [734, 163] on icon "icon: calendar" at bounding box center [738, 164] width 12 height 12
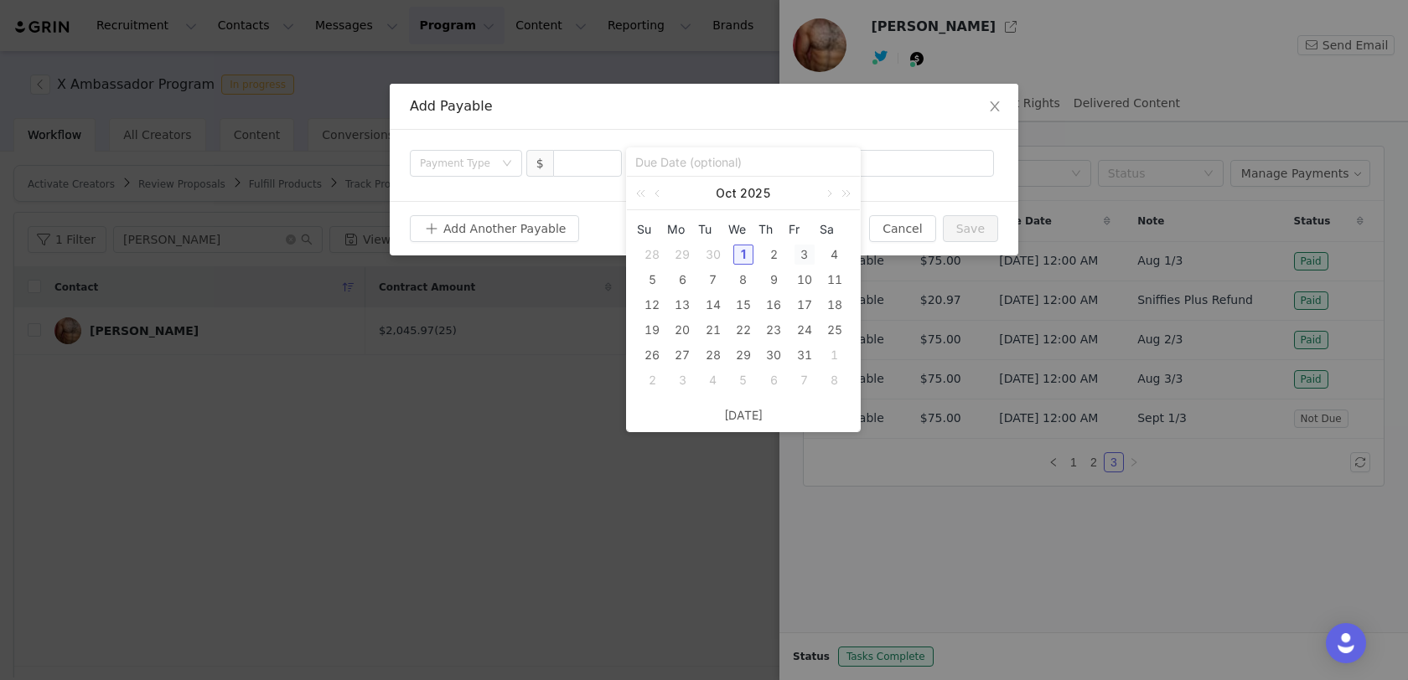
click at [804, 251] on div "3" at bounding box center [804, 255] width 20 height 20
type input "[DATE]"
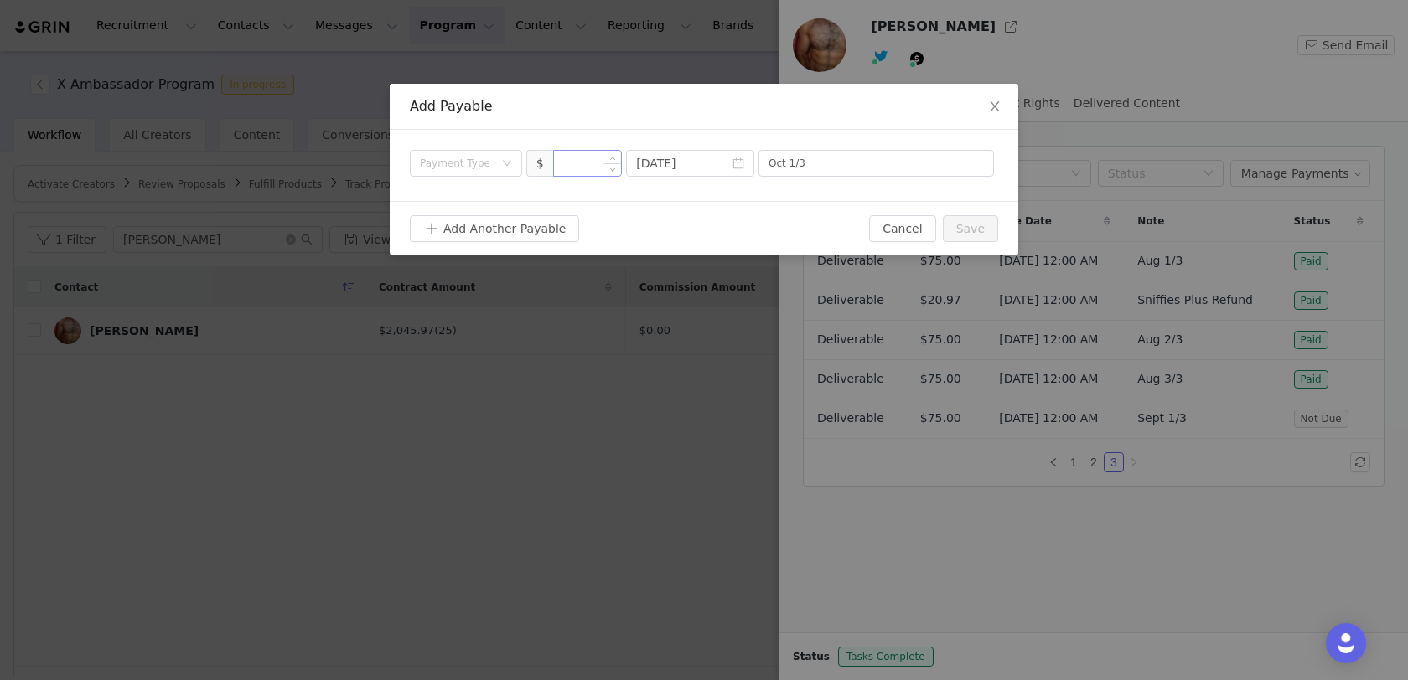
click at [591, 159] on input at bounding box center [588, 163] width 68 height 25
type input "75"
click at [503, 169] on icon "icon: down" at bounding box center [507, 164] width 10 height 12
click at [481, 251] on li "Deliverable" at bounding box center [466, 250] width 112 height 27
click at [964, 219] on button "Save" at bounding box center [970, 228] width 55 height 27
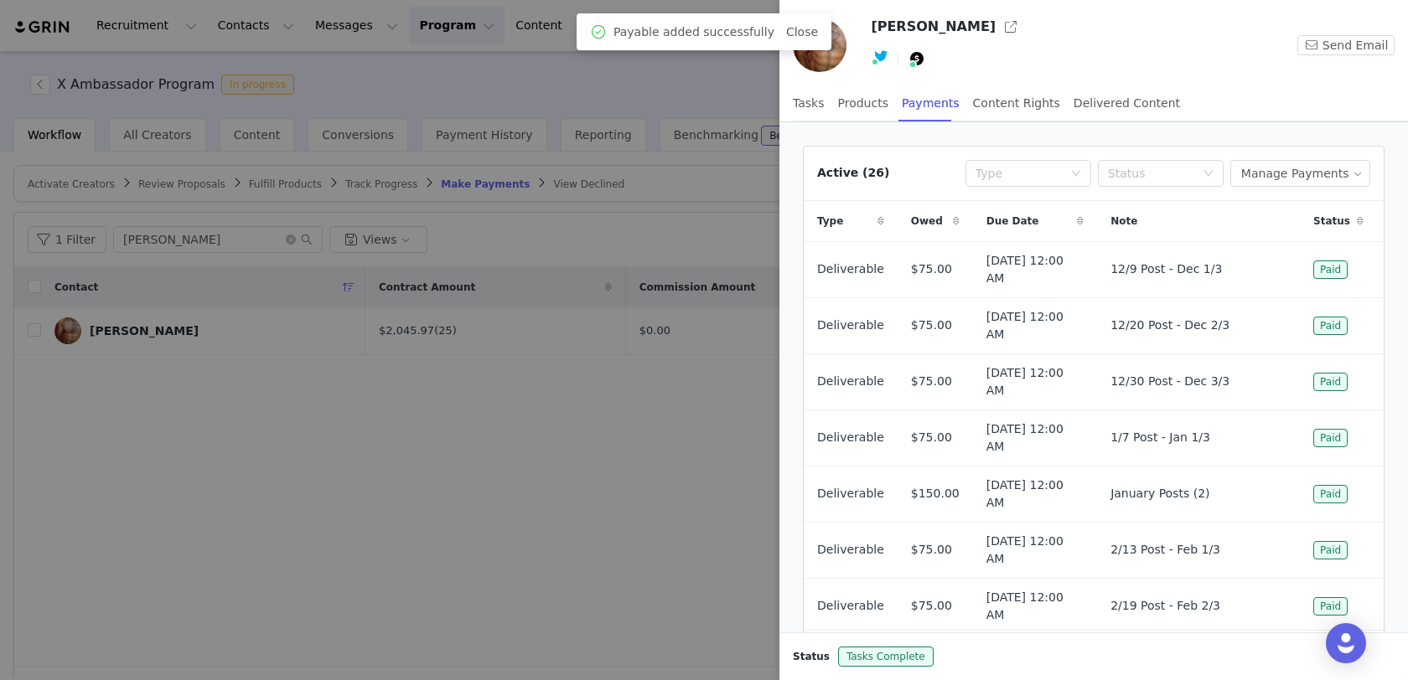
click at [608, 501] on div at bounding box center [704, 340] width 1408 height 680
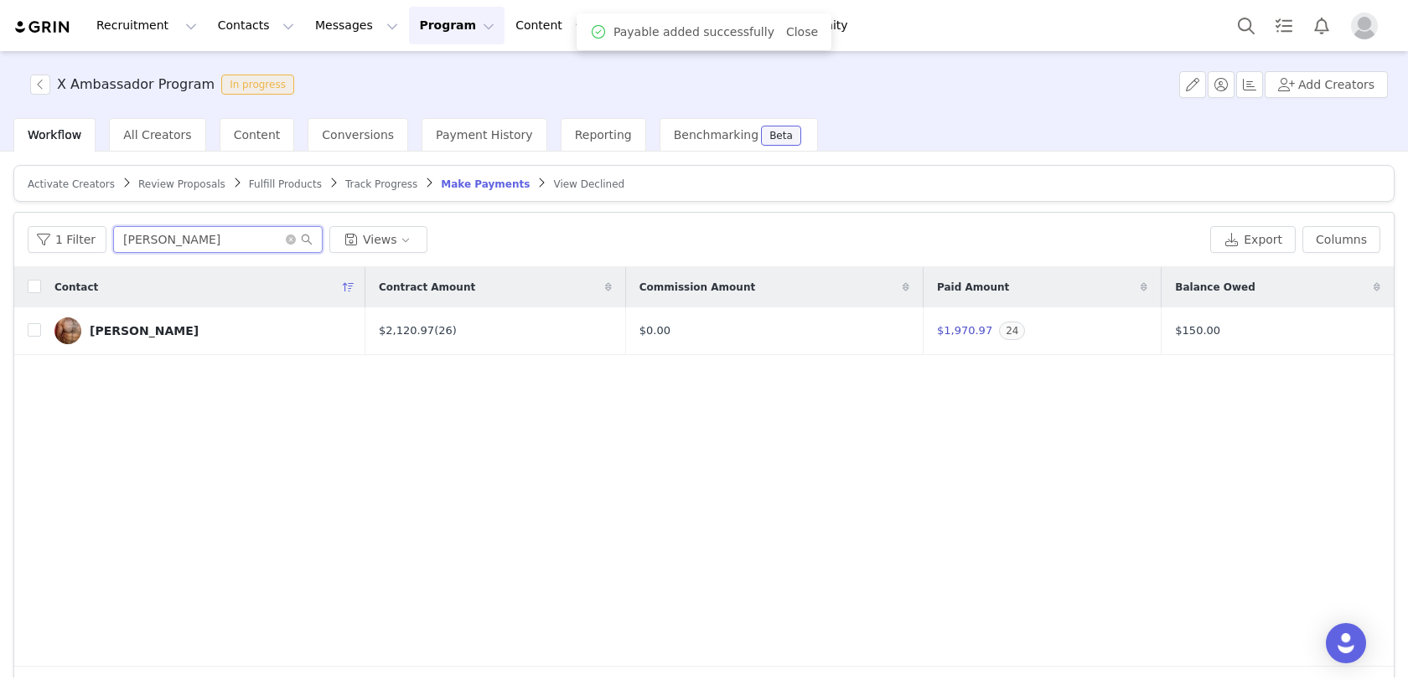
click at [287, 246] on input "[PERSON_NAME]" at bounding box center [217, 239] width 209 height 27
click at [286, 239] on icon "icon: close-circle" at bounding box center [291, 240] width 10 height 10
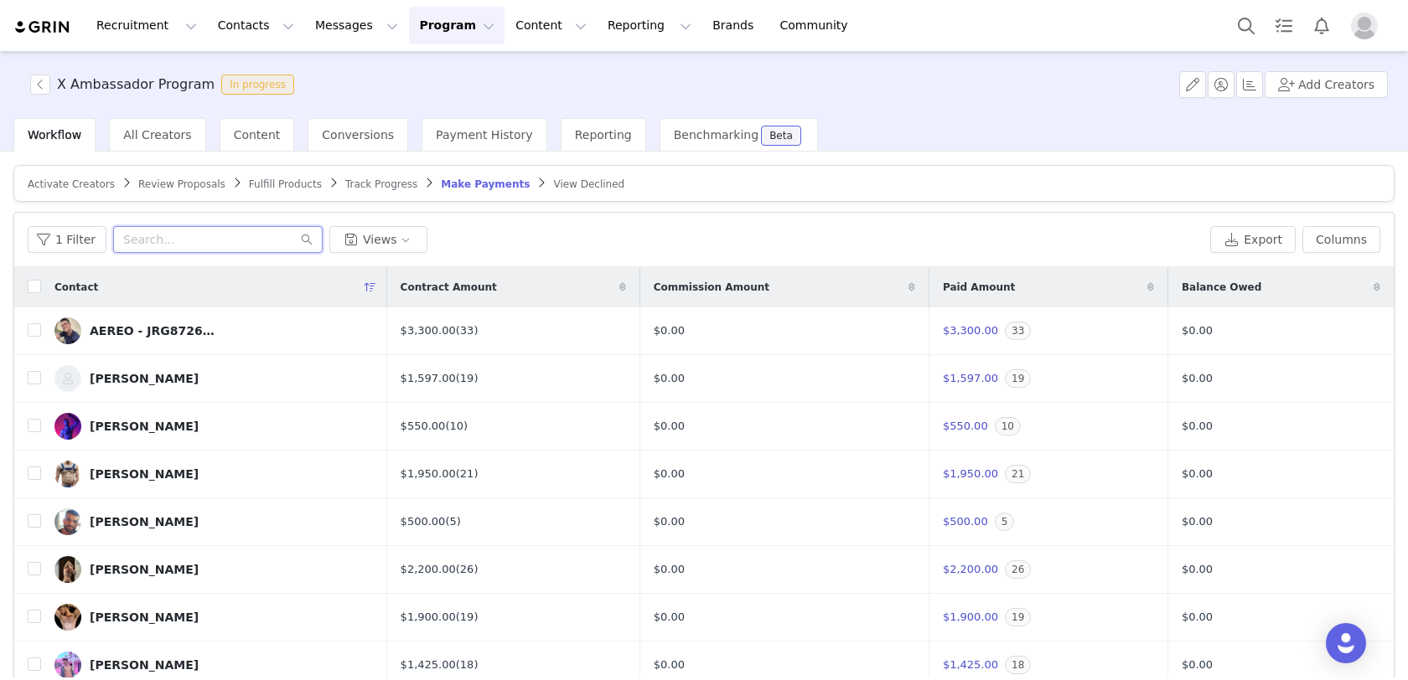
click at [265, 232] on input "text" at bounding box center [217, 239] width 209 height 27
type input "k"
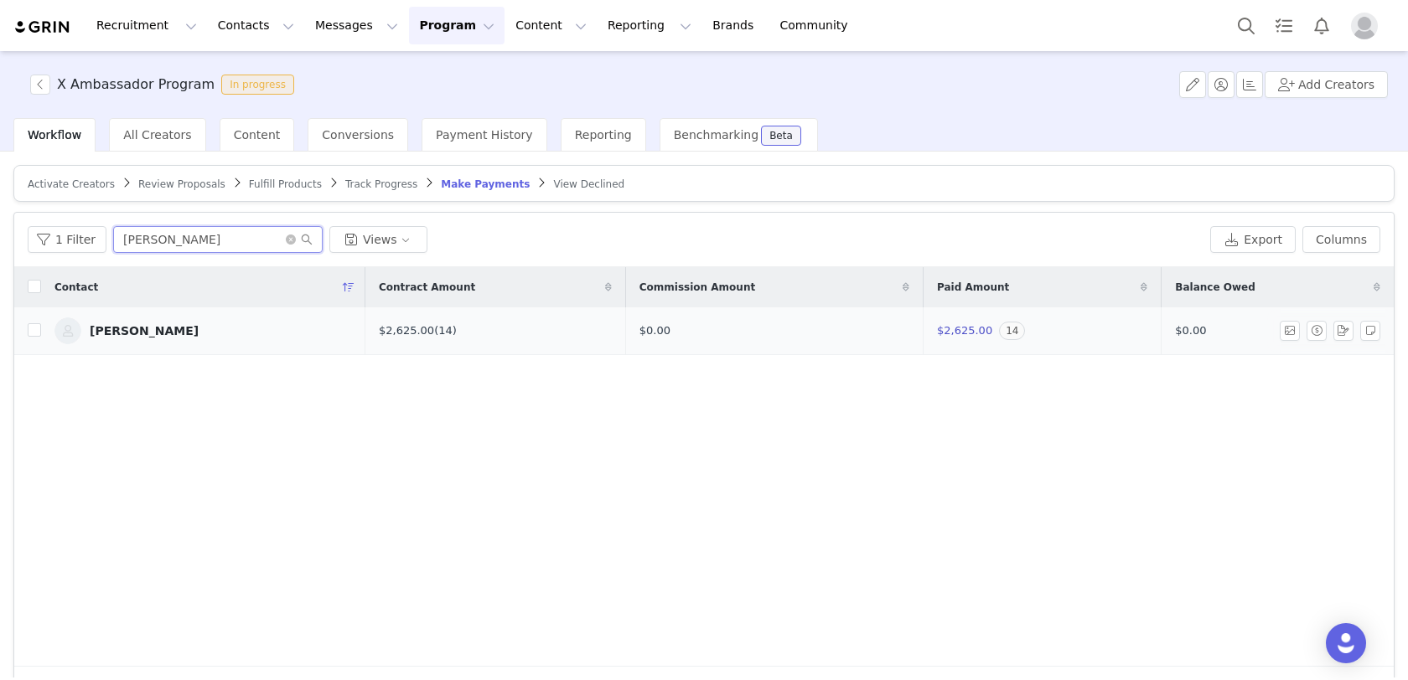
type input "[PERSON_NAME]"
click at [154, 325] on link "[PERSON_NAME]" at bounding box center [202, 331] width 297 height 27
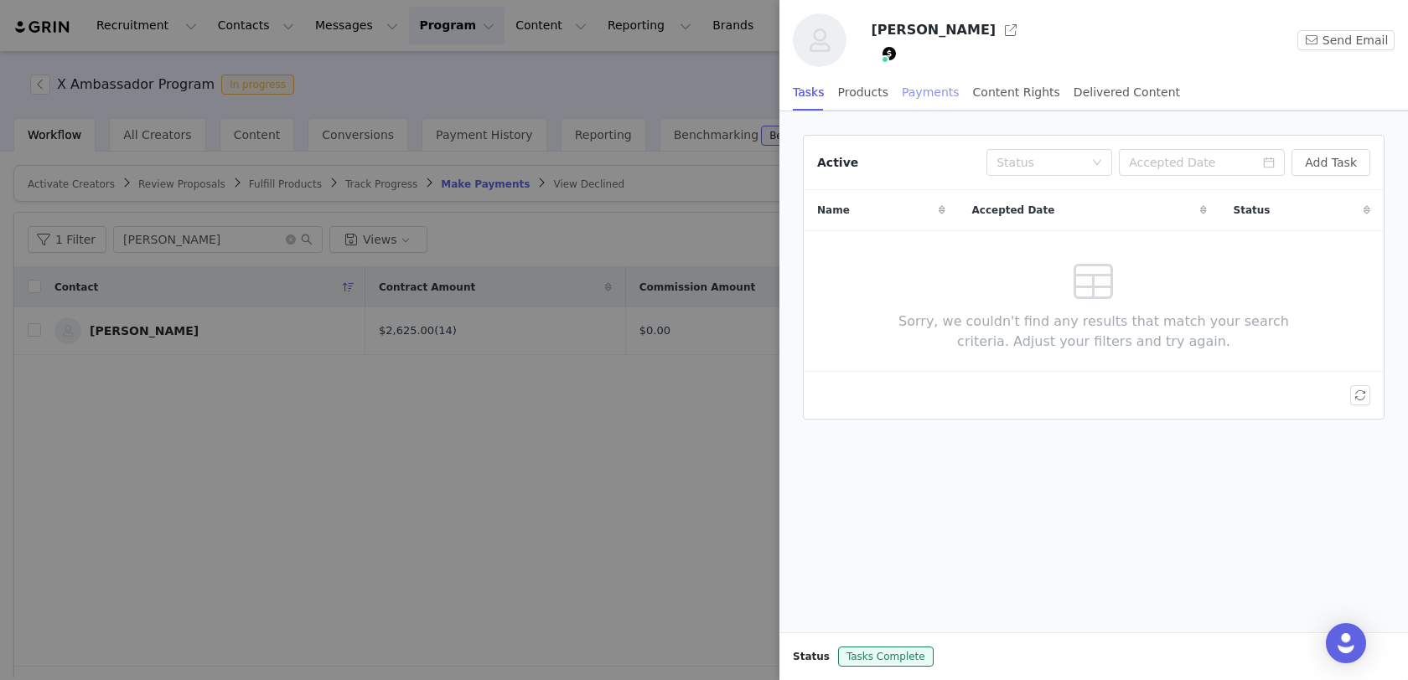
click at [939, 92] on div "Payments" at bounding box center [931, 93] width 58 height 38
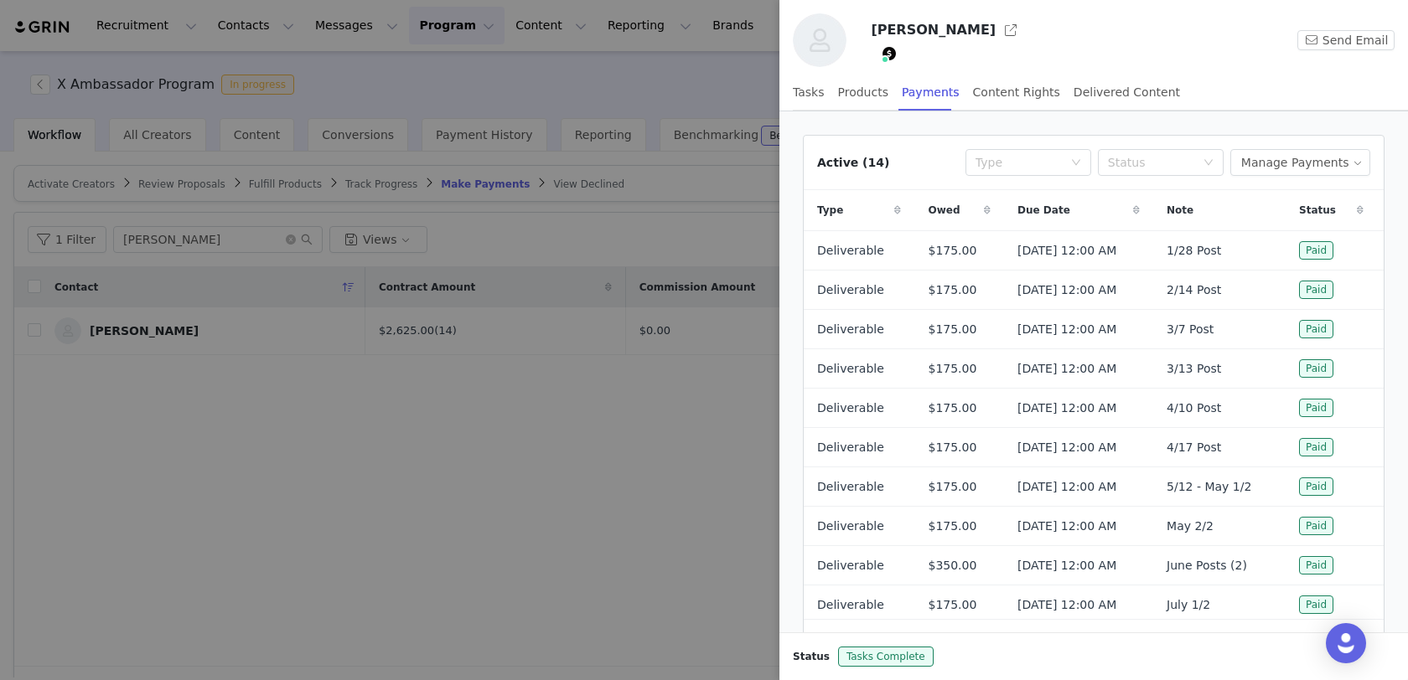
scroll to position [74, 0]
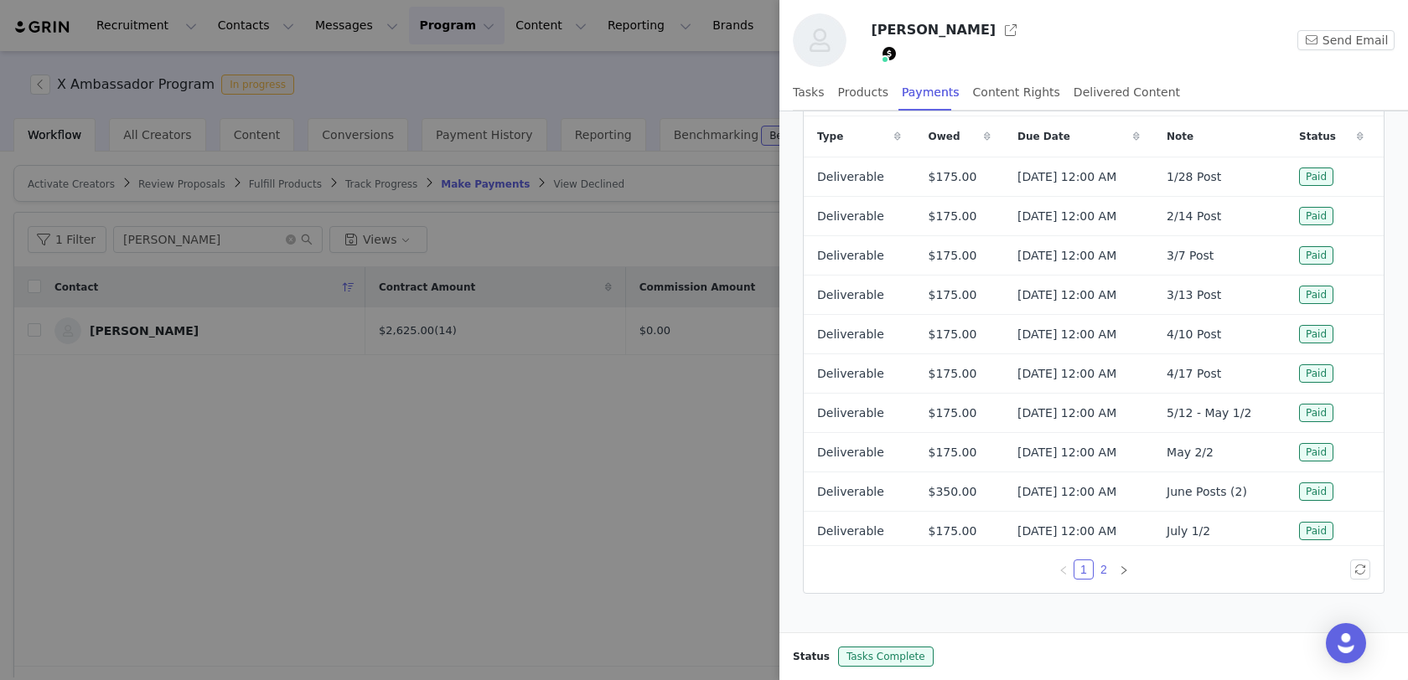
click at [1101, 571] on link "2" at bounding box center [1103, 570] width 18 height 18
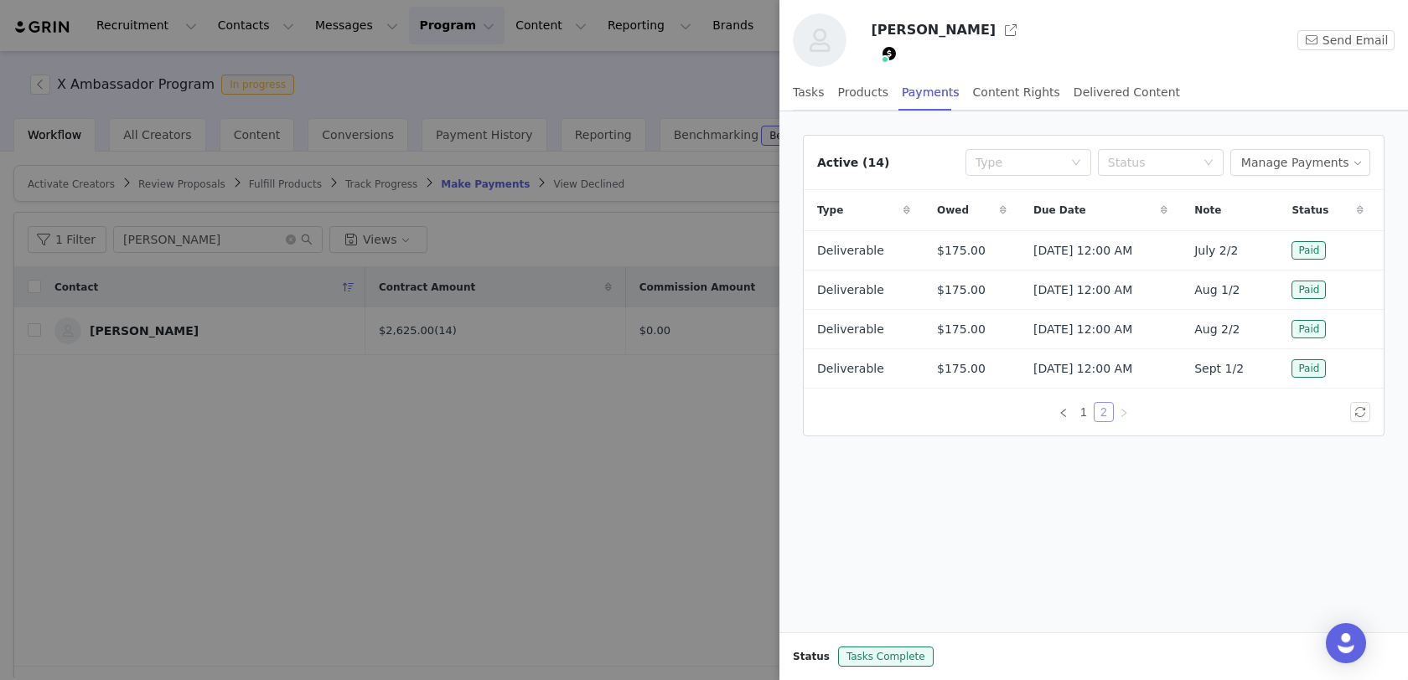
scroll to position [0, 0]
click at [1306, 163] on button "Manage Payments" at bounding box center [1300, 162] width 140 height 27
click at [1285, 225] on span "Add Payable" at bounding box center [1306, 222] width 72 height 18
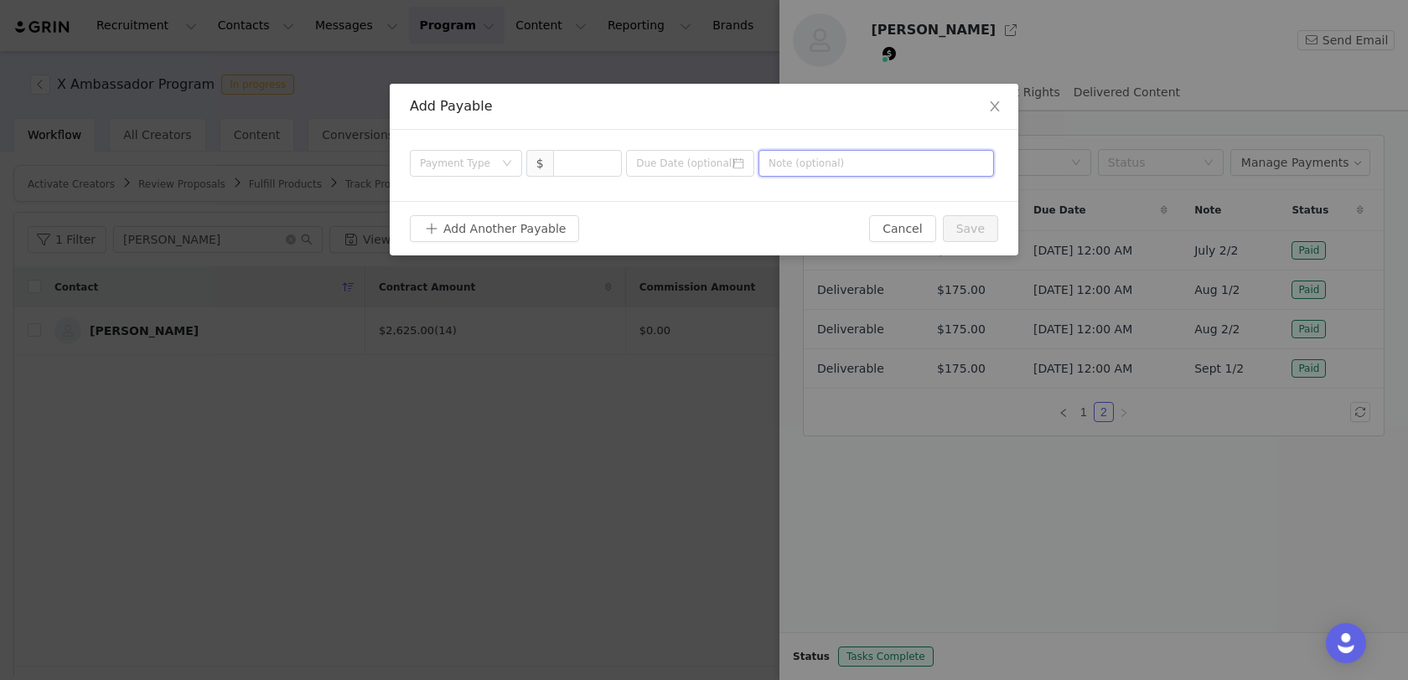
click at [898, 162] on input "text" at bounding box center [875, 163] width 235 height 27
type input "Sept 2/2"
click at [742, 164] on icon "icon: calendar" at bounding box center [738, 164] width 12 height 12
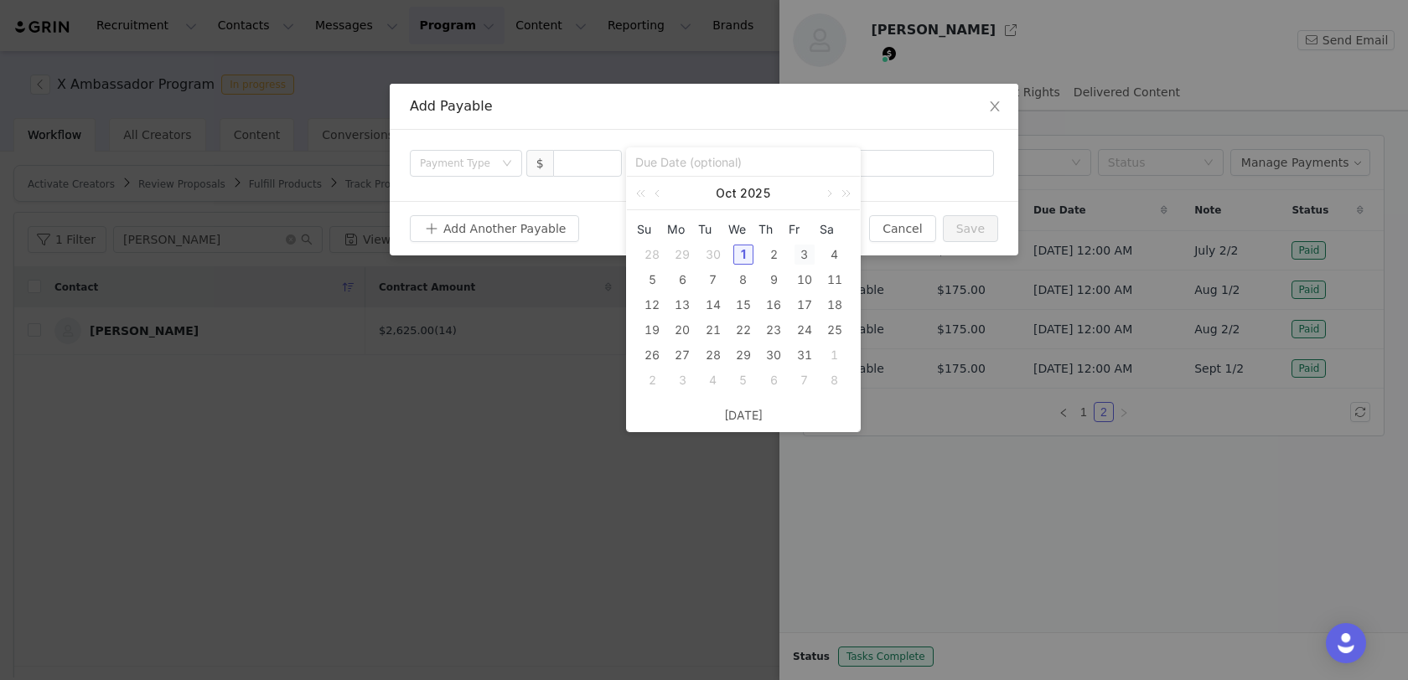
click at [804, 253] on div "3" at bounding box center [804, 255] width 20 height 20
type input "[DATE]"
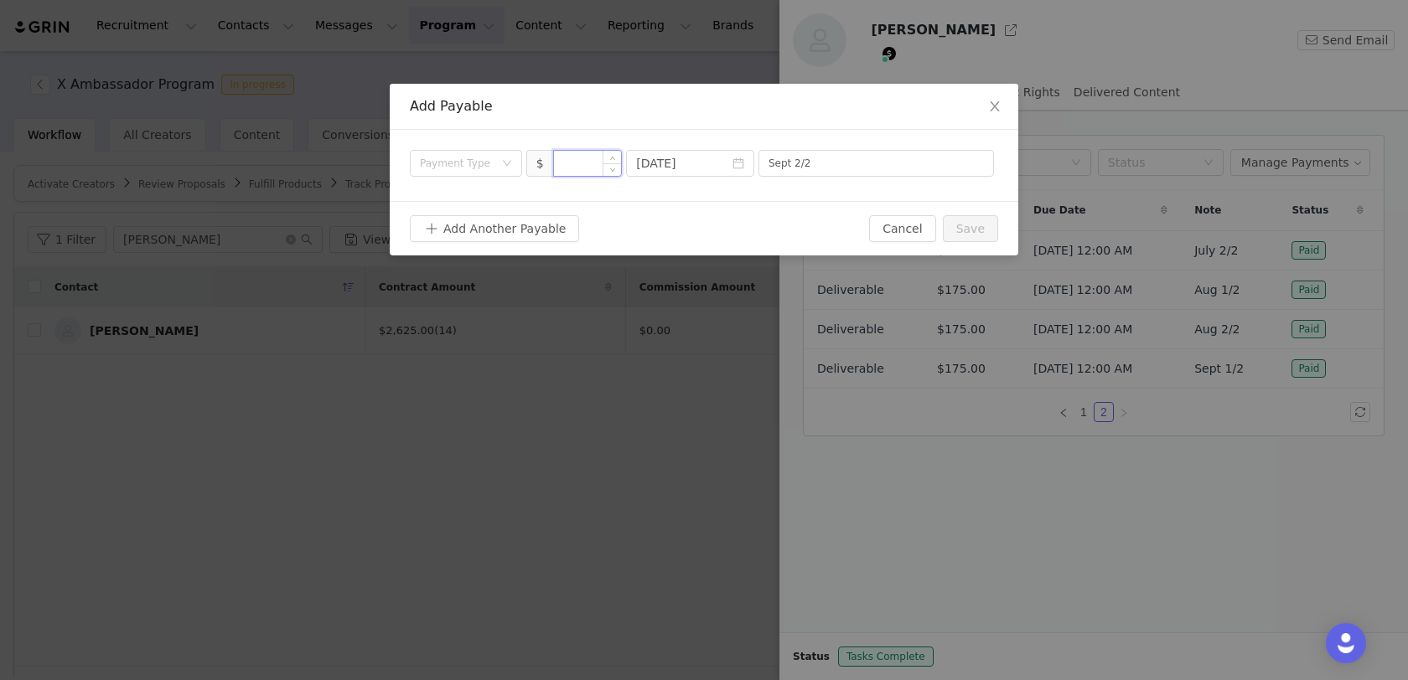
click at [594, 158] on input at bounding box center [588, 163] width 68 height 25
click at [457, 166] on div "Payment Type" at bounding box center [457, 163] width 74 height 17
type input "175"
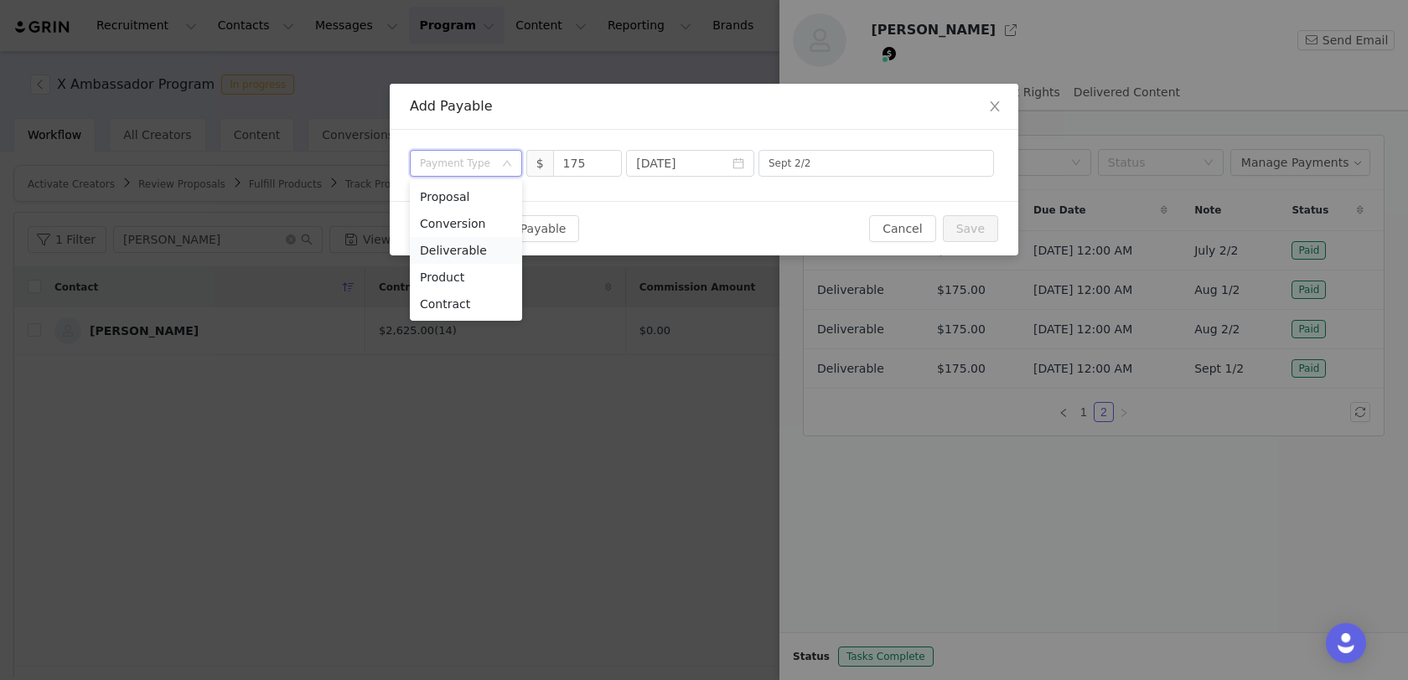
click at [460, 251] on li "Deliverable" at bounding box center [466, 250] width 112 height 27
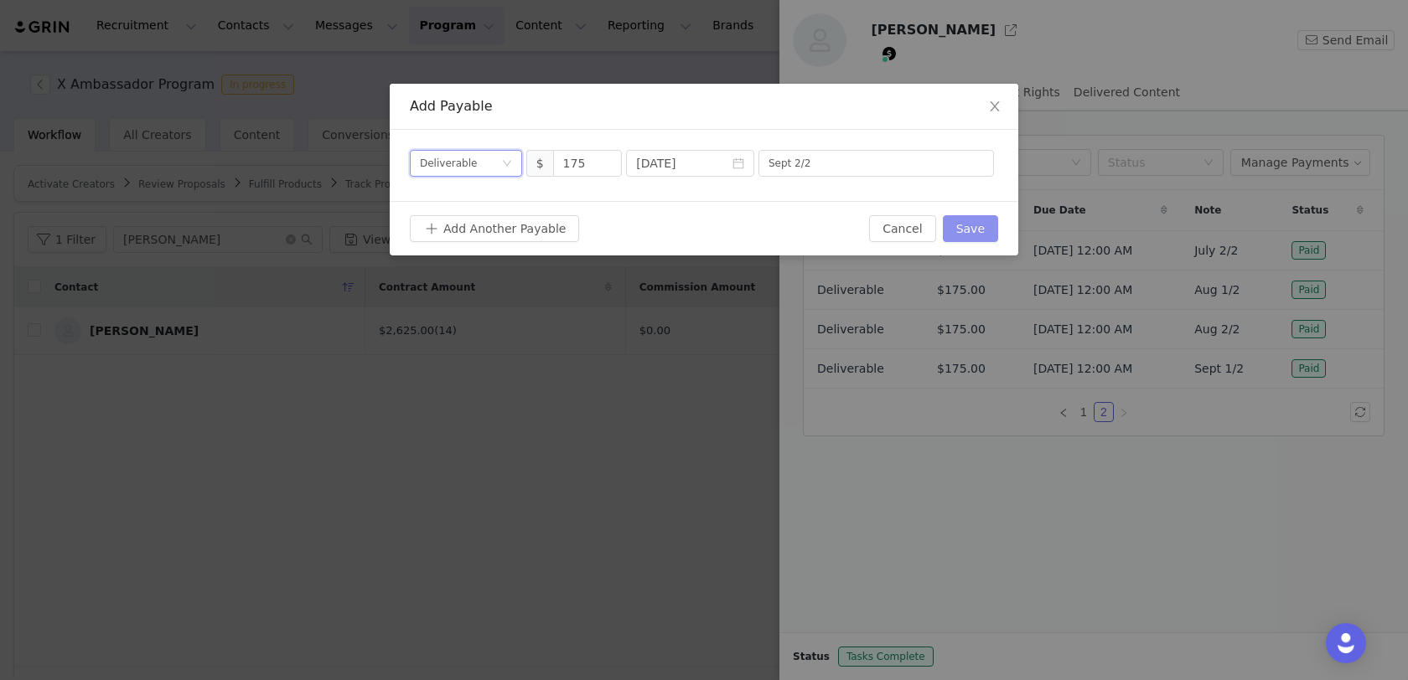
click at [958, 224] on button "Save" at bounding box center [970, 228] width 55 height 27
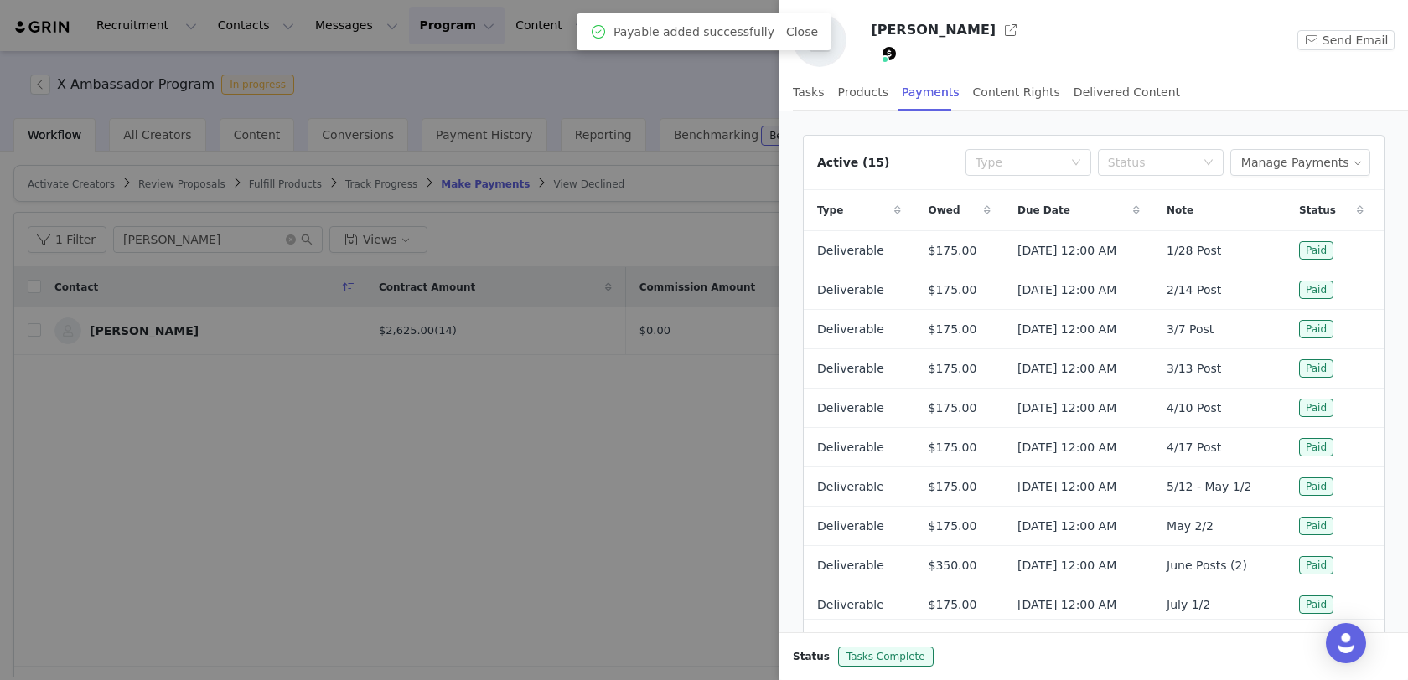
scroll to position [74, 0]
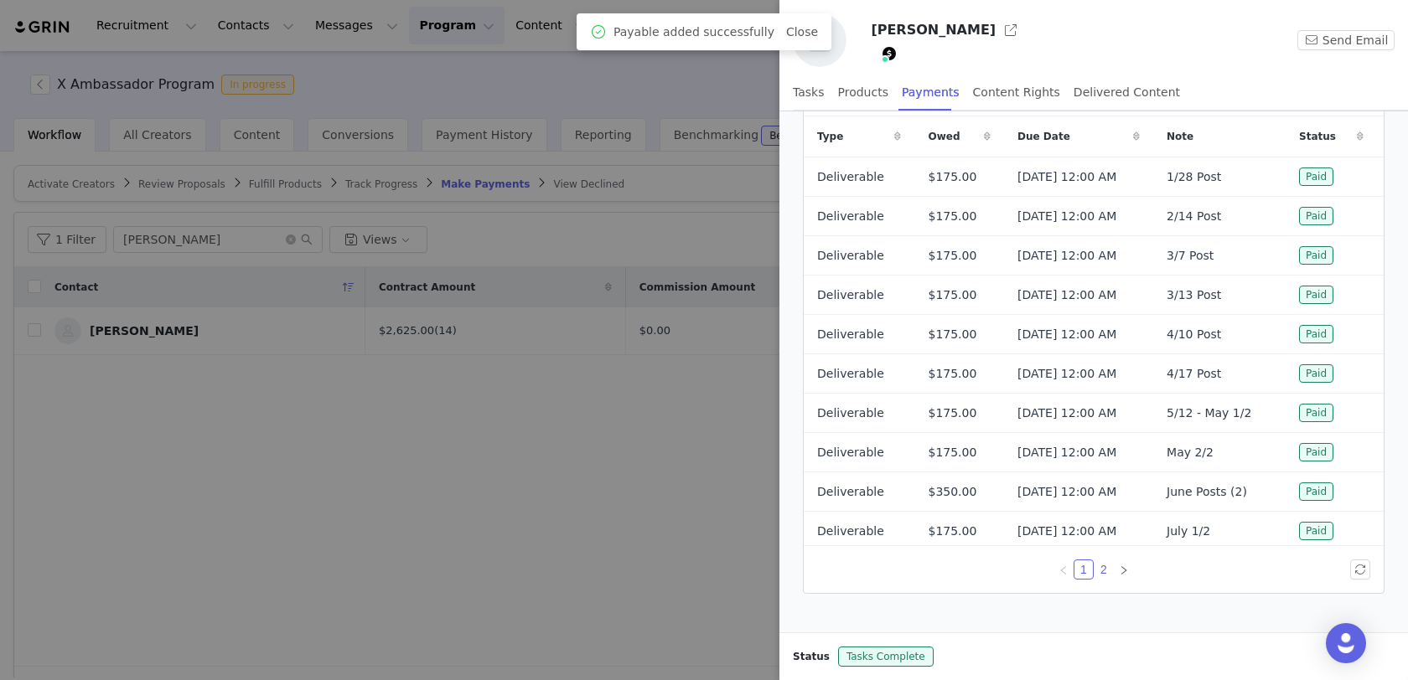
click at [1108, 564] on link "2" at bounding box center [1103, 570] width 18 height 18
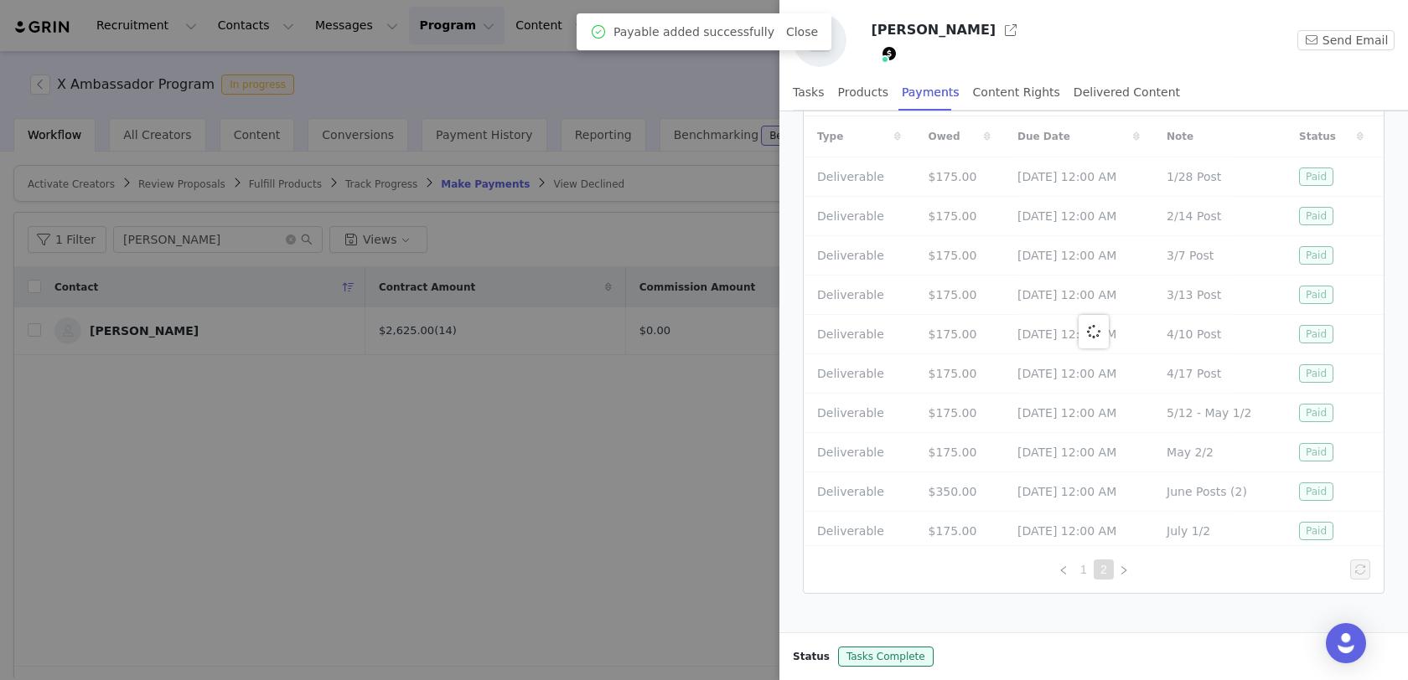
scroll to position [0, 0]
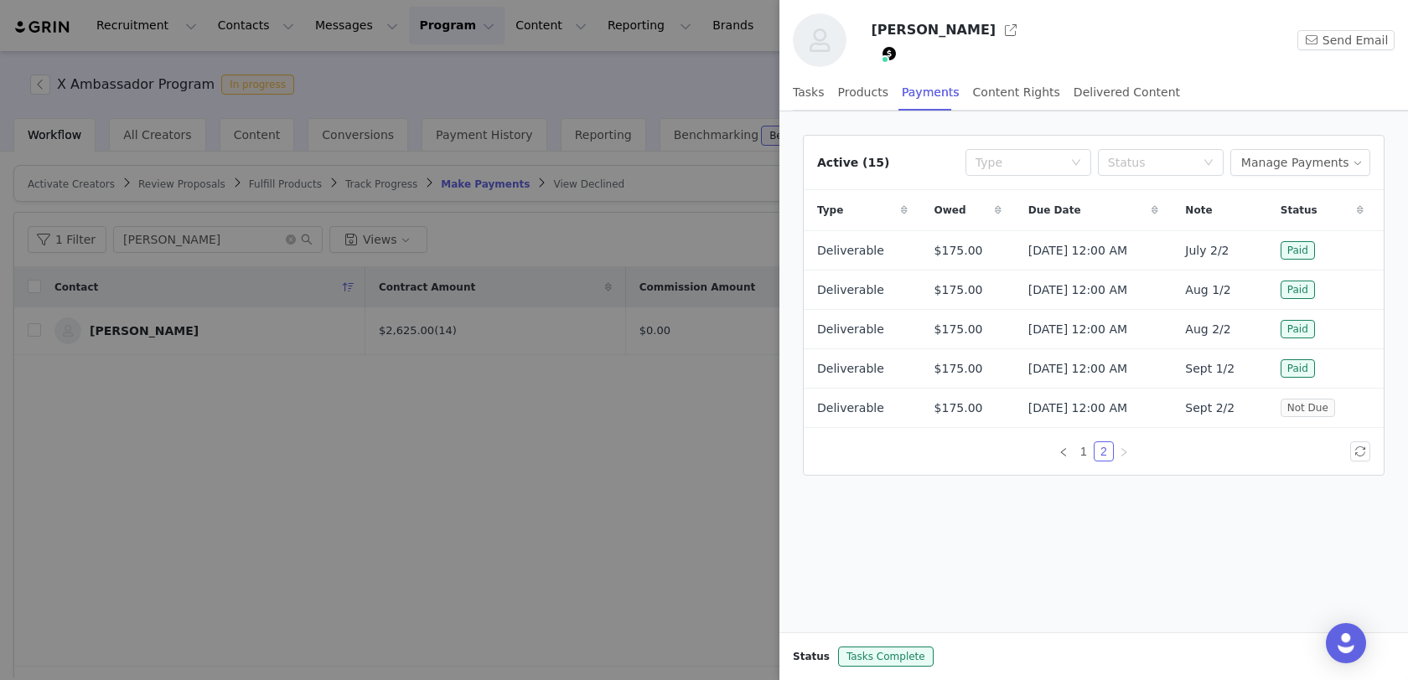
click at [505, 418] on div at bounding box center [704, 340] width 1408 height 680
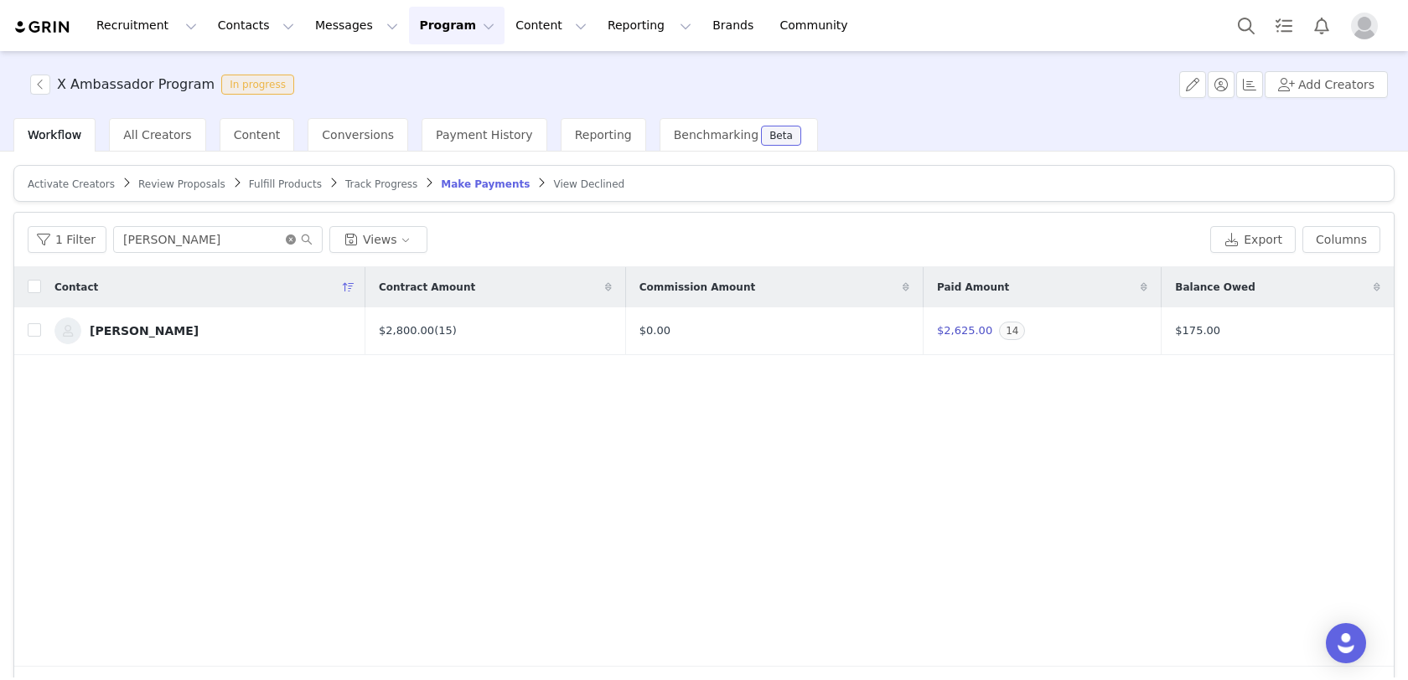
click at [286, 235] on icon "icon: close-circle" at bounding box center [291, 240] width 10 height 10
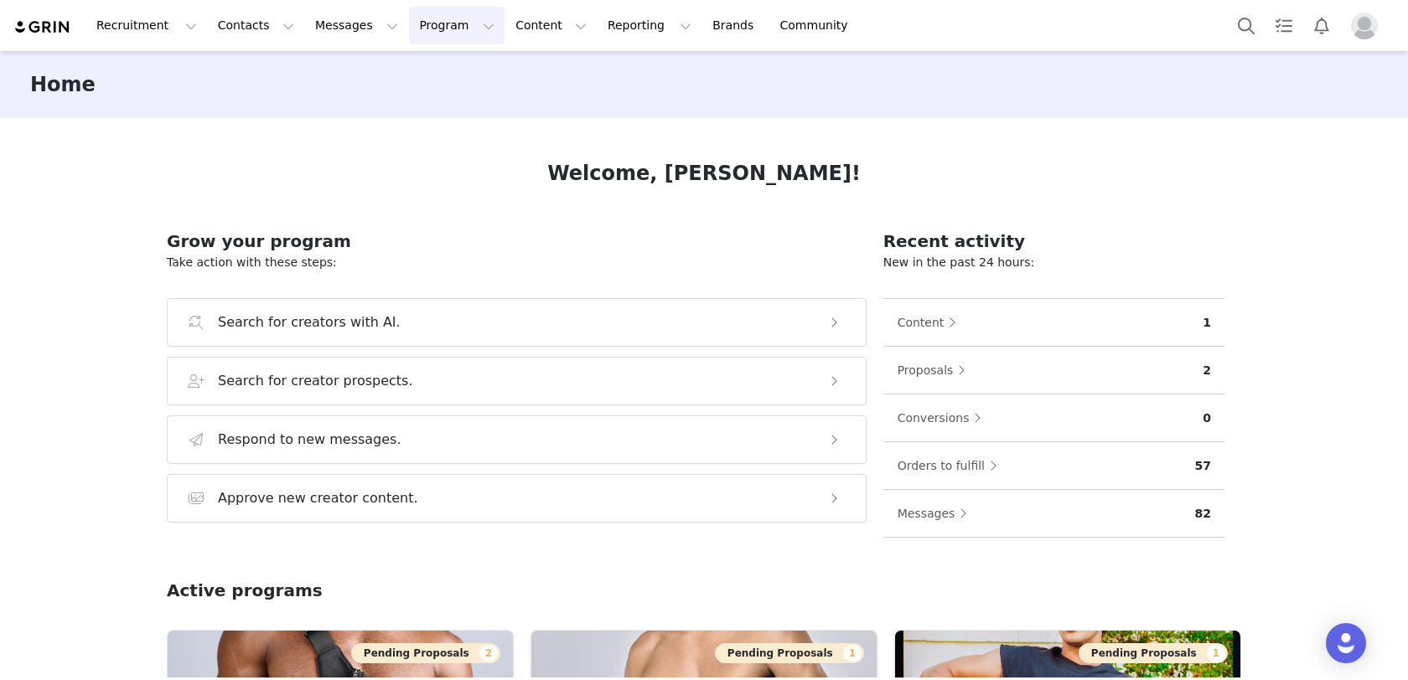
click at [409, 26] on button "Program Program" at bounding box center [457, 26] width 96 height 38
click at [427, 76] on p "Activations" at bounding box center [428, 74] width 65 height 18
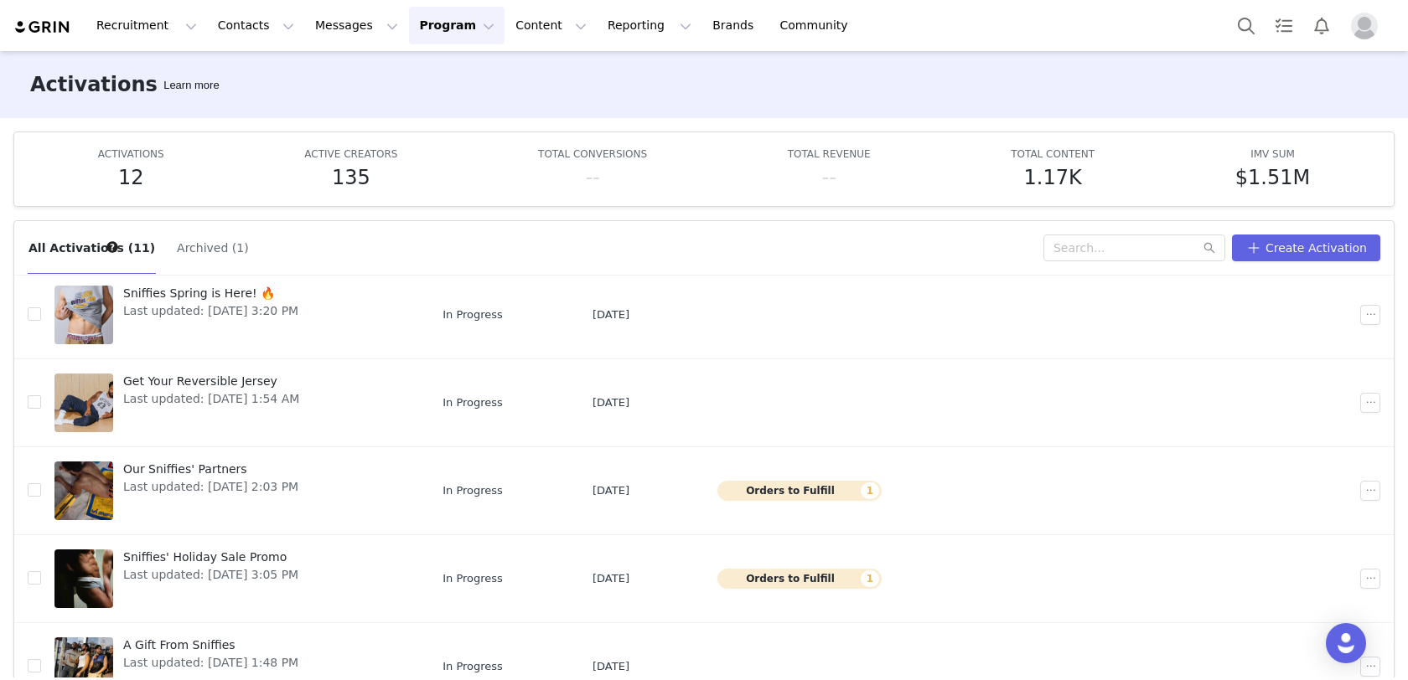
scroll to position [87, 0]
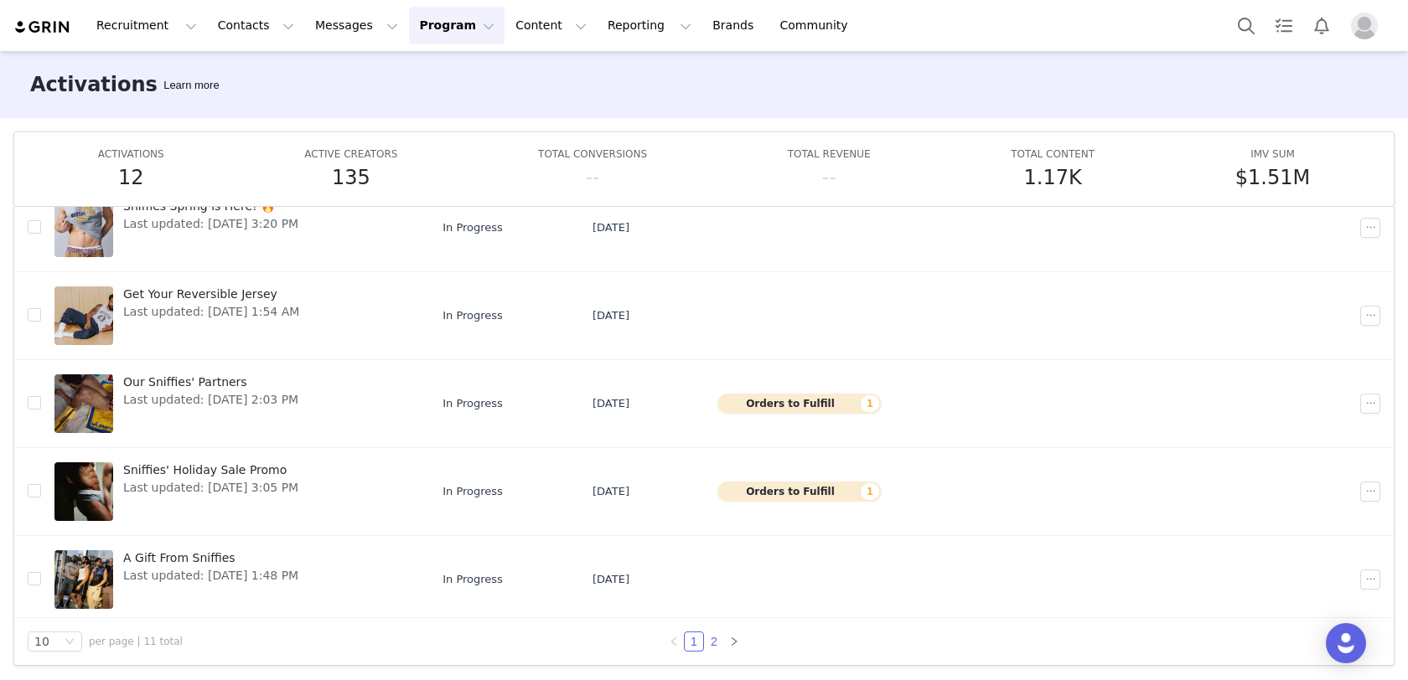
click at [720, 639] on link "2" at bounding box center [714, 642] width 18 height 18
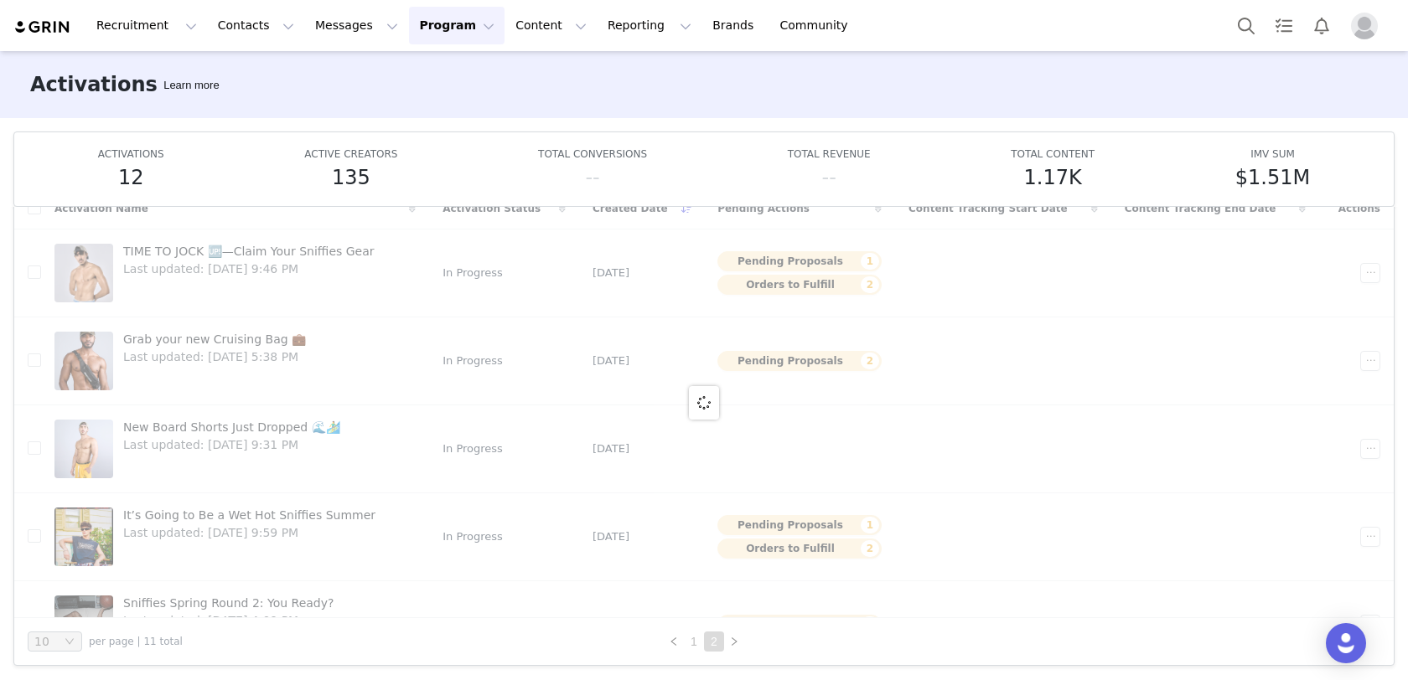
scroll to position [0, 0]
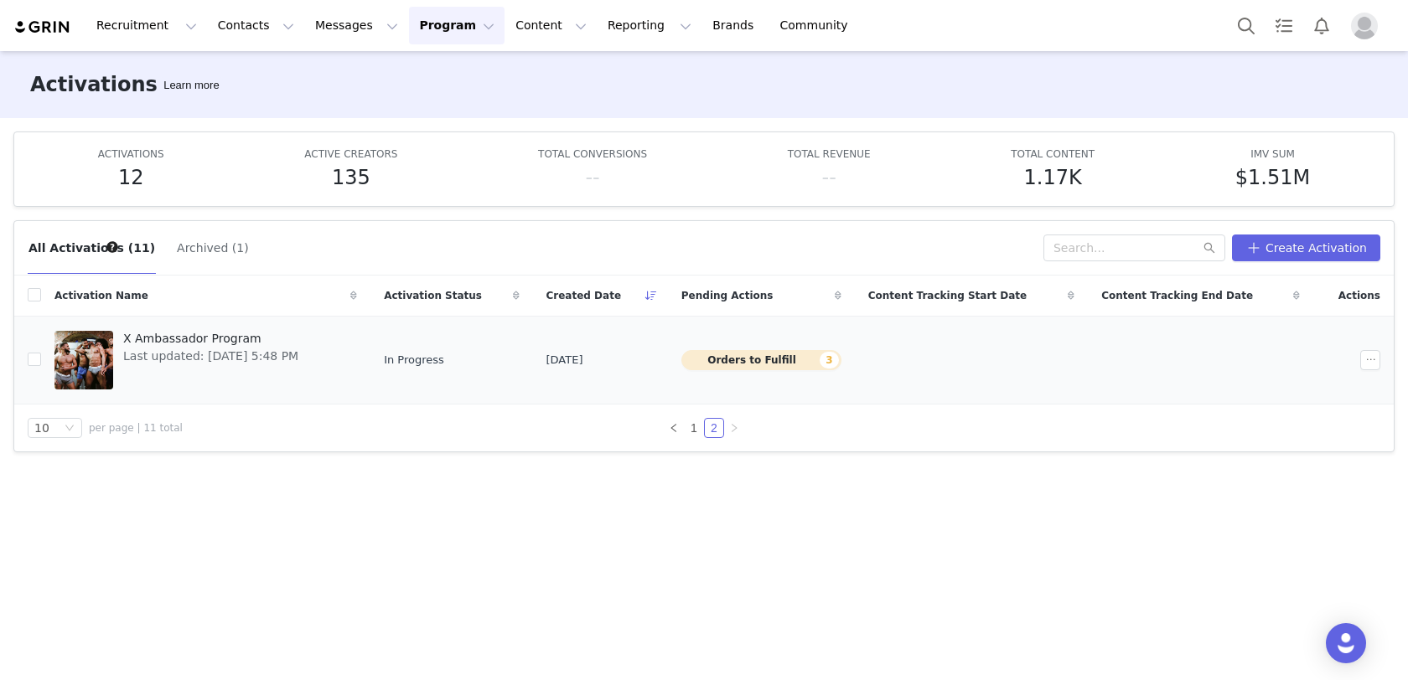
click at [201, 342] on span "X Ambassador Program" at bounding box center [210, 339] width 175 height 18
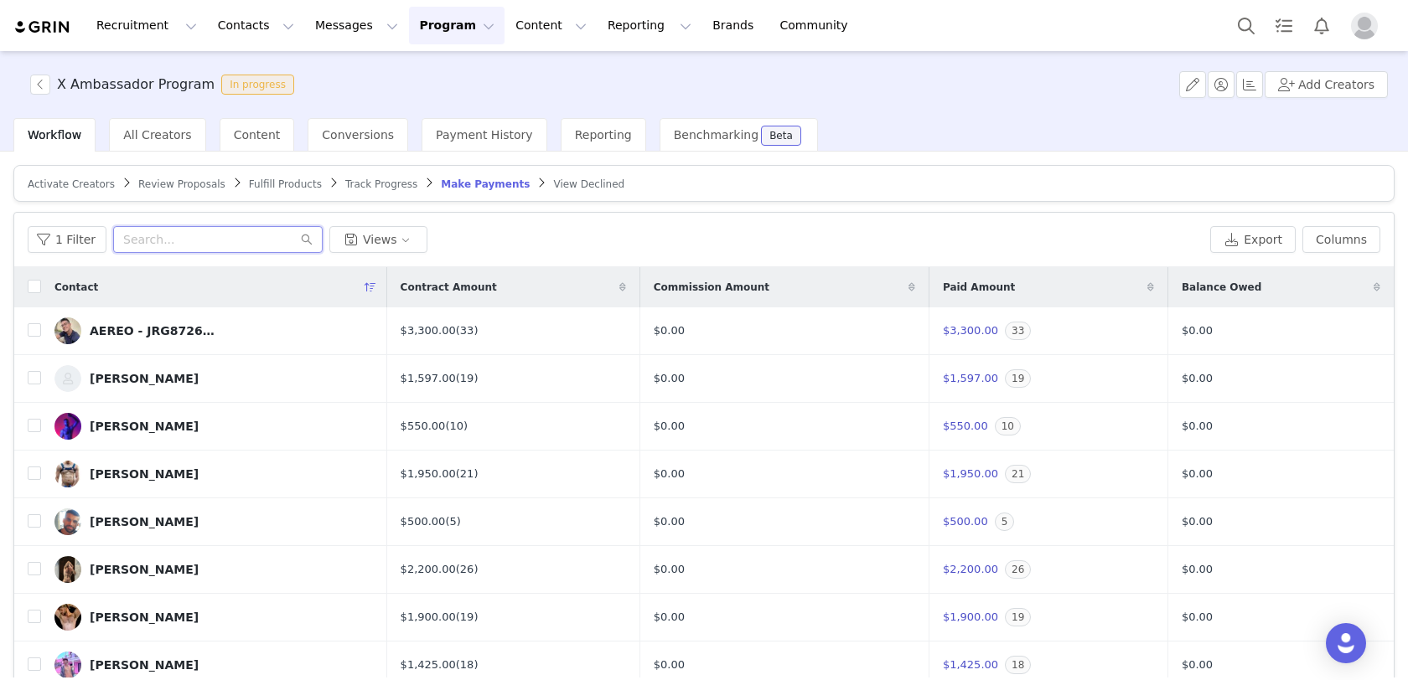
click at [206, 230] on input "text" at bounding box center [217, 239] width 209 height 27
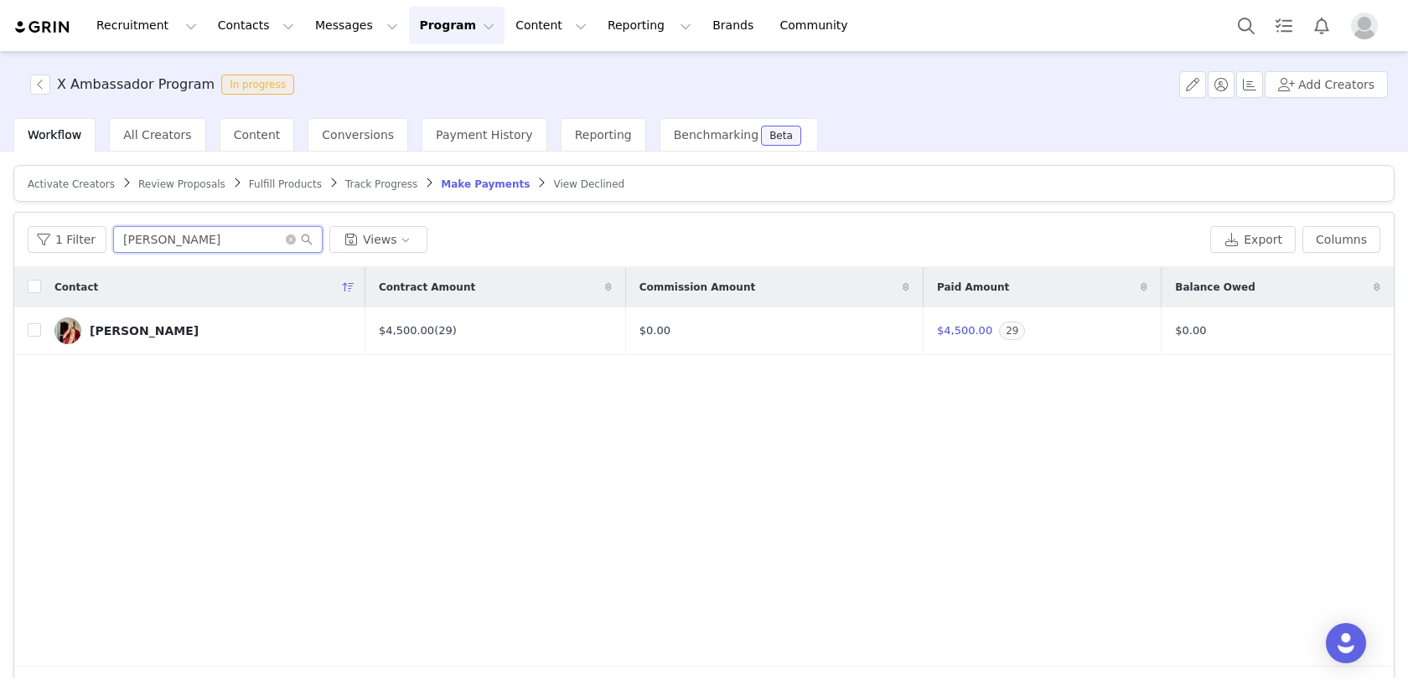
type input "hossain"
click at [142, 325] on div "[PERSON_NAME]" at bounding box center [144, 330] width 109 height 13
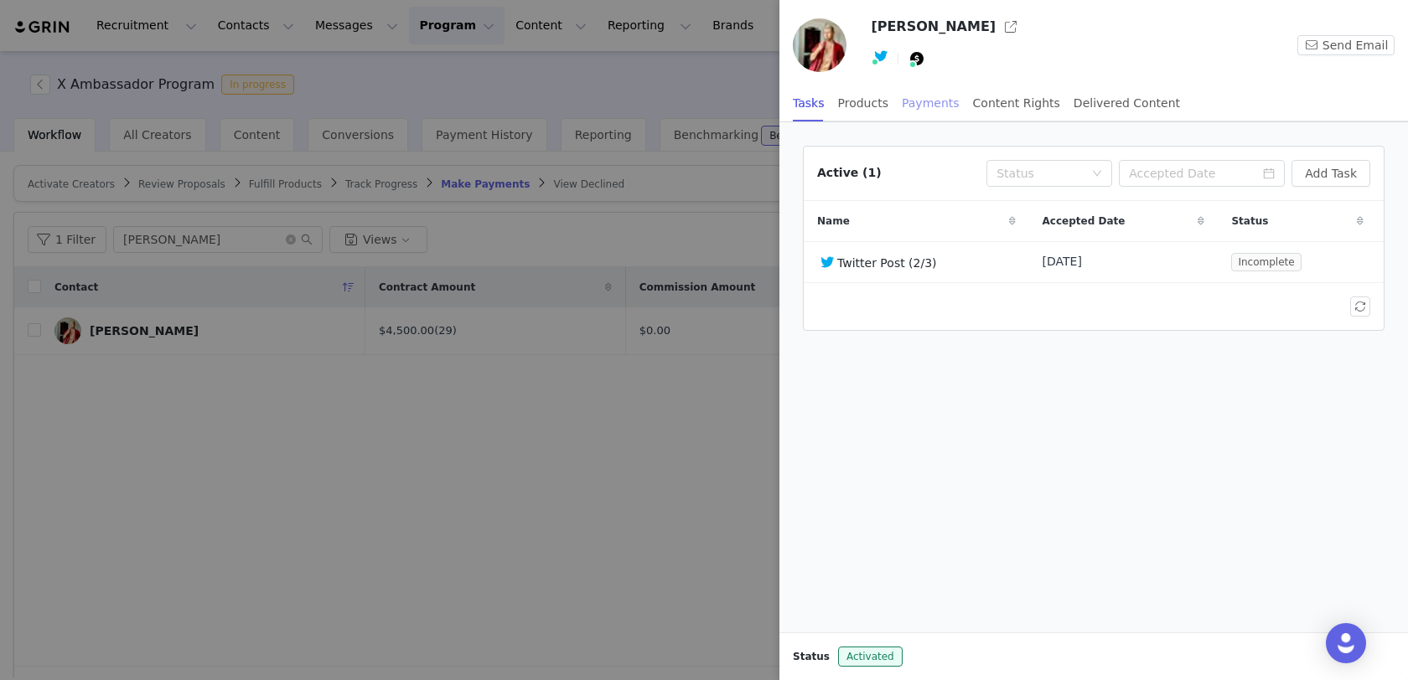
click at [912, 101] on div "Payments" at bounding box center [931, 104] width 58 height 38
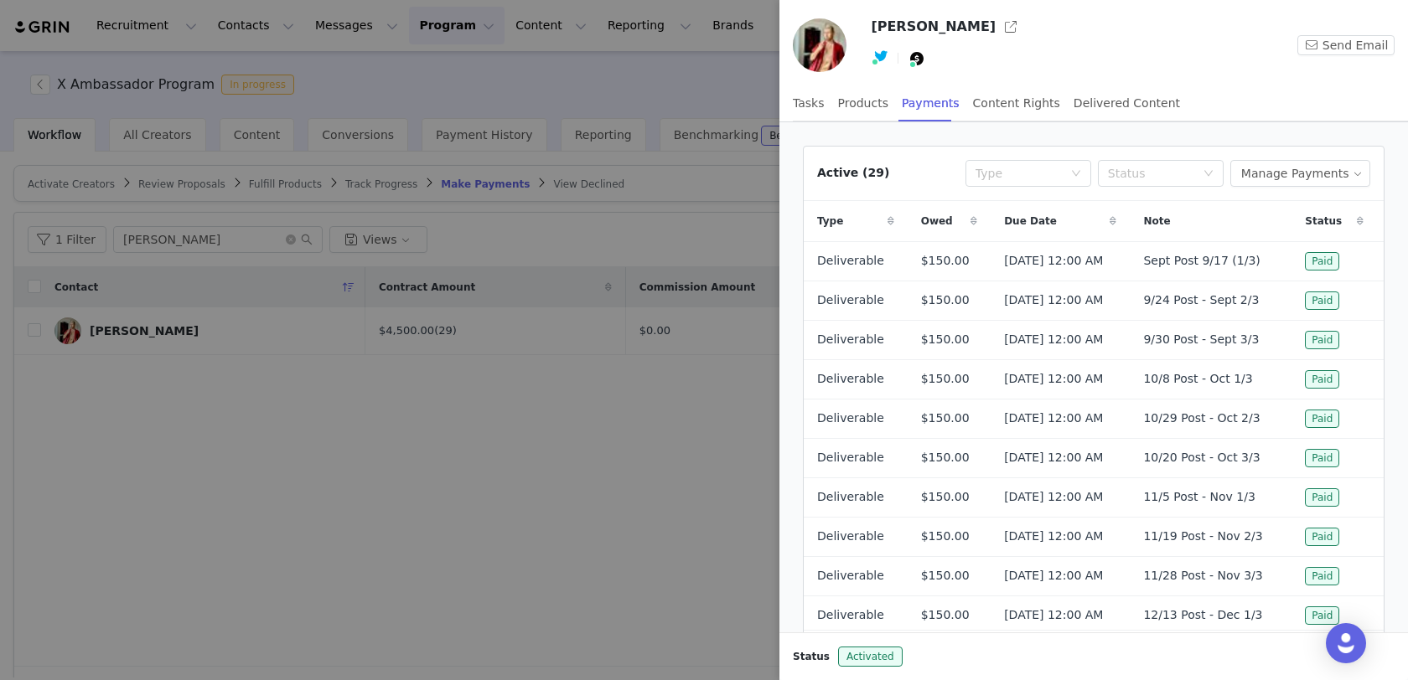
scroll to position [85, 0]
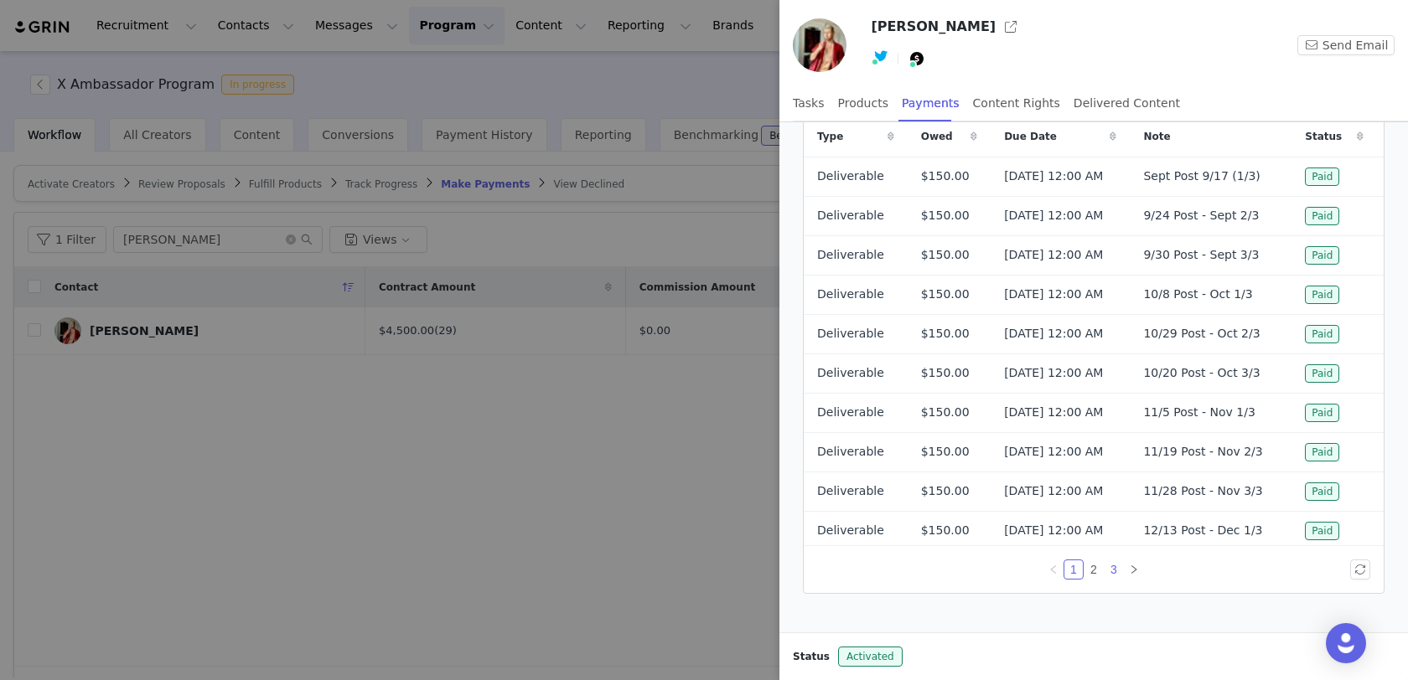
click at [1115, 564] on link "3" at bounding box center [1113, 570] width 18 height 18
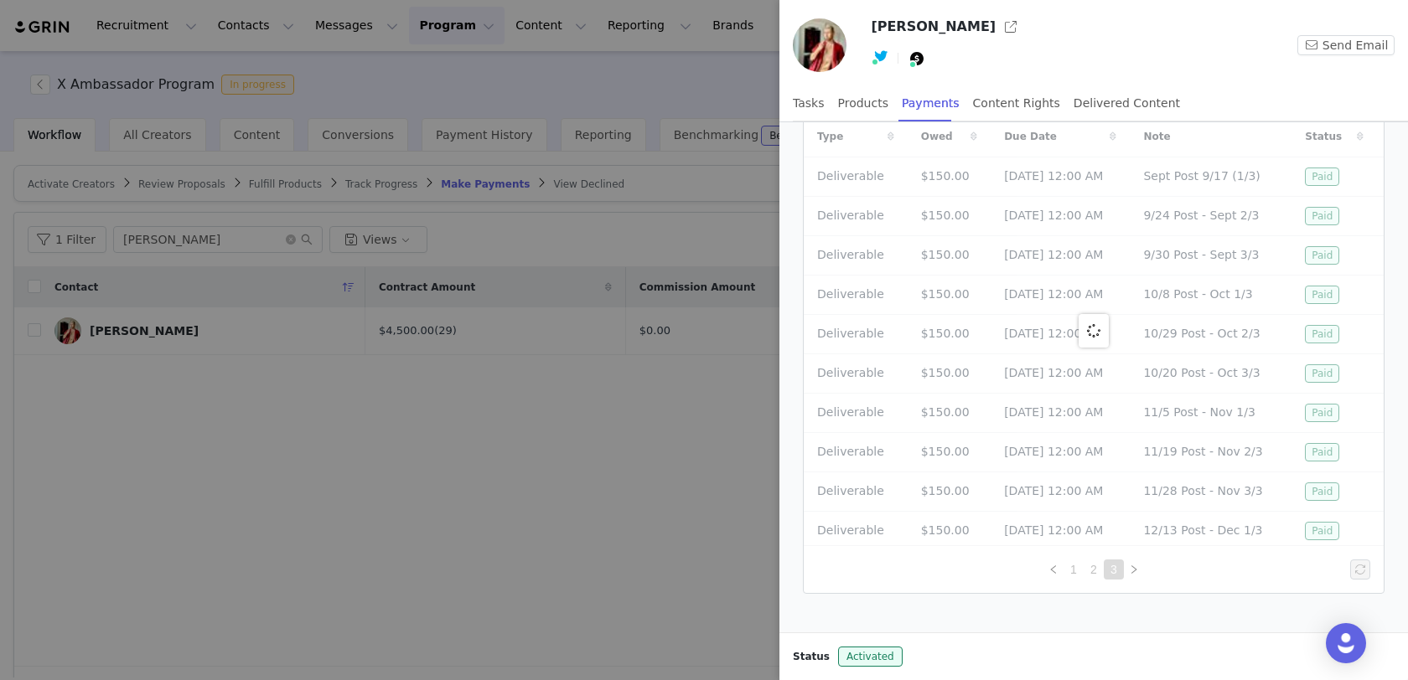
scroll to position [46, 0]
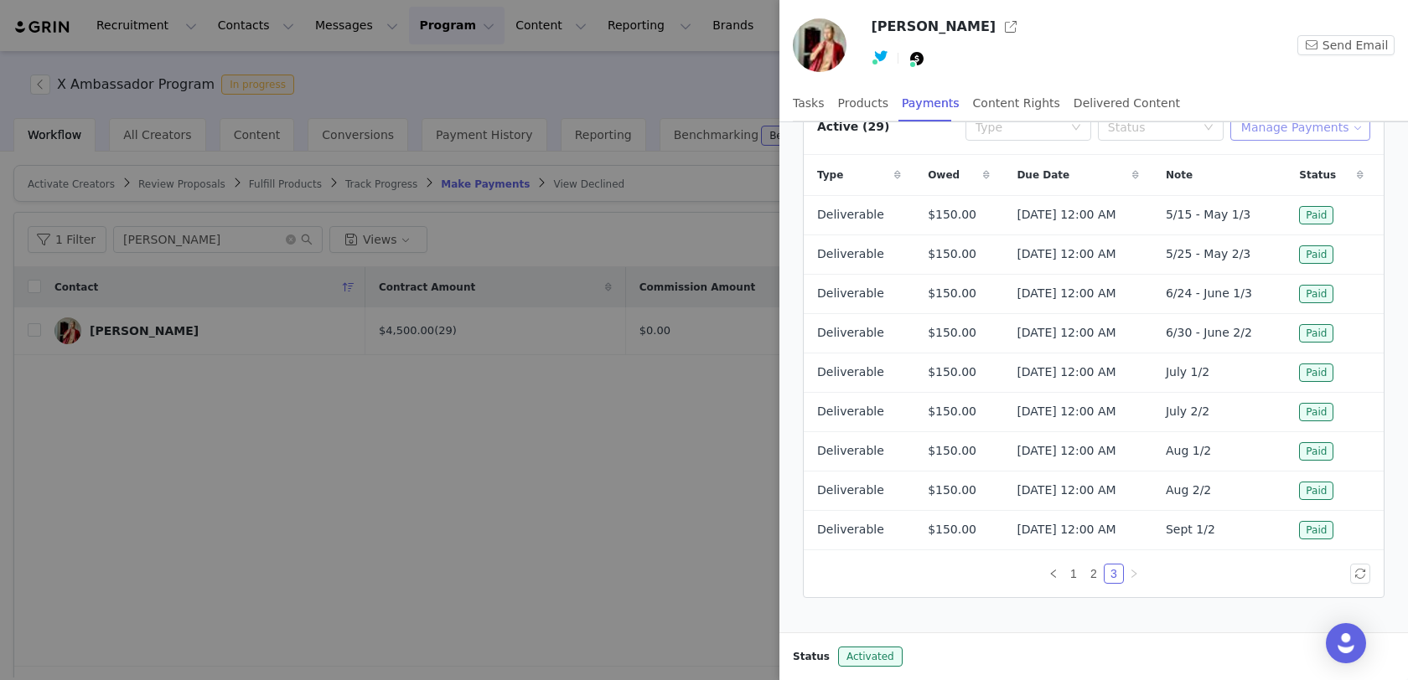
click at [1281, 130] on button "Manage Payments" at bounding box center [1300, 127] width 140 height 27
click at [1270, 189] on span "Add Payable" at bounding box center [1306, 186] width 72 height 18
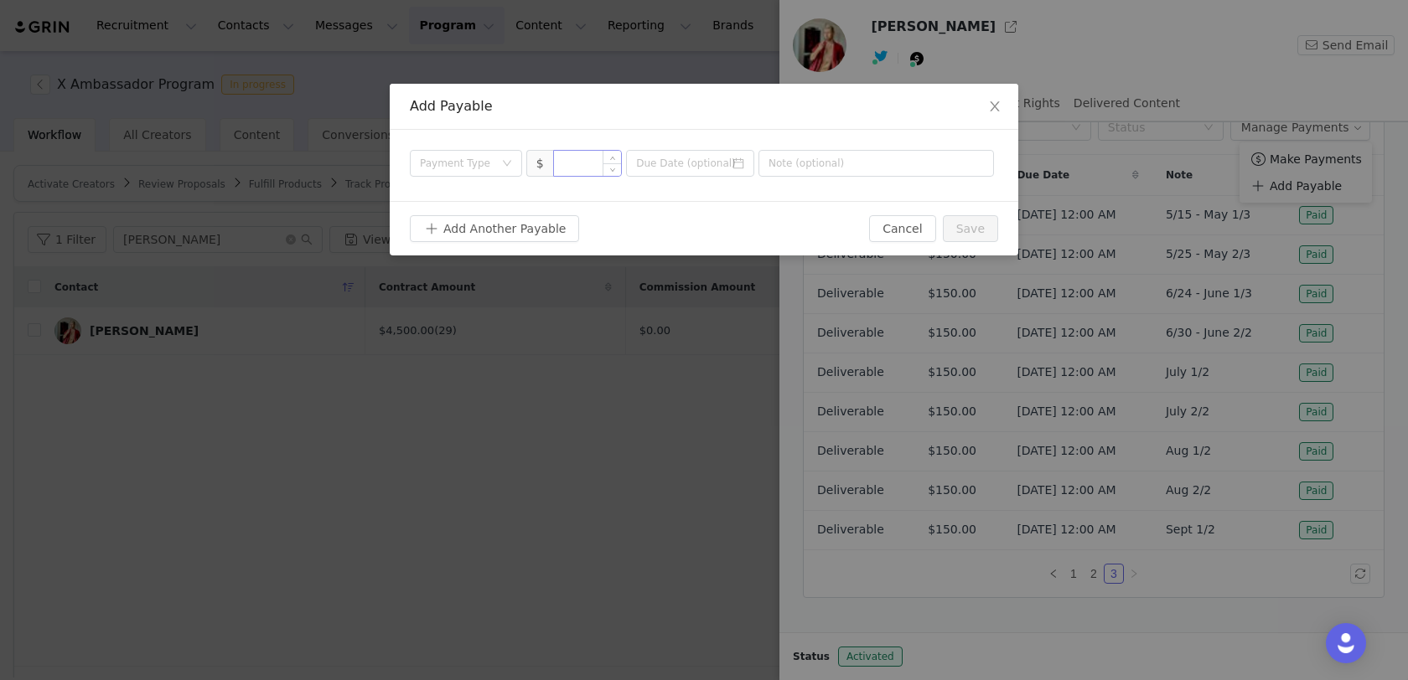
click at [592, 160] on input at bounding box center [588, 163] width 68 height 25
click at [484, 160] on div "Payment Type" at bounding box center [457, 163] width 74 height 17
type input "150"
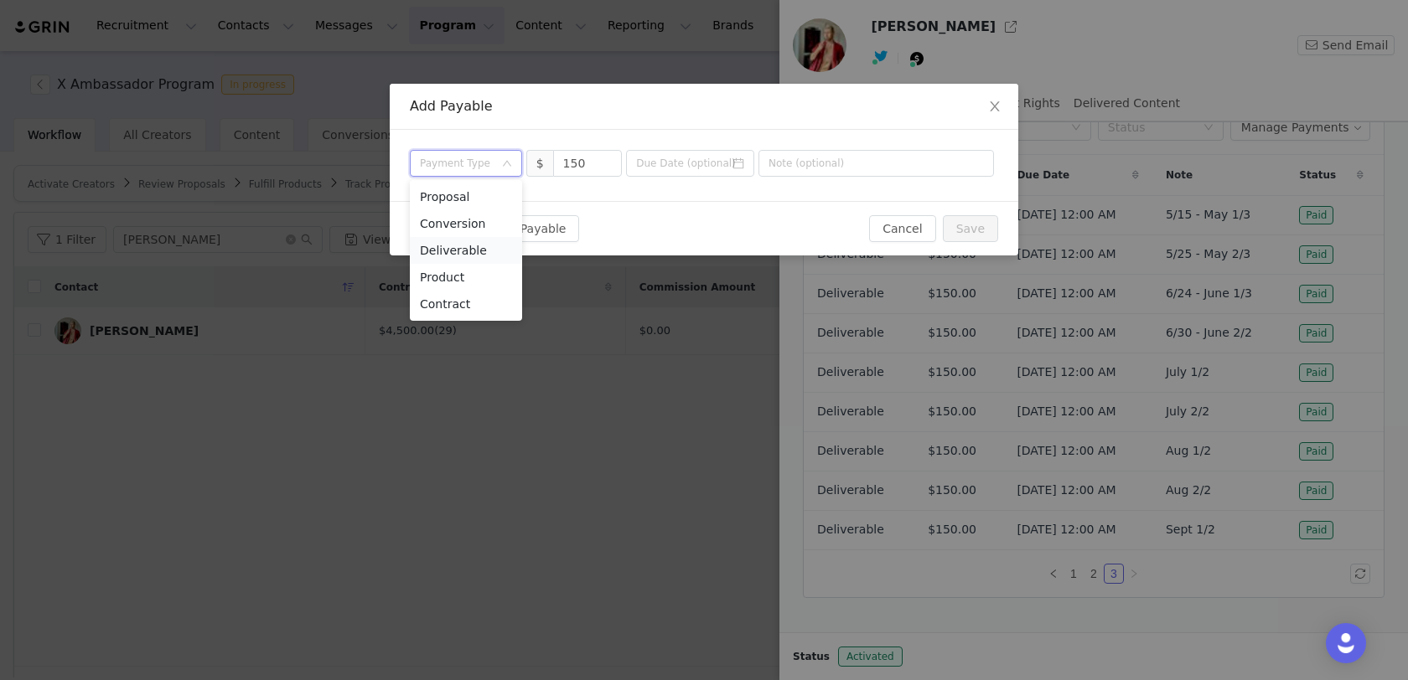
click at [471, 257] on li "Deliverable" at bounding box center [466, 250] width 112 height 27
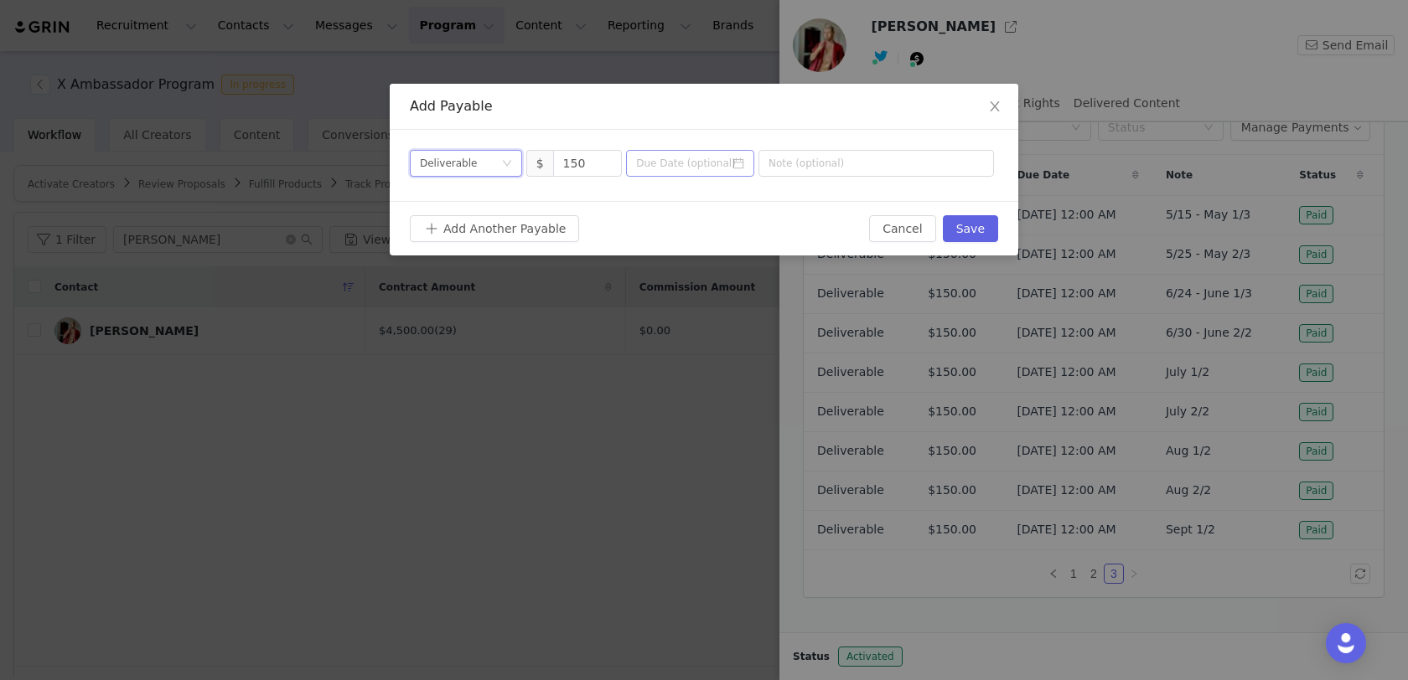
click at [742, 159] on icon "icon: calendar" at bounding box center [738, 163] width 11 height 11
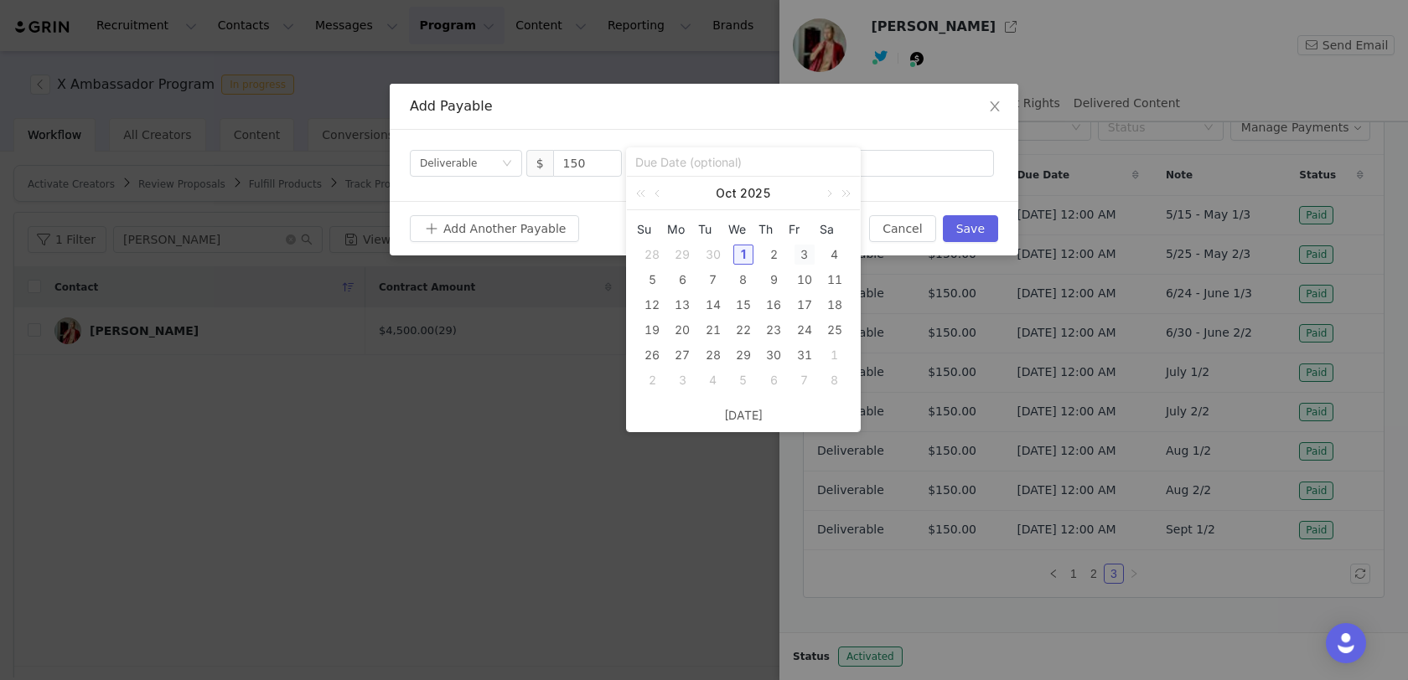
click at [806, 252] on div "3" at bounding box center [804, 255] width 20 height 20
type input "[DATE]"
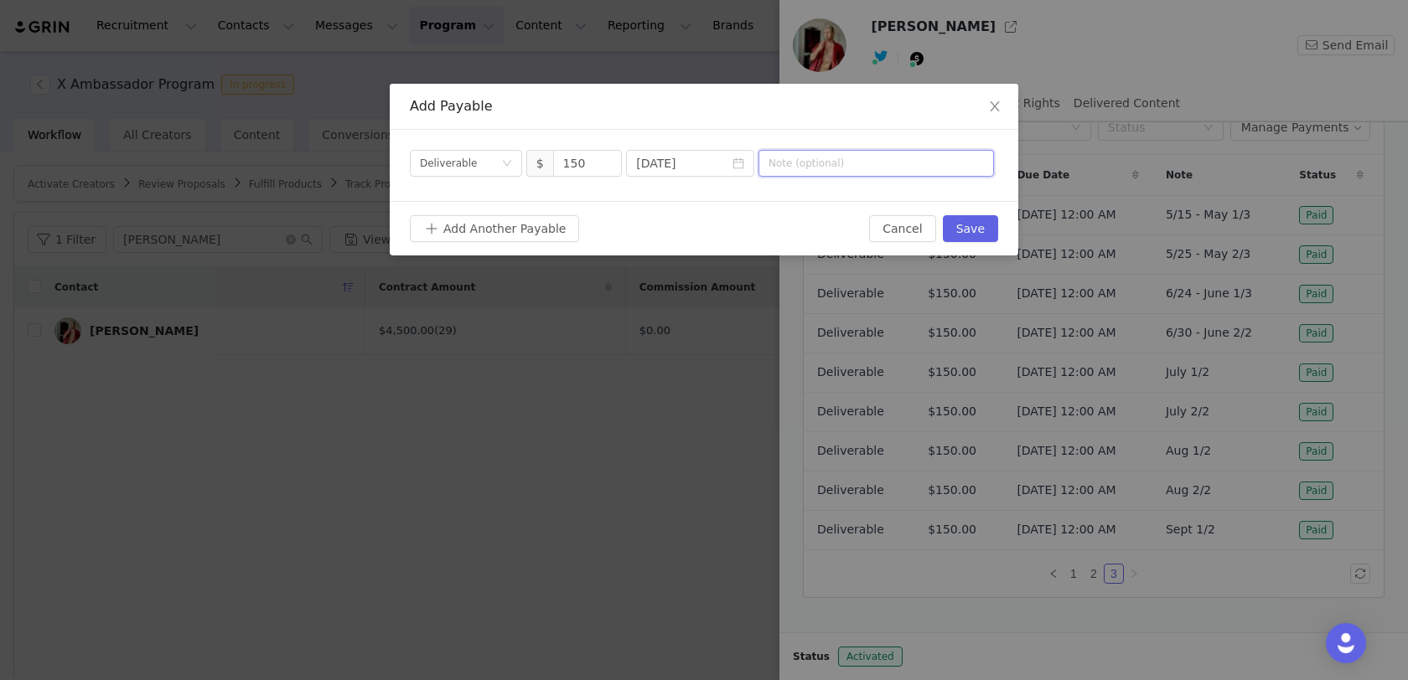
click at [871, 159] on input "text" at bounding box center [875, 163] width 235 height 27
type input "Sept 2/2"
click at [970, 233] on button "Save" at bounding box center [970, 228] width 55 height 27
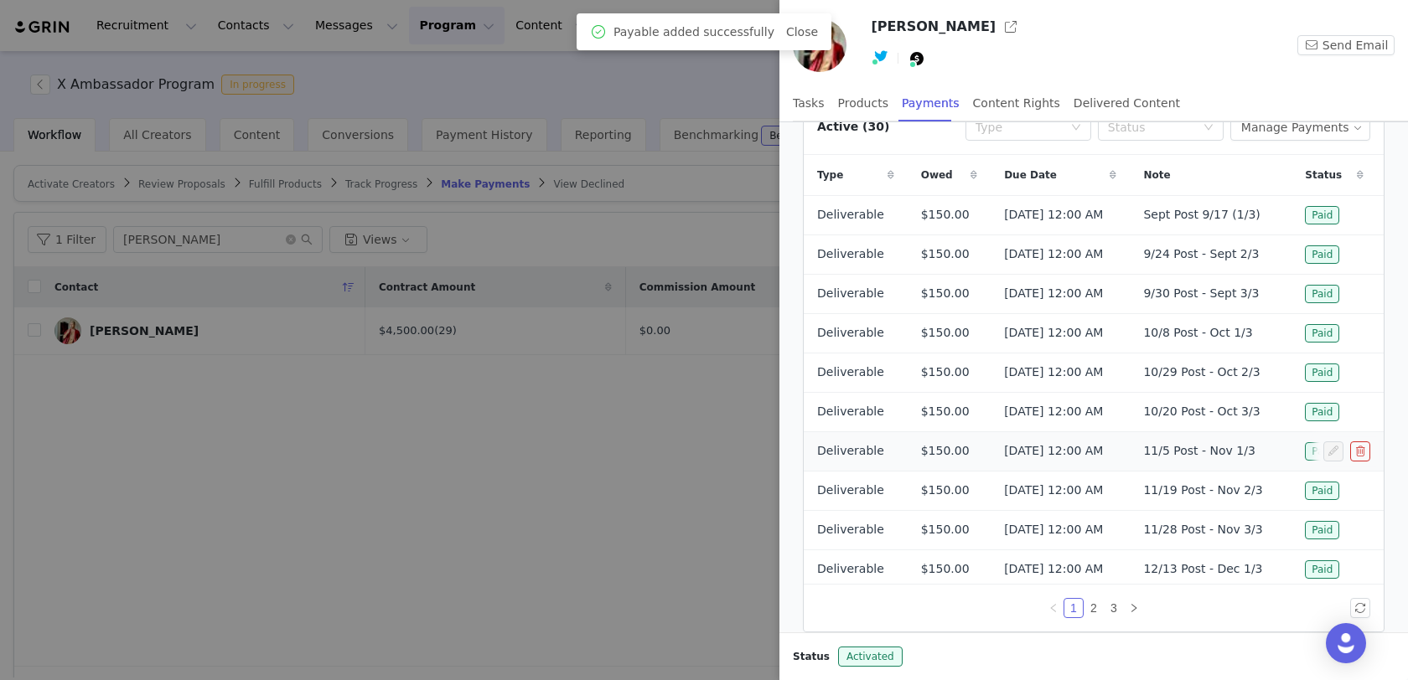
scroll to position [85, 0]
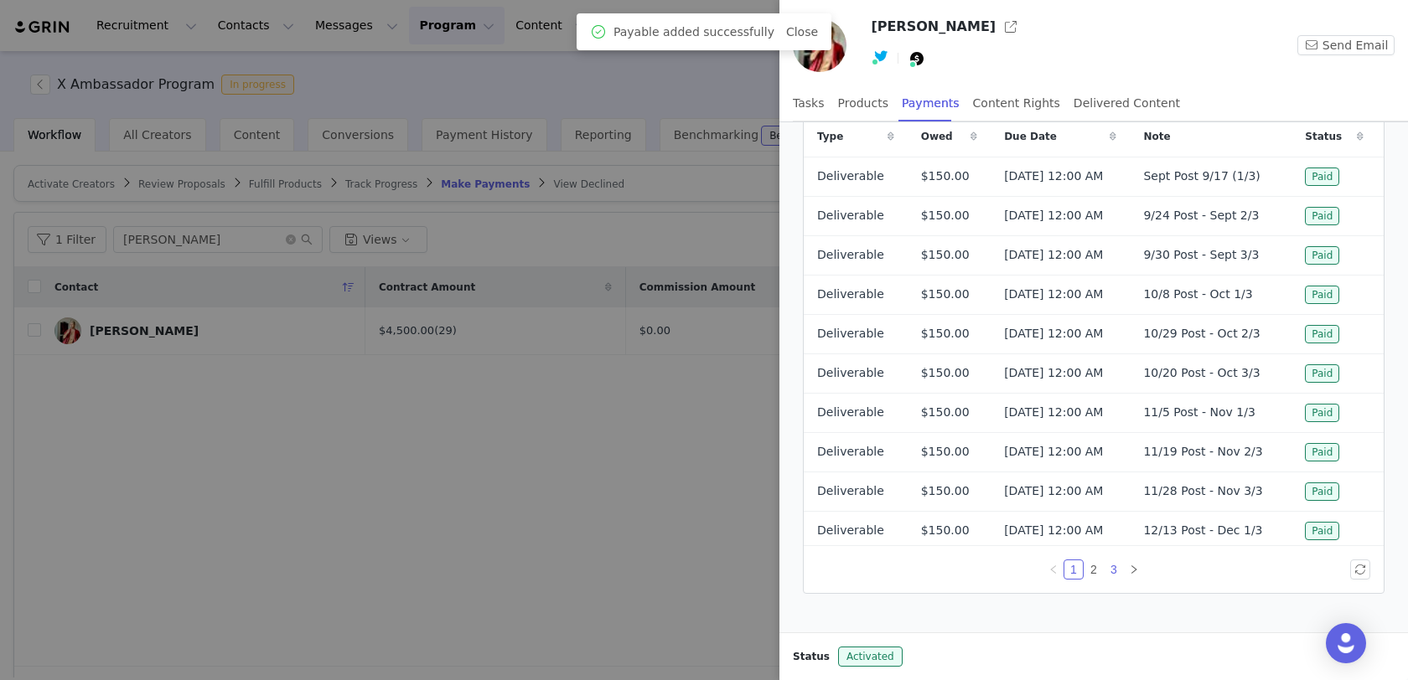
click at [1106, 563] on link "3" at bounding box center [1113, 570] width 18 height 18
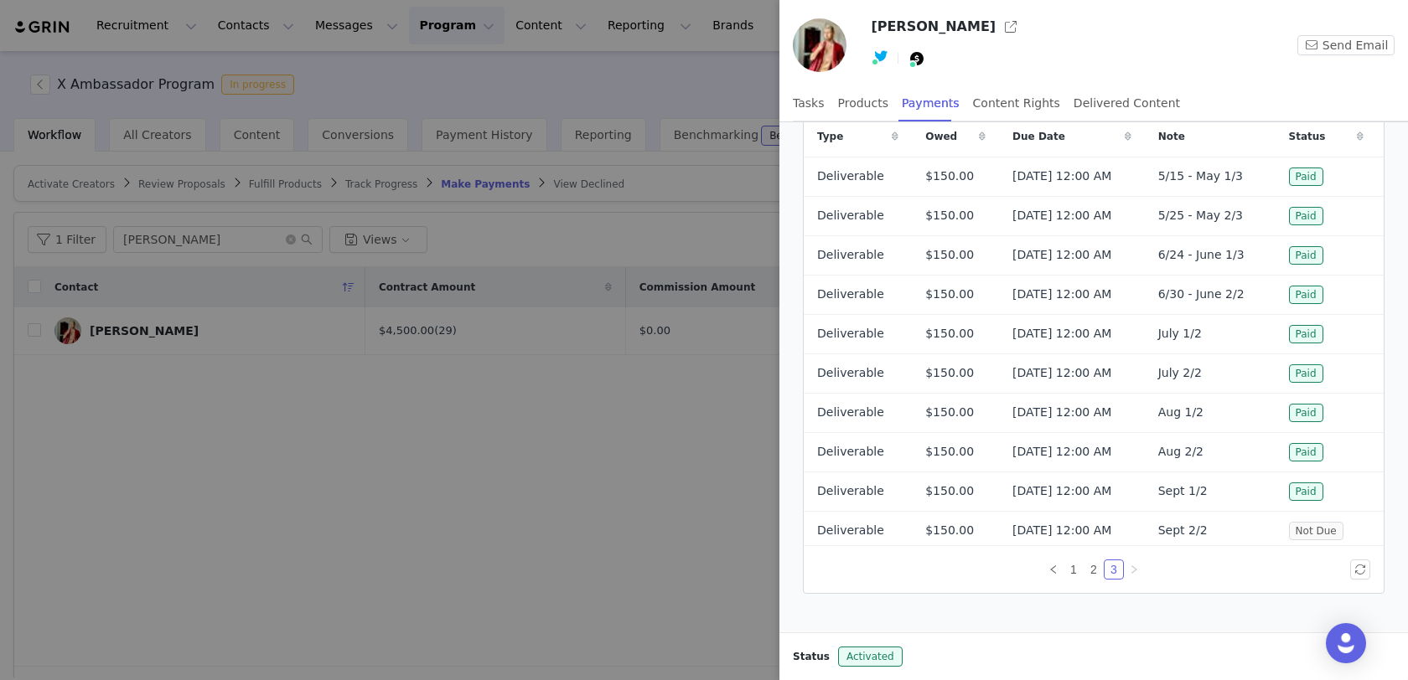
click at [551, 497] on div at bounding box center [704, 340] width 1408 height 680
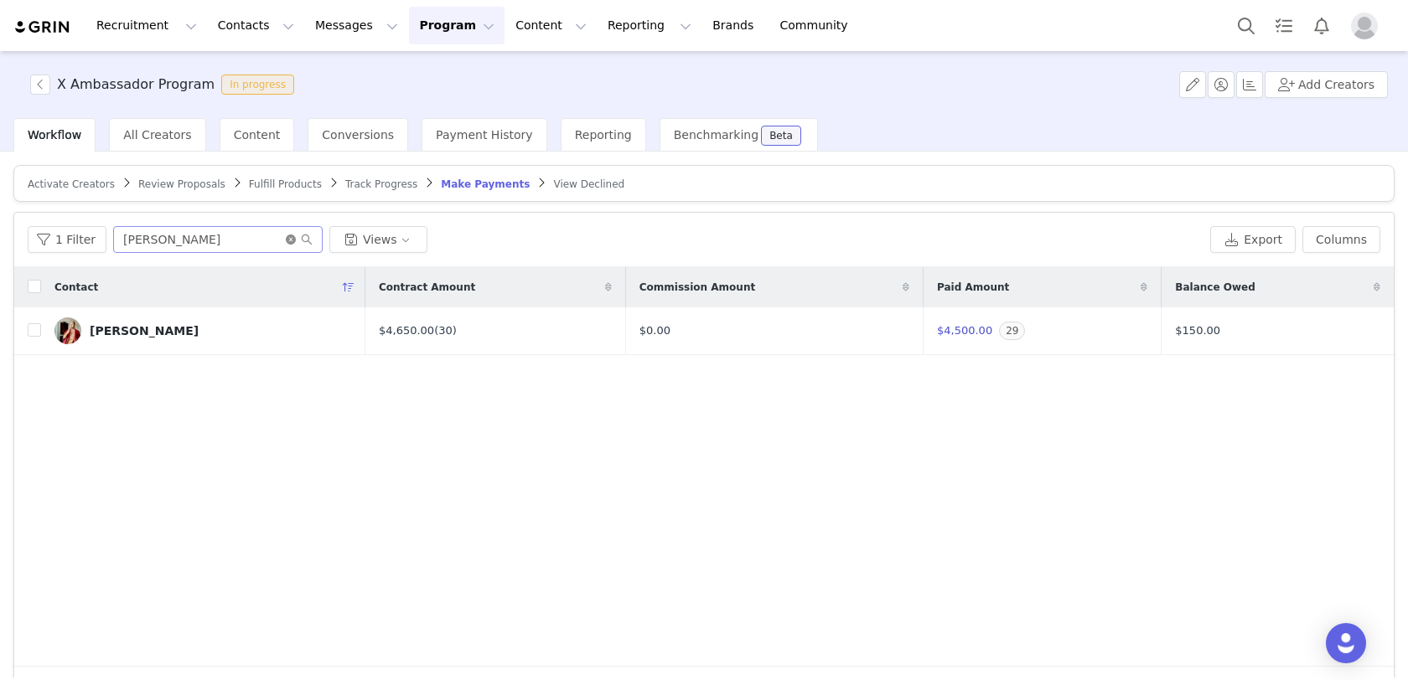
click at [286, 238] on icon "icon: close-circle" at bounding box center [291, 240] width 10 height 10
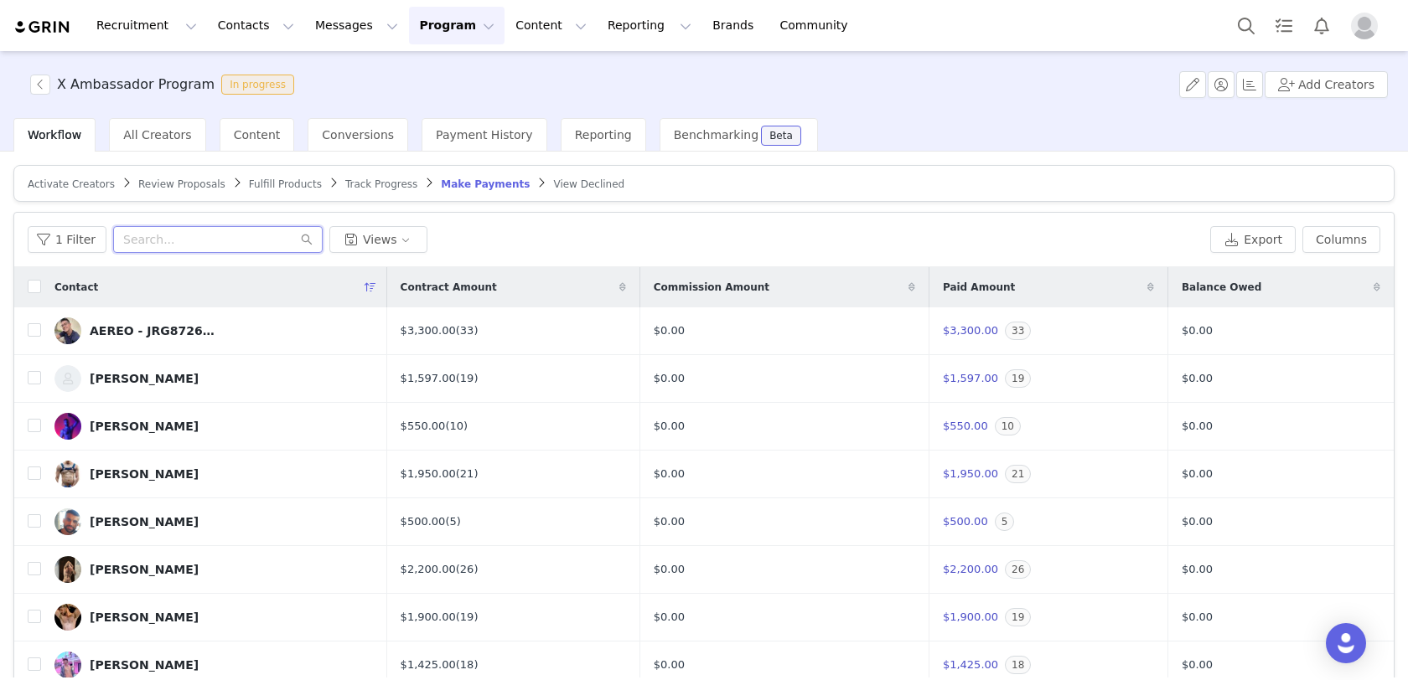
click at [232, 251] on input "text" at bounding box center [217, 239] width 209 height 27
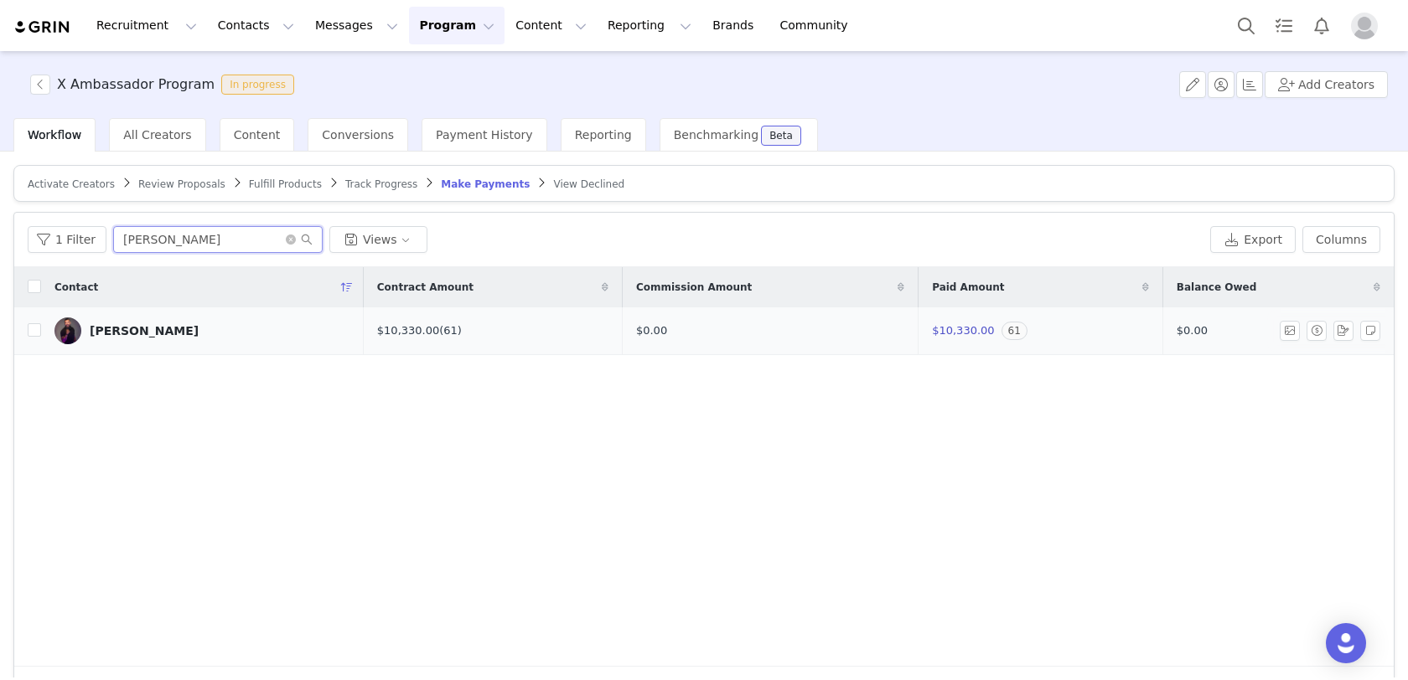
type input "miguel anda"
click at [141, 321] on link "[PERSON_NAME]" at bounding box center [202, 331] width 296 height 27
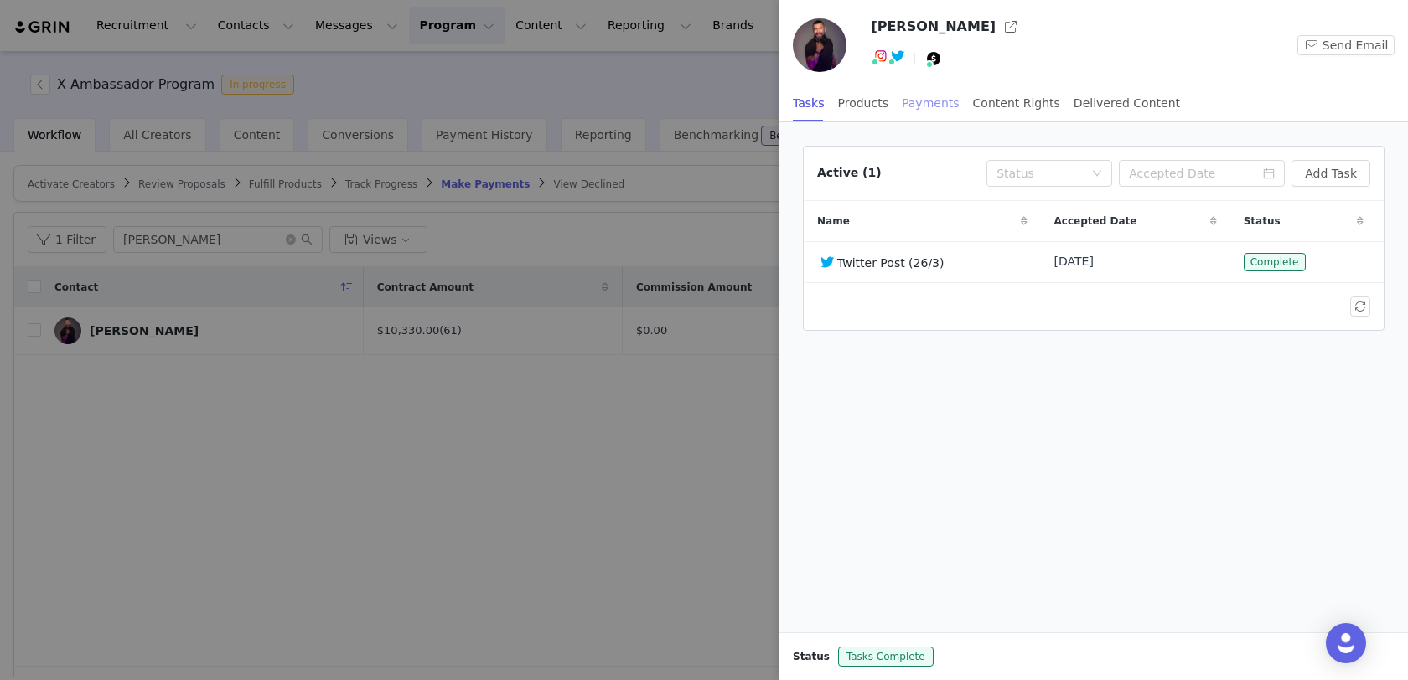
click at [938, 112] on div "Payments" at bounding box center [931, 104] width 58 height 38
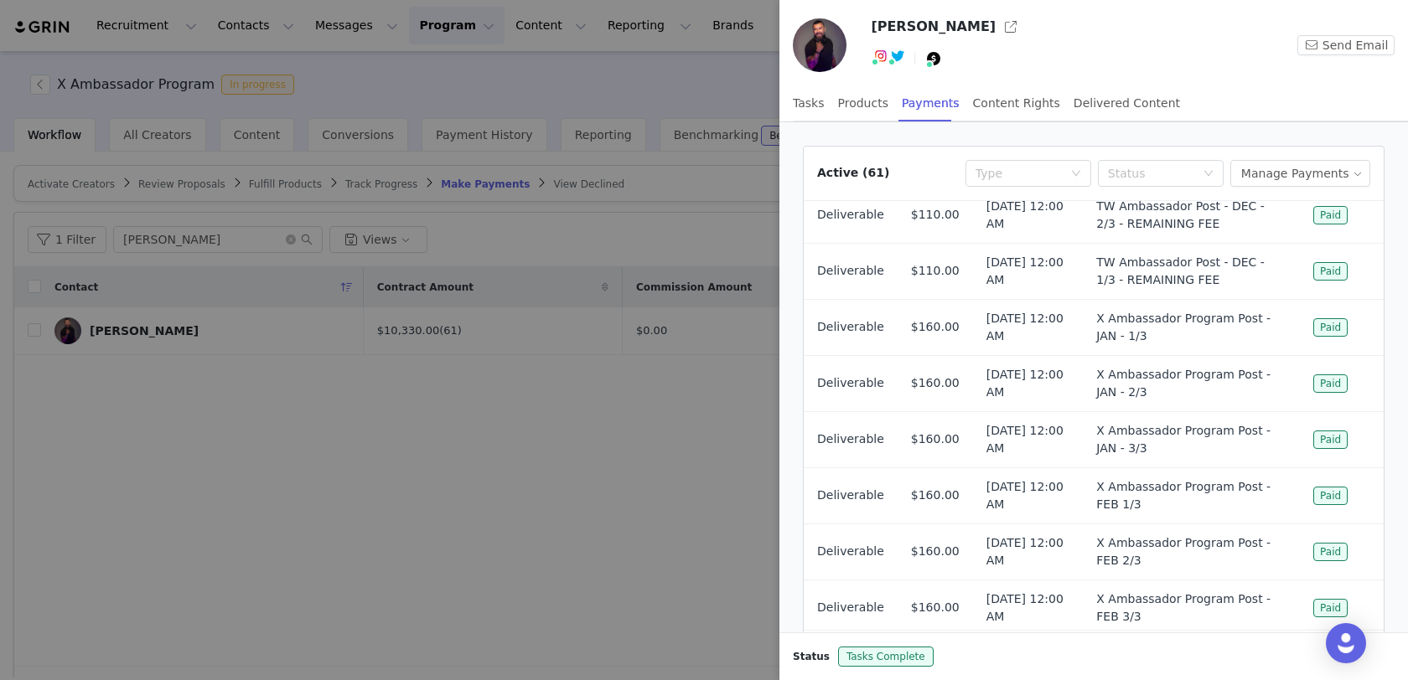
scroll to position [88, 0]
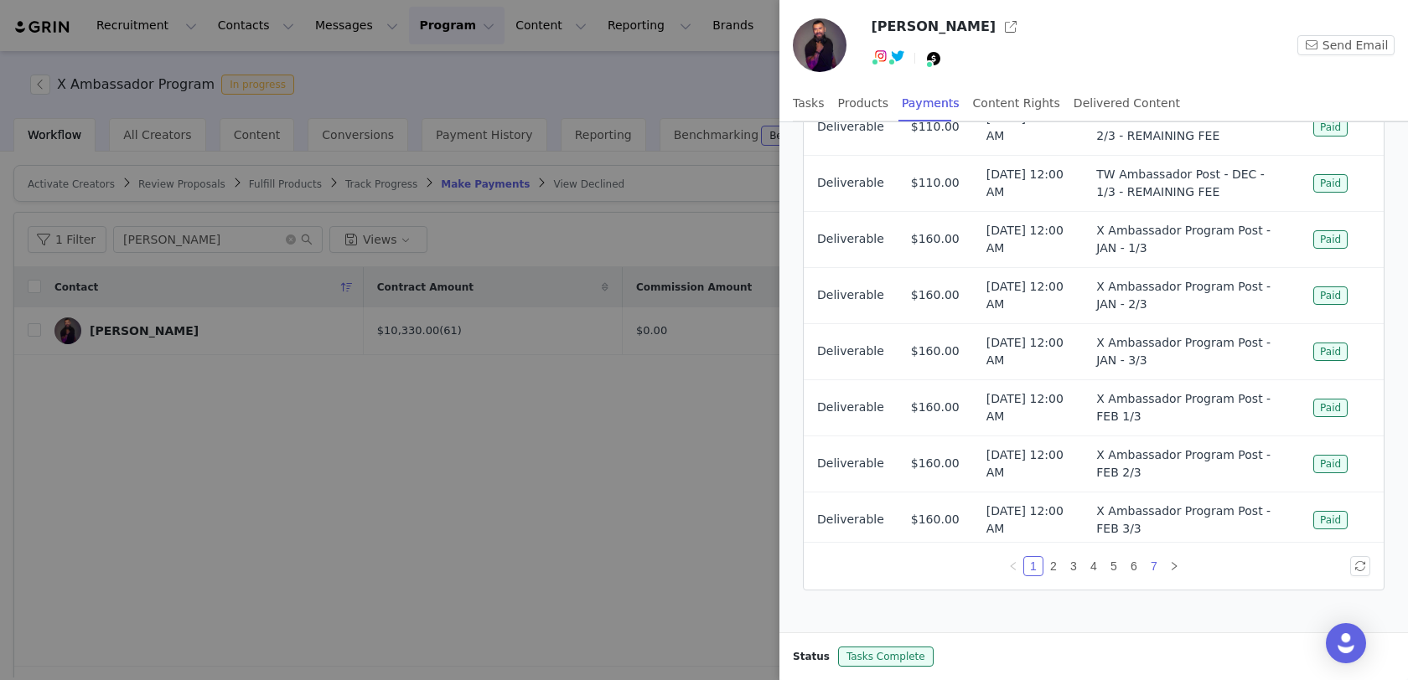
click at [1160, 564] on link "7" at bounding box center [1154, 566] width 18 height 18
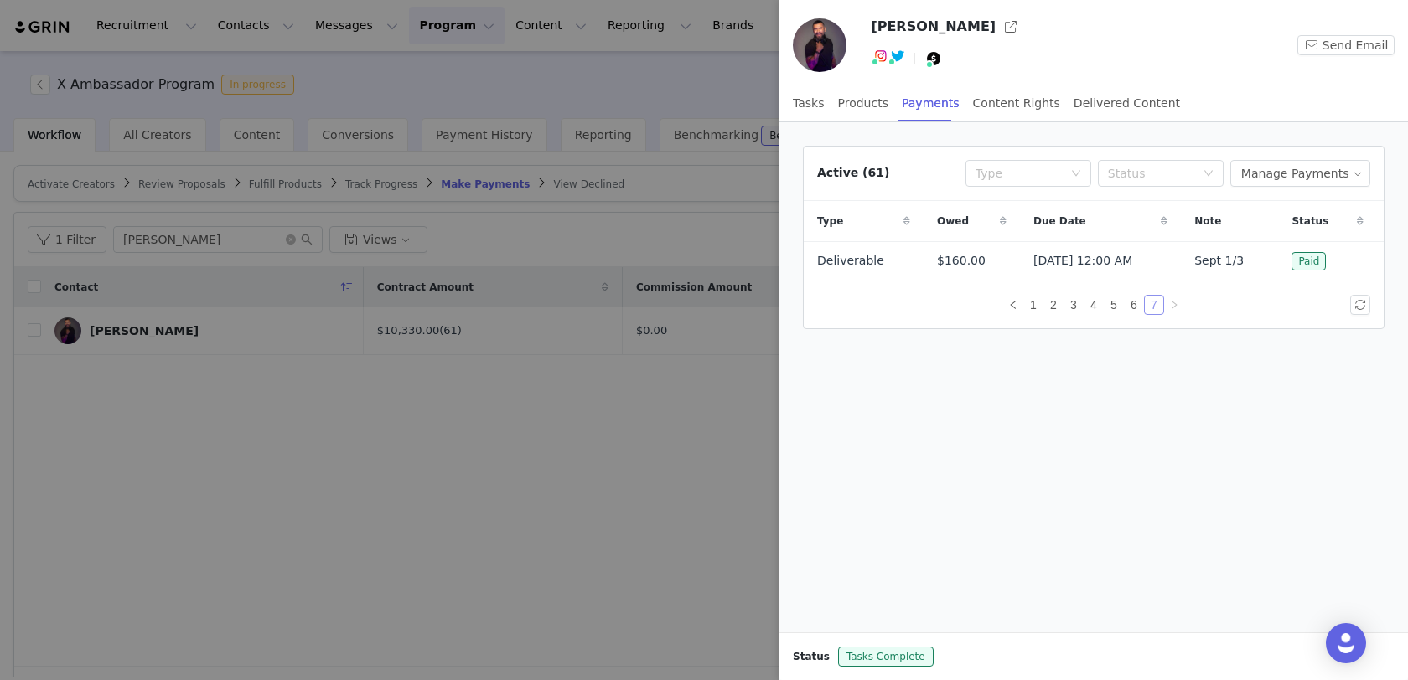
scroll to position [0, 0]
click at [1268, 178] on button "Manage Payments" at bounding box center [1300, 173] width 140 height 27
click at [1259, 230] on span at bounding box center [1257, 232] width 17 height 18
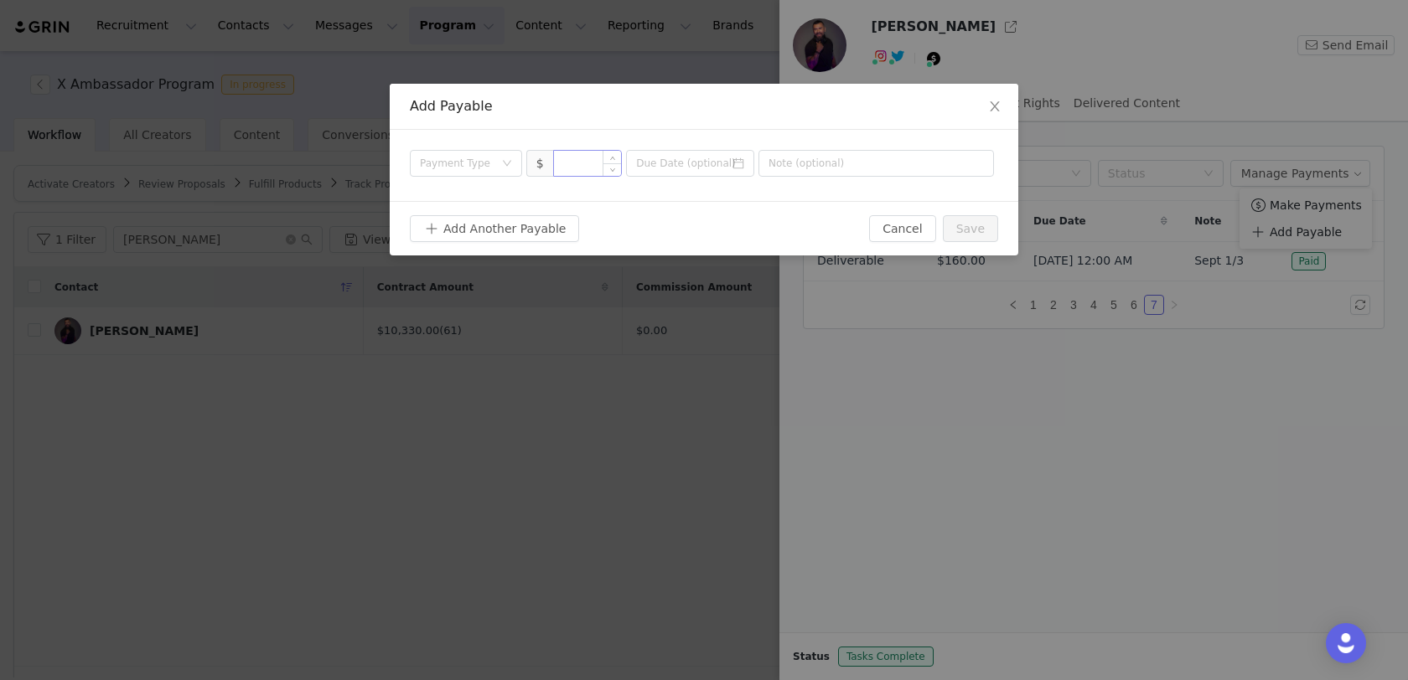
click at [592, 164] on input at bounding box center [588, 163] width 68 height 25
type input "160"
click at [494, 160] on div "Payment Type" at bounding box center [460, 163] width 81 height 25
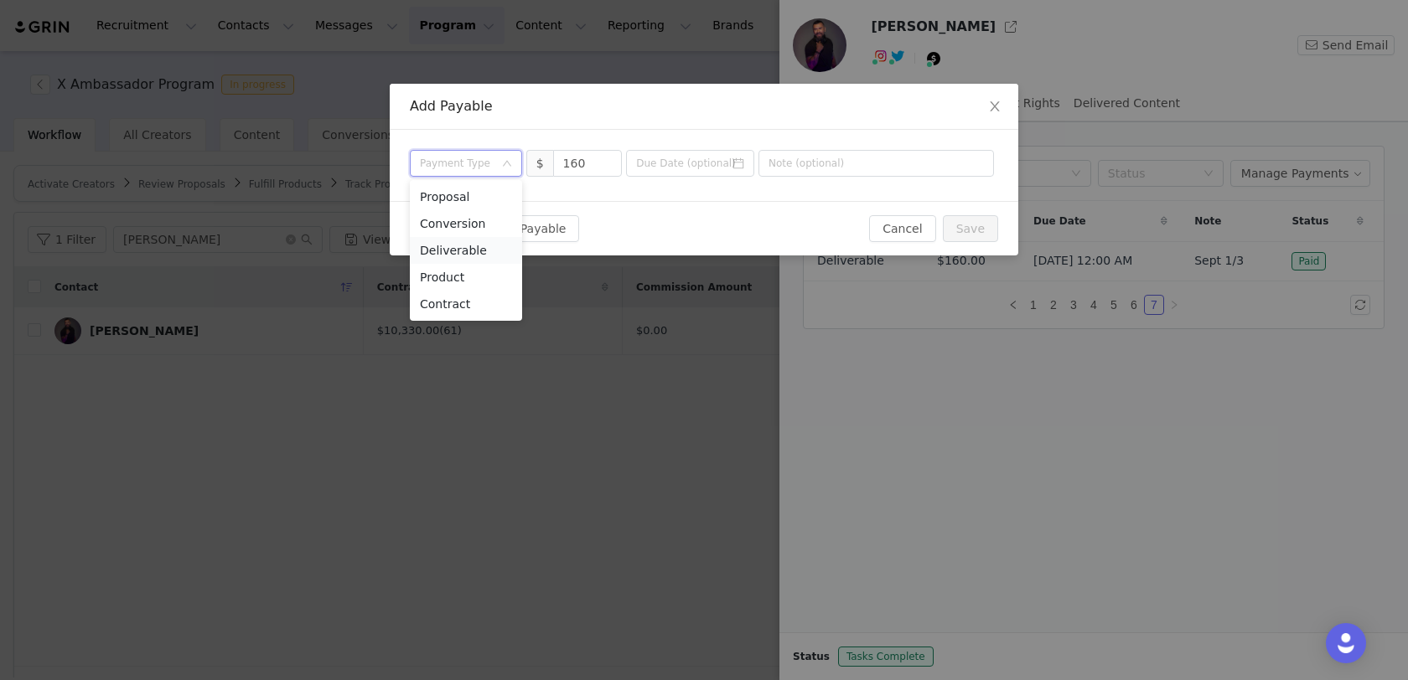
click at [473, 249] on li "Deliverable" at bounding box center [466, 250] width 112 height 27
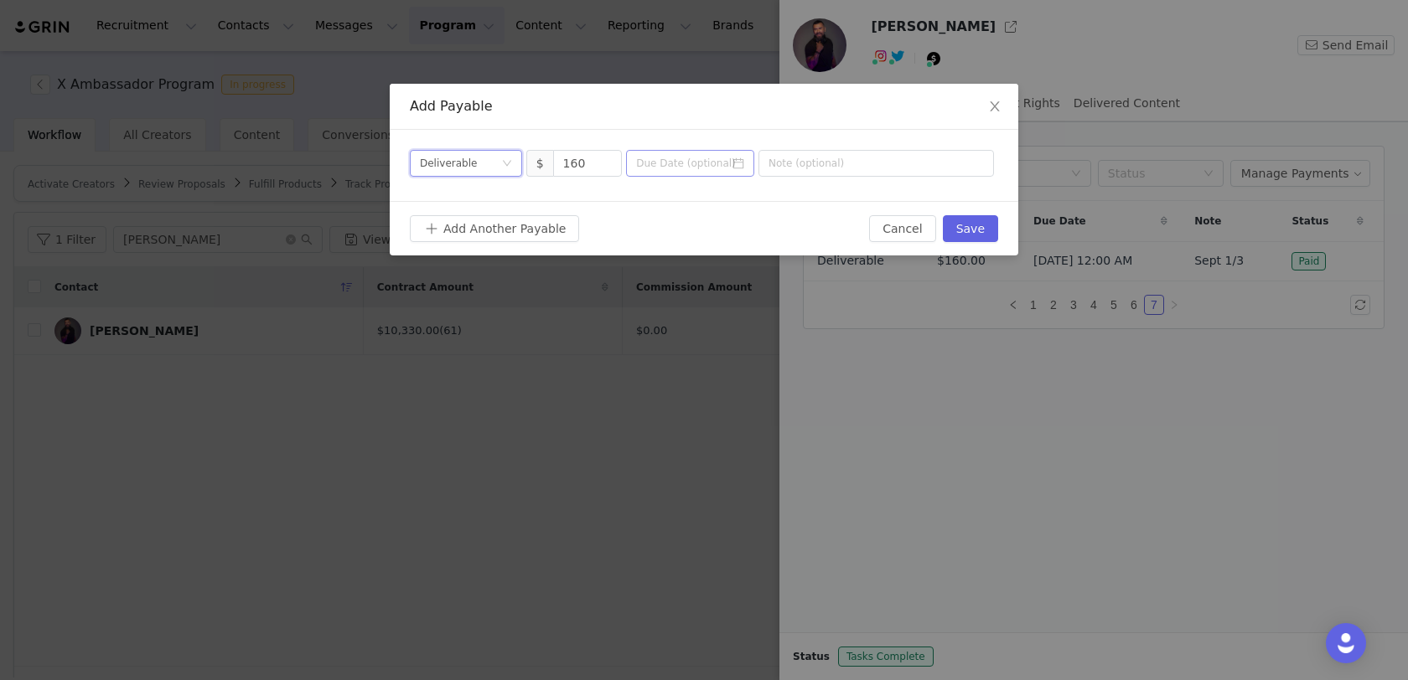
click at [739, 166] on icon "icon: calendar" at bounding box center [738, 164] width 12 height 12
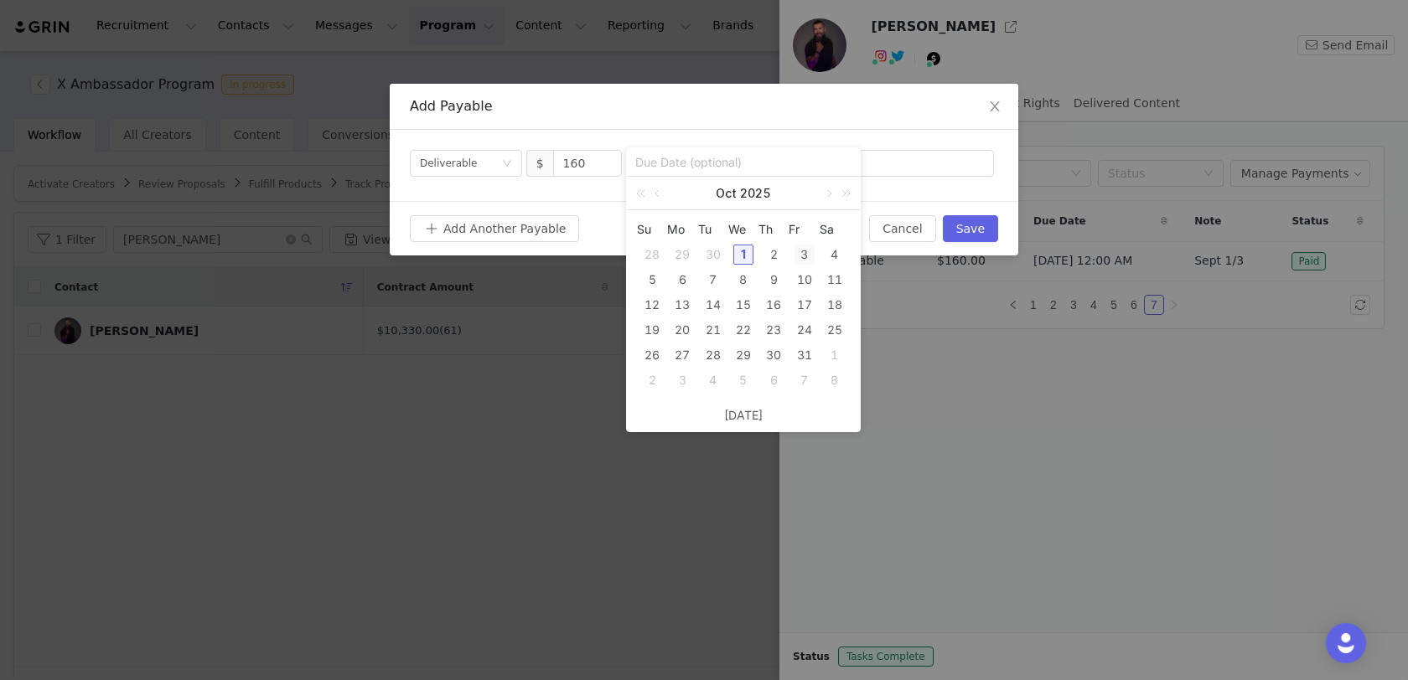
click at [803, 258] on div "3" at bounding box center [804, 255] width 20 height 20
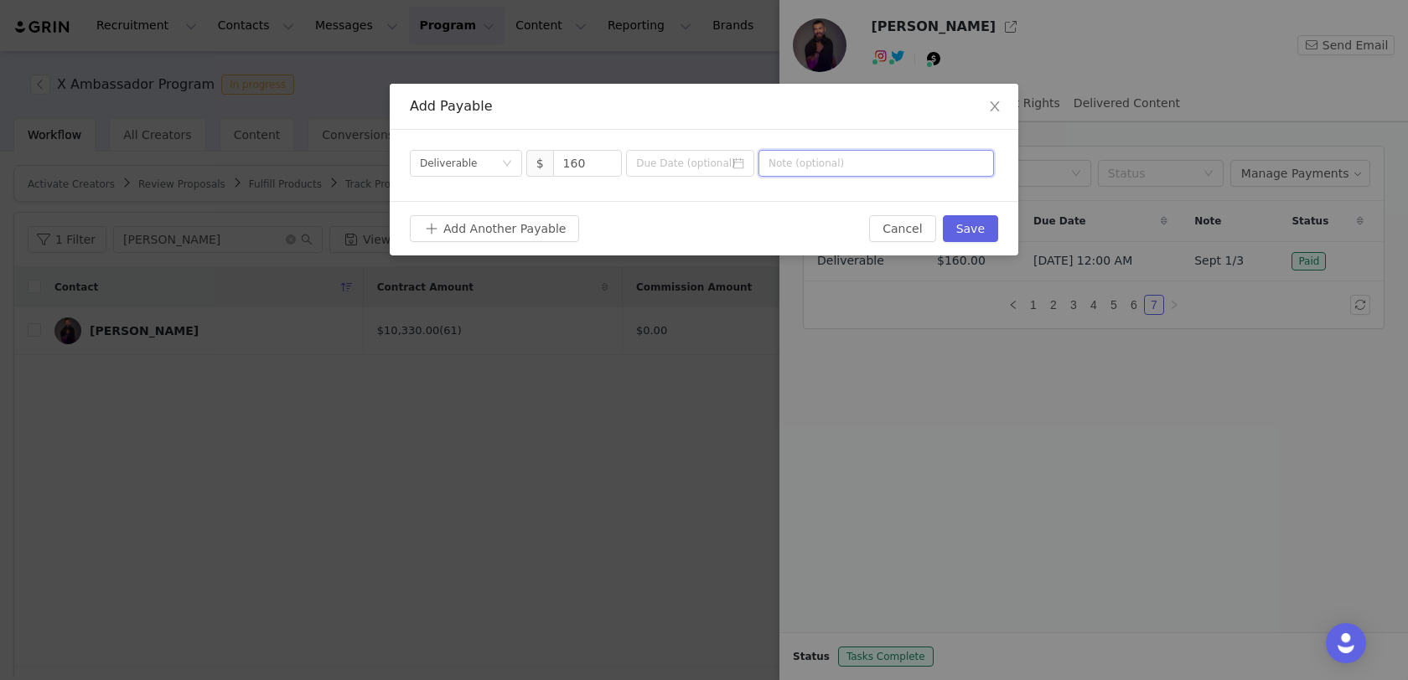
click at [889, 152] on input "text" at bounding box center [875, 163] width 235 height 27
type input "Sept 2/3"
click at [972, 227] on button "Save" at bounding box center [970, 228] width 55 height 27
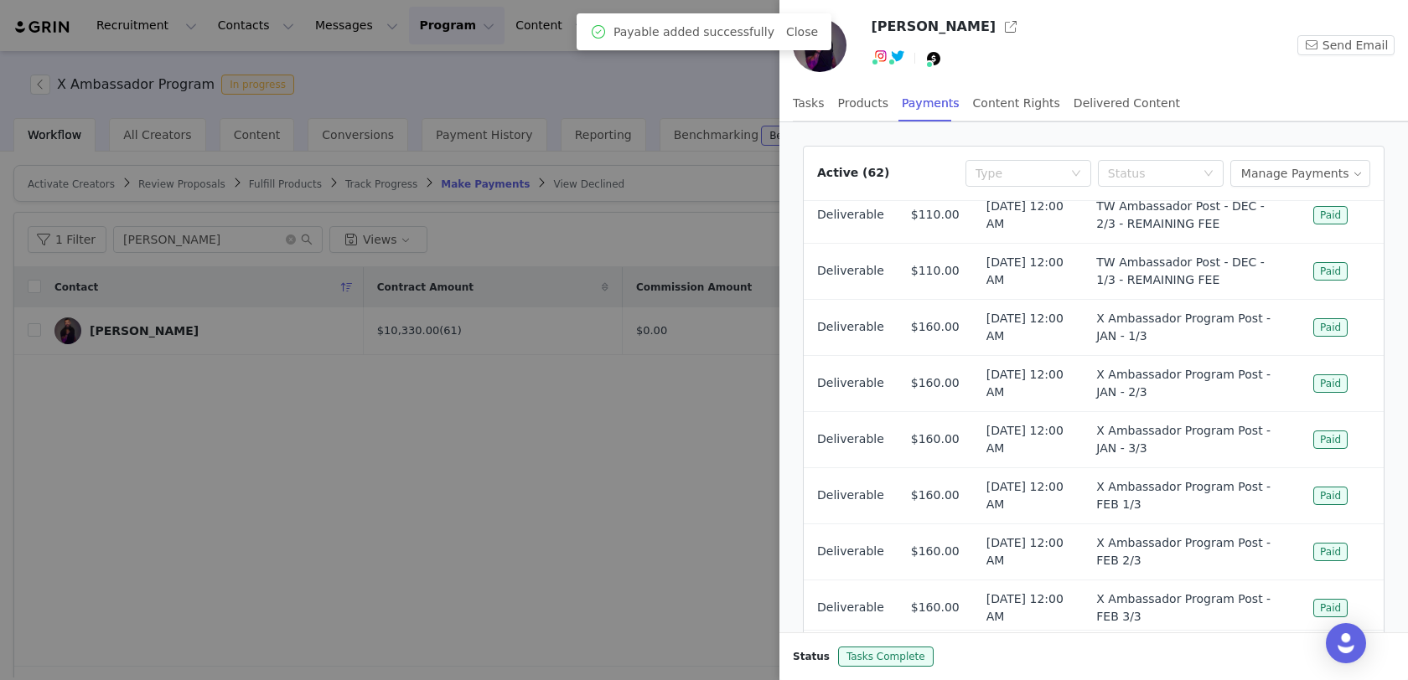
scroll to position [88, 0]
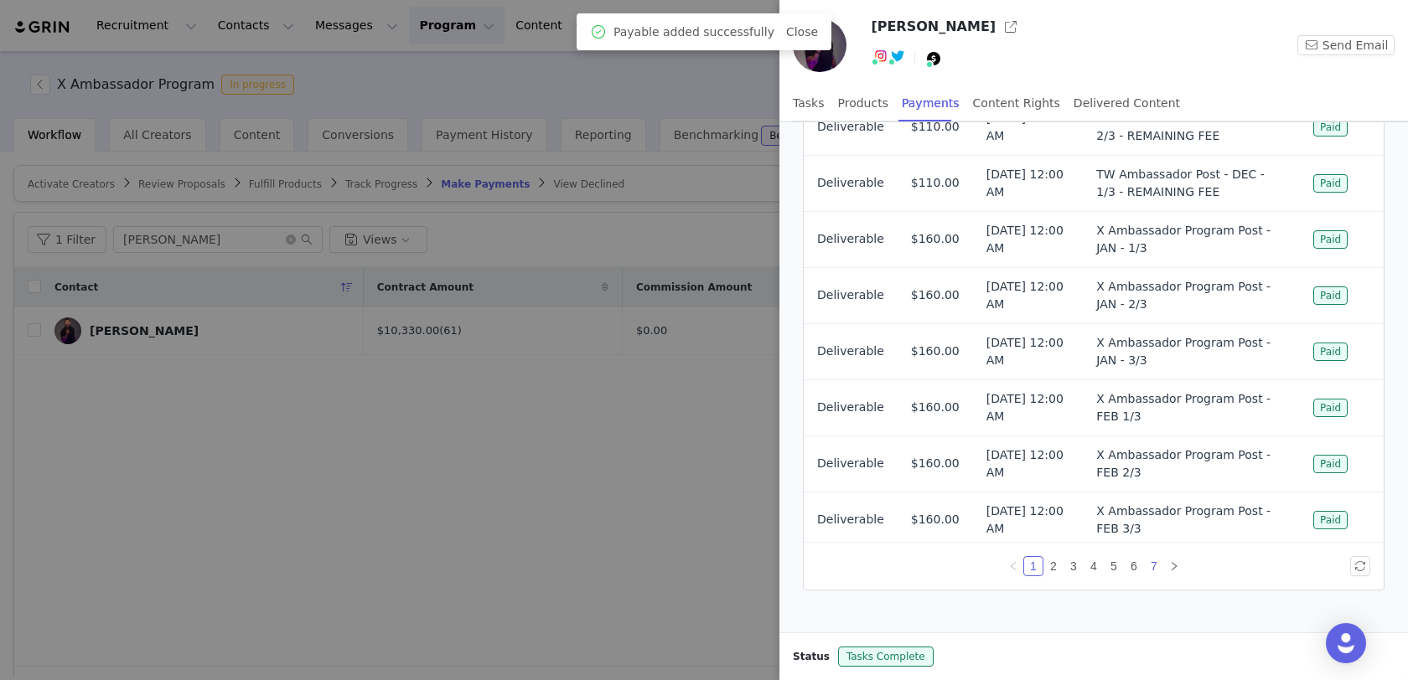
click at [1158, 573] on link "7" at bounding box center [1154, 566] width 18 height 18
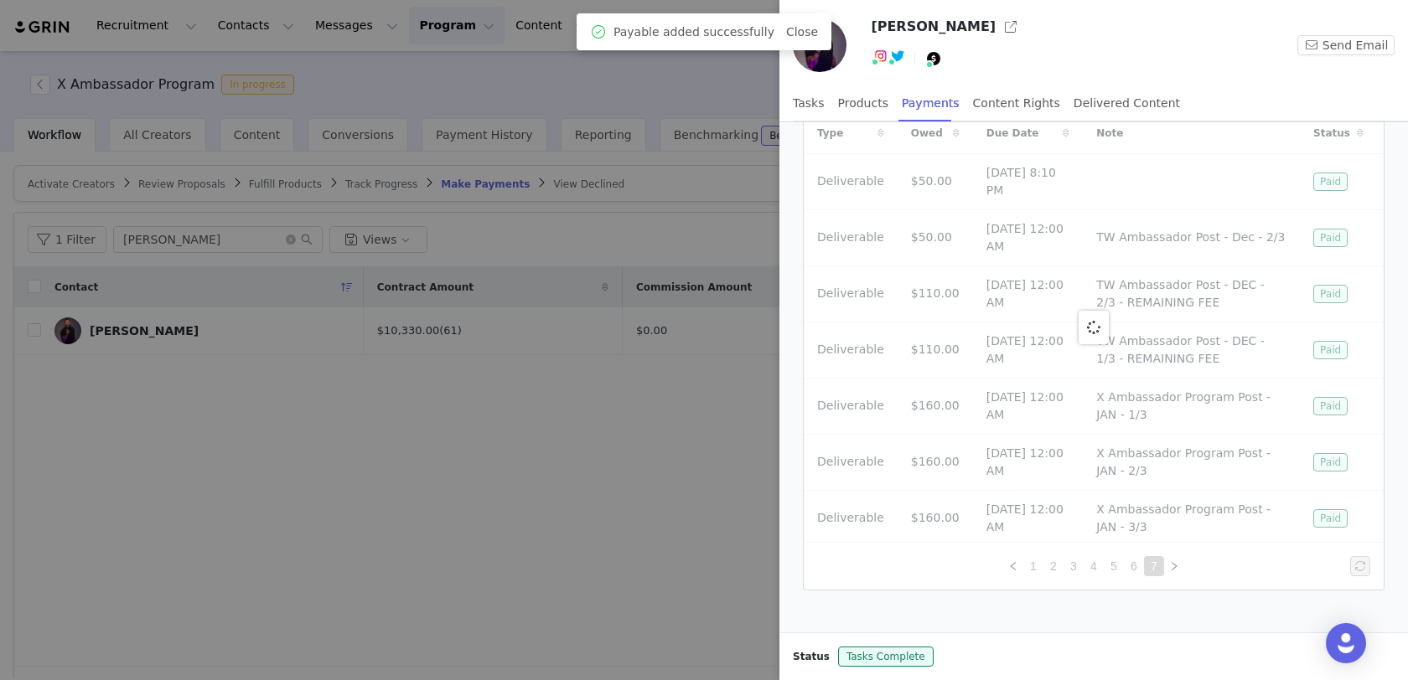
scroll to position [0, 0]
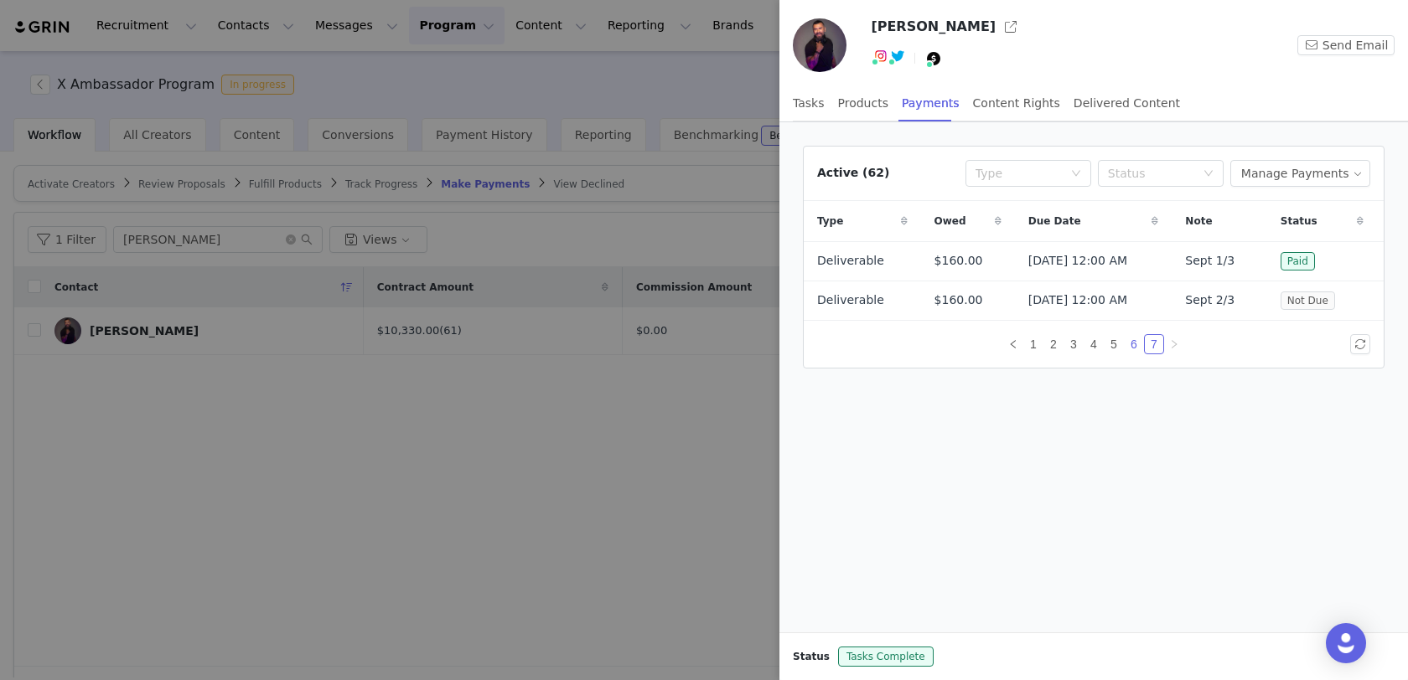
click at [1128, 339] on link "6" at bounding box center [1134, 344] width 18 height 18
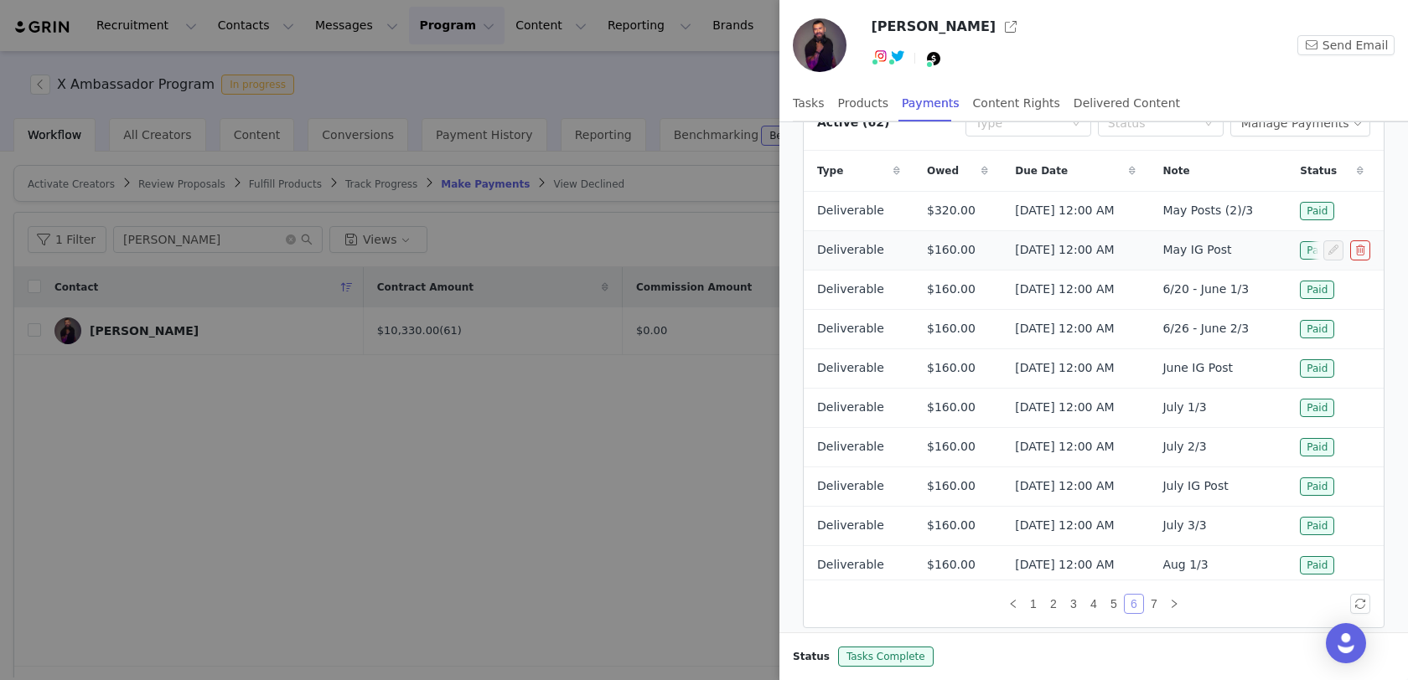
scroll to position [81, 0]
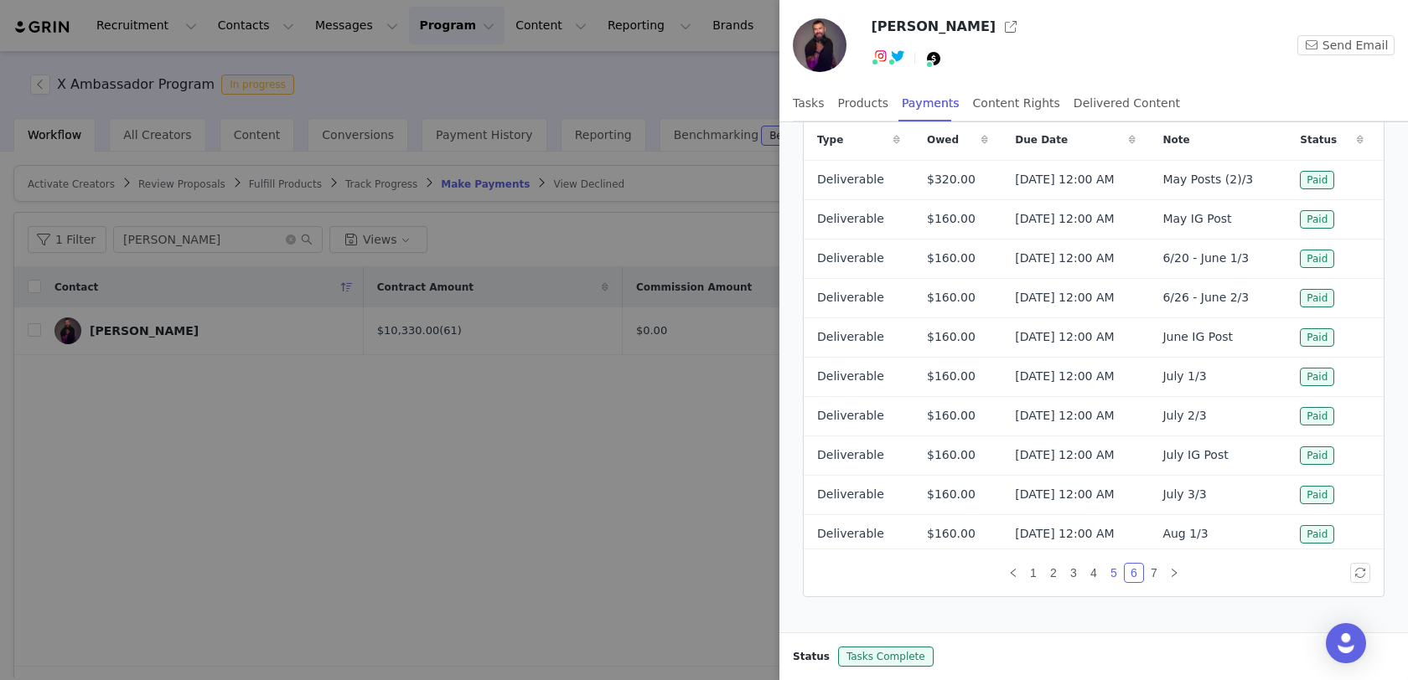
click at [1118, 567] on link "5" at bounding box center [1113, 573] width 18 height 18
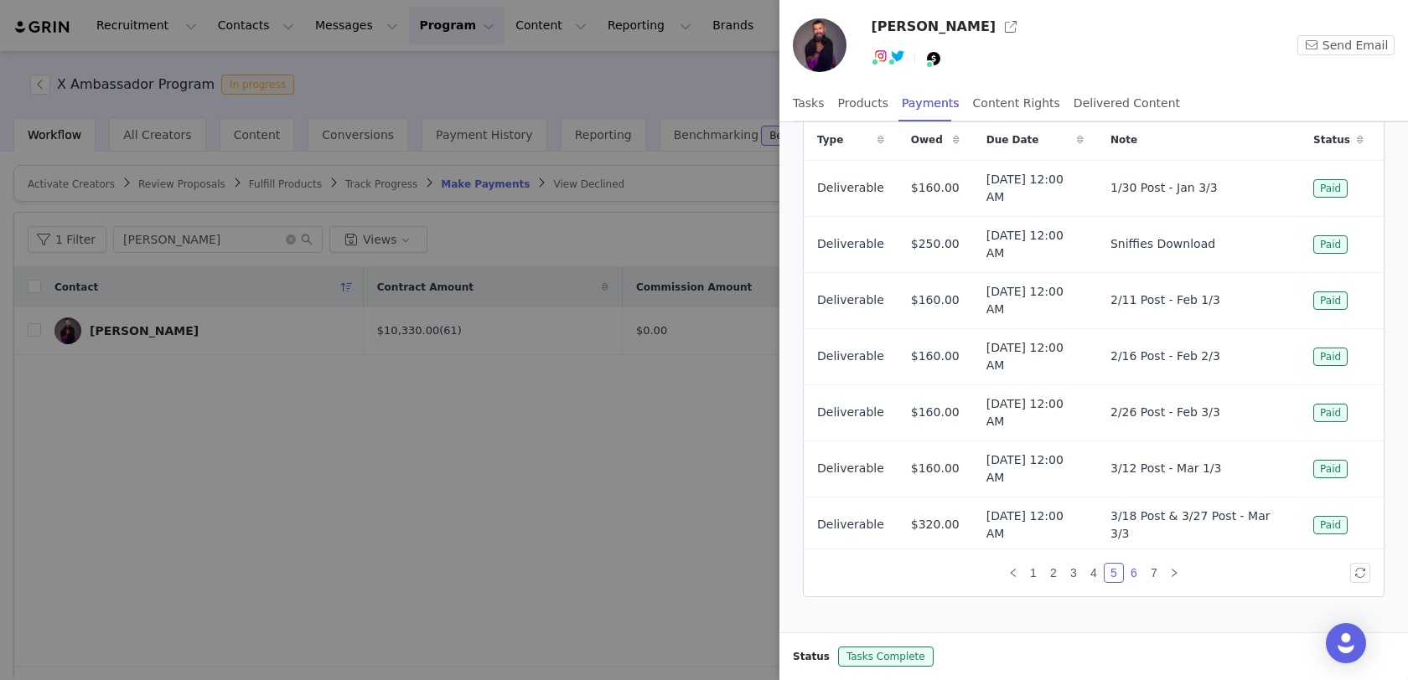
click at [1132, 567] on link "6" at bounding box center [1134, 573] width 18 height 18
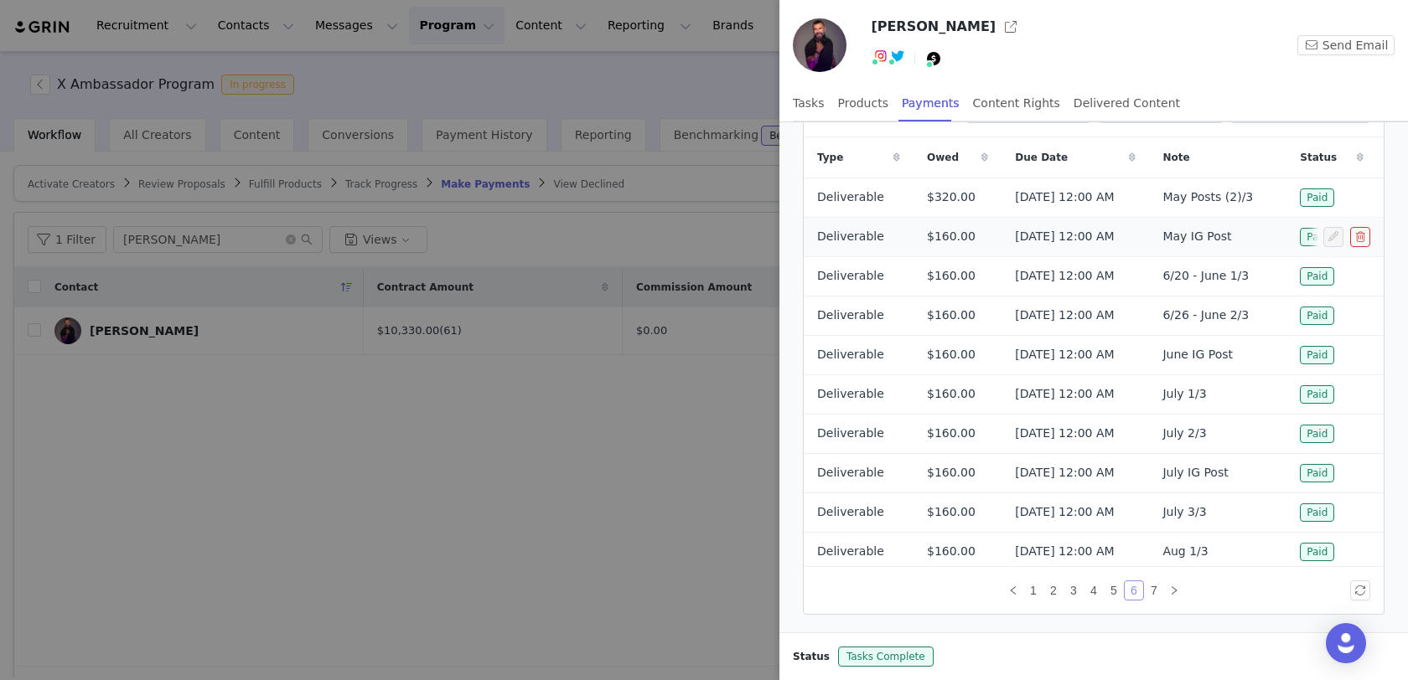
scroll to position [85, 0]
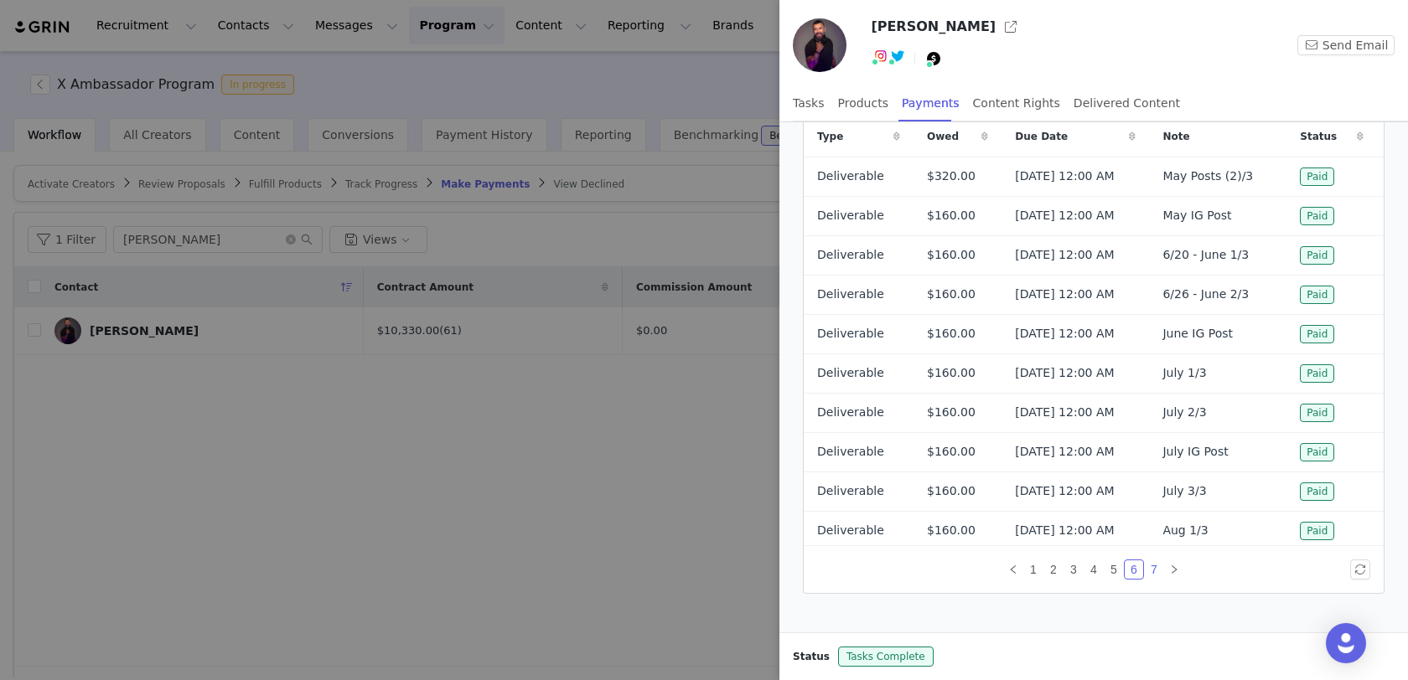
click at [1151, 572] on link "7" at bounding box center [1154, 570] width 18 height 18
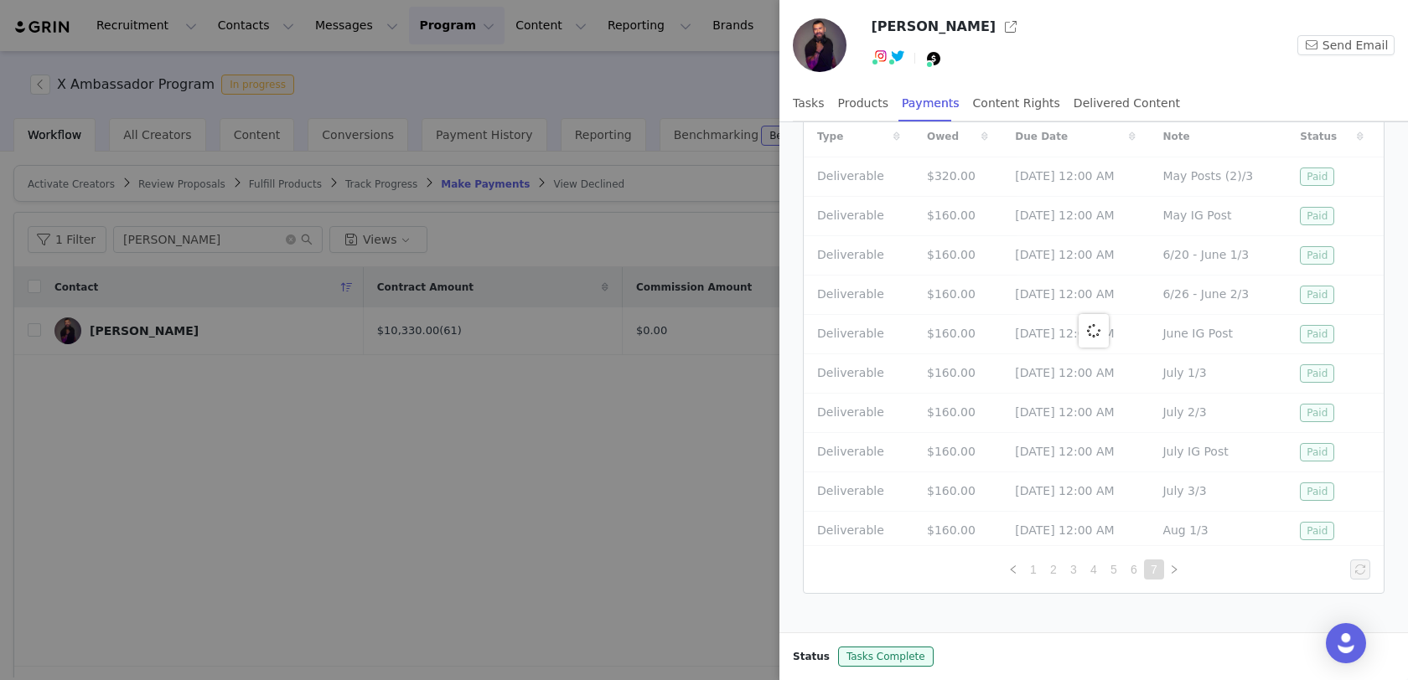
scroll to position [0, 0]
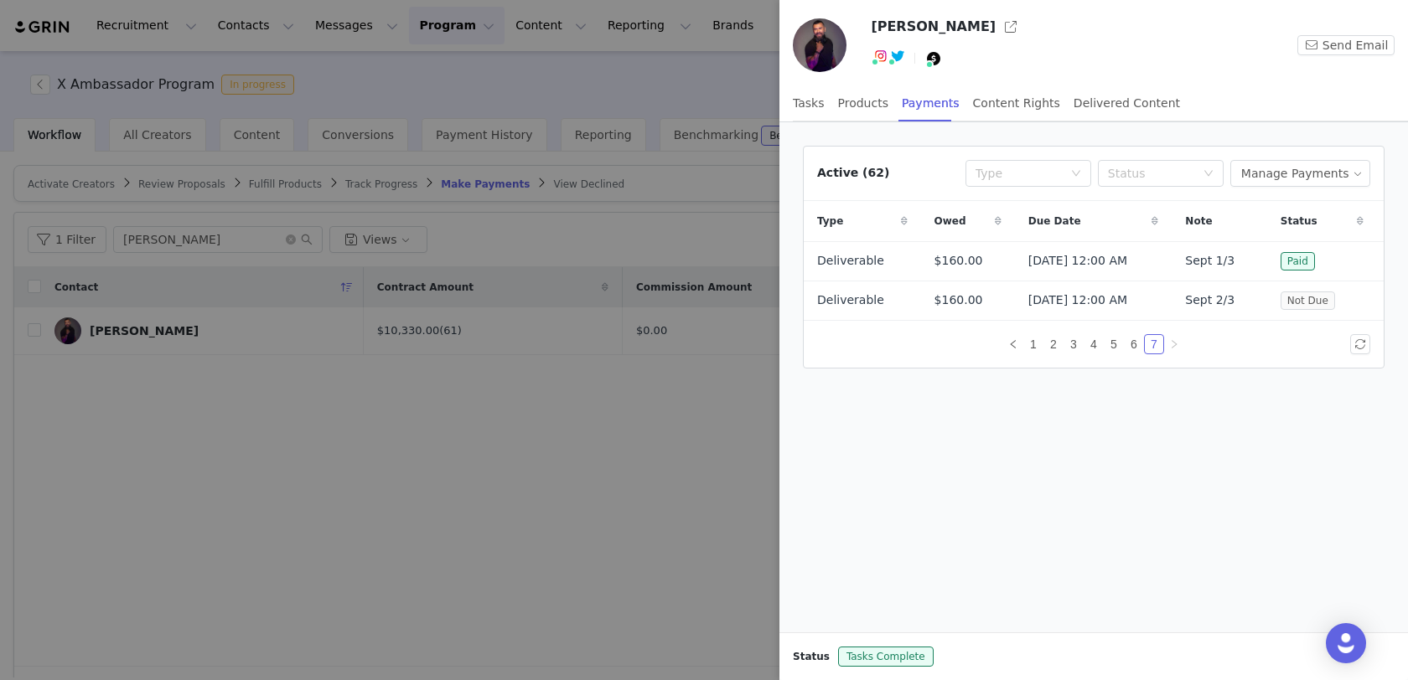
click at [739, 487] on div at bounding box center [704, 340] width 1408 height 680
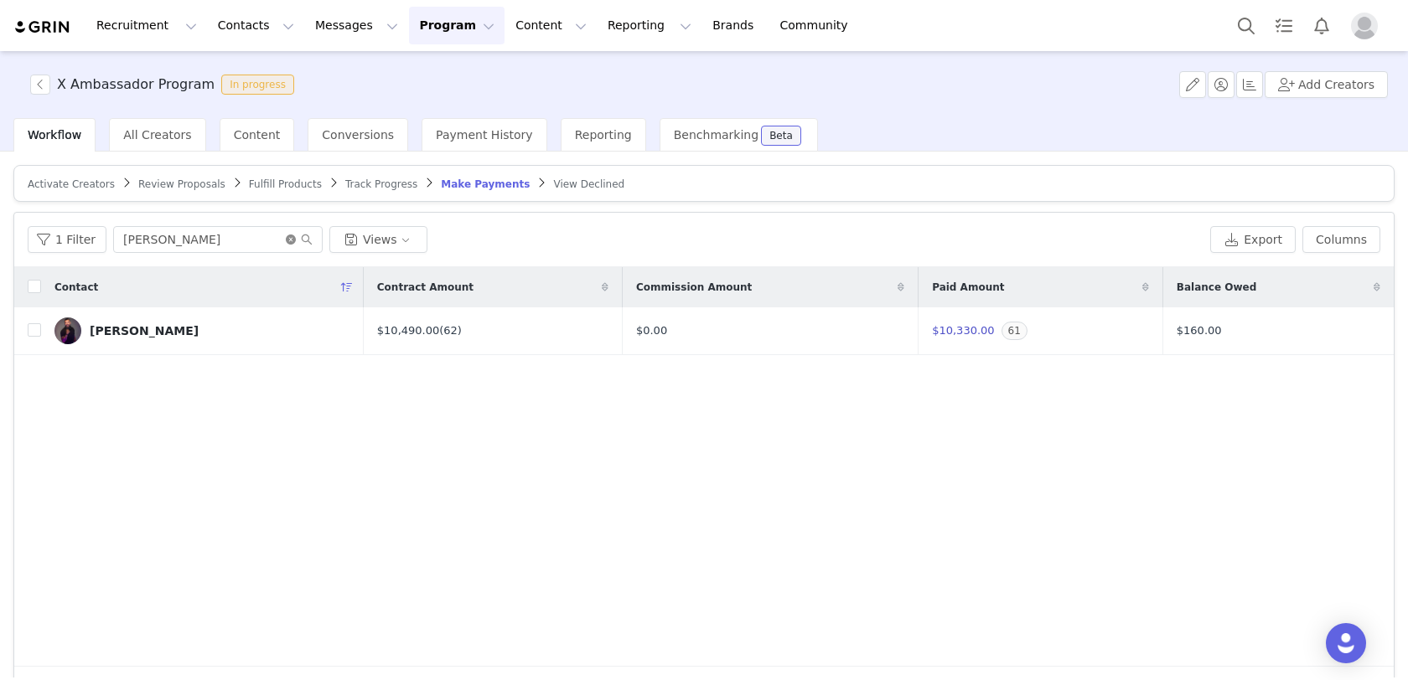
click at [286, 239] on icon "icon: close-circle" at bounding box center [291, 240] width 10 height 10
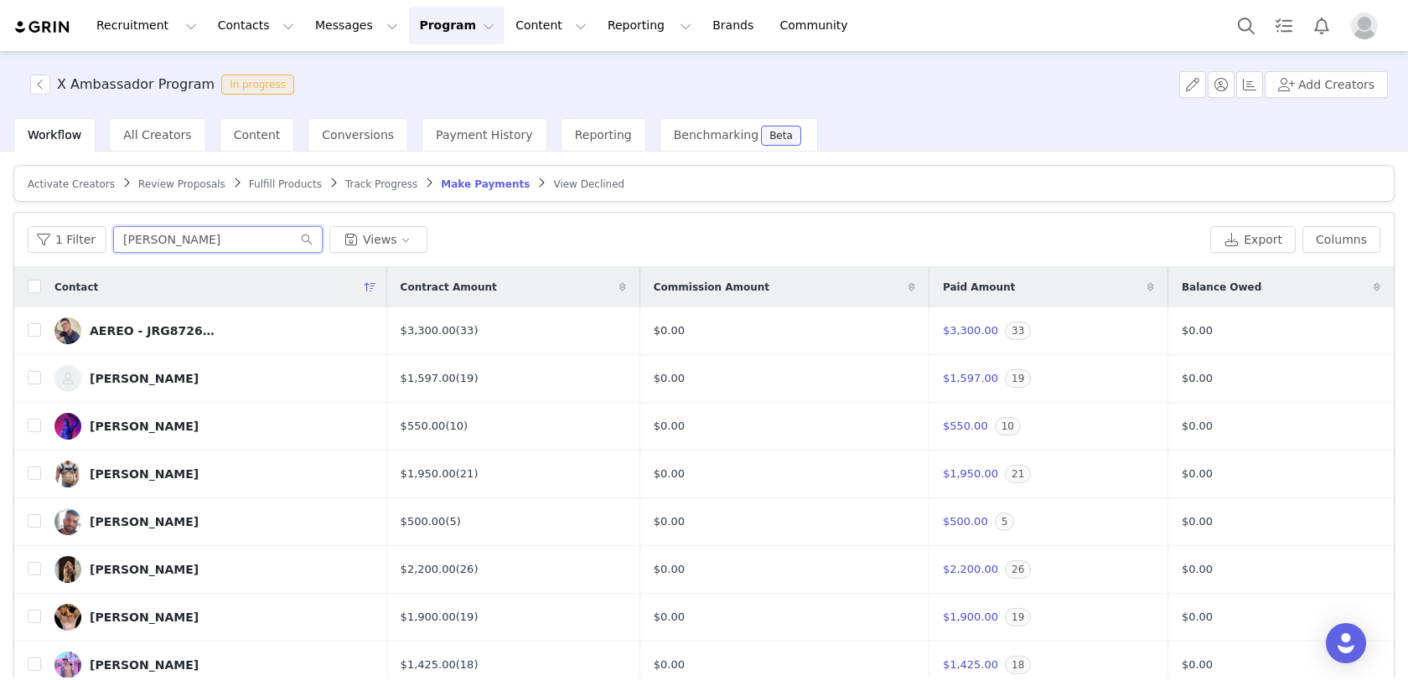
click at [231, 246] on input "miguel anda" at bounding box center [217, 239] width 209 height 27
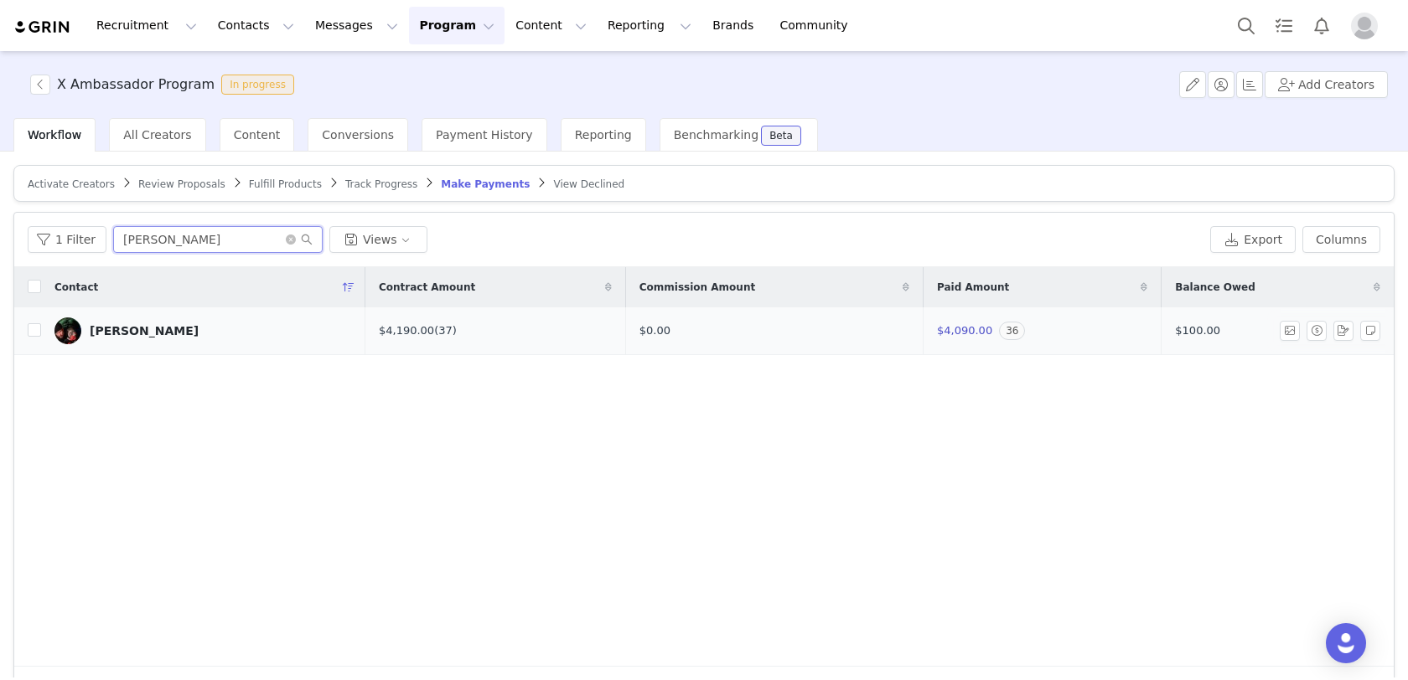
type input "[PERSON_NAME]"
click at [129, 326] on div "[PERSON_NAME]" at bounding box center [144, 330] width 109 height 13
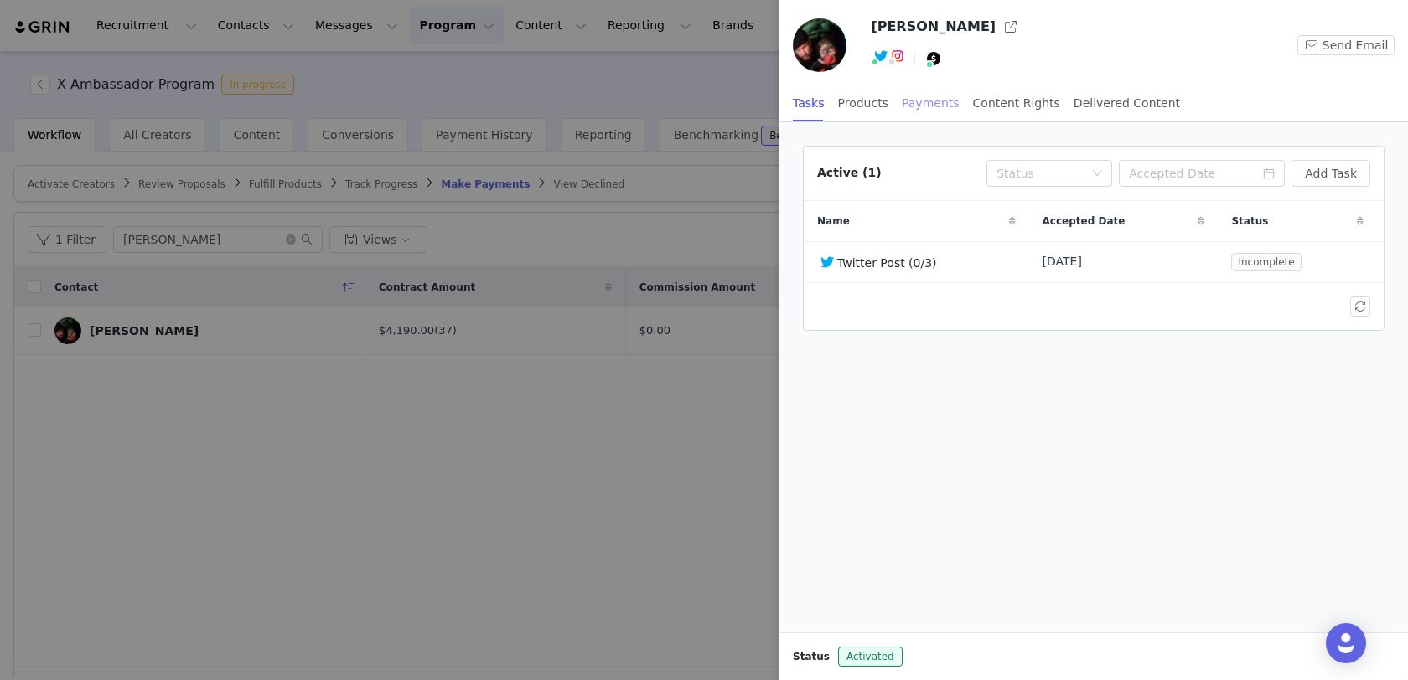
click at [934, 96] on div "Payments" at bounding box center [931, 104] width 58 height 38
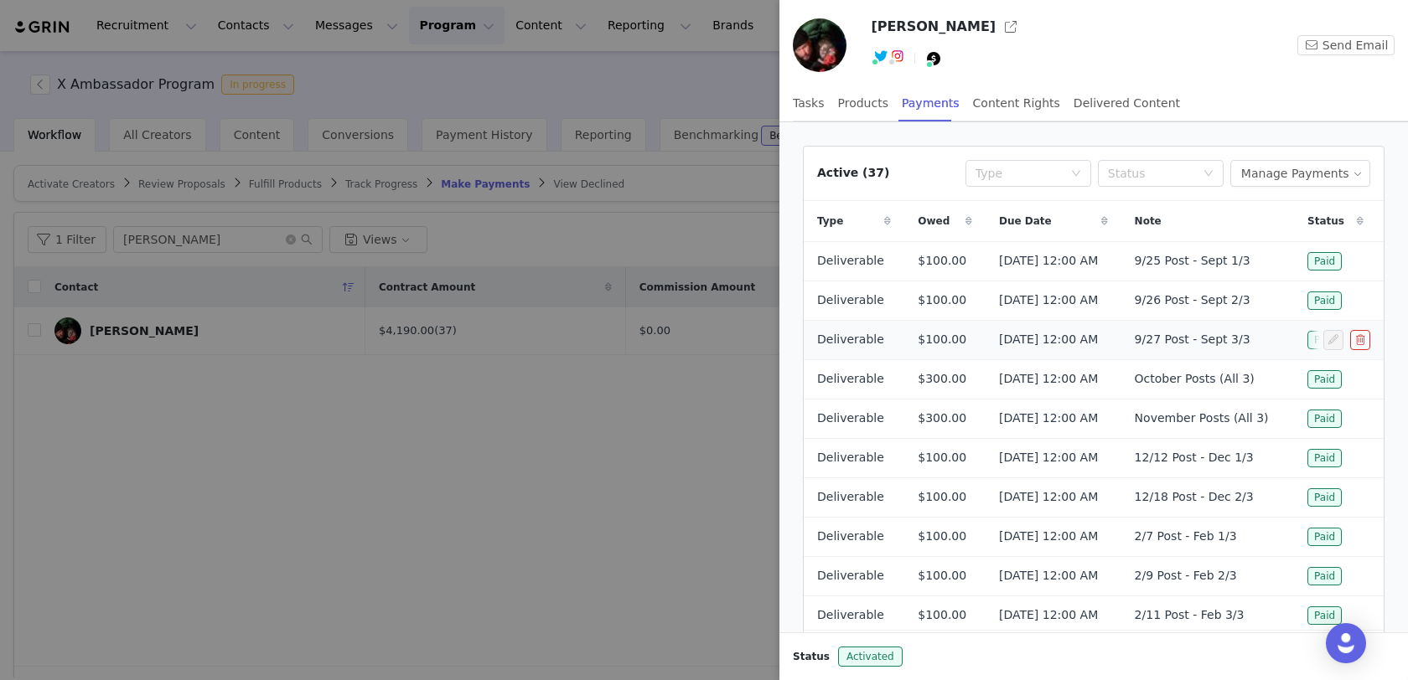
scroll to position [85, 0]
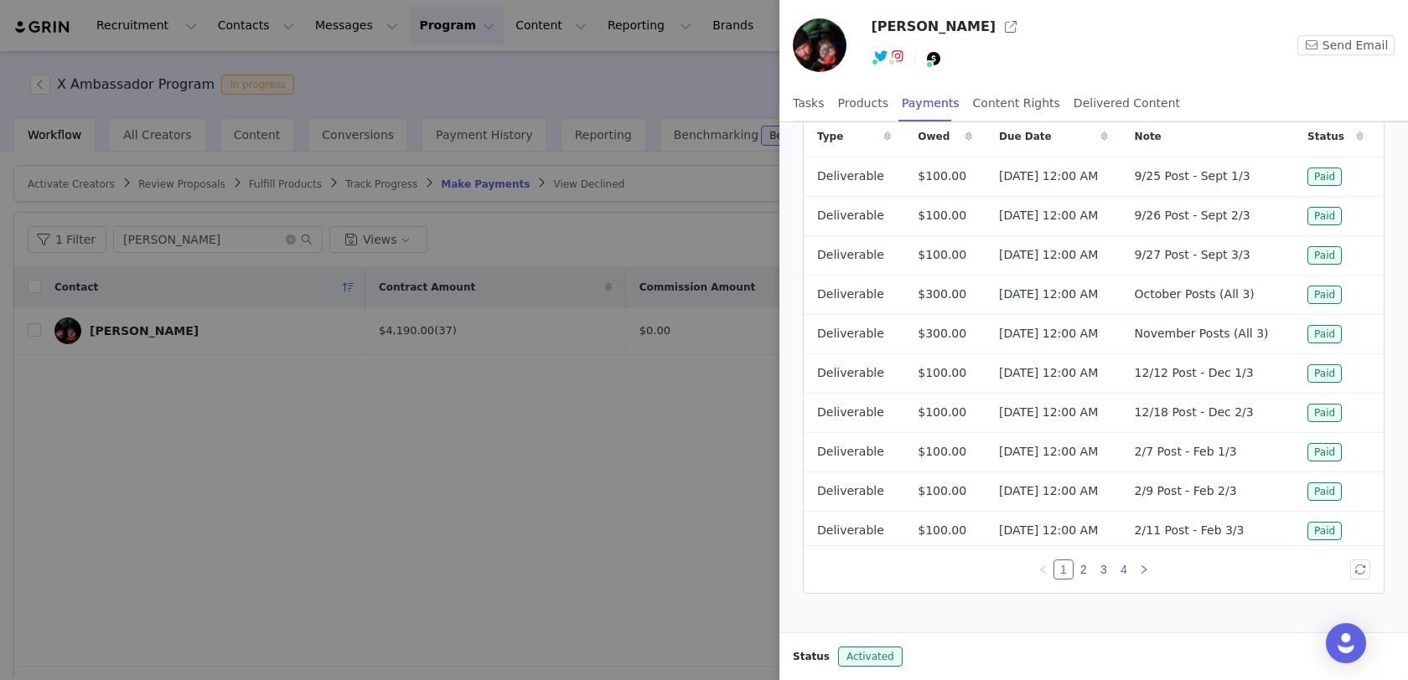
click at [1119, 569] on link "4" at bounding box center [1124, 570] width 18 height 18
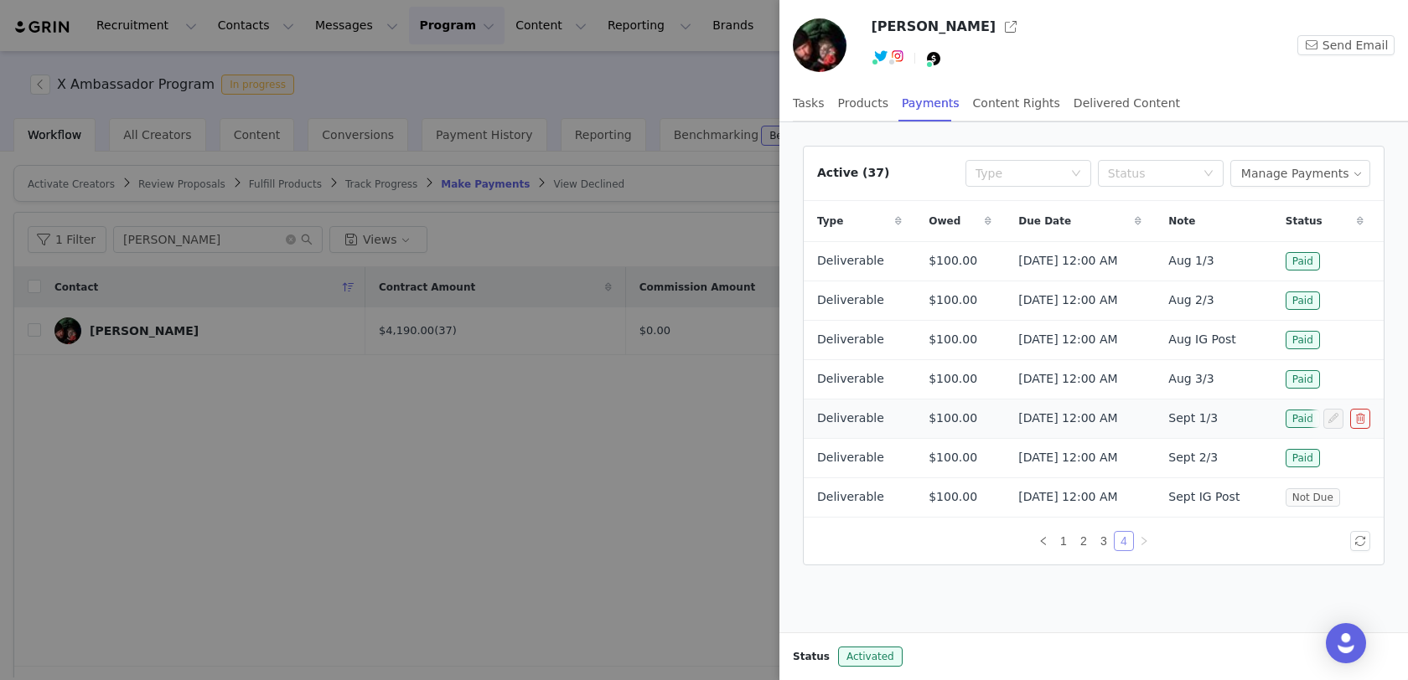
scroll to position [0, 0]
click at [1304, 171] on button "Manage Payments" at bounding box center [1300, 173] width 140 height 27
click at [1278, 234] on span "Add Payable" at bounding box center [1306, 232] width 72 height 18
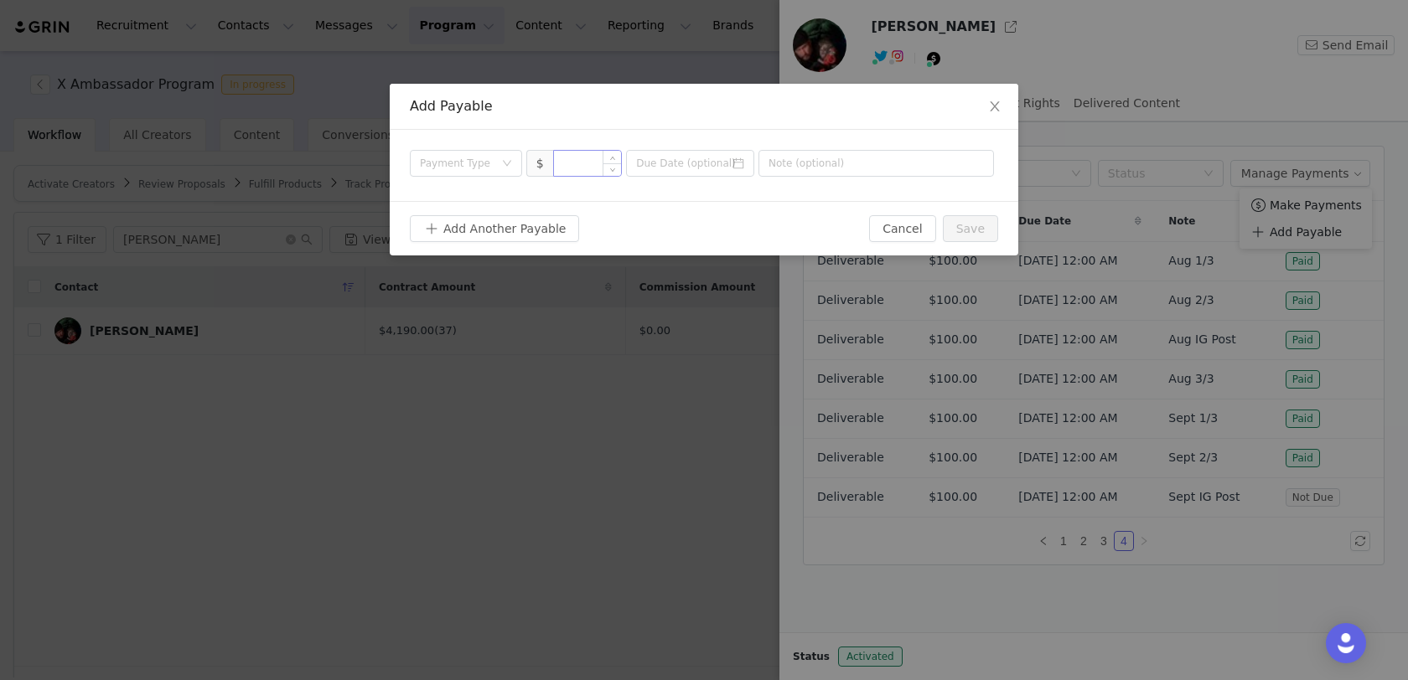
click at [599, 163] on input at bounding box center [588, 163] width 68 height 25
click at [446, 162] on div "Payment Type" at bounding box center [457, 163] width 74 height 17
type input "100"
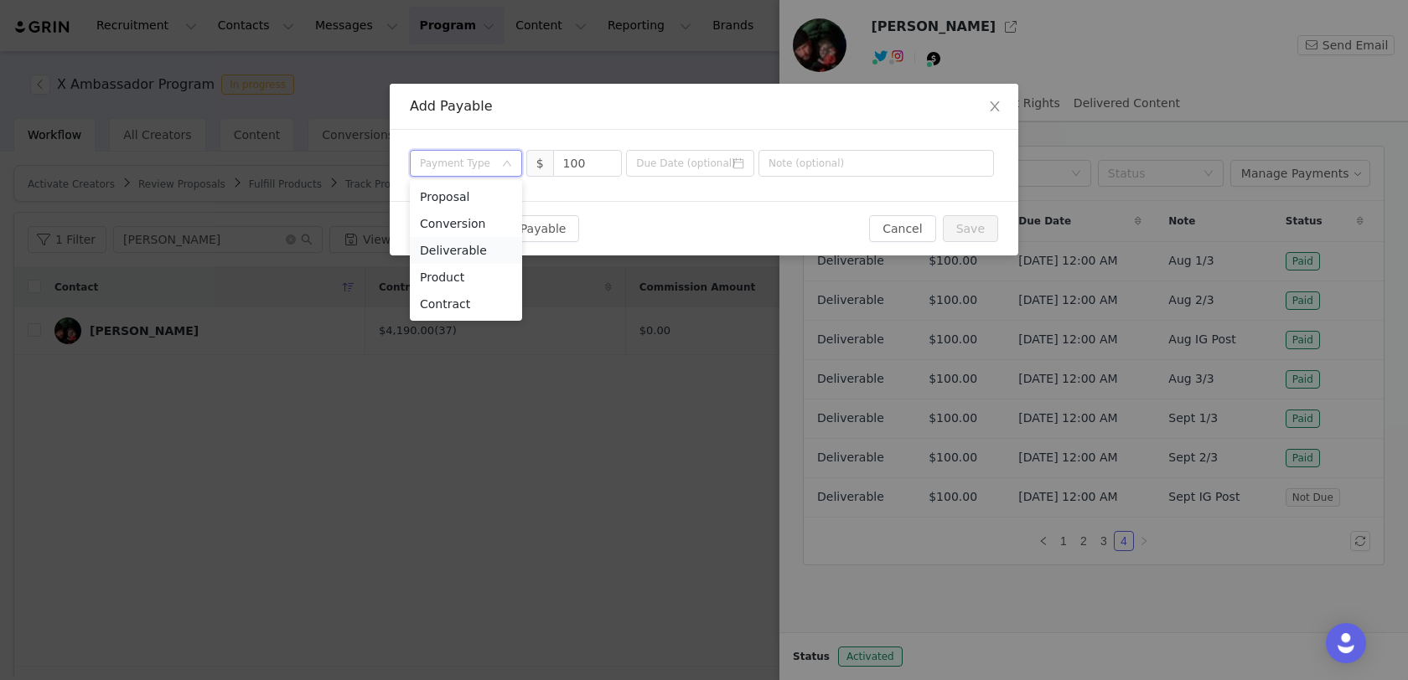
click at [453, 254] on li "Deliverable" at bounding box center [466, 250] width 112 height 27
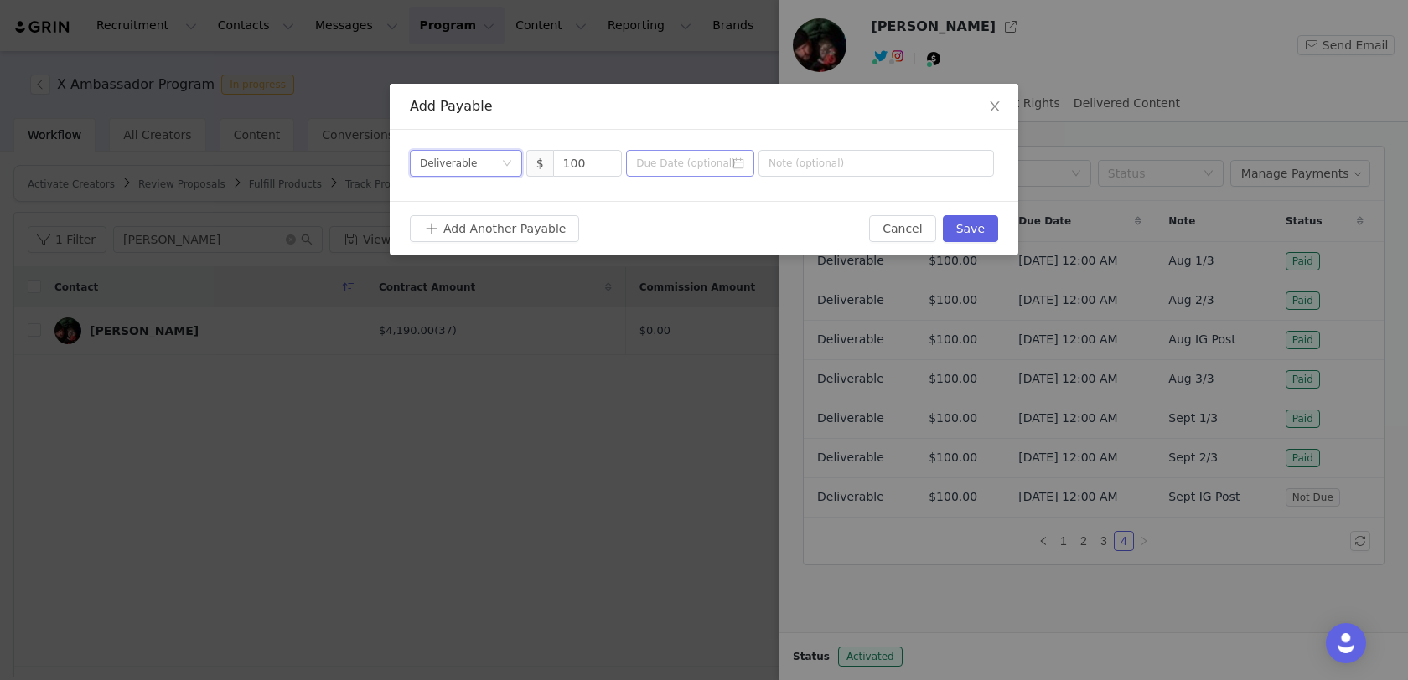
click at [742, 163] on icon "icon: calendar" at bounding box center [738, 163] width 11 height 11
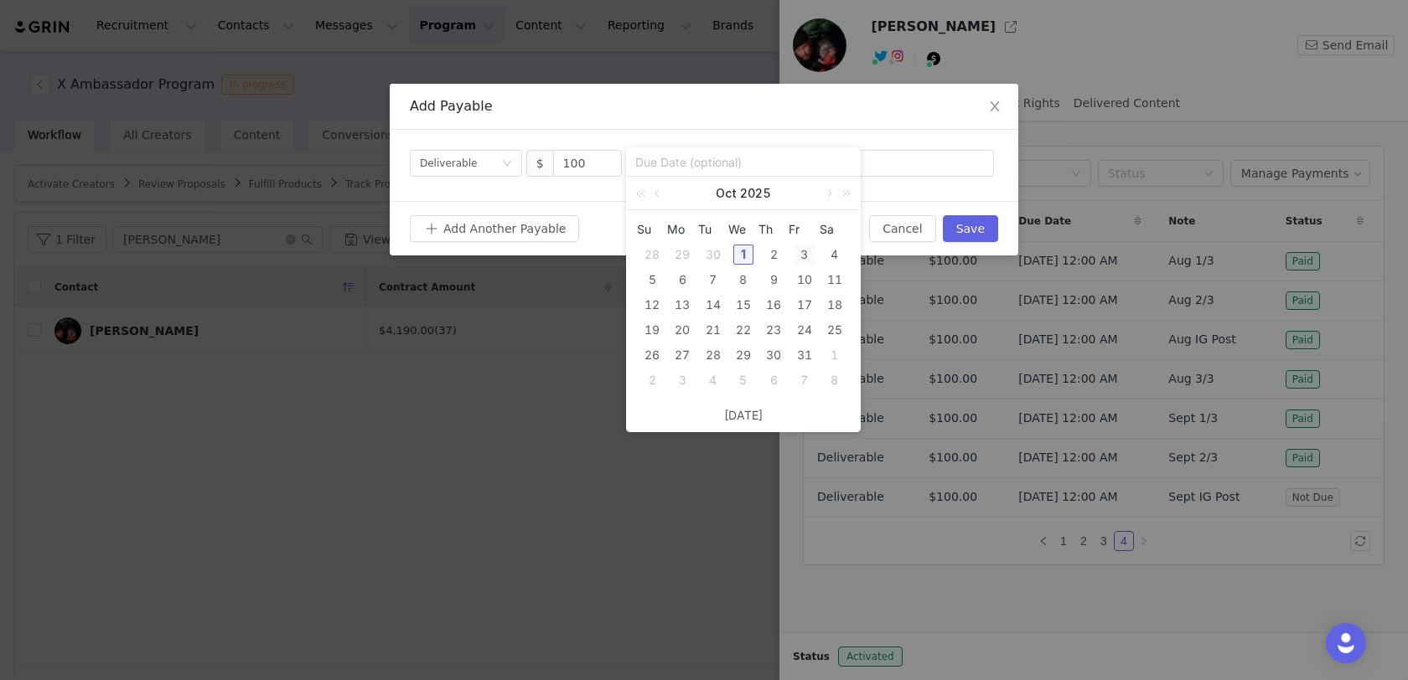
click at [805, 252] on div "3" at bounding box center [804, 255] width 20 height 20
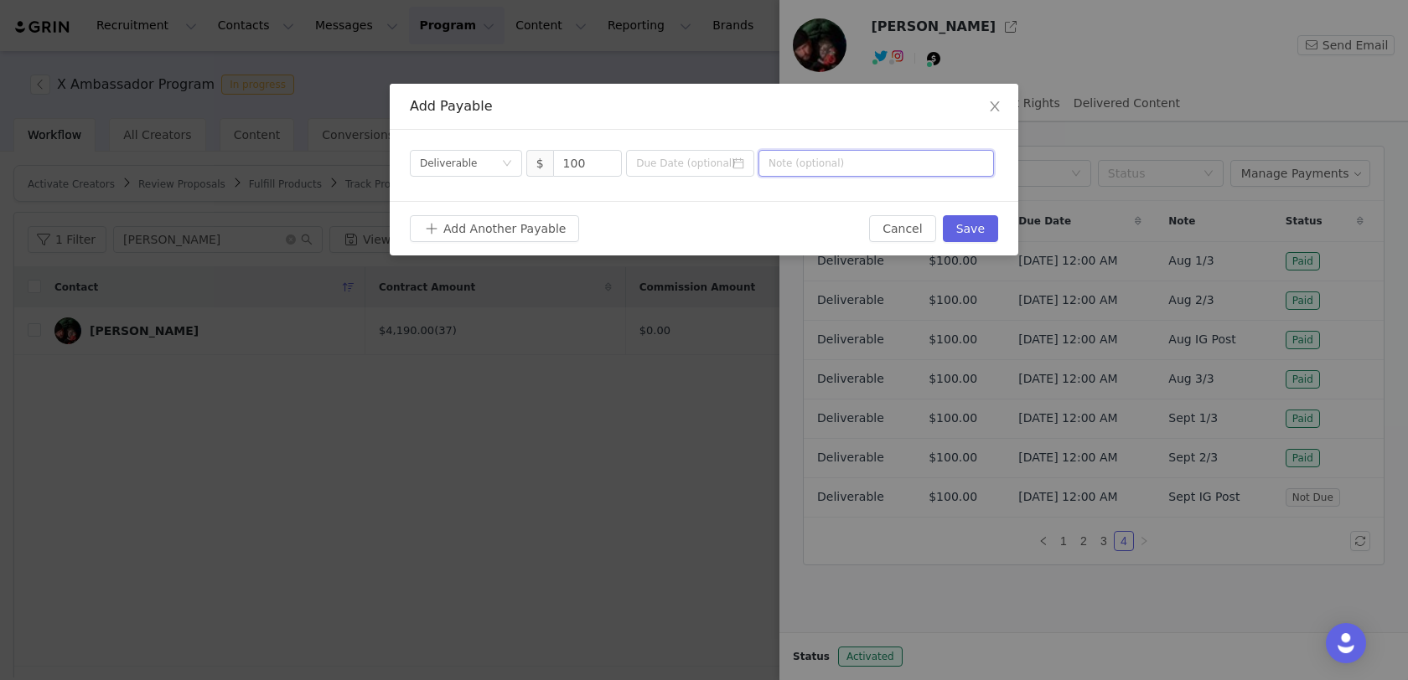
click at [841, 150] on input "text" at bounding box center [875, 163] width 235 height 27
type input "Sept 3/3"
click at [970, 229] on button "Save" at bounding box center [970, 228] width 55 height 27
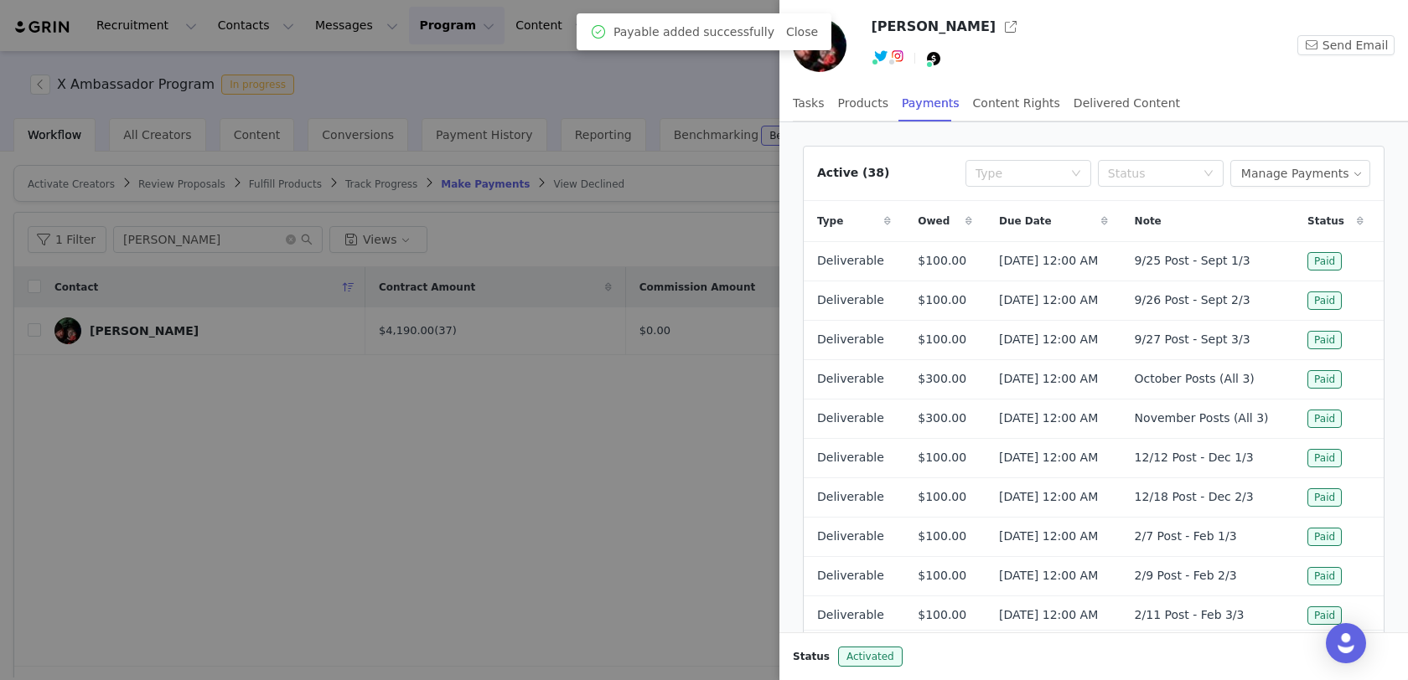
scroll to position [85, 0]
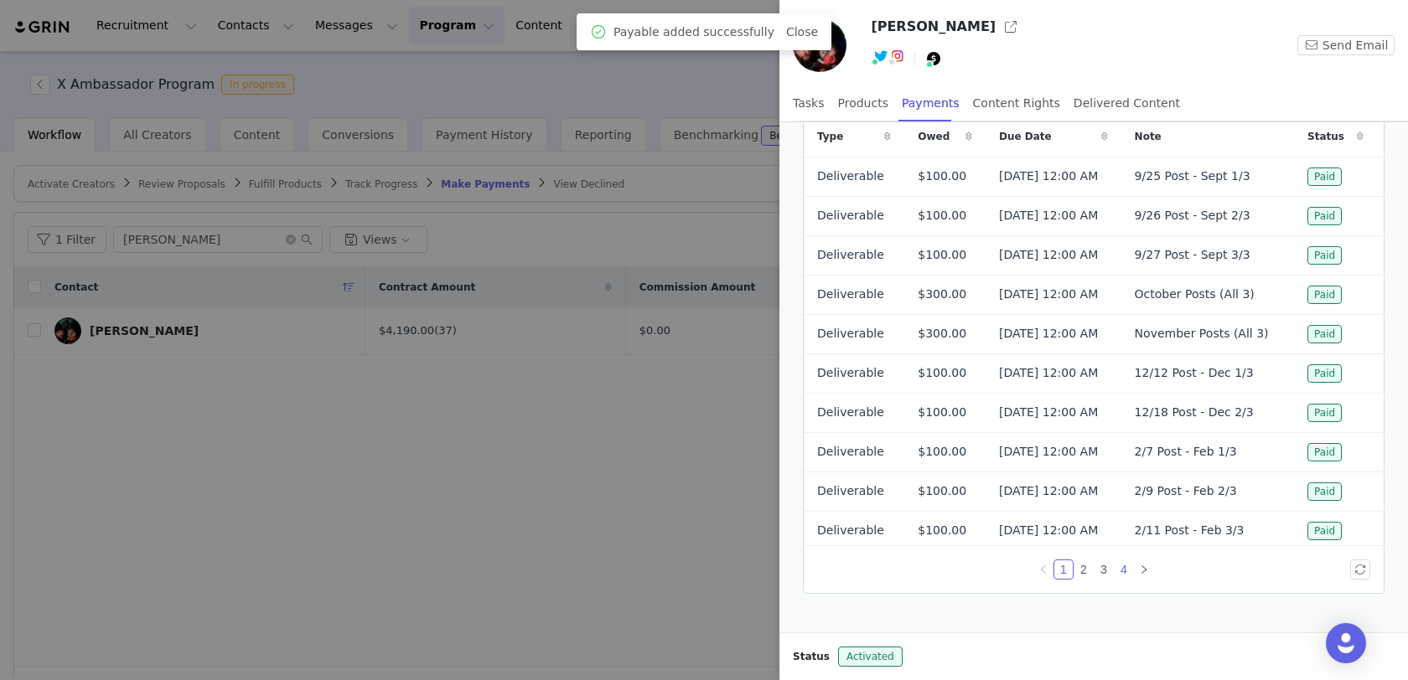
click at [1126, 570] on link "4" at bounding box center [1124, 570] width 18 height 18
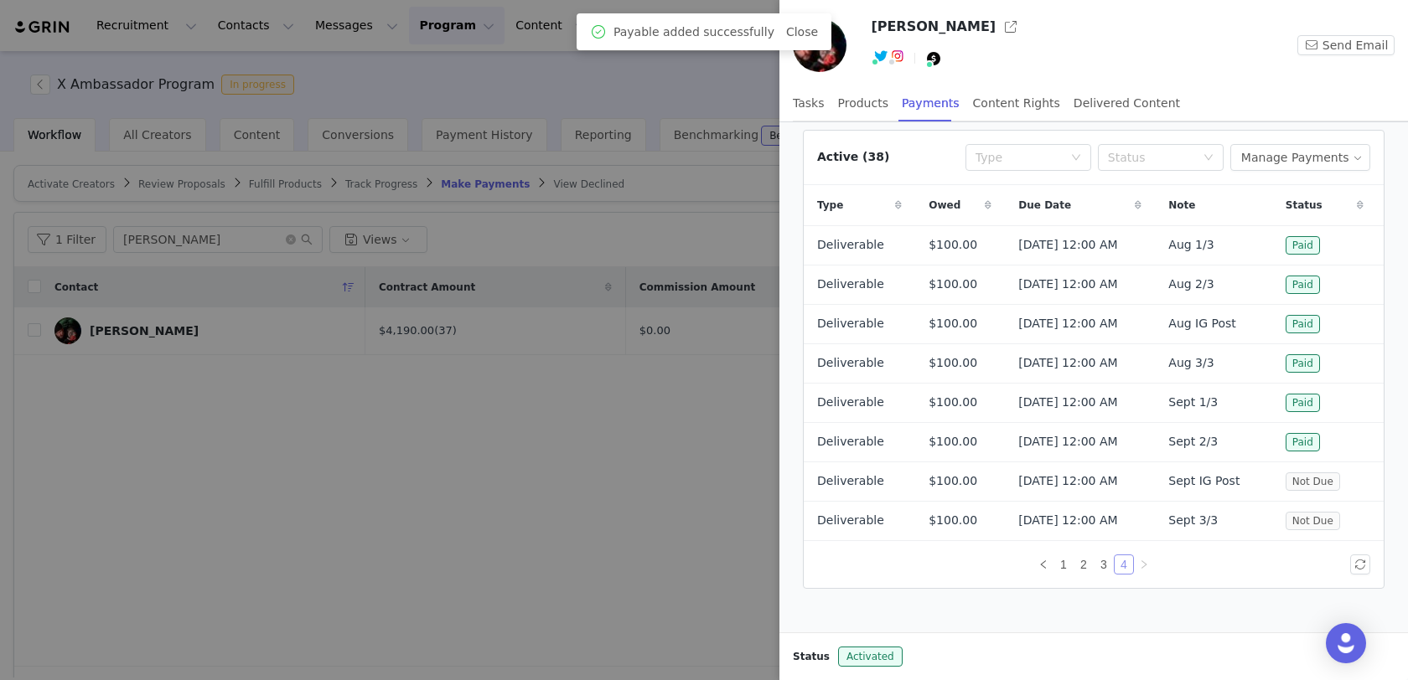
scroll to position [7, 0]
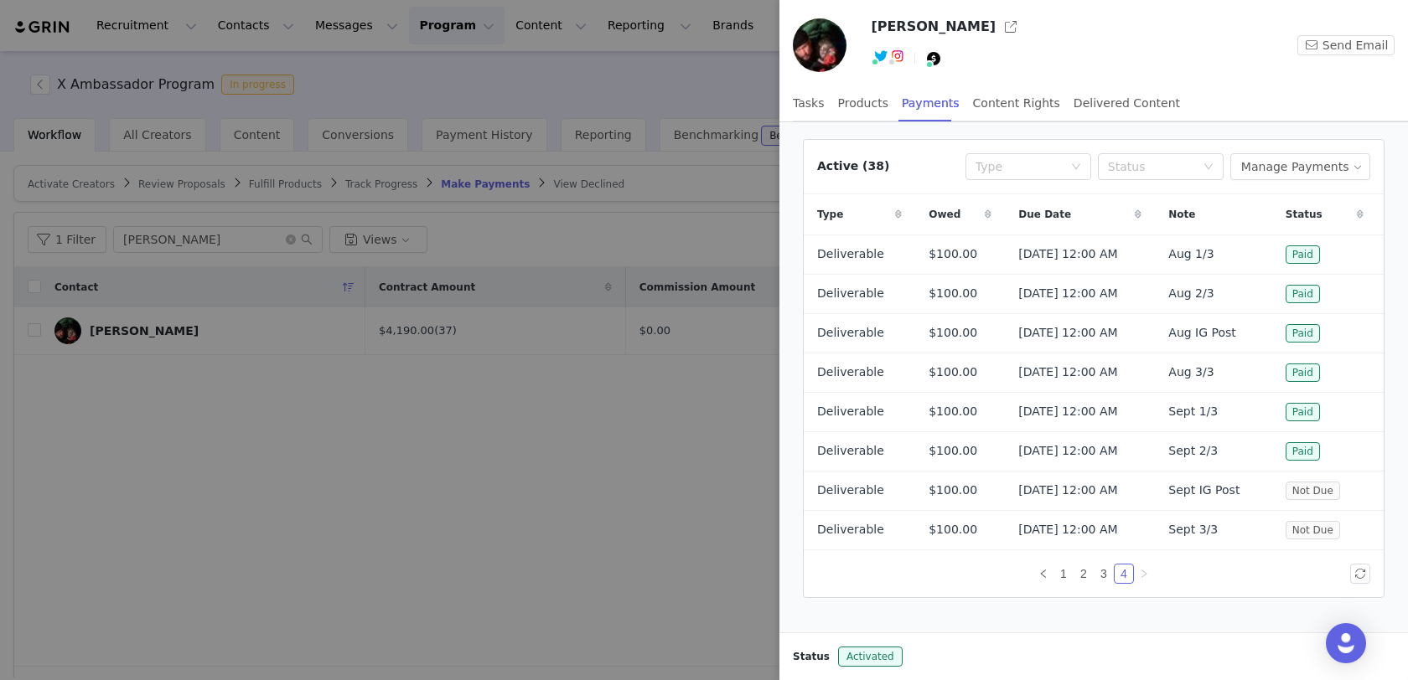
click at [609, 499] on div at bounding box center [704, 340] width 1408 height 680
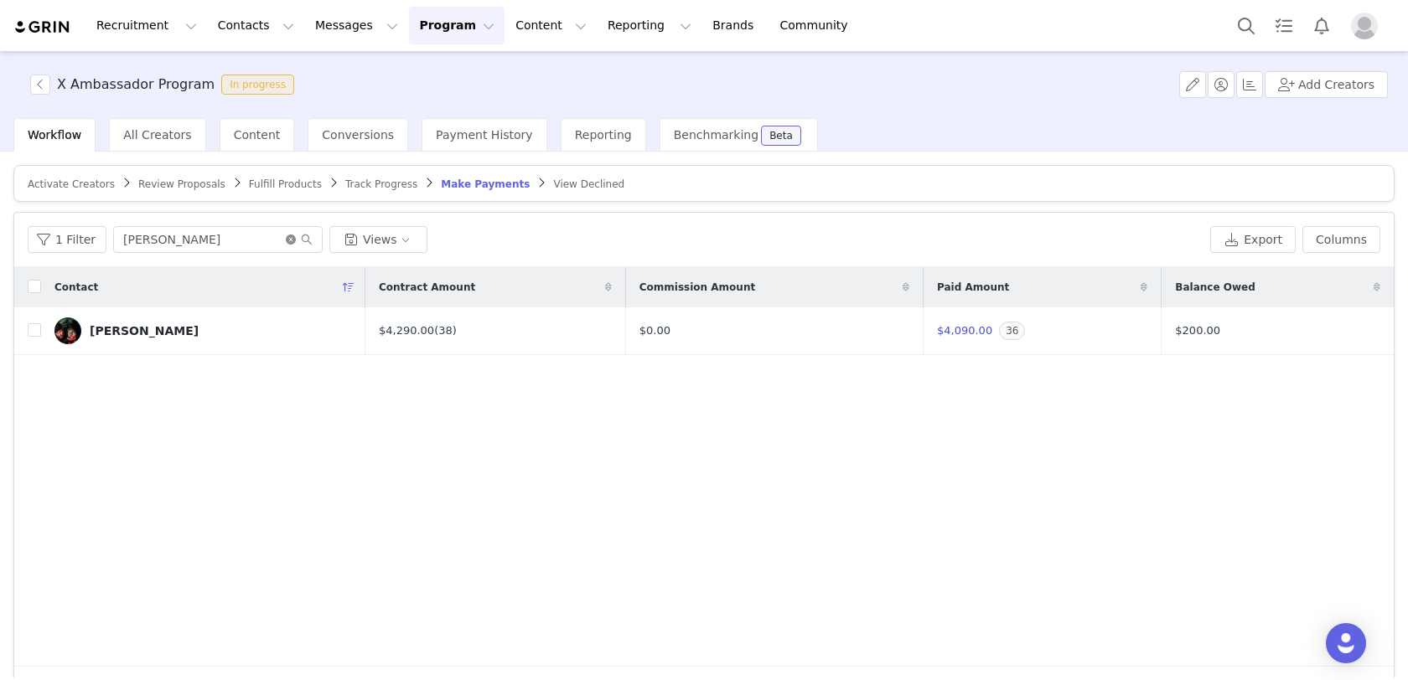
click at [286, 236] on icon "icon: close-circle" at bounding box center [291, 240] width 10 height 10
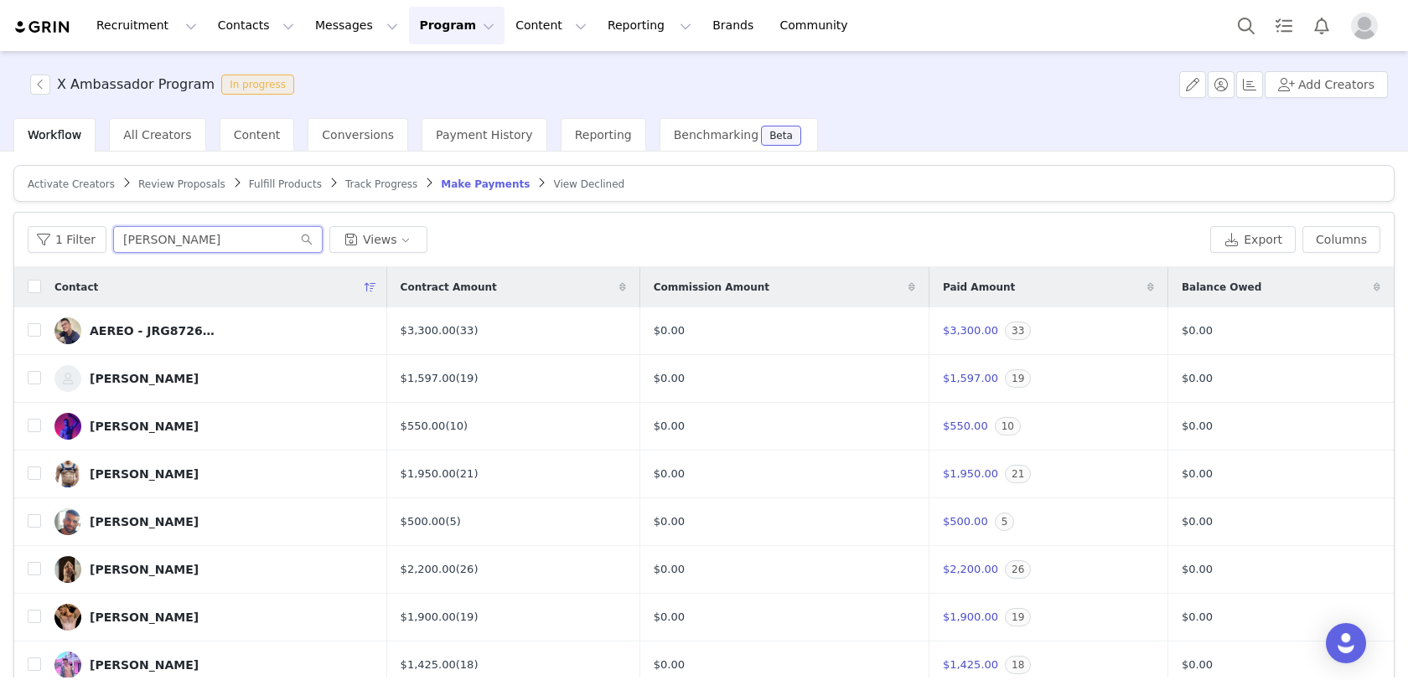
click at [272, 233] on input "[PERSON_NAME]" at bounding box center [217, 239] width 209 height 27
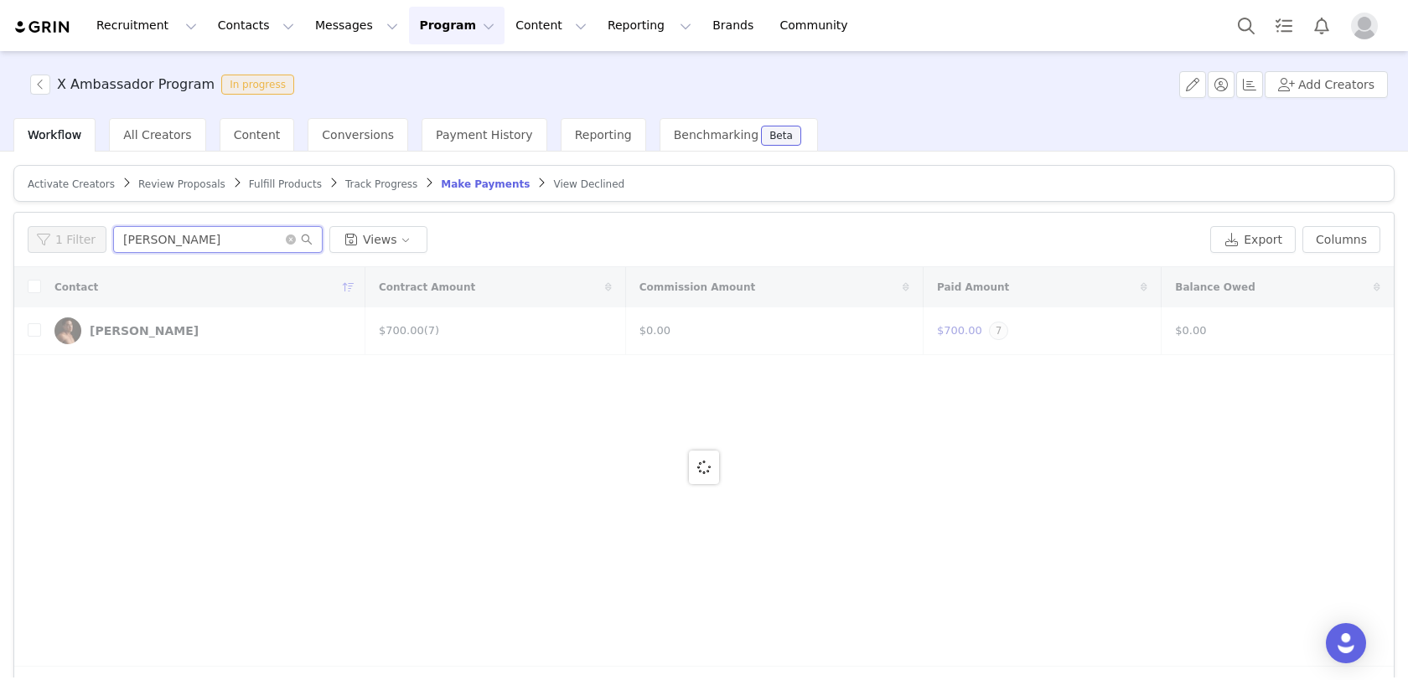
type input "zhang"
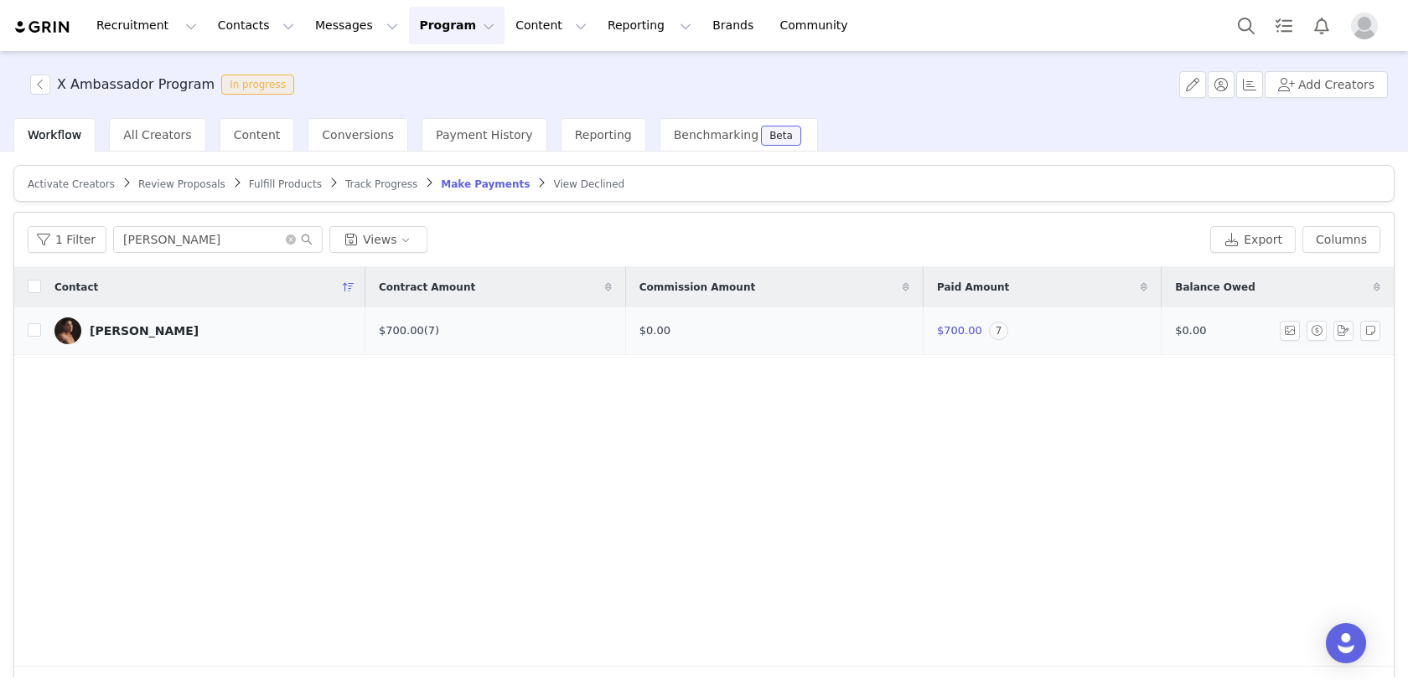
click at [123, 333] on div "[PERSON_NAME]" at bounding box center [144, 330] width 109 height 13
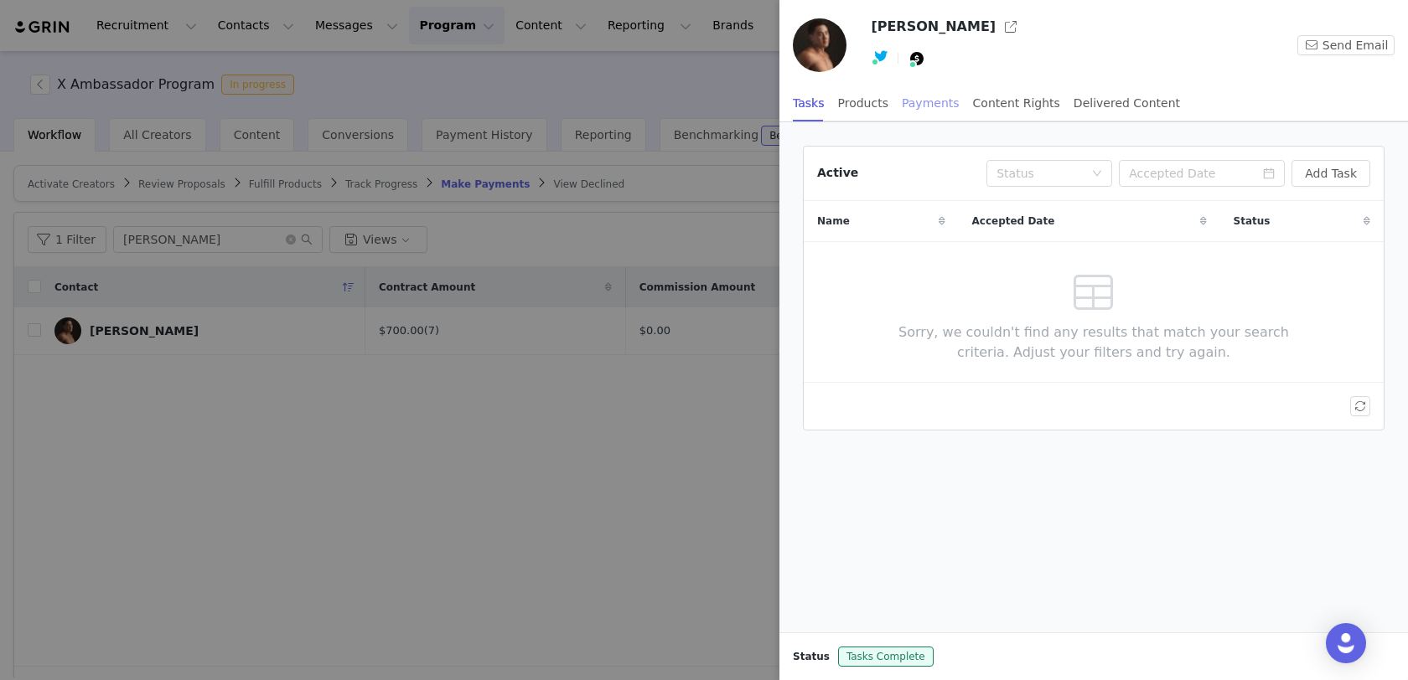
click at [920, 95] on div "Payments" at bounding box center [931, 104] width 58 height 38
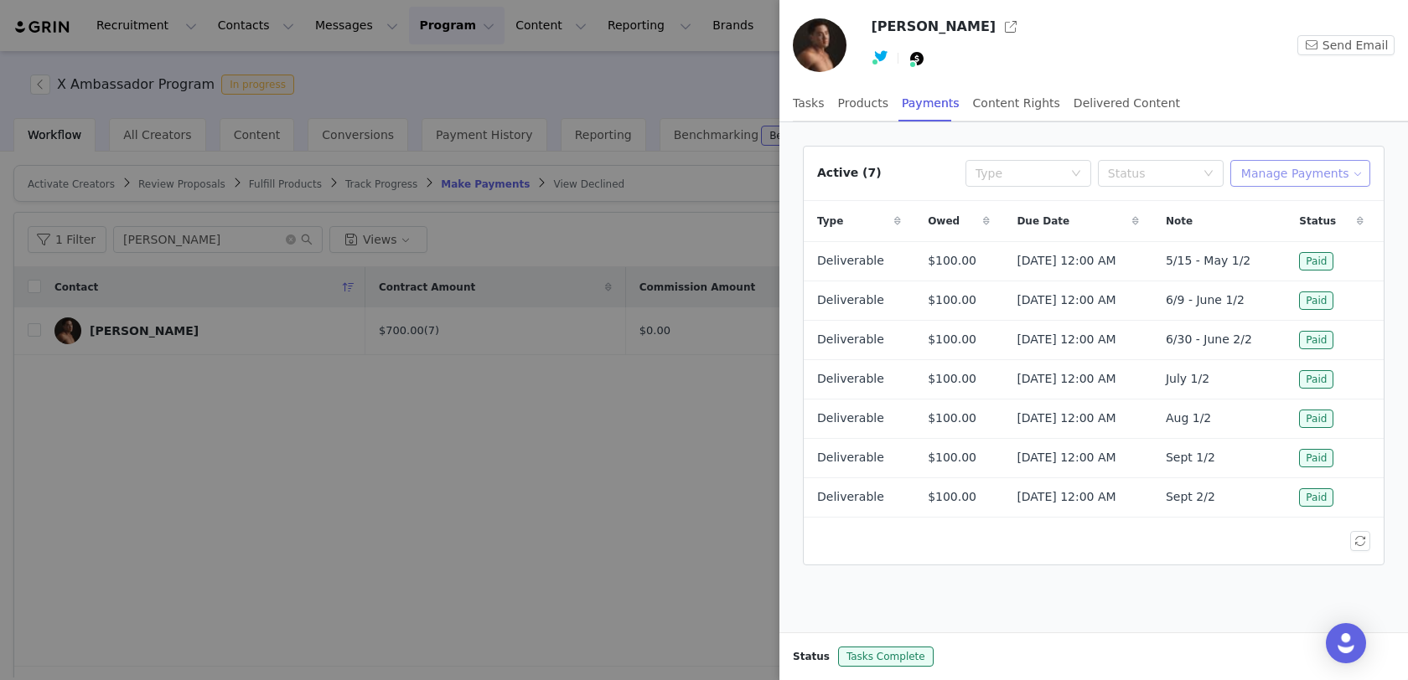
click at [1279, 176] on button "Manage Payments" at bounding box center [1300, 173] width 140 height 27
click at [1264, 237] on span at bounding box center [1257, 232] width 17 height 18
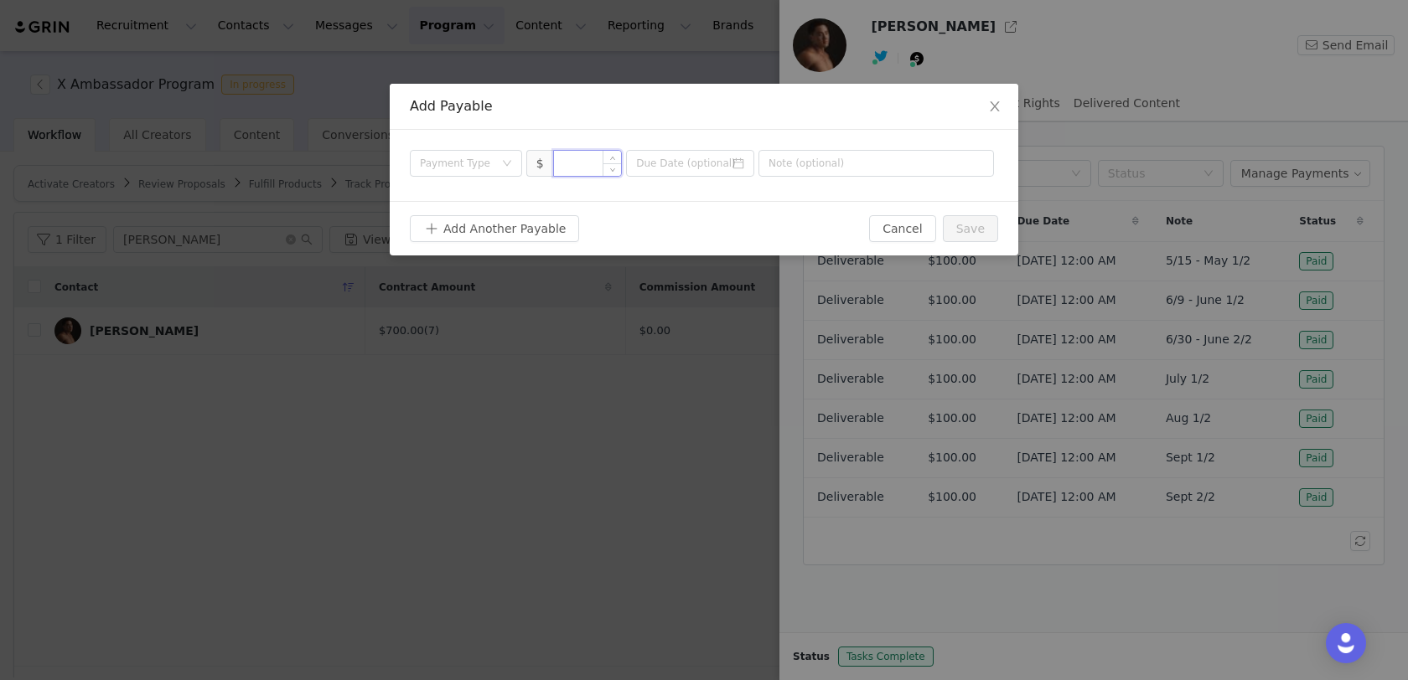
click at [588, 160] on input at bounding box center [588, 163] width 68 height 25
click at [485, 166] on div "Payment Type" at bounding box center [457, 163] width 74 height 17
type input "100"
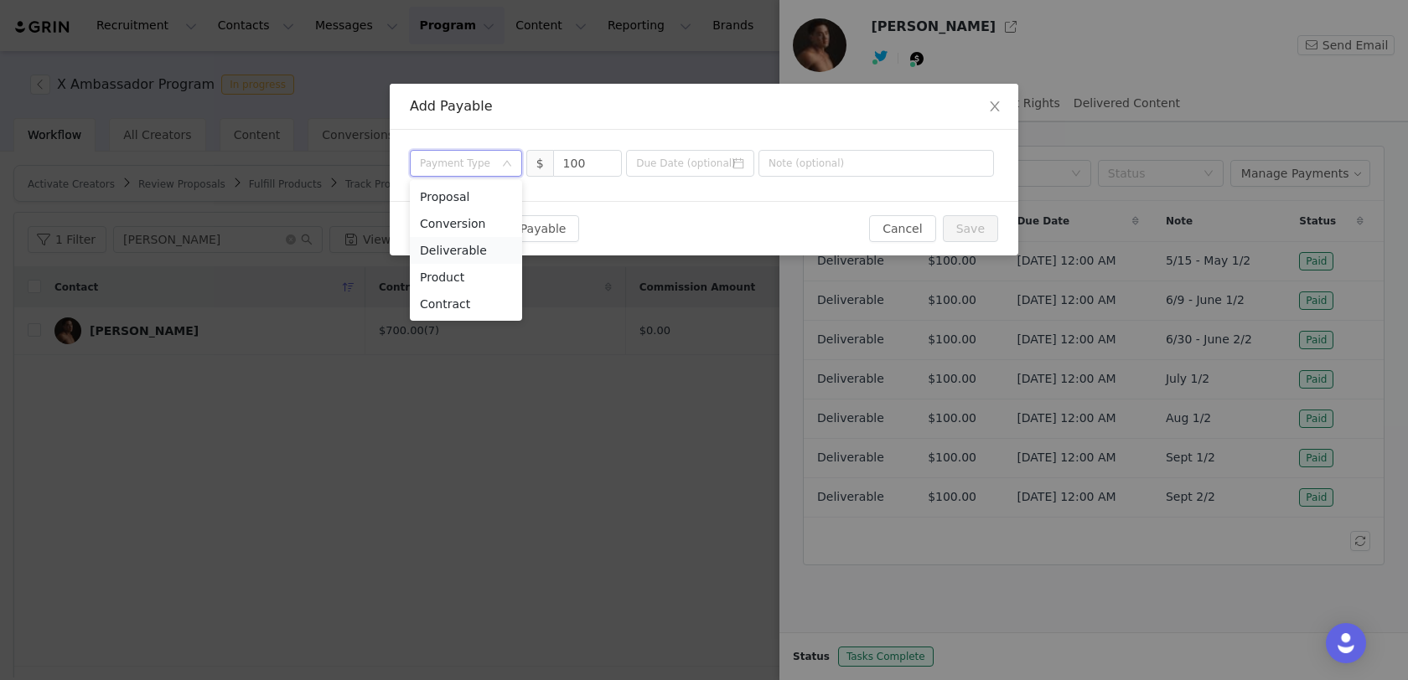
click at [473, 256] on li "Deliverable" at bounding box center [466, 250] width 112 height 27
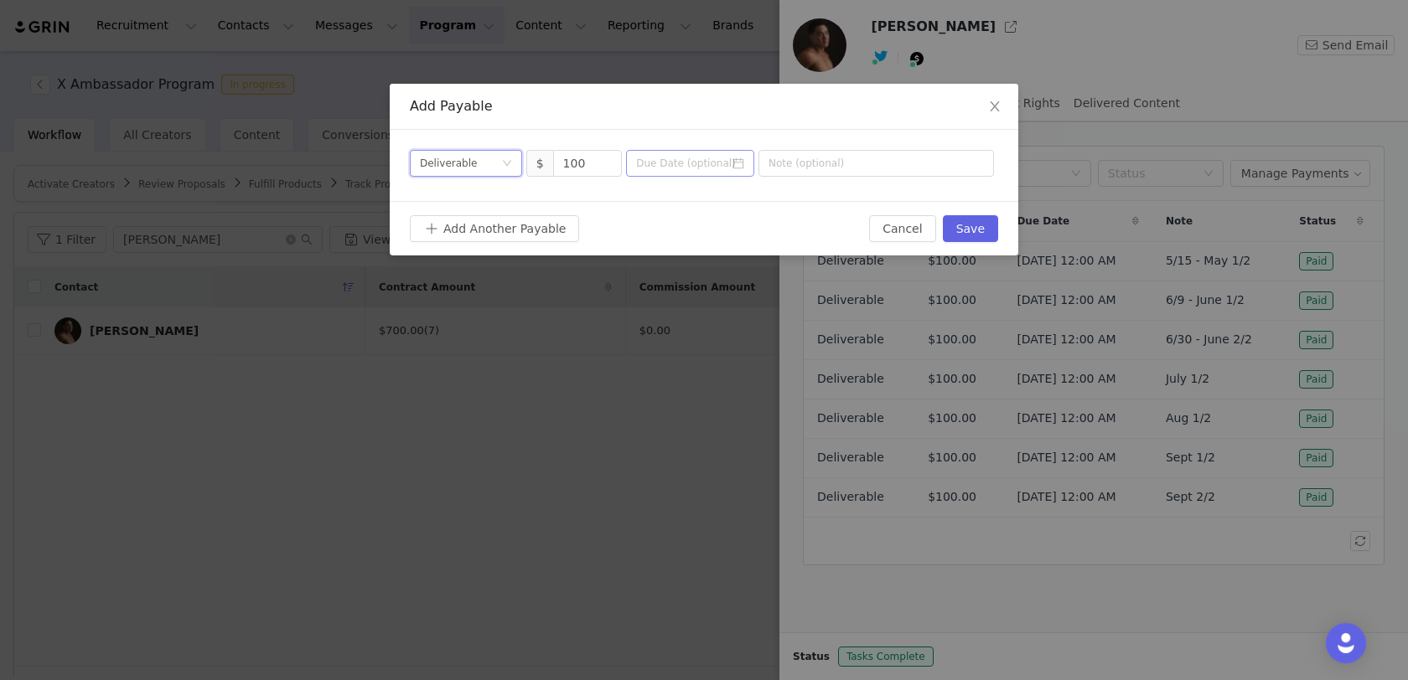
click at [742, 165] on icon "icon: calendar" at bounding box center [738, 163] width 11 height 11
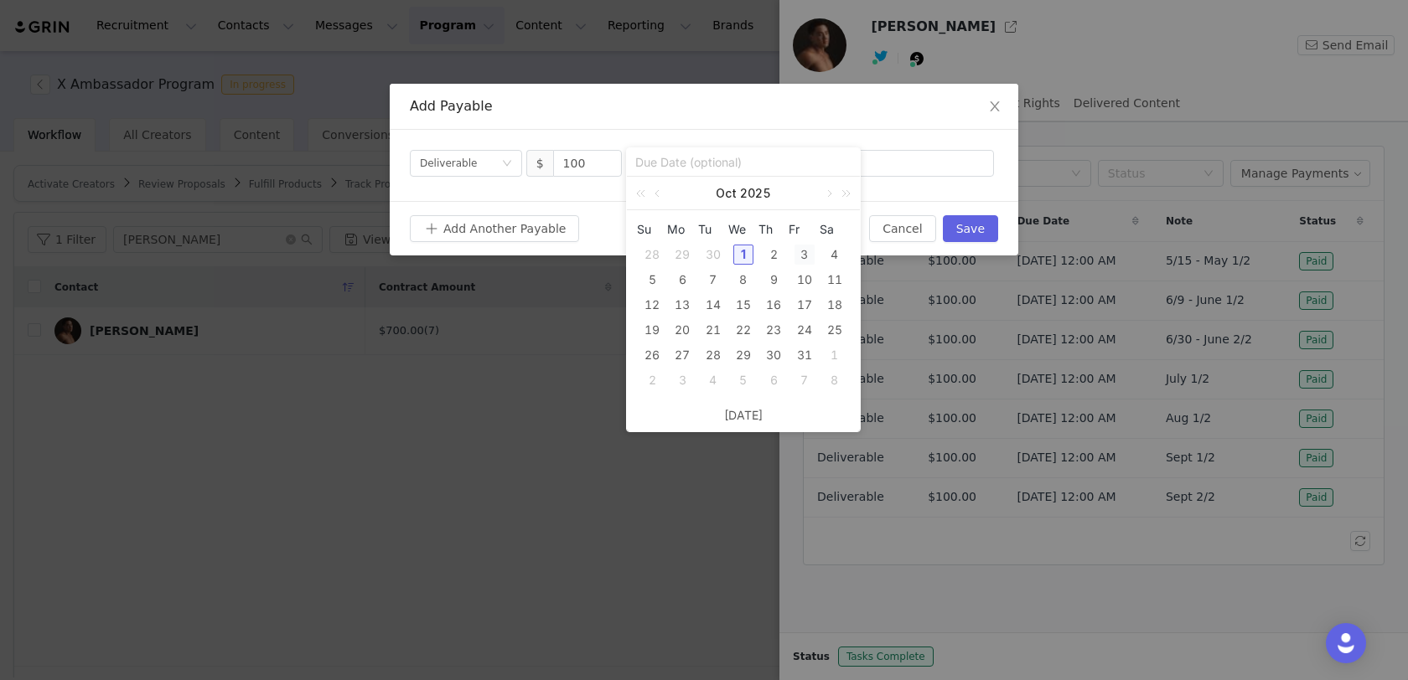
click at [804, 247] on div "3" at bounding box center [804, 255] width 20 height 20
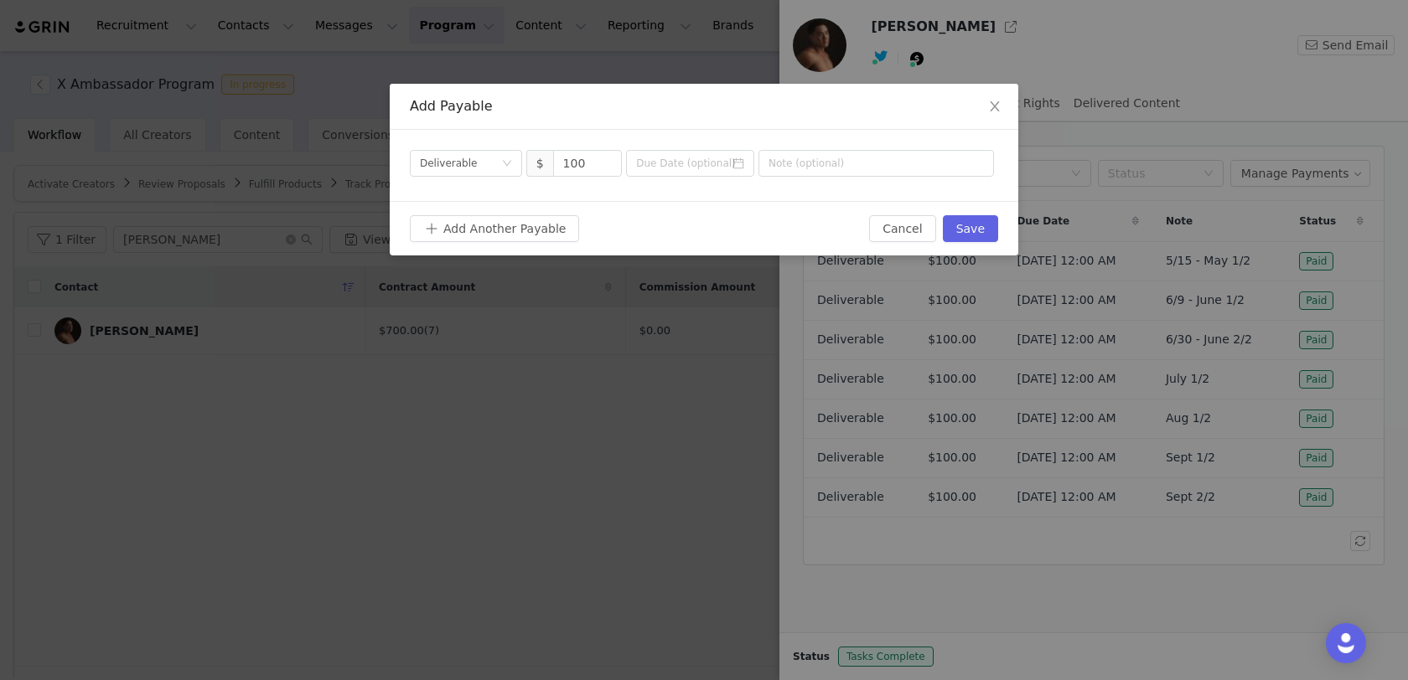
click at [891, 186] on div "Payment Type Deliverable $ 100" at bounding box center [704, 165] width 628 height 71
click at [891, 170] on input "text" at bounding box center [875, 163] width 235 height 27
type input "Oct 1/2"
click at [968, 231] on button "Save" at bounding box center [970, 228] width 55 height 27
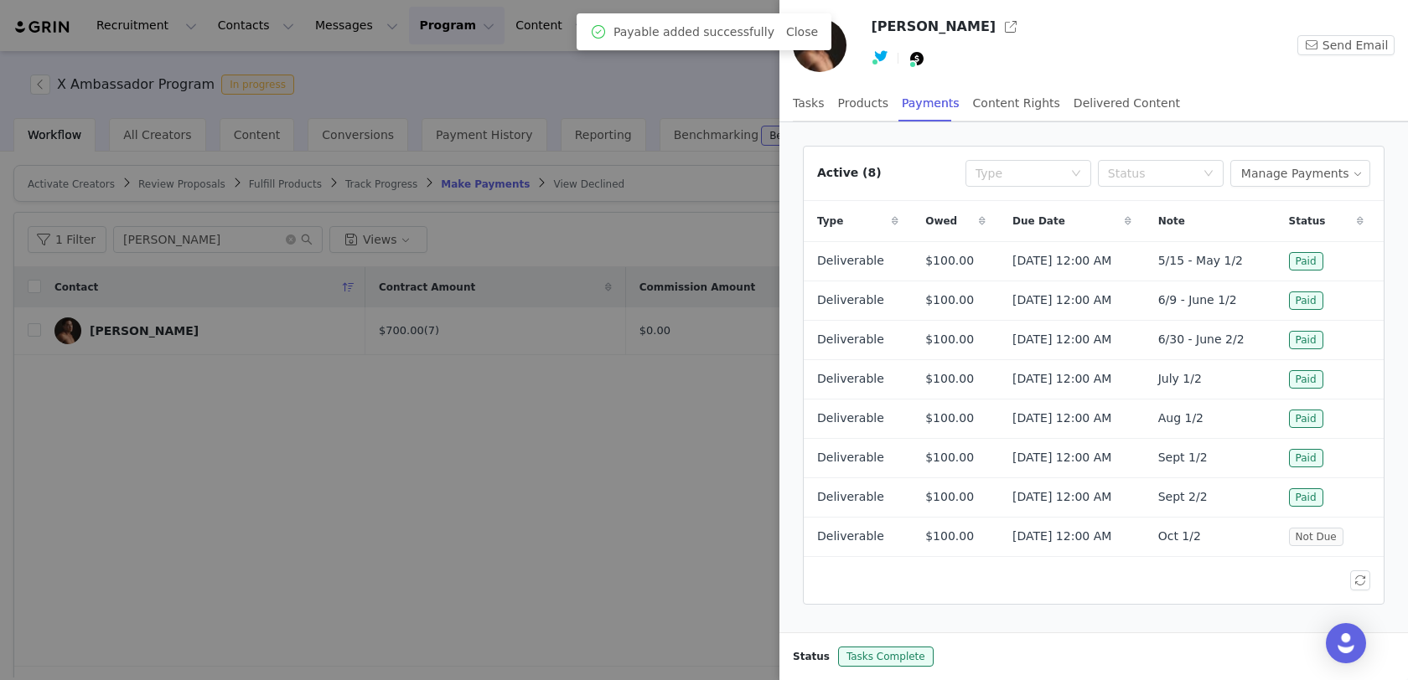
click at [586, 387] on div at bounding box center [704, 340] width 1408 height 680
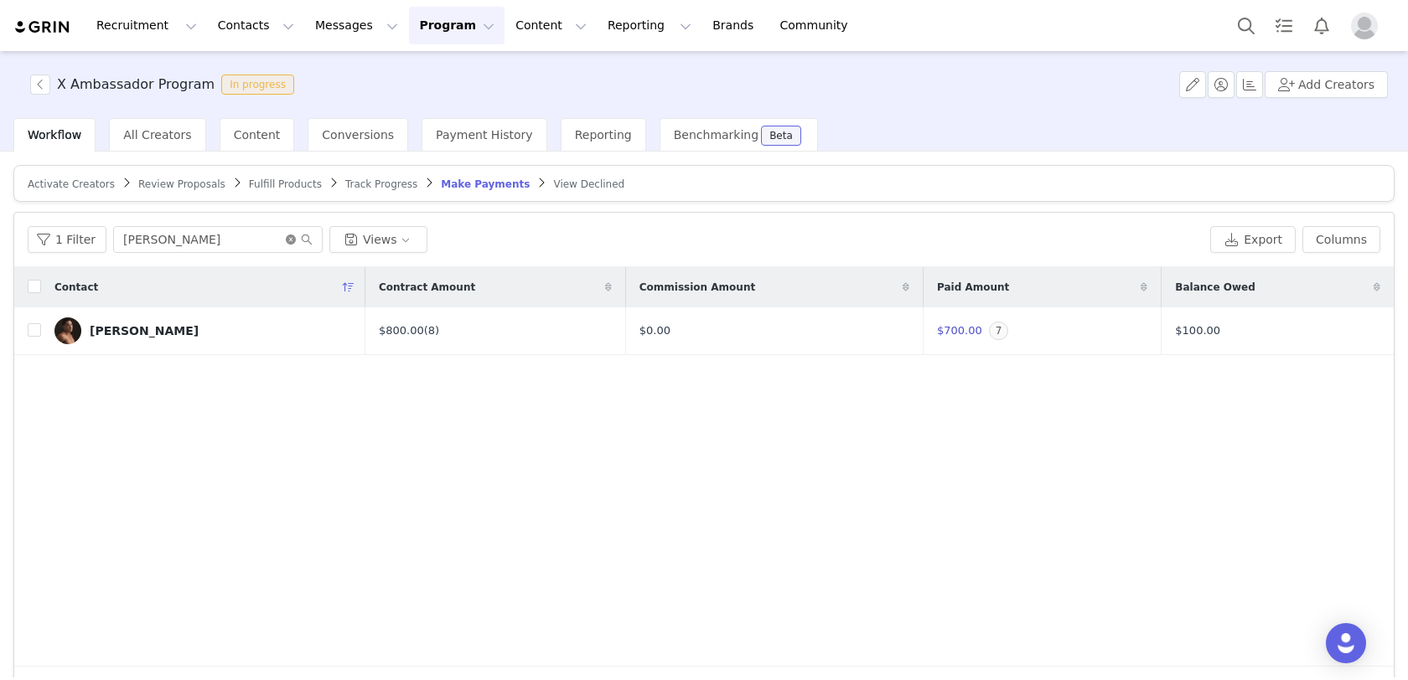
click at [286, 235] on icon "icon: close-circle" at bounding box center [291, 240] width 10 height 10
